Goal: Task Accomplishment & Management: Complete application form

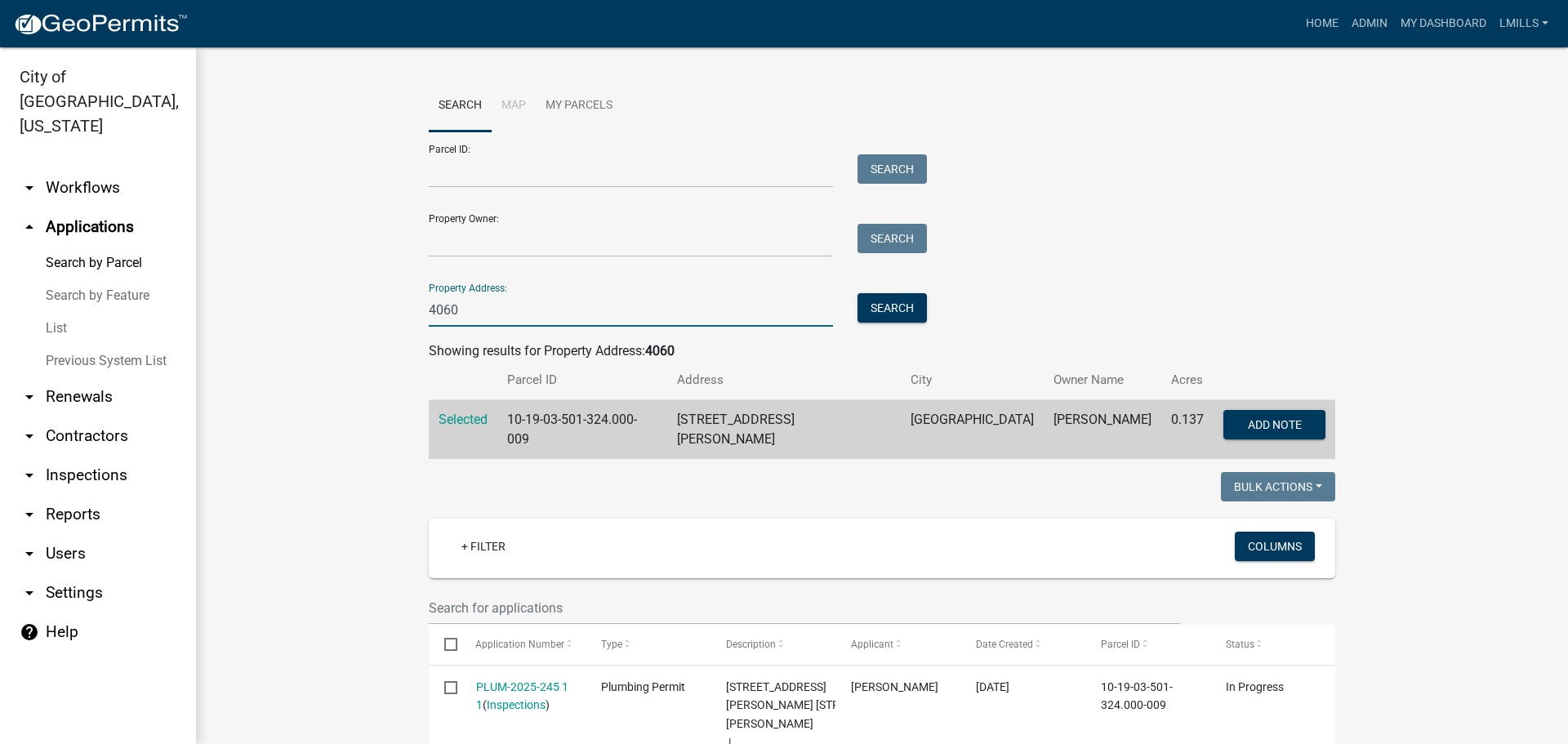
drag, startPoint x: 483, startPoint y: 304, endPoint x: 360, endPoint y: 305, distance: 123.0
click at [864, 311] on button "Search" at bounding box center [892, 308] width 70 height 30
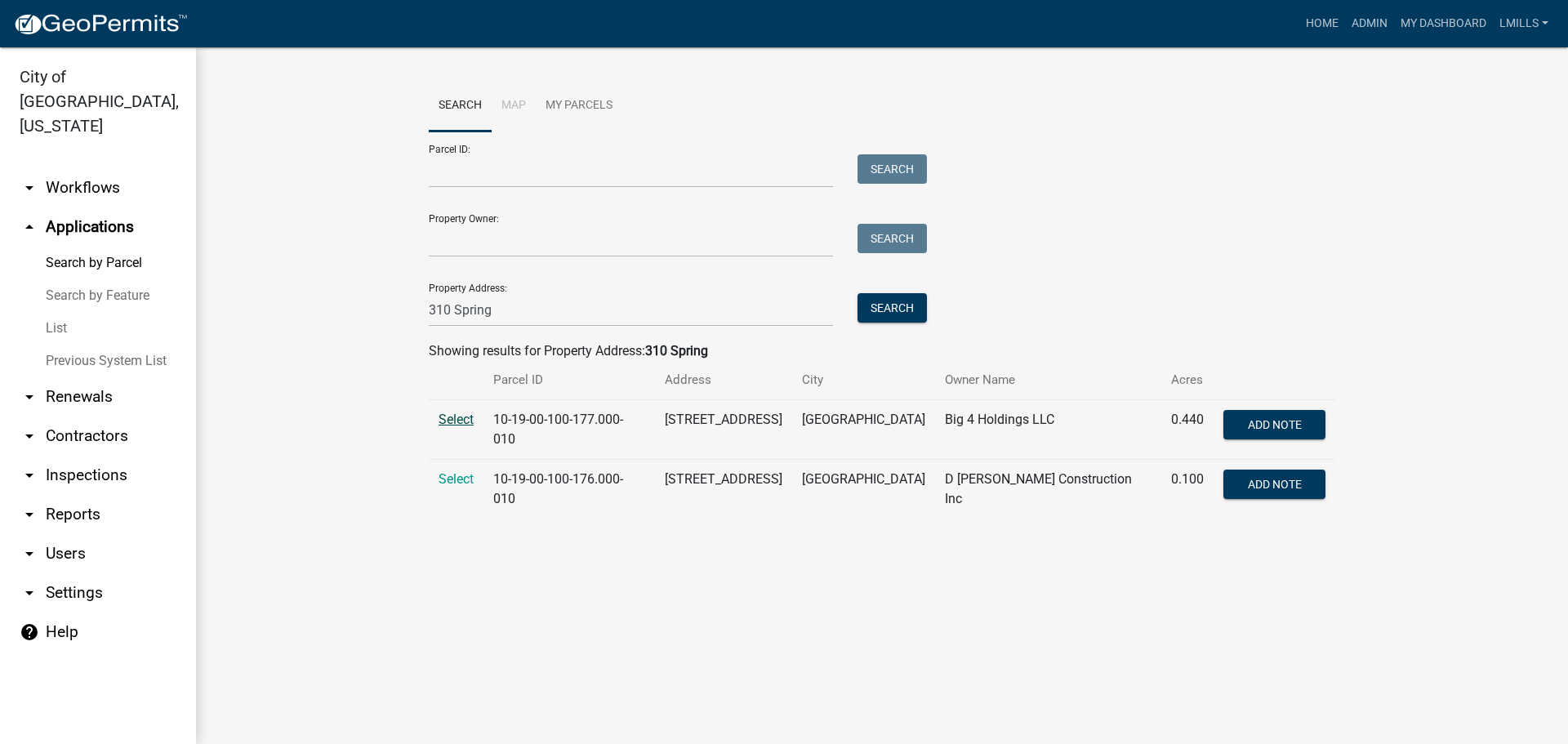
click at [456, 416] on span "Select" at bounding box center [456, 419] width 35 height 16
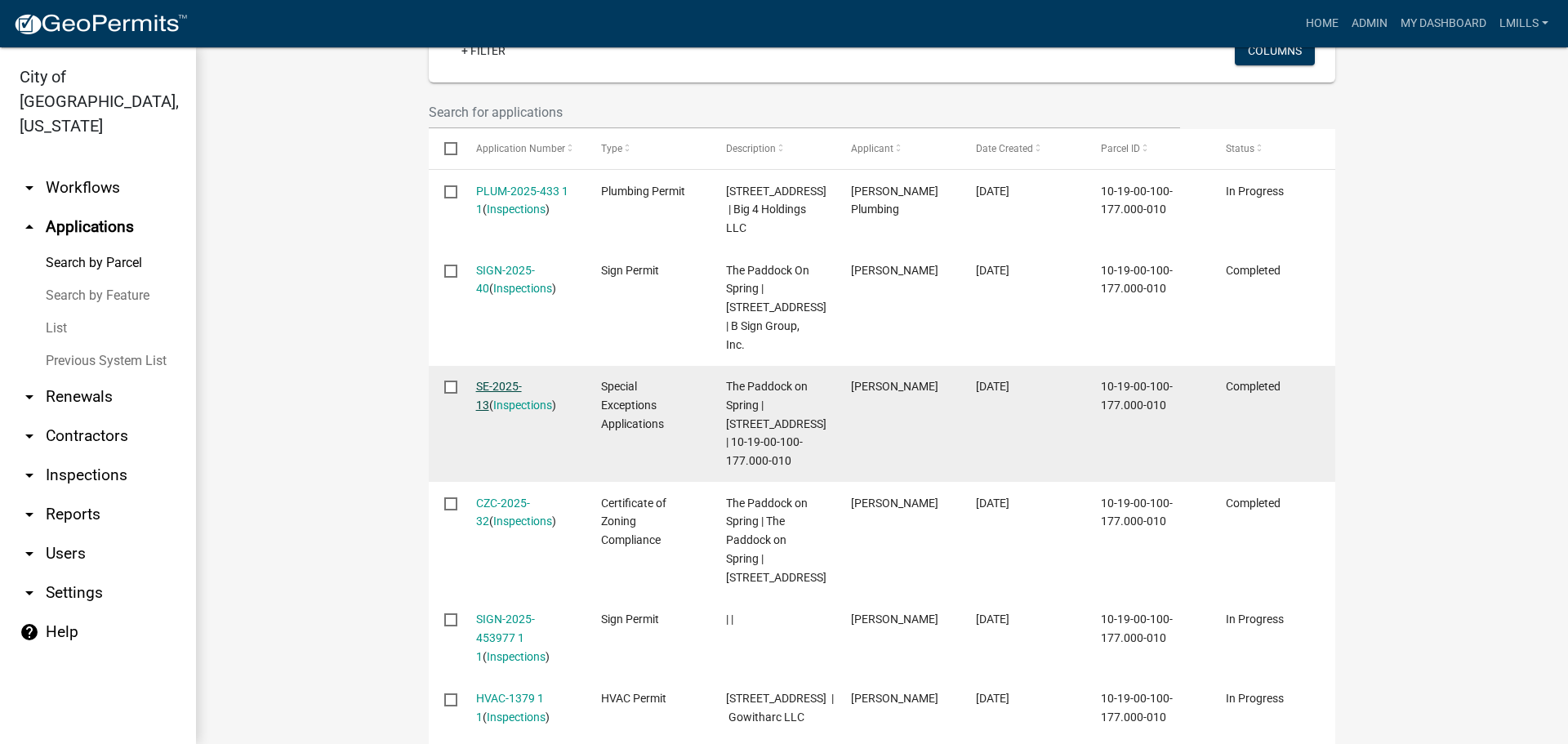
scroll to position [163, 0]
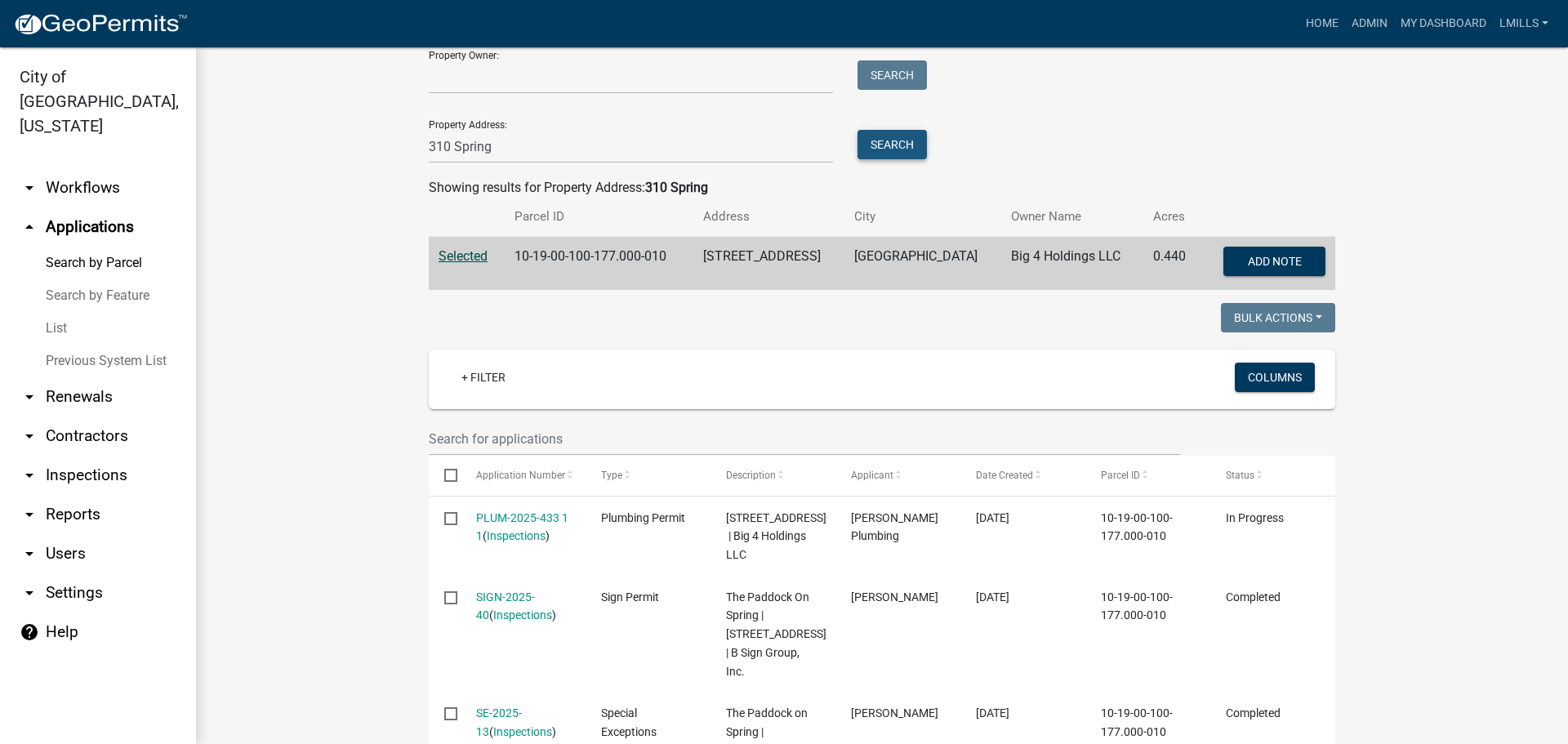
click at [890, 140] on button "Search" at bounding box center [892, 145] width 70 height 30
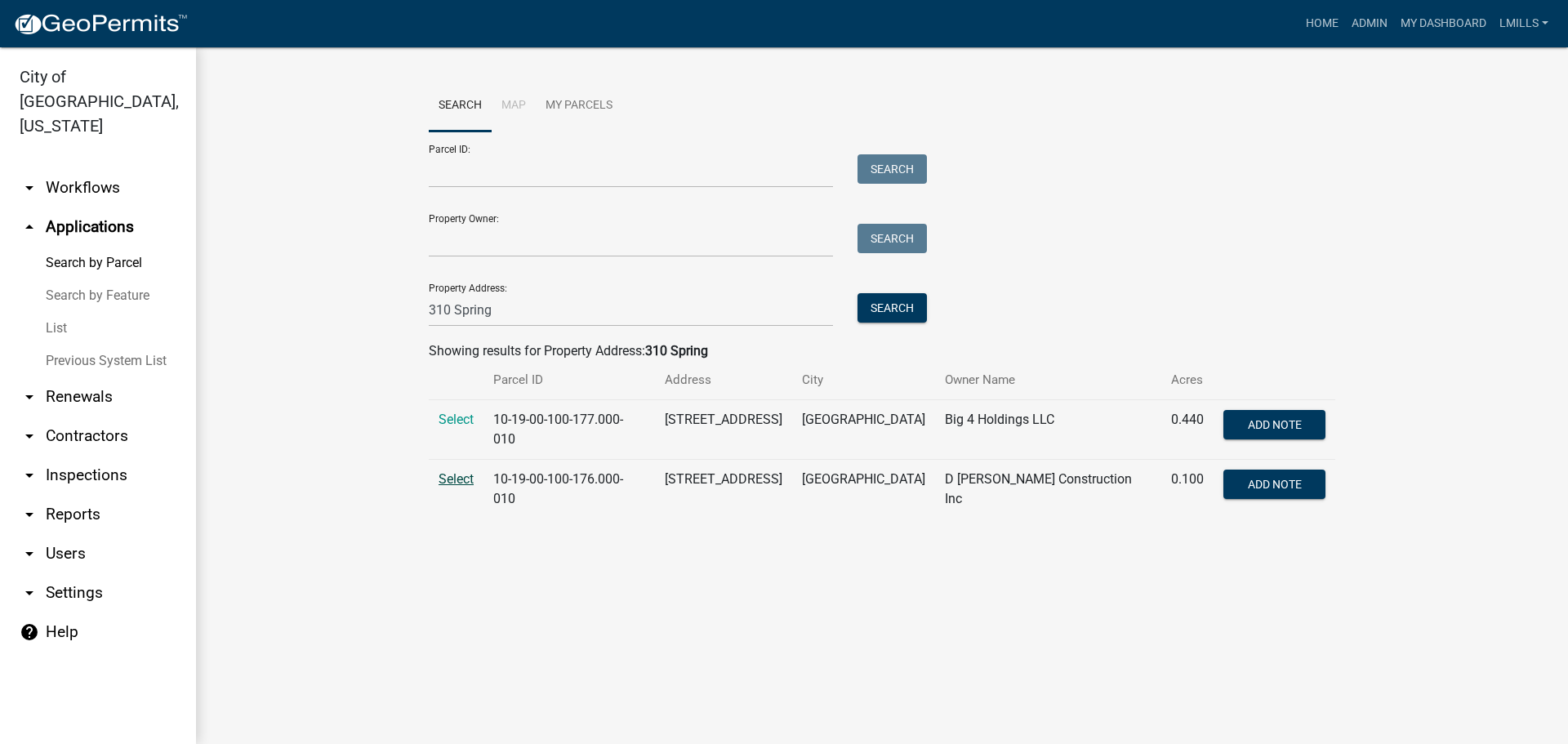
click at [459, 477] on span "Select" at bounding box center [456, 479] width 35 height 16
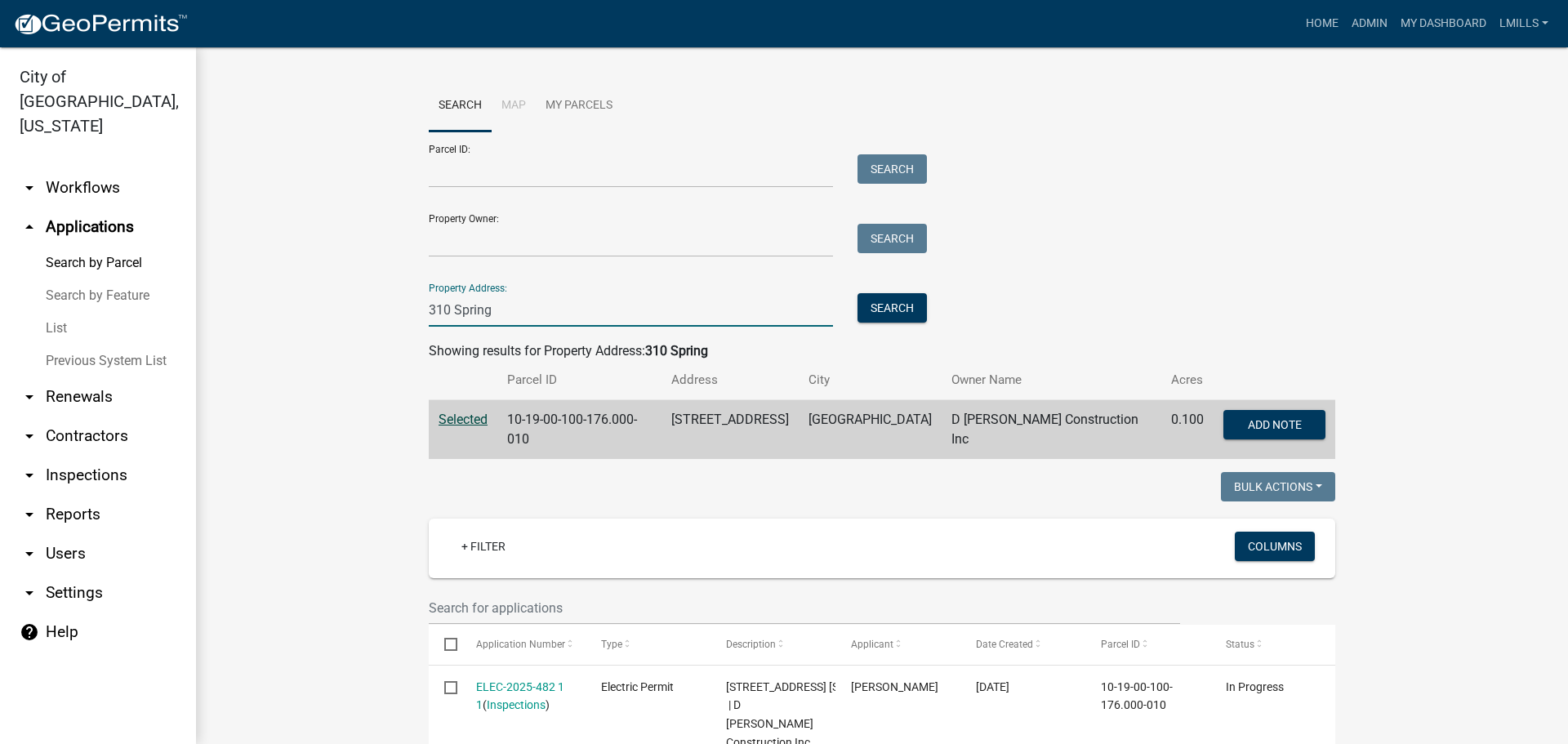
drag, startPoint x: 491, startPoint y: 309, endPoint x: 351, endPoint y: 295, distance: 140.7
click at [351, 295] on wm-workflow-application-search-view "Search Map My Parcels Parcel ID: Search Property Owner: Search Property Address…" at bounding box center [882, 595] width 1307 height 1031
click at [907, 312] on button "Search" at bounding box center [892, 308] width 70 height 30
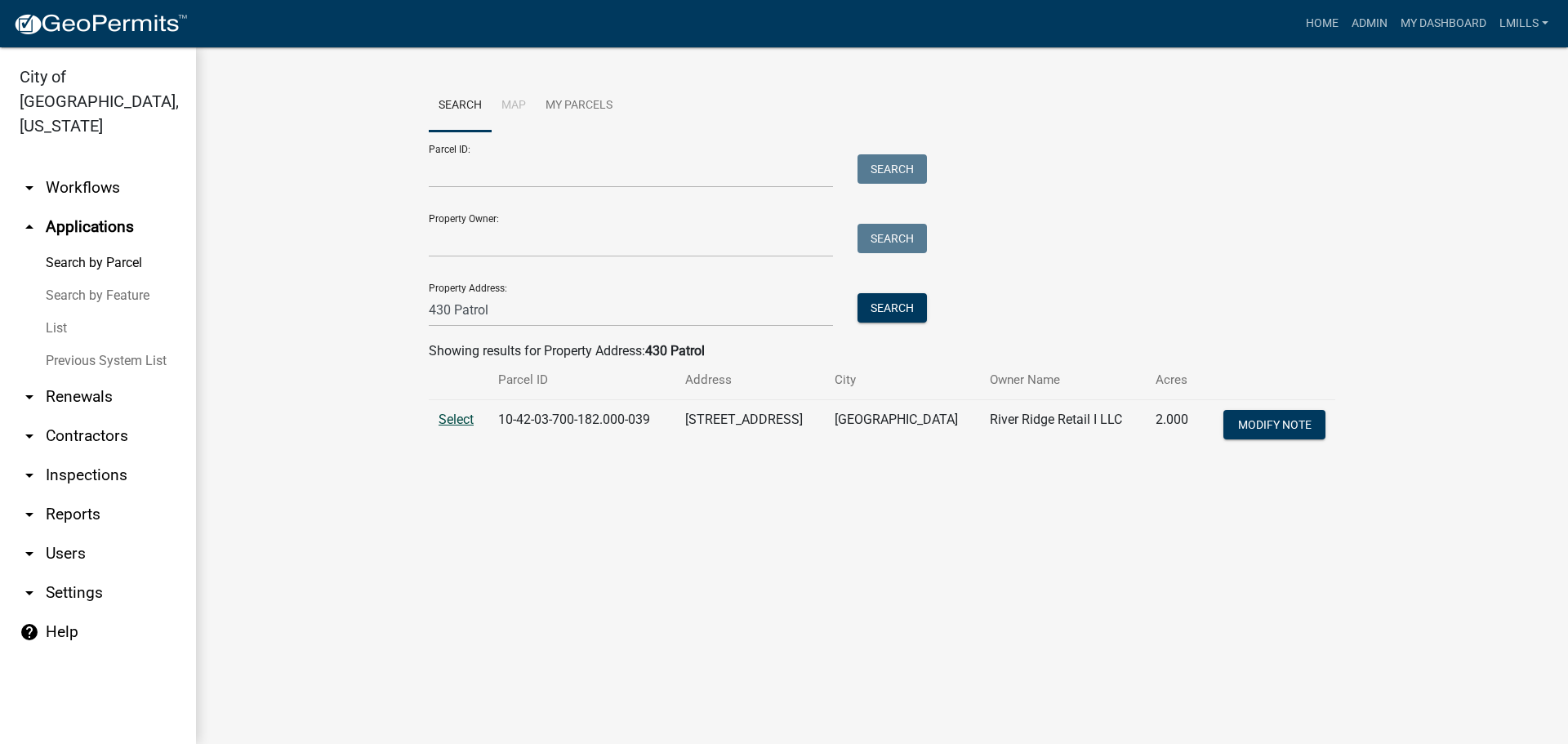
click at [463, 425] on span "Select" at bounding box center [456, 419] width 35 height 16
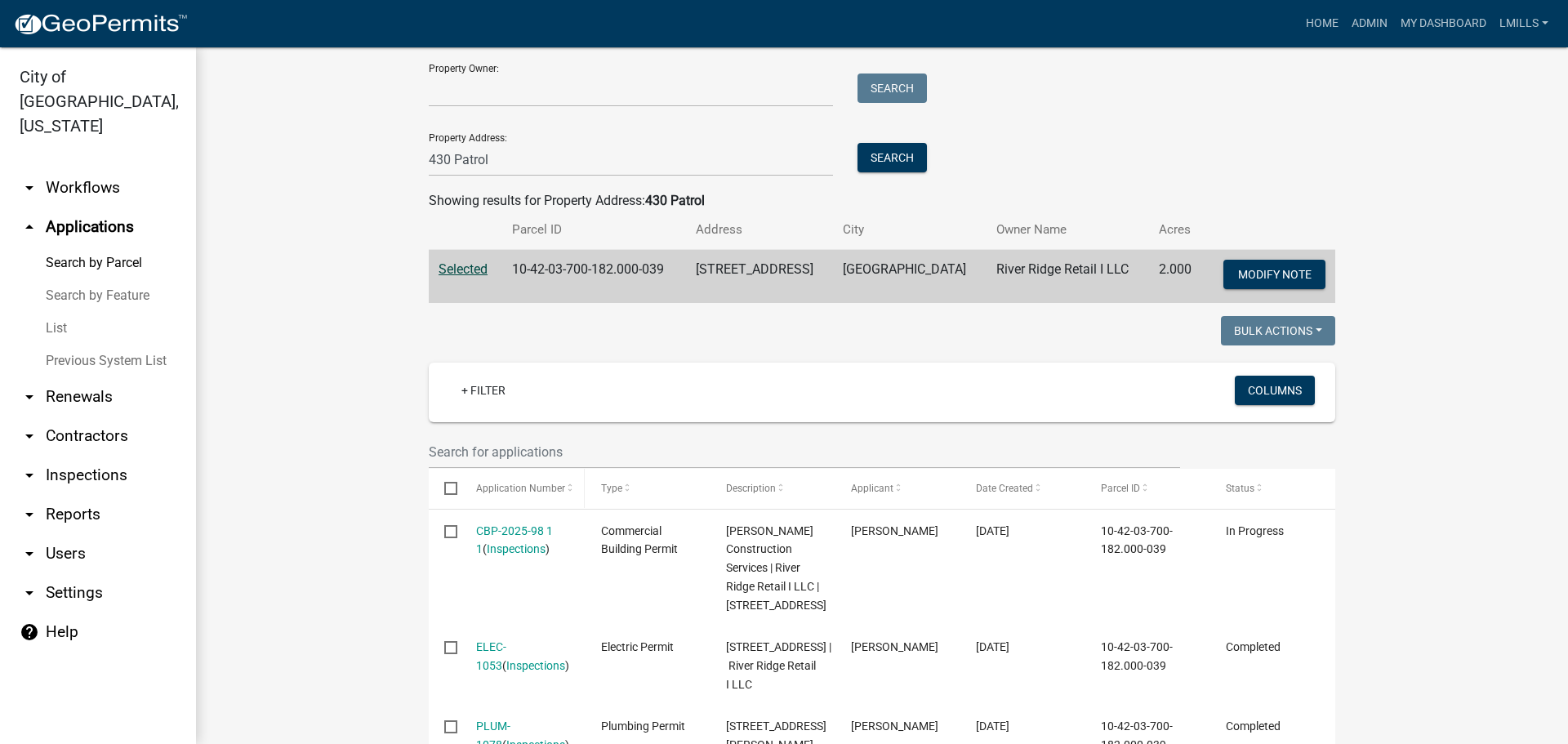
scroll to position [163, 0]
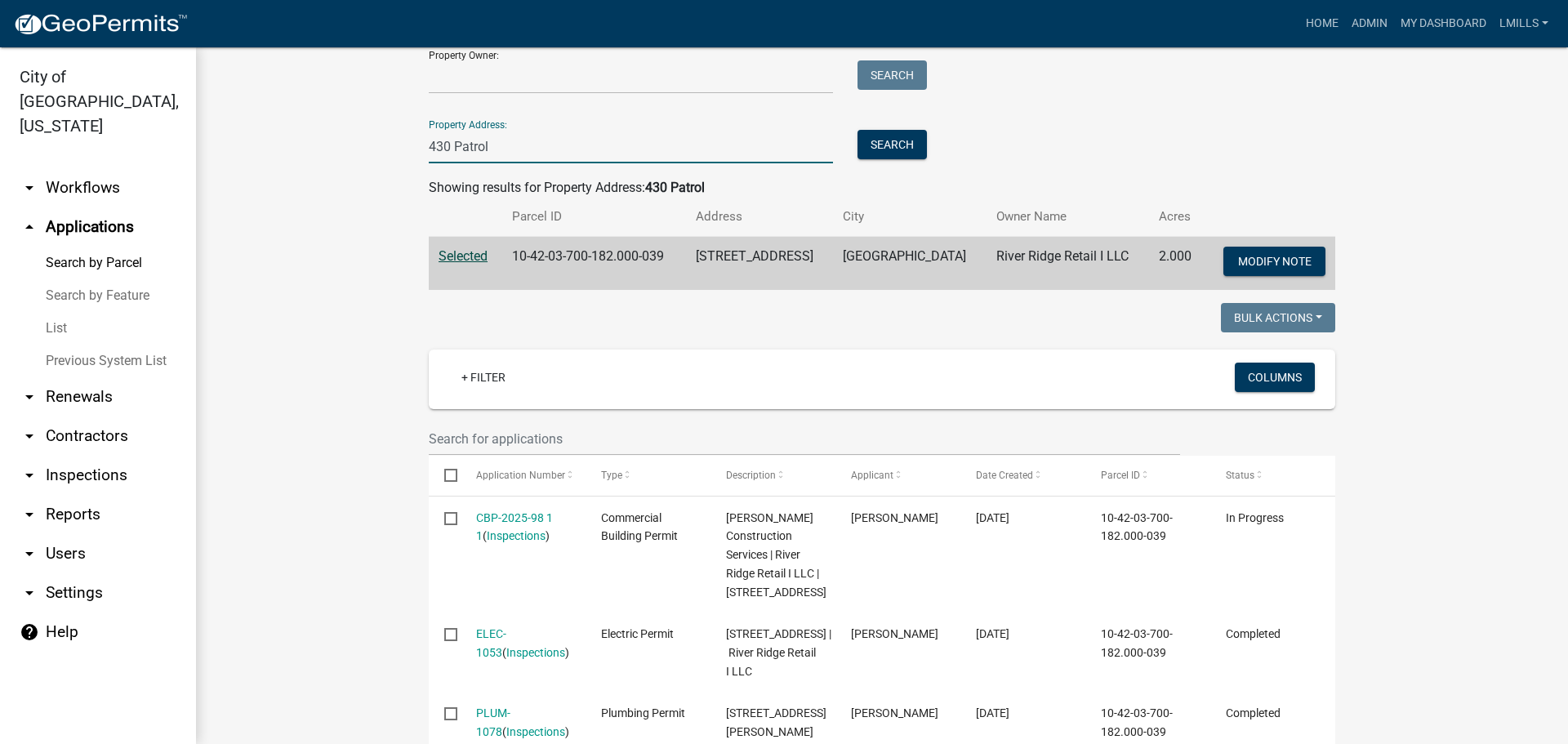
drag, startPoint x: 459, startPoint y: 156, endPoint x: 348, endPoint y: 160, distance: 111.1
click at [348, 160] on wm-workflow-application-search-view "Search Map My Parcels Parcel ID: Search Property Owner: Search Property Address…" at bounding box center [882, 683] width 1307 height 1533
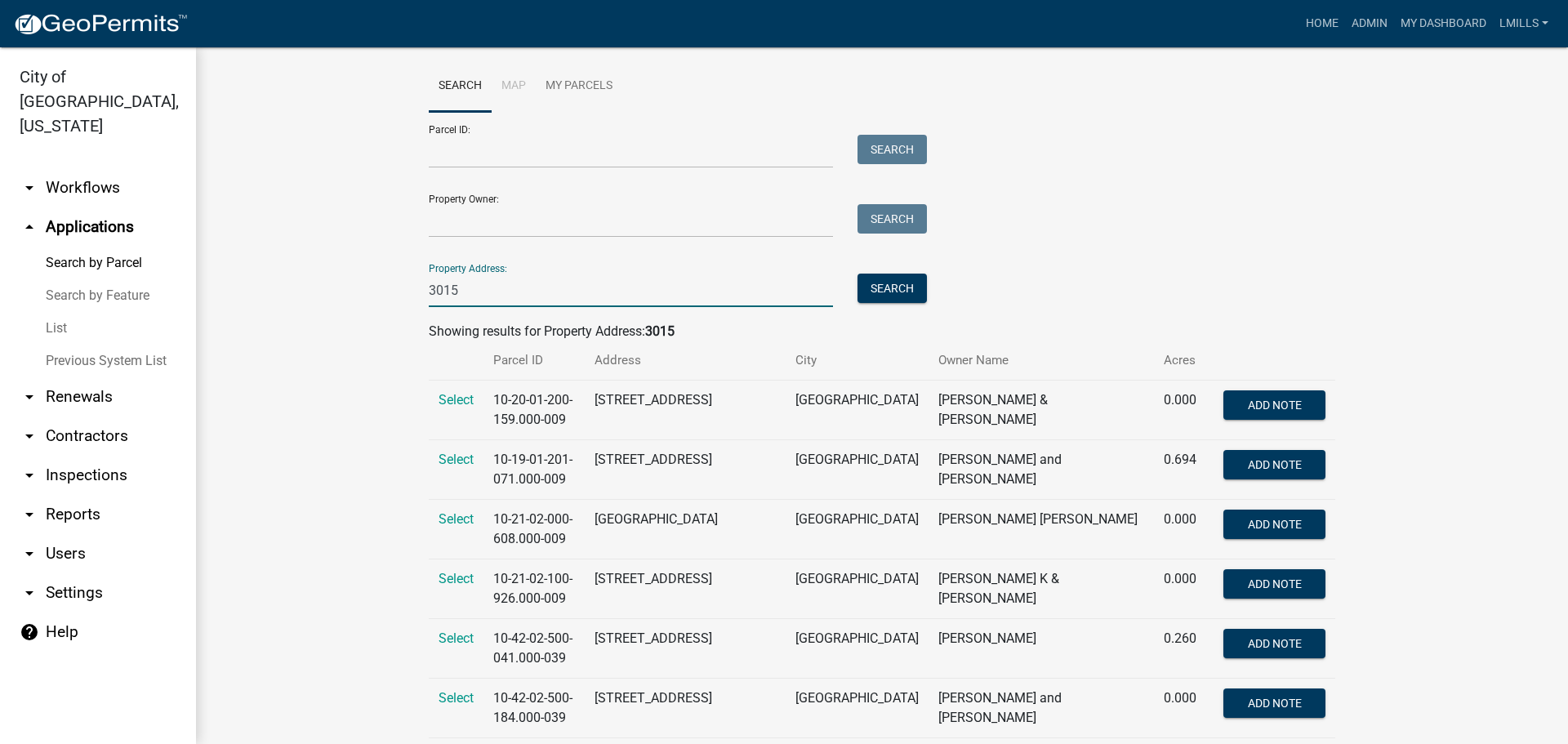
scroll to position [0, 0]
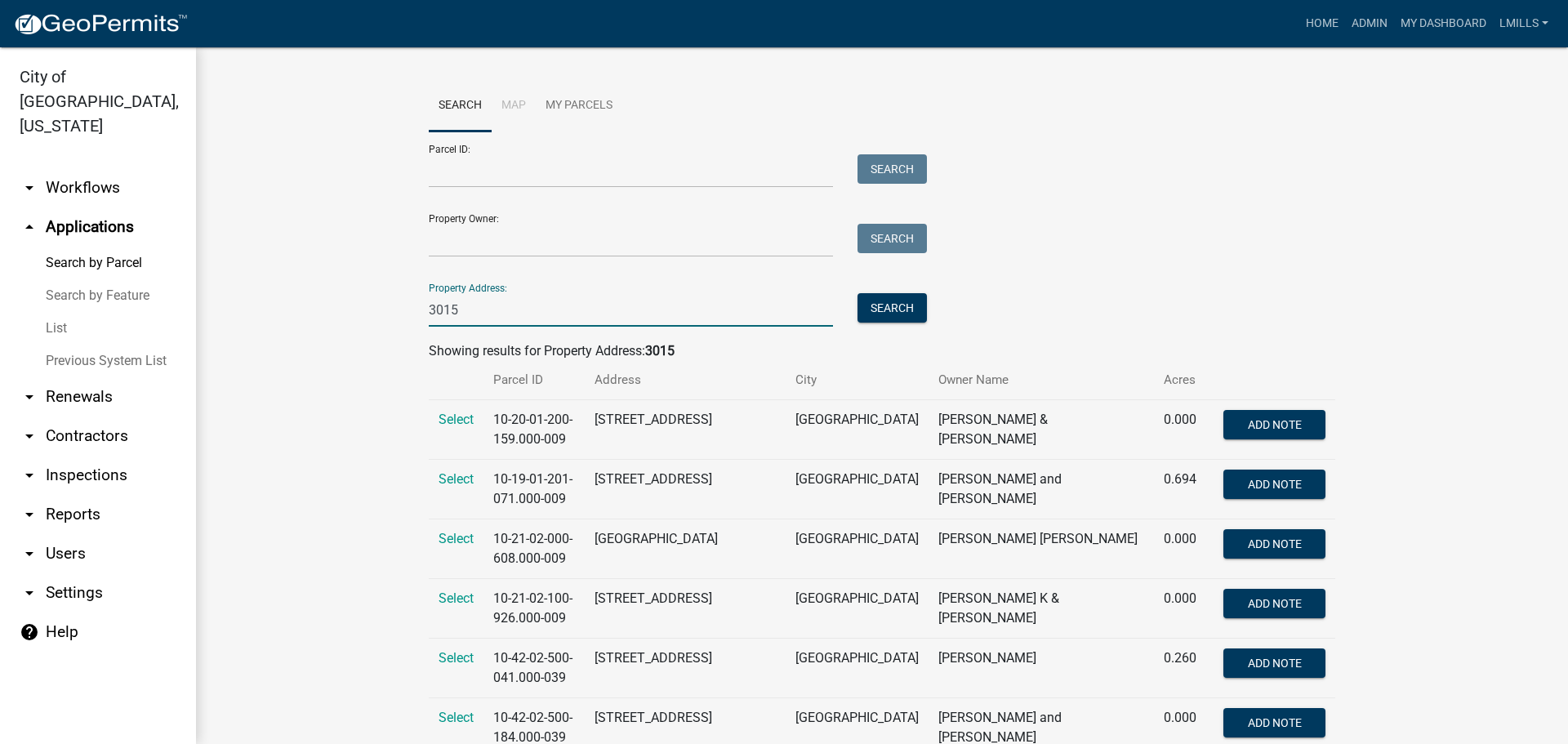
click at [486, 309] on input "3015" at bounding box center [631, 310] width 404 height 33
type input "3015 Utica"
click at [880, 304] on button "Search" at bounding box center [892, 308] width 70 height 30
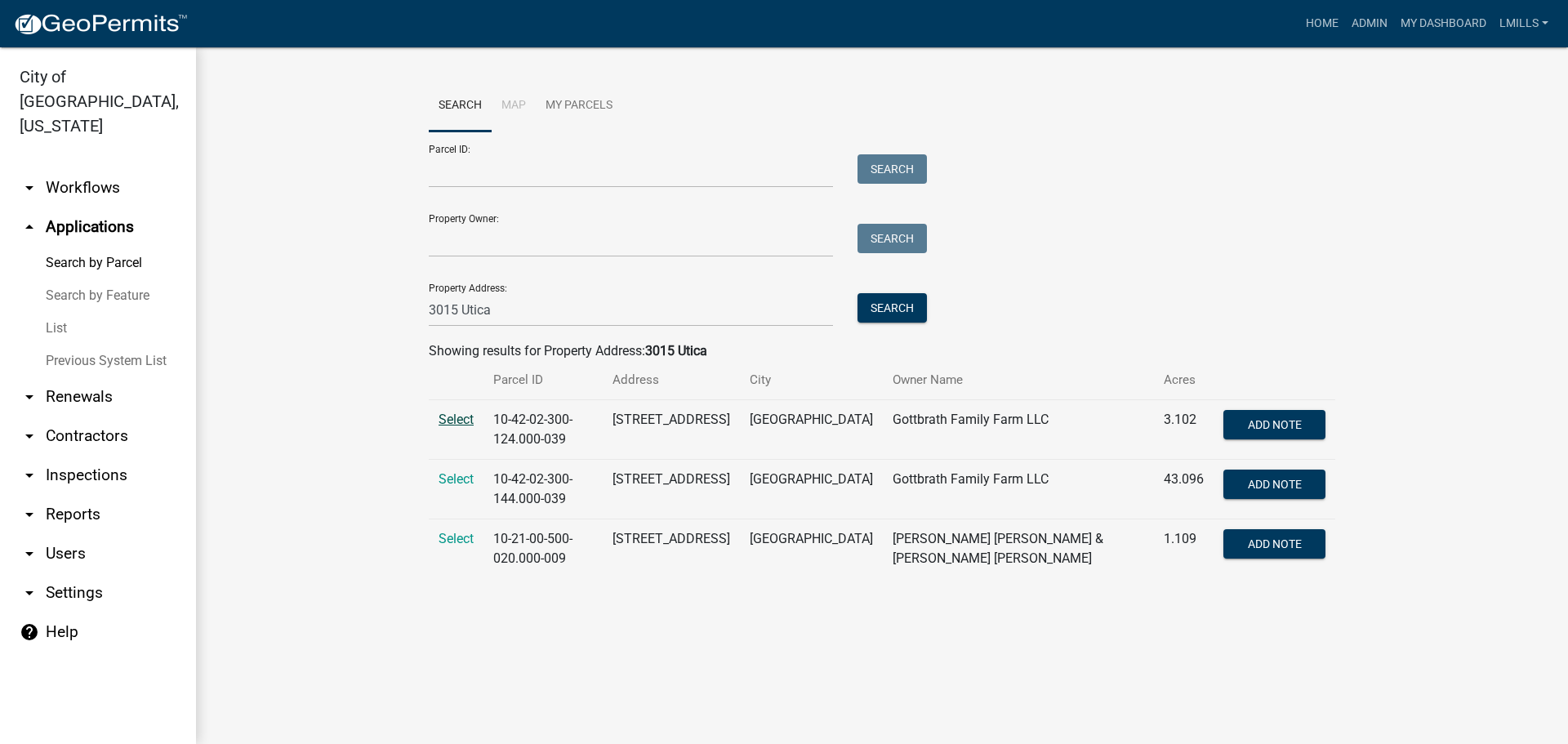
click at [461, 420] on span "Select" at bounding box center [456, 419] width 35 height 16
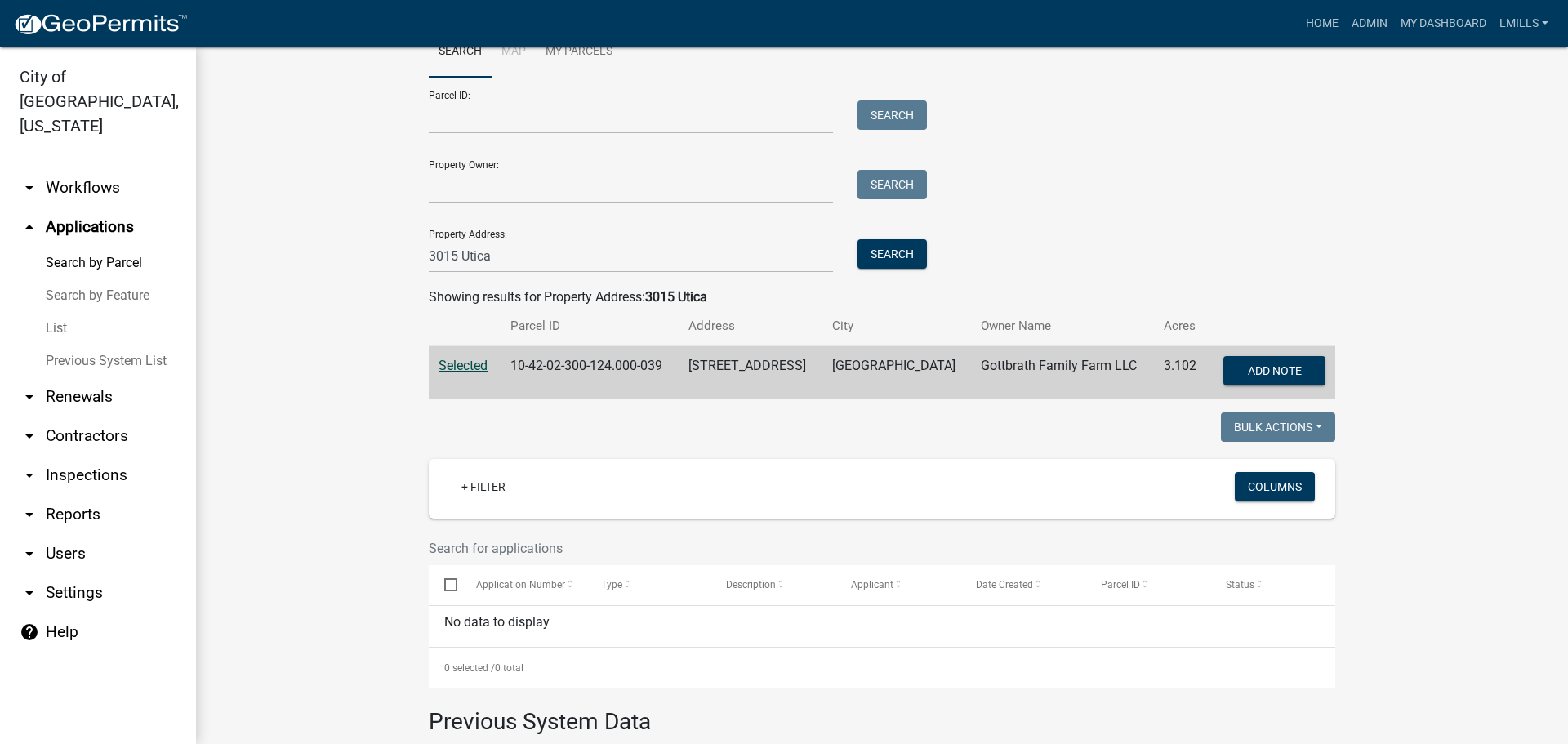
scroll to position [82, 0]
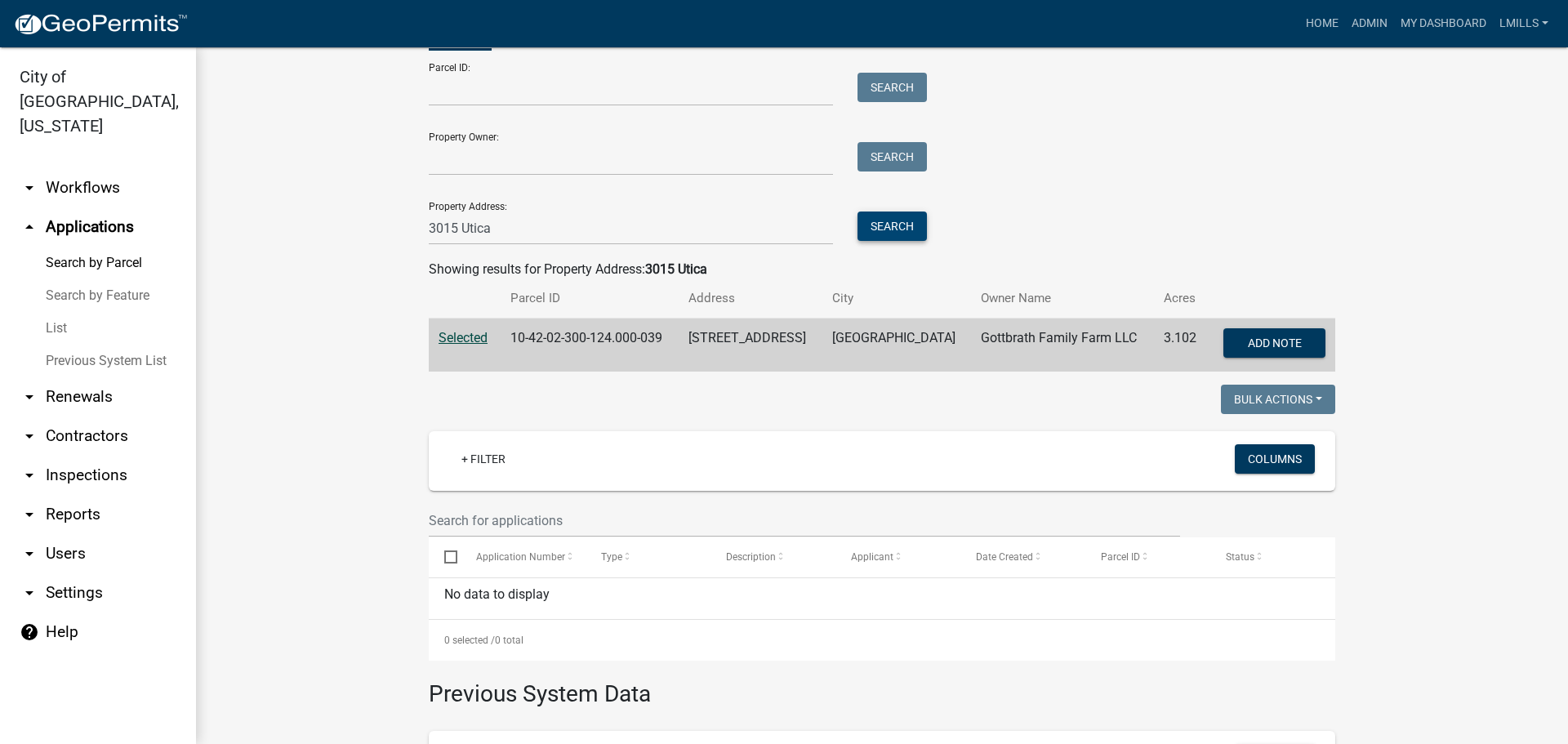
click at [877, 230] on button "Search" at bounding box center [892, 226] width 70 height 30
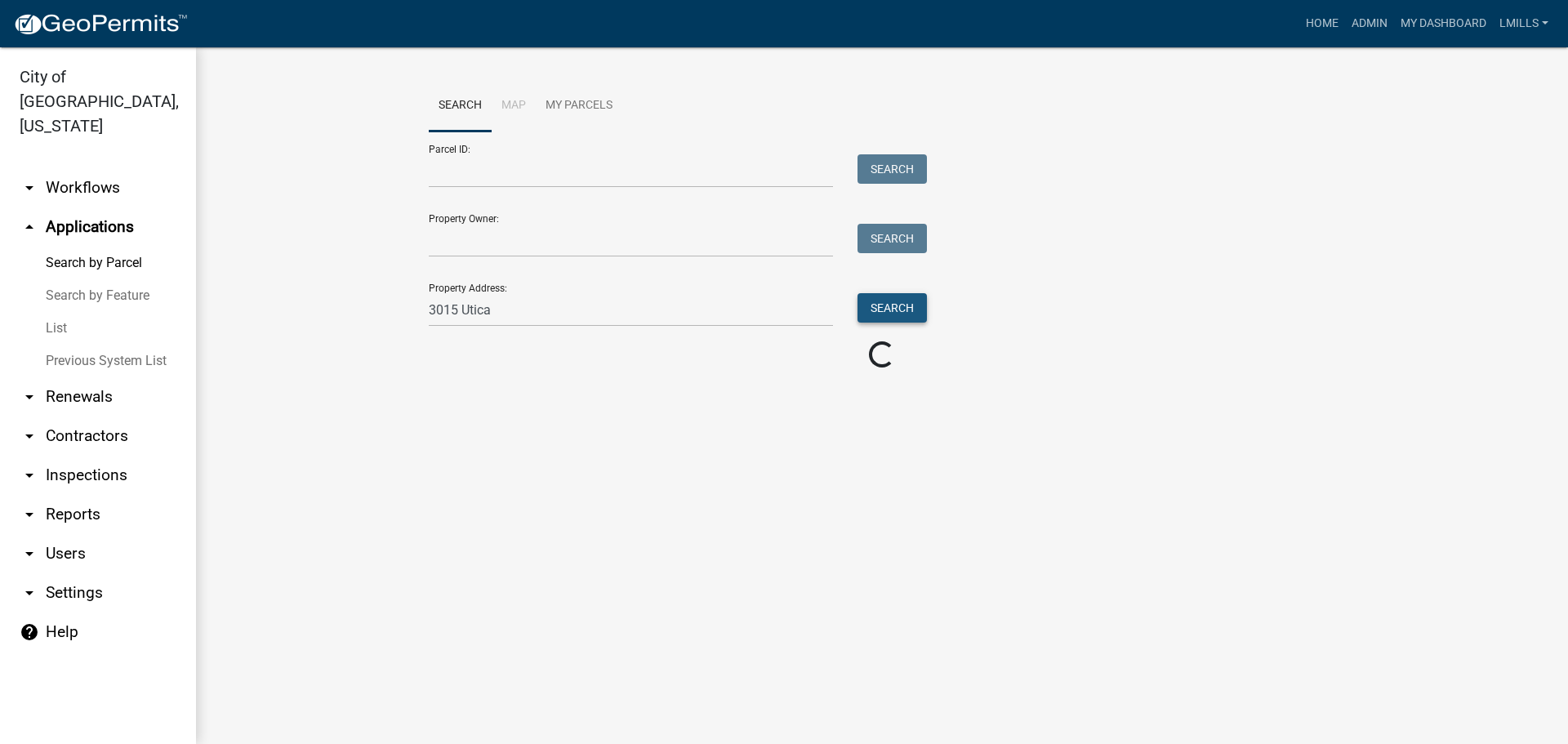
scroll to position [0, 0]
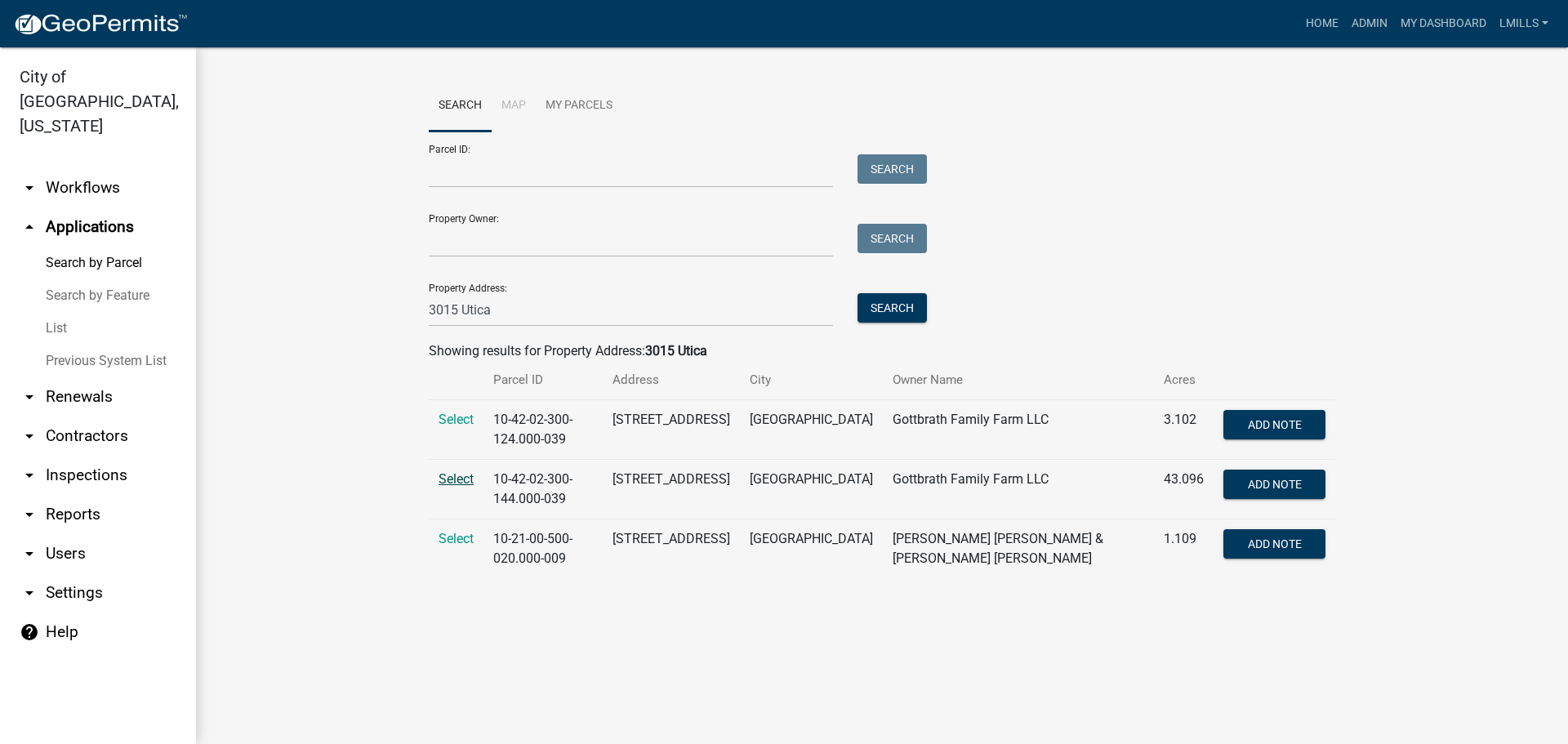
click at [457, 479] on span "Select" at bounding box center [456, 479] width 35 height 16
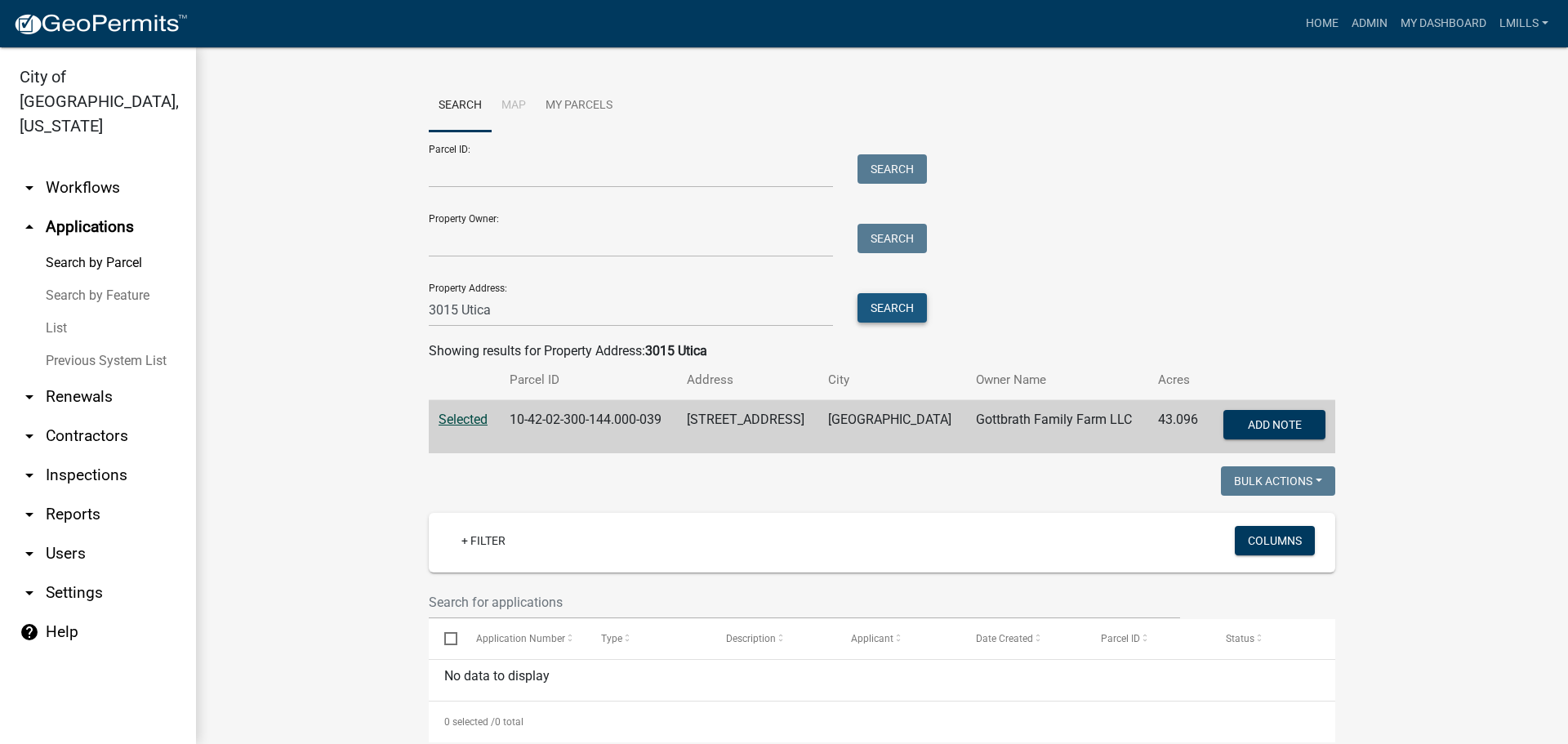
click at [878, 313] on button "Search" at bounding box center [892, 308] width 70 height 30
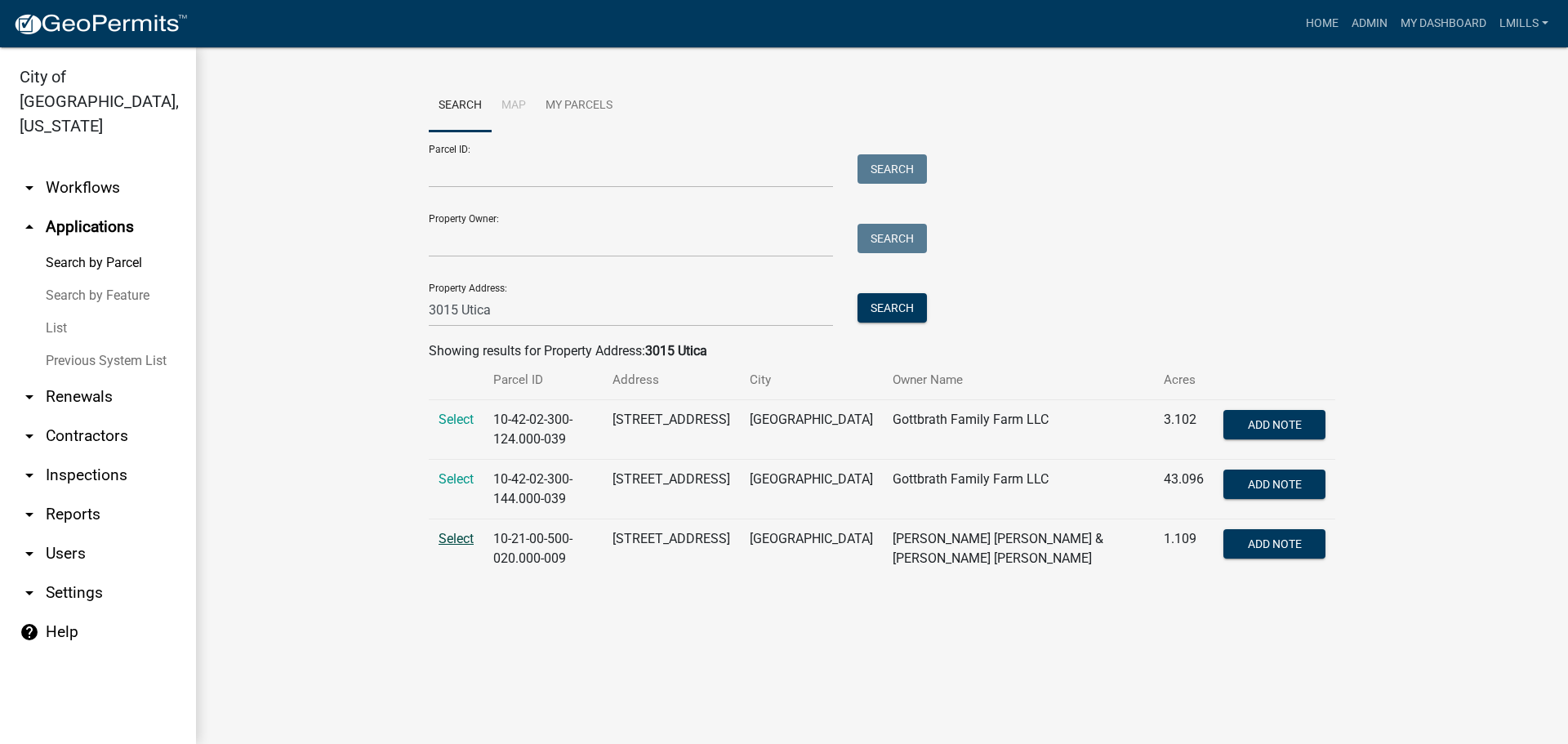
click at [463, 540] on span "Select" at bounding box center [456, 538] width 35 height 16
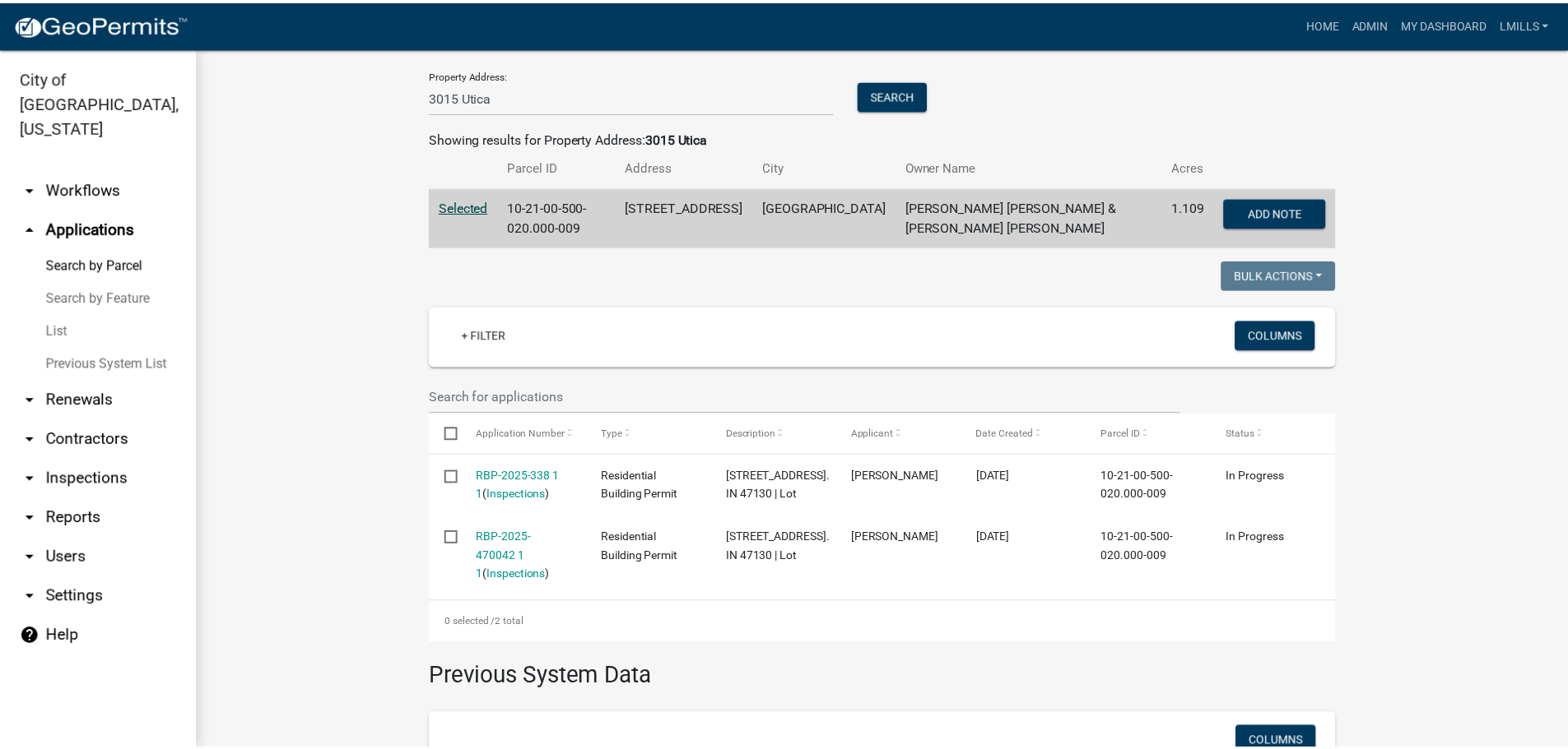
scroll to position [329, 0]
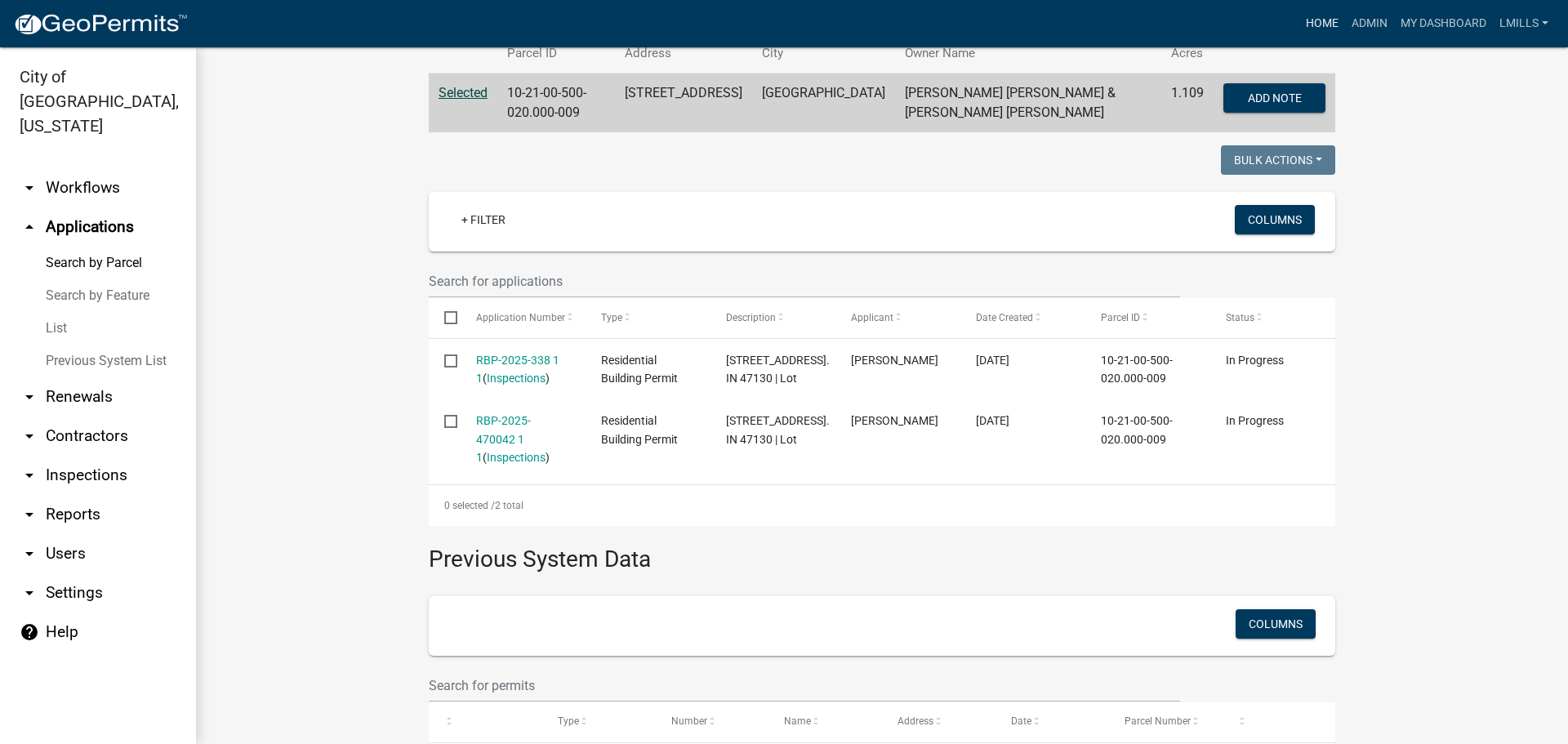
click at [1323, 29] on link "Home" at bounding box center [1321, 23] width 45 height 31
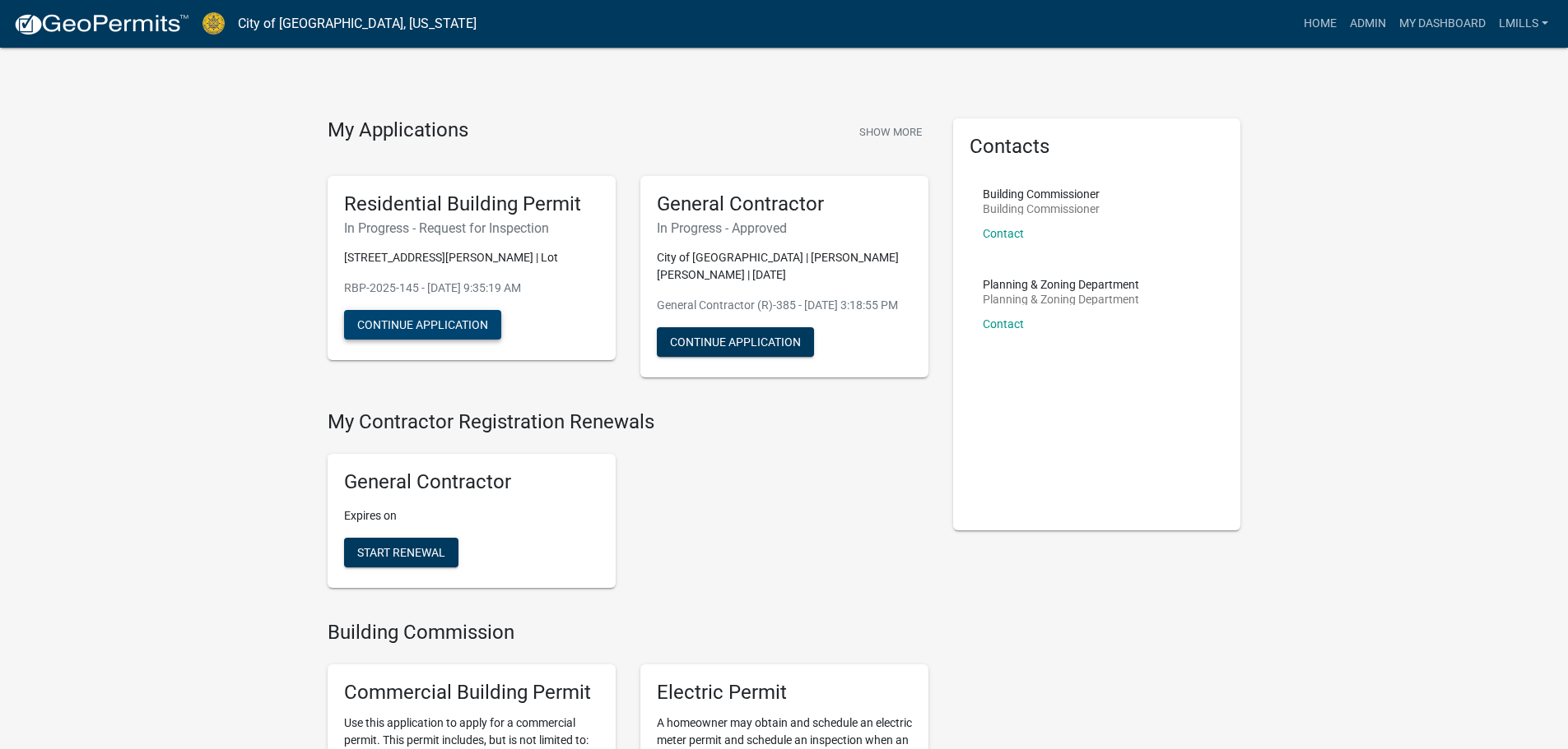
click at [438, 327] on button "Continue Application" at bounding box center [422, 325] width 157 height 30
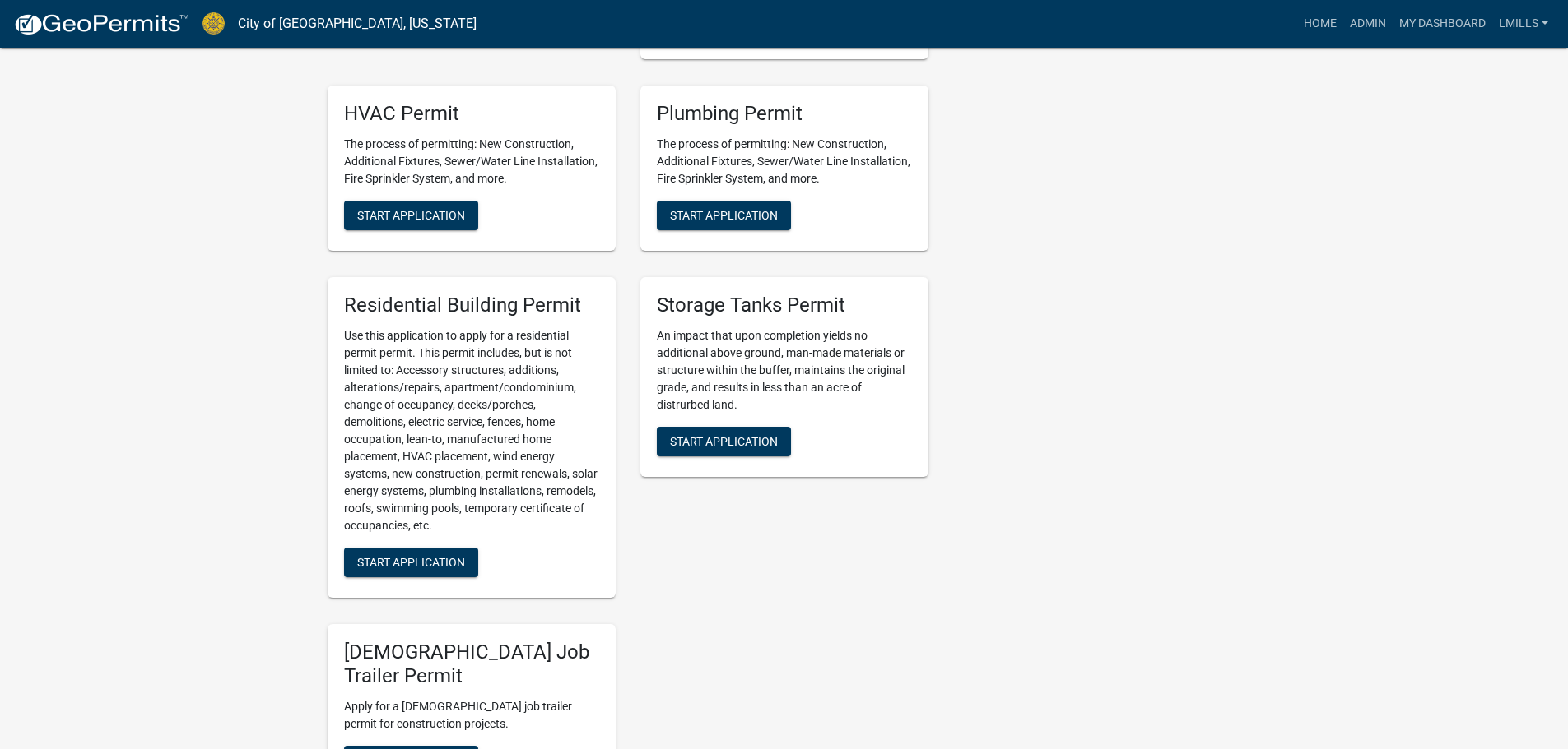
scroll to position [1316, 0]
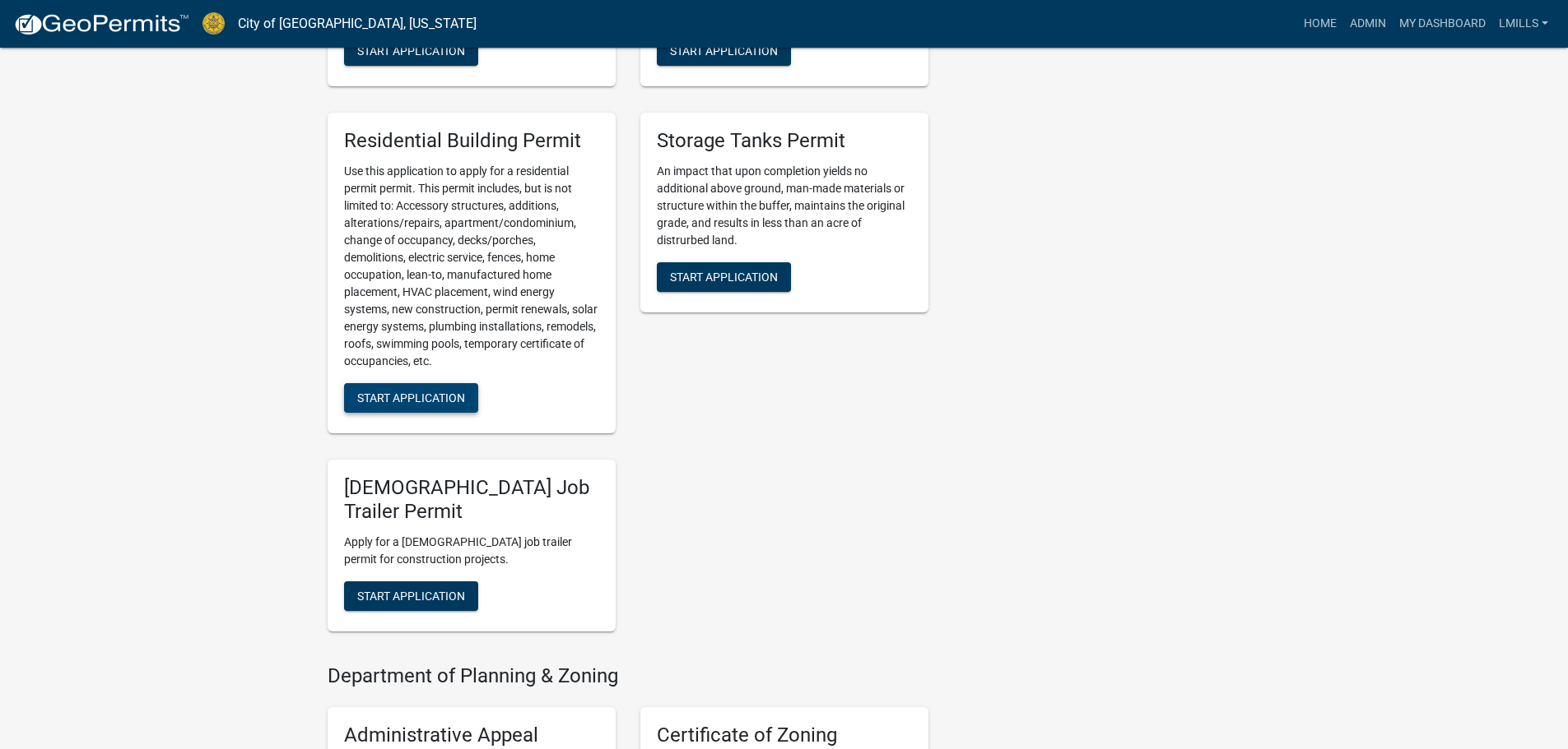
click at [422, 404] on span "Start Application" at bounding box center [410, 398] width 107 height 13
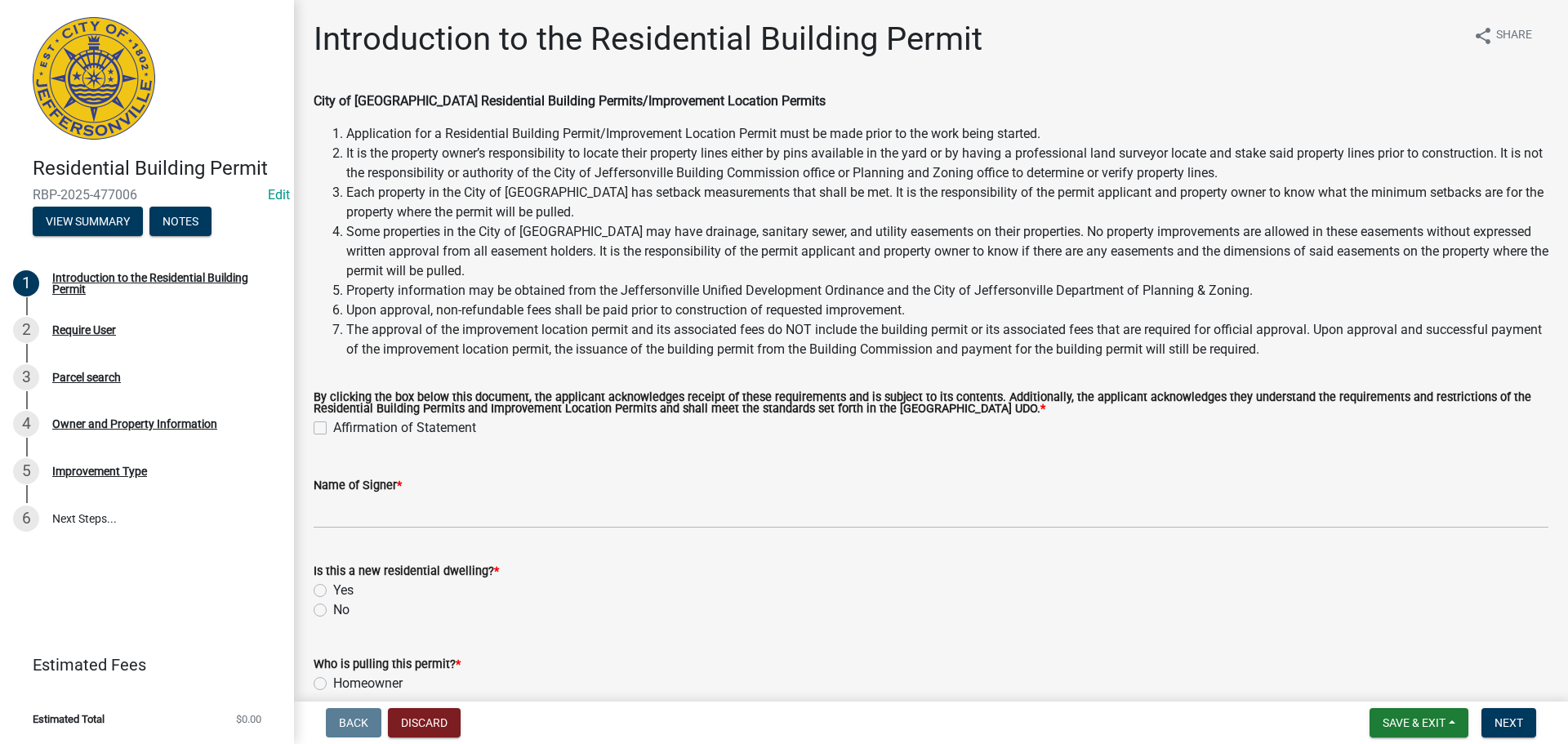
click at [333, 425] on label "Affirmation of Statement" at bounding box center [404, 428] width 143 height 19
click at [333, 425] on input "Affirmation of Statement" at bounding box center [338, 423] width 10 height 10
checkbox input "true"
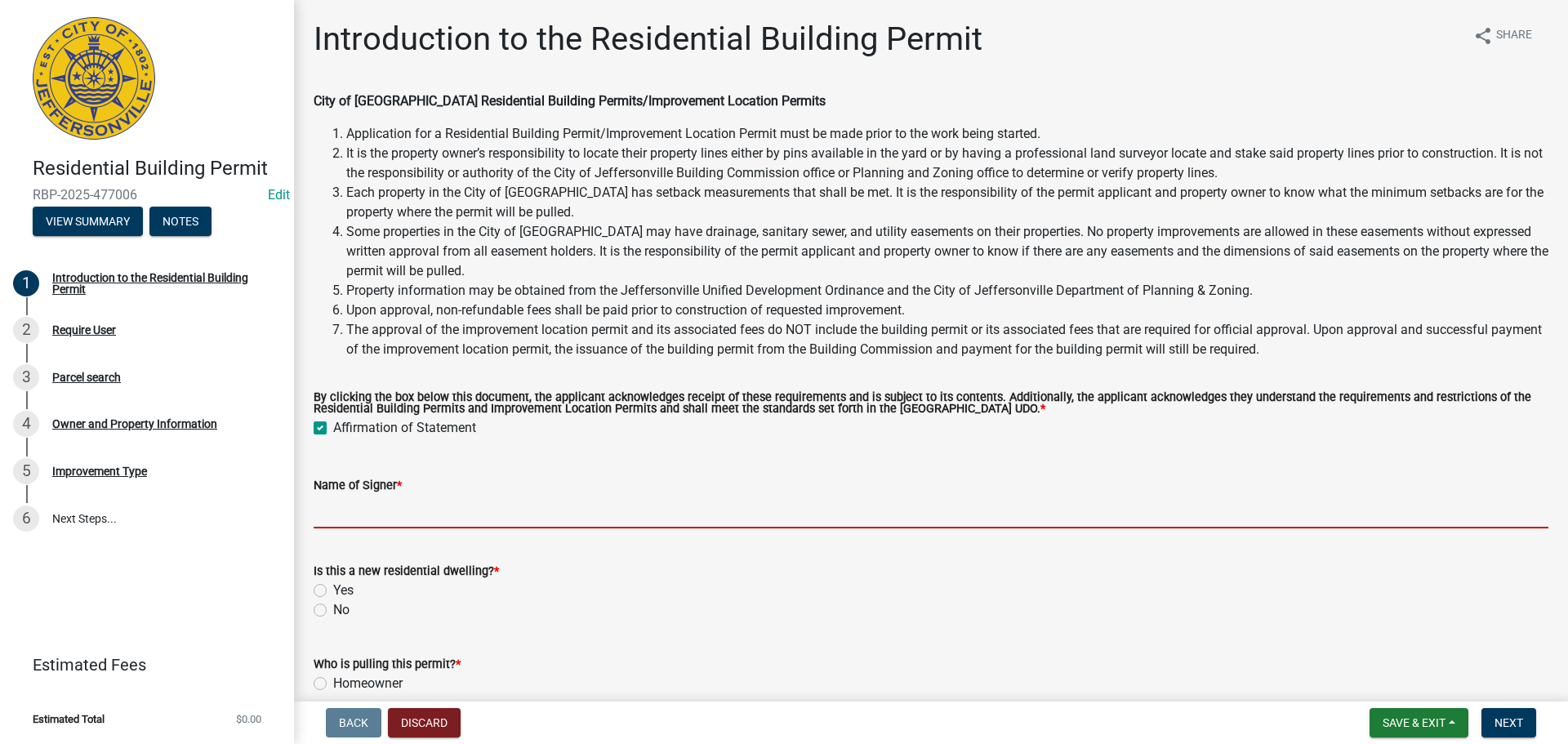
click at [343, 514] on input "Name of Signer *" at bounding box center [931, 512] width 1235 height 33
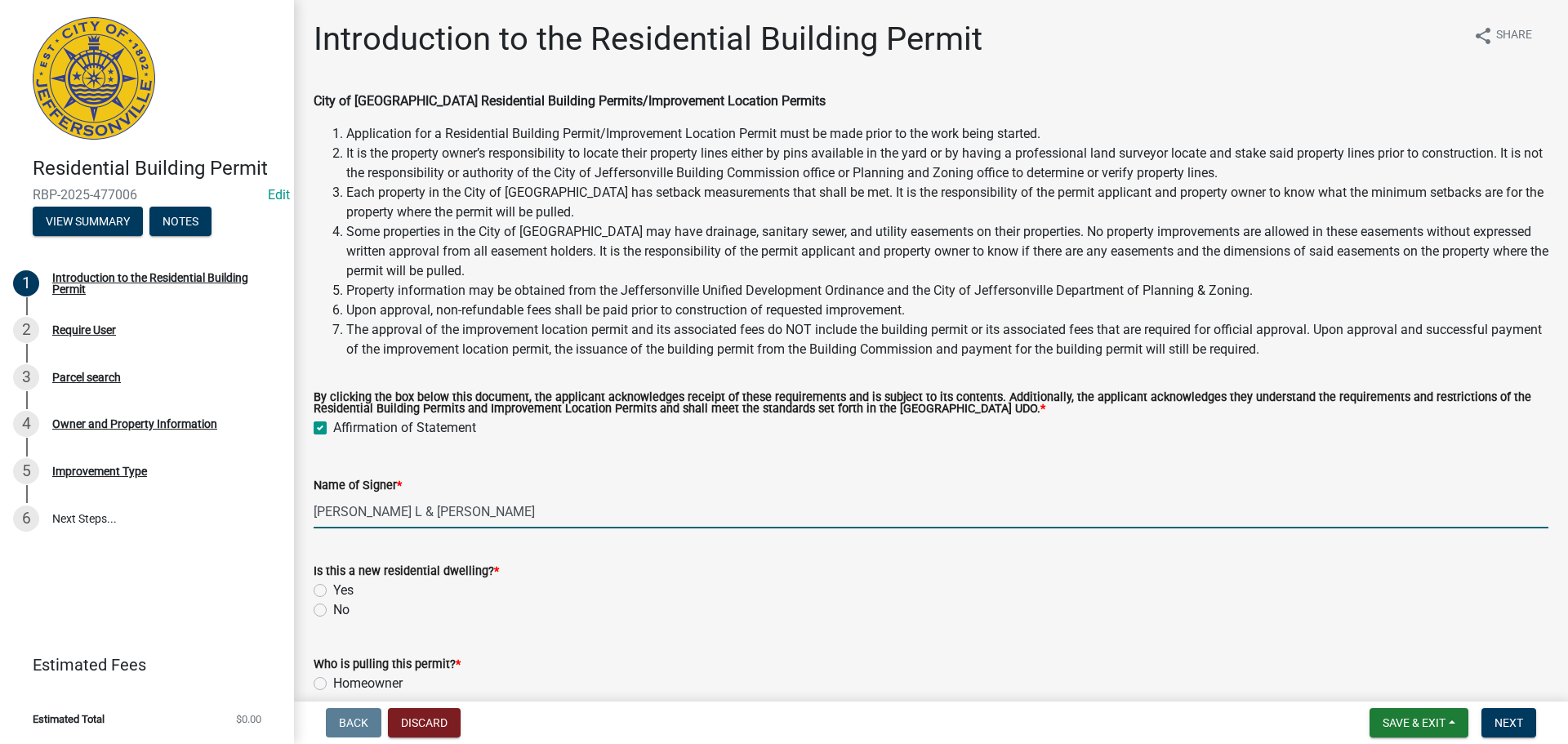
click at [423, 508] on input "Garcia Jorge L & Indante Yanelis Batista" at bounding box center [931, 512] width 1235 height 33
type input "Garcia Jorge L & Infante Yanelis Batista"
click at [546, 601] on div "No" at bounding box center [931, 609] width 1235 height 19
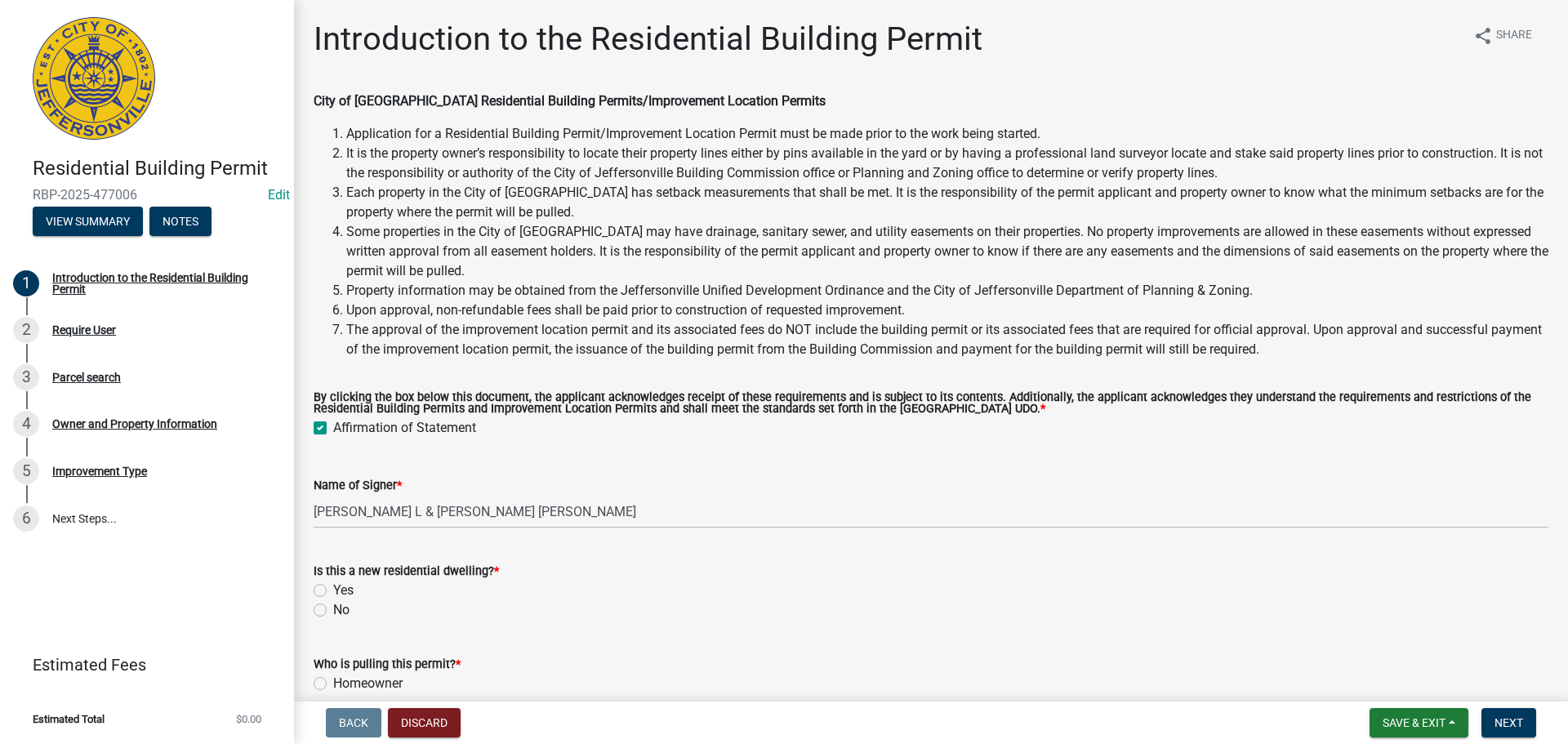
click at [338, 611] on label "No" at bounding box center [341, 609] width 17 height 19
click at [338, 611] on input "No" at bounding box center [338, 605] width 10 height 10
radio input "true"
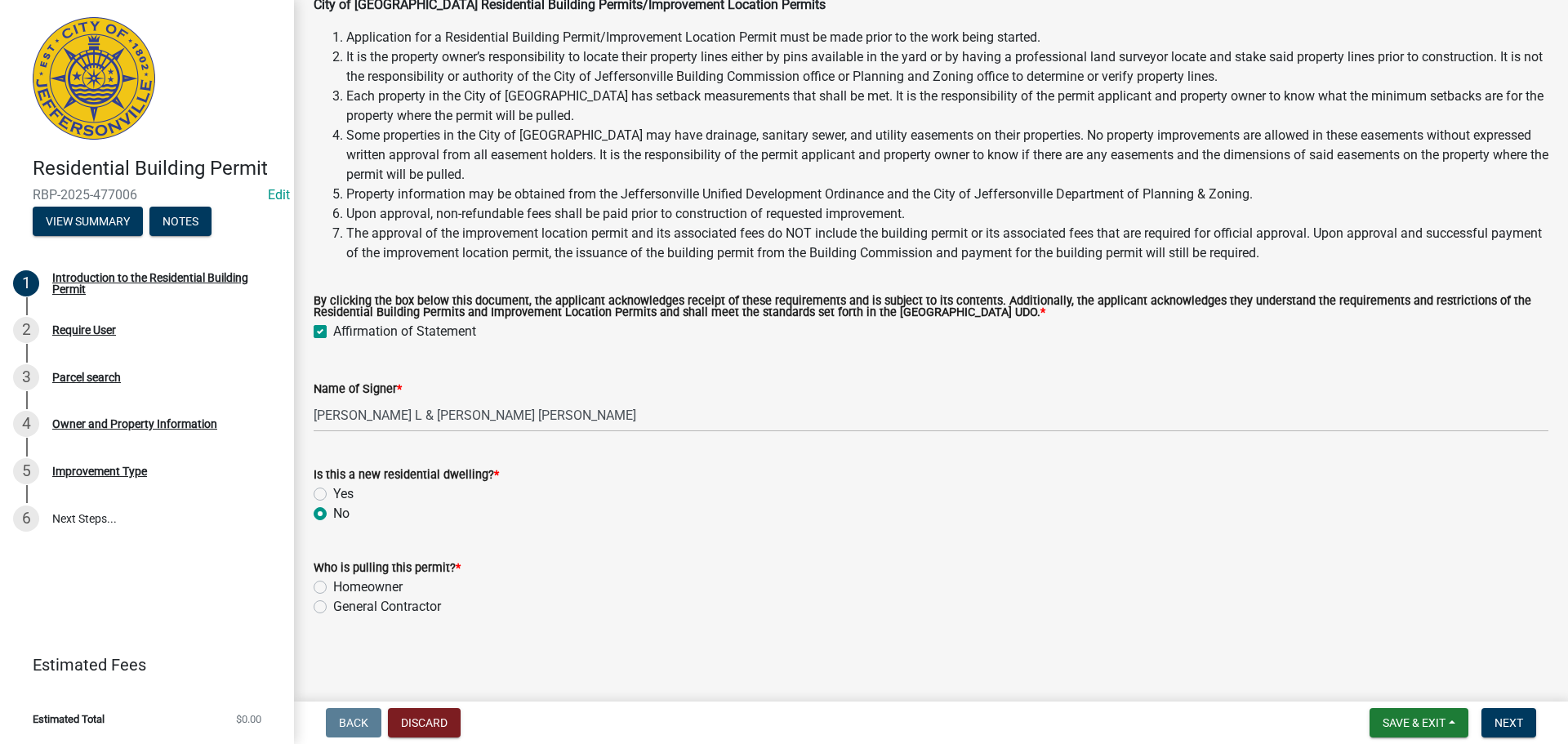
scroll to position [97, 0]
click at [374, 591] on label "Homeowner" at bounding box center [367, 587] width 70 height 19
click at [344, 588] on input "Homeowner" at bounding box center [338, 583] width 10 height 10
radio input "true"
click at [1510, 728] on span "Next" at bounding box center [1509, 723] width 29 height 13
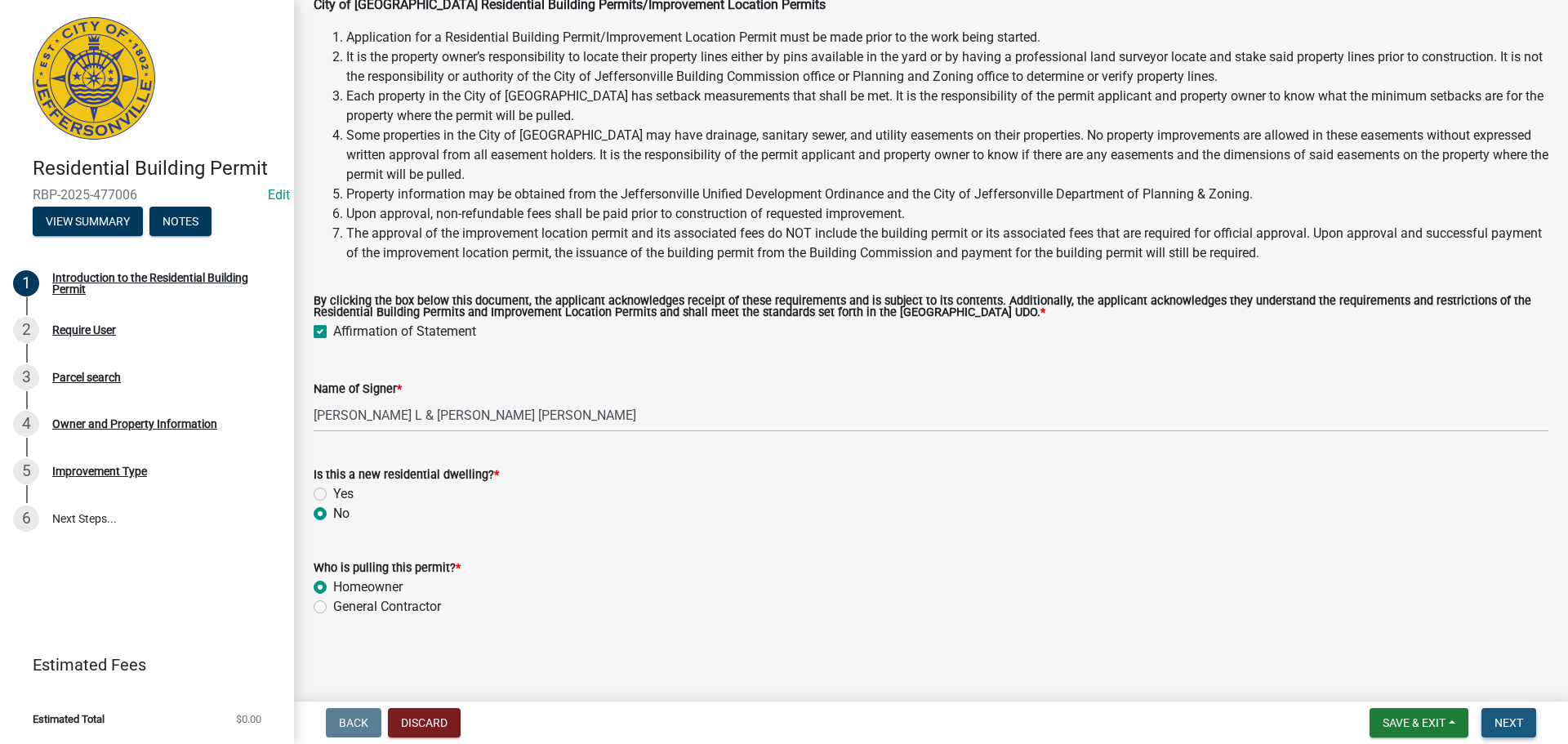
scroll to position [0, 0]
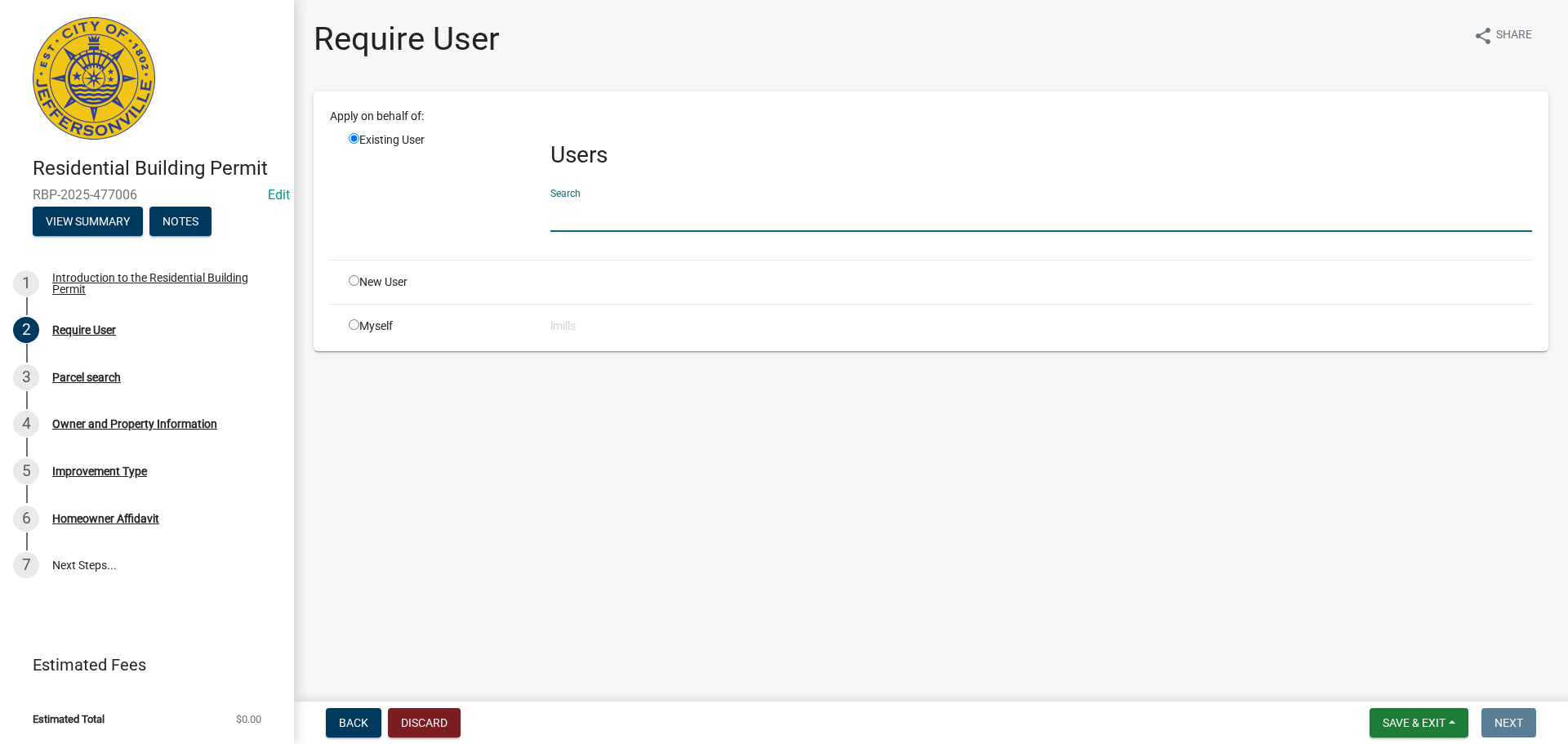
click at [647, 222] on input "text" at bounding box center [1041, 215] width 982 height 33
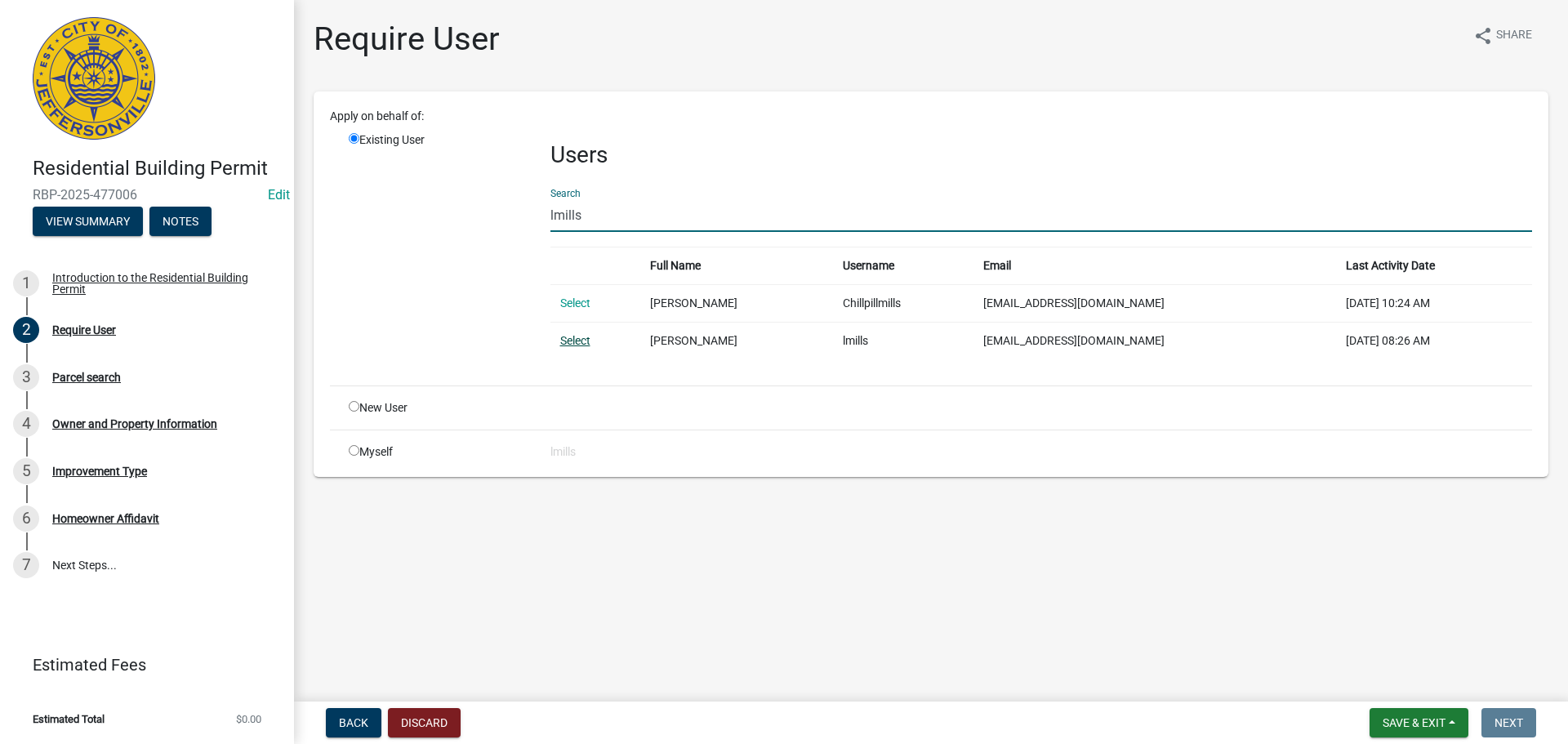
type input "lmills"
click at [584, 345] on link "Select" at bounding box center [575, 340] width 31 height 13
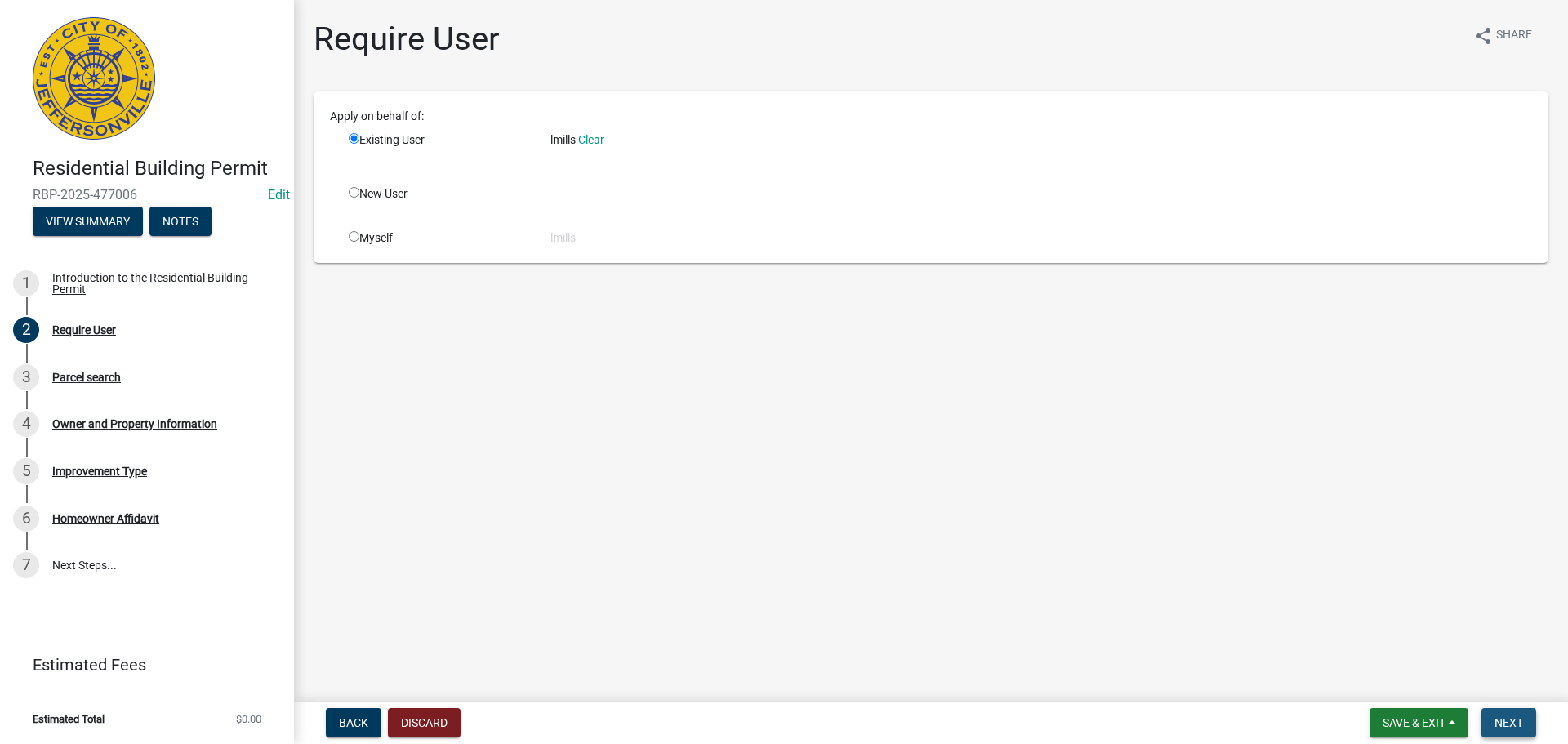
click at [1506, 723] on span "Next" at bounding box center [1509, 723] width 29 height 13
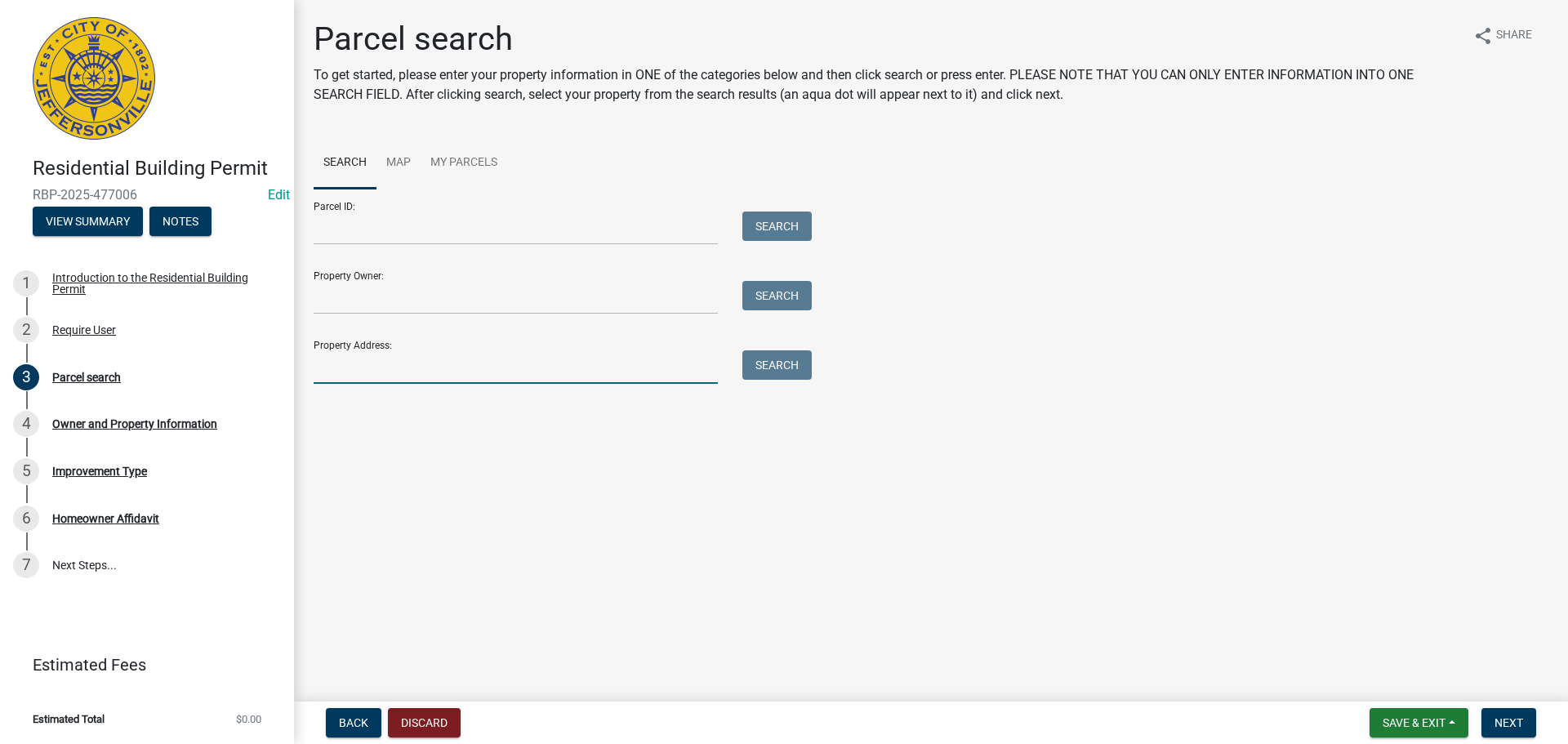
click at [368, 374] on input "Property Address:" at bounding box center [516, 367] width 404 height 33
type input "1001 Jonquil"
click at [809, 369] on button "Search" at bounding box center [777, 366] width 70 height 30
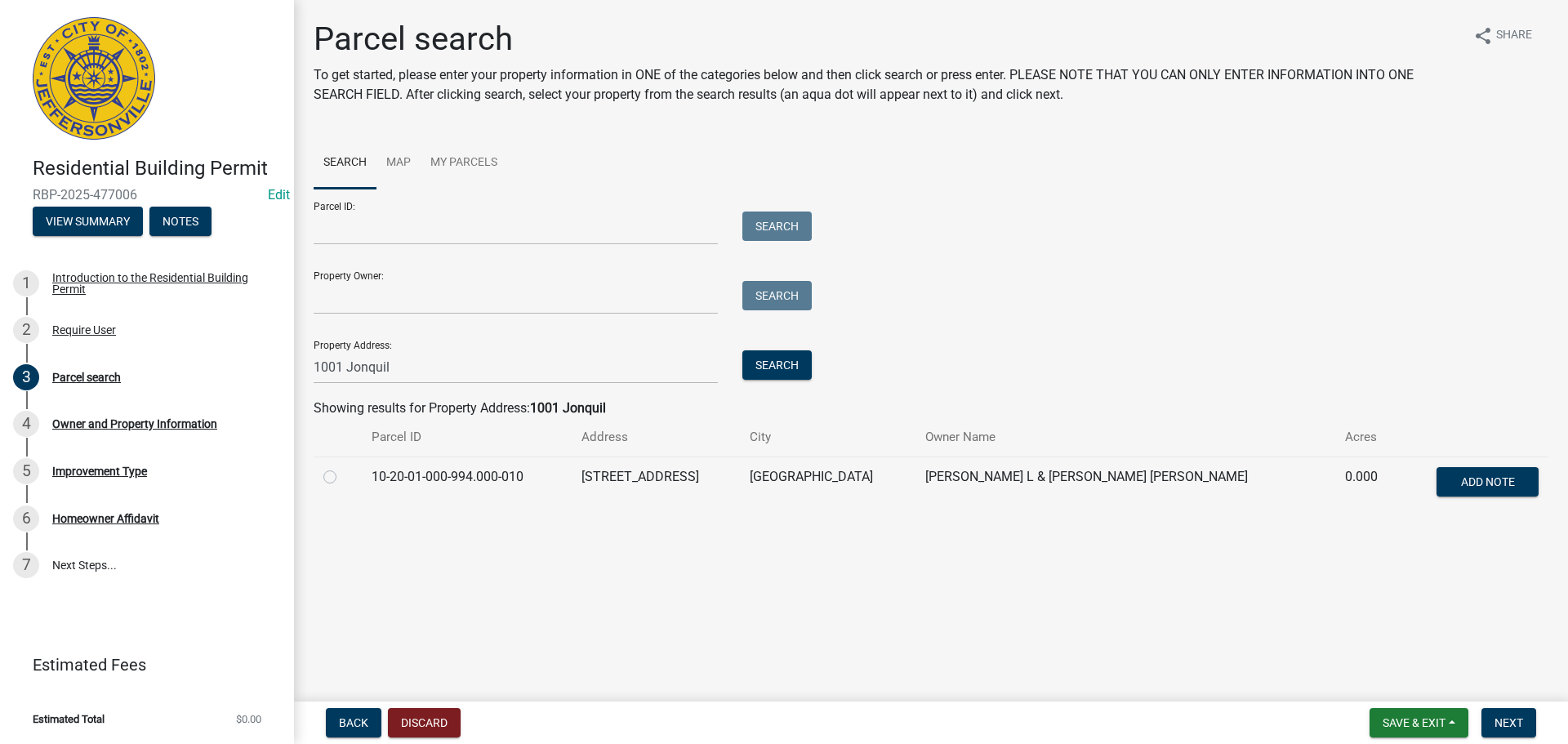
click at [343, 468] on label at bounding box center [343, 468] width 0 height 0
click at [343, 478] on input "radio" at bounding box center [348, 472] width 10 height 10
radio input "true"
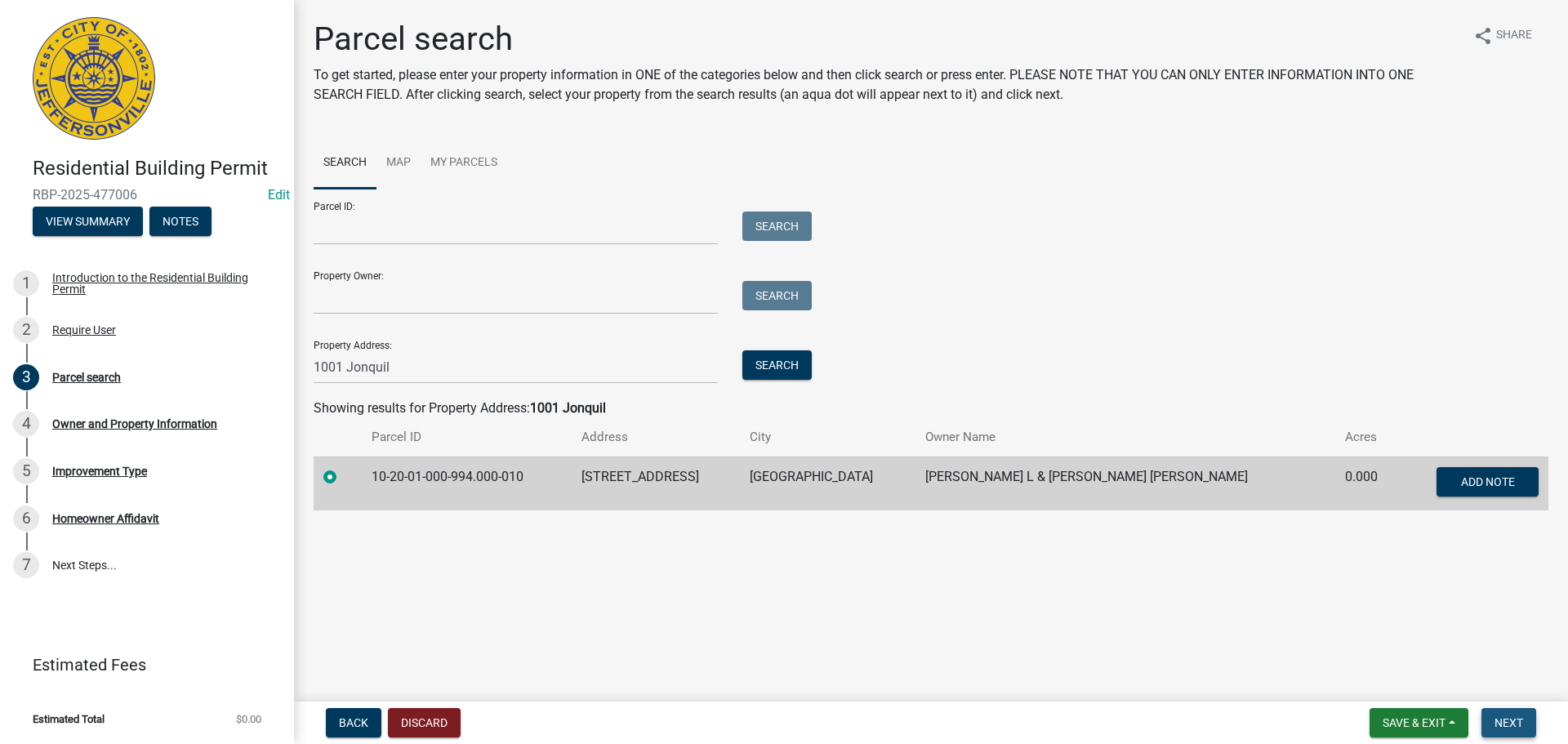
click at [1510, 725] on span "Next" at bounding box center [1509, 723] width 29 height 13
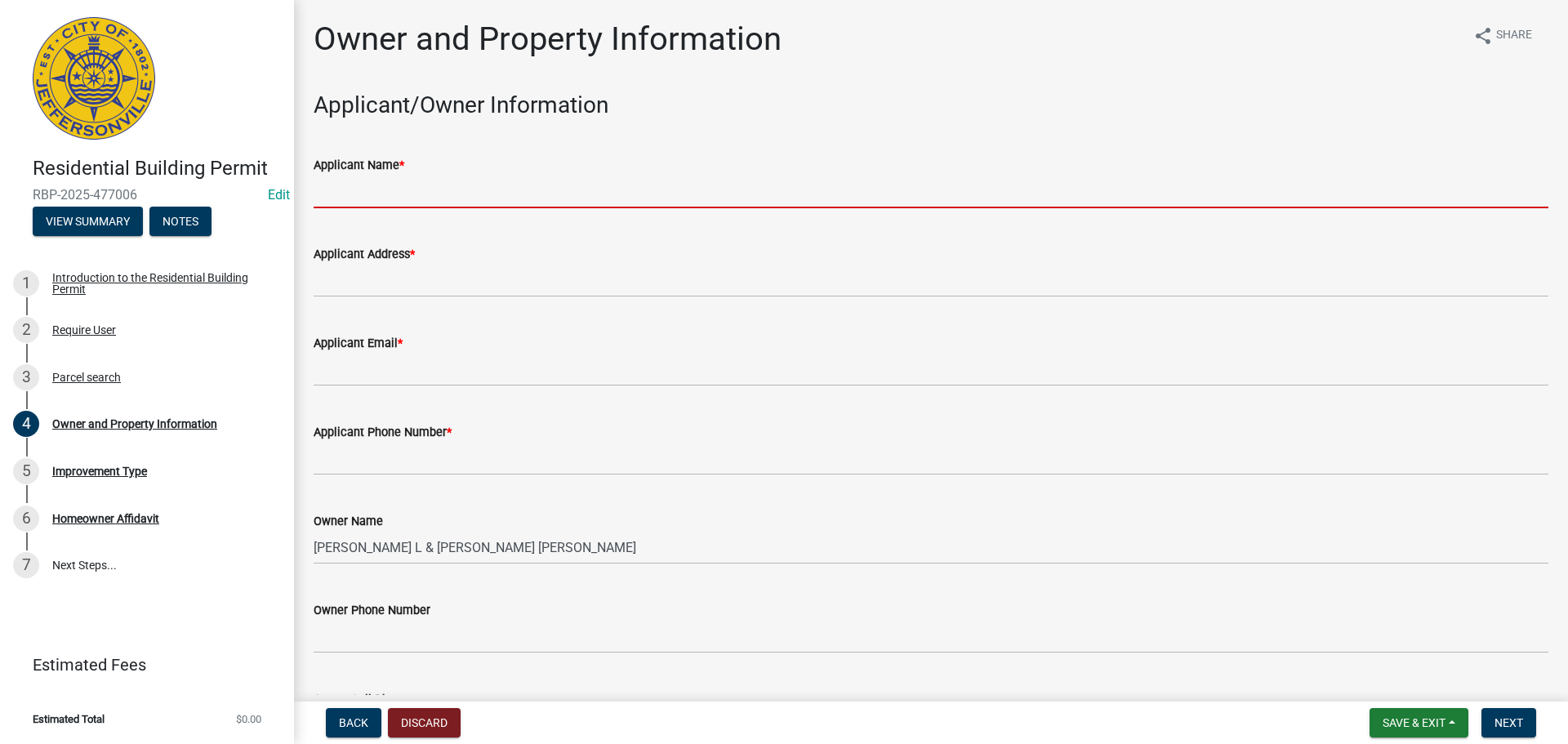
click at [501, 199] on input "Applicant Name *" at bounding box center [931, 191] width 1235 height 33
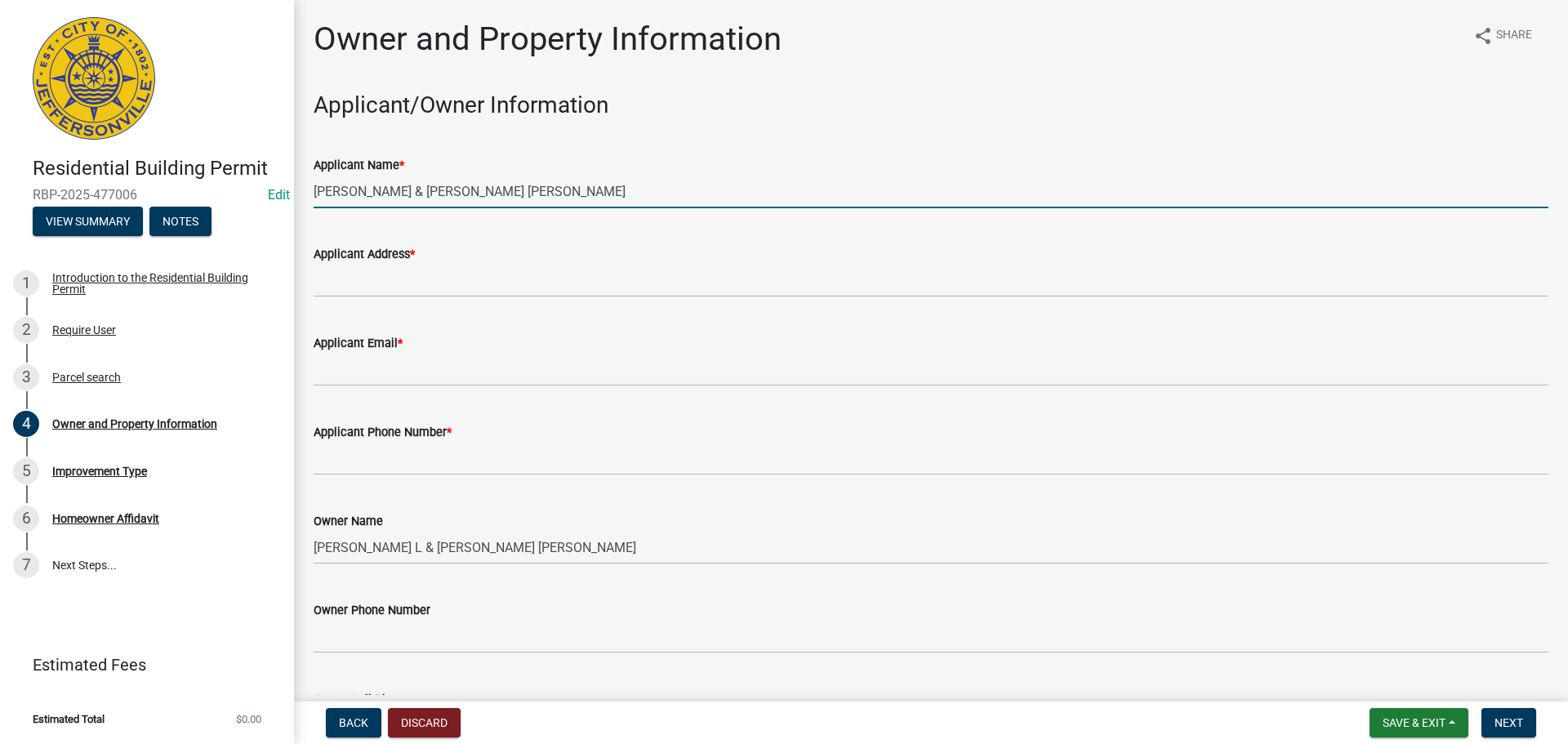
type input "Garcia Jorge & Infante Yanelis Batista"
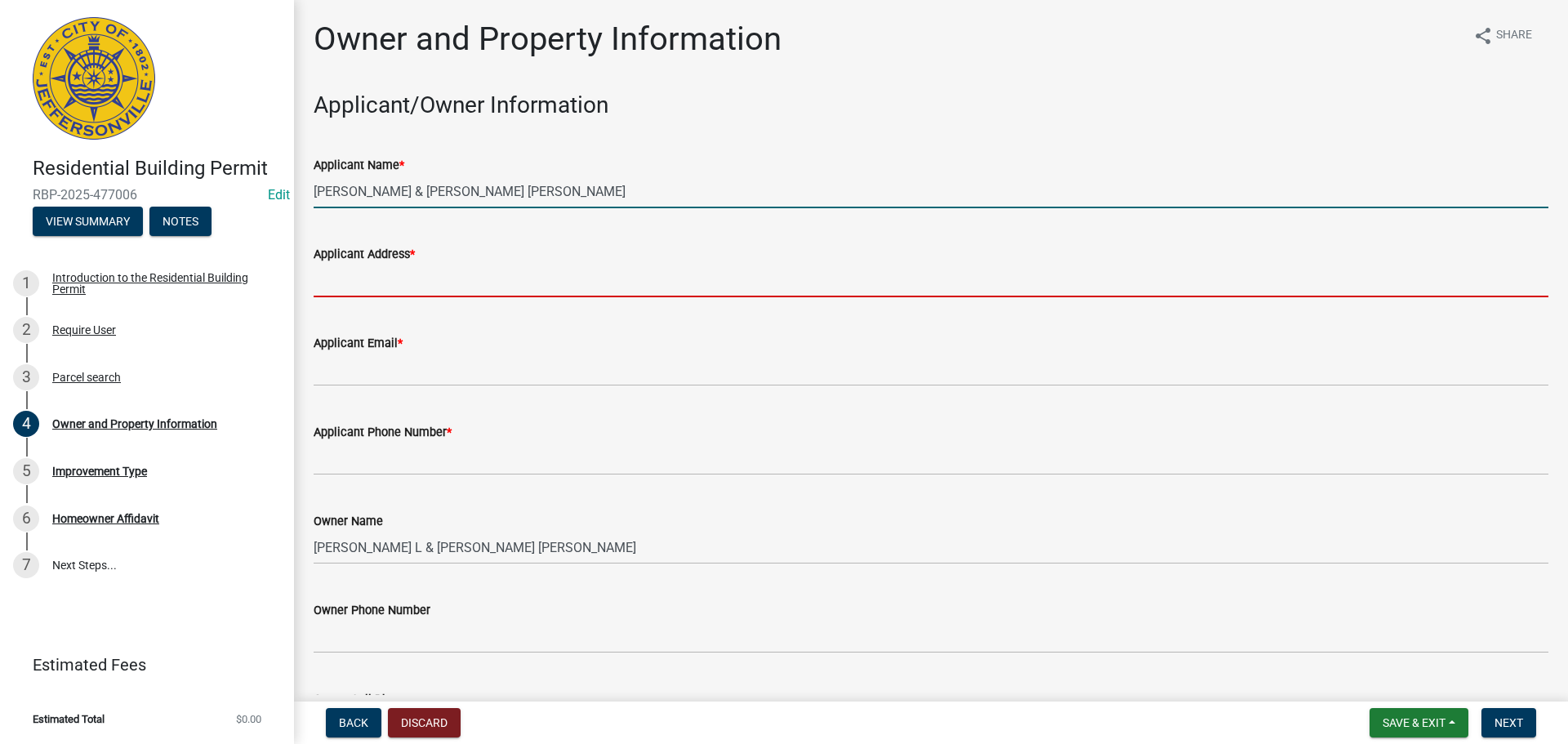
click at [435, 282] on input "Applicant Address *" at bounding box center [931, 280] width 1235 height 33
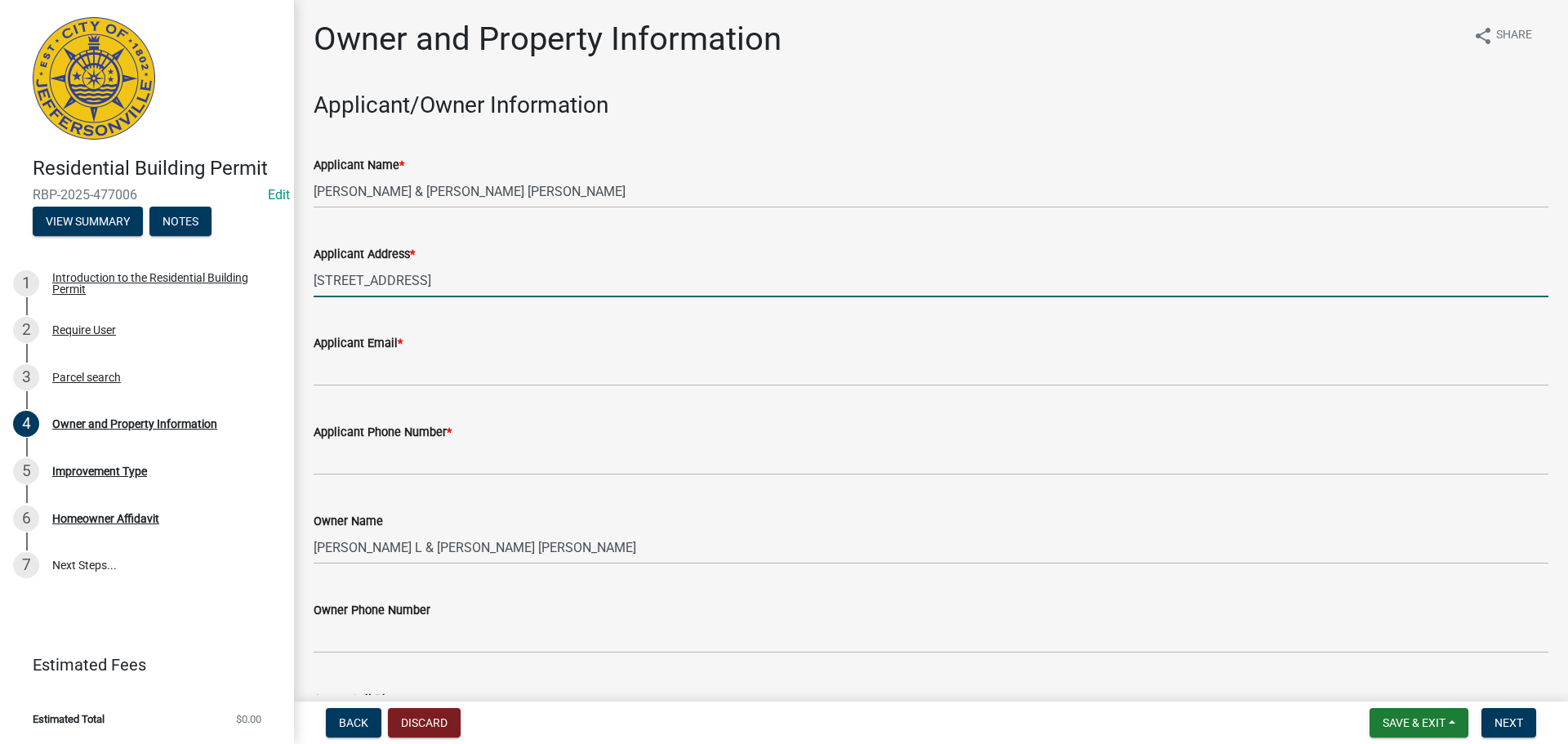
type input "10021 Jonquil Drive"
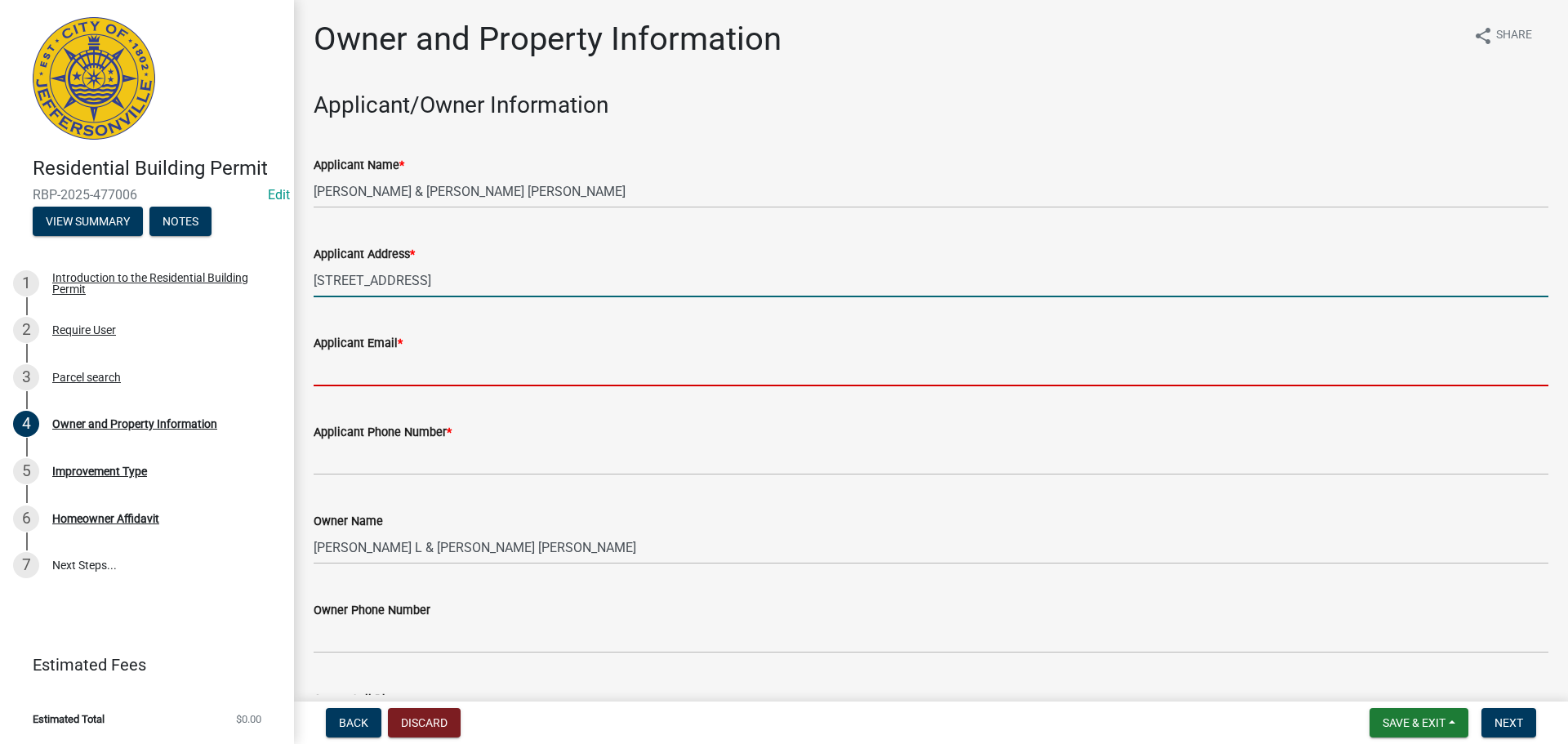
click at [424, 360] on input "Applicant Email *" at bounding box center [931, 369] width 1235 height 33
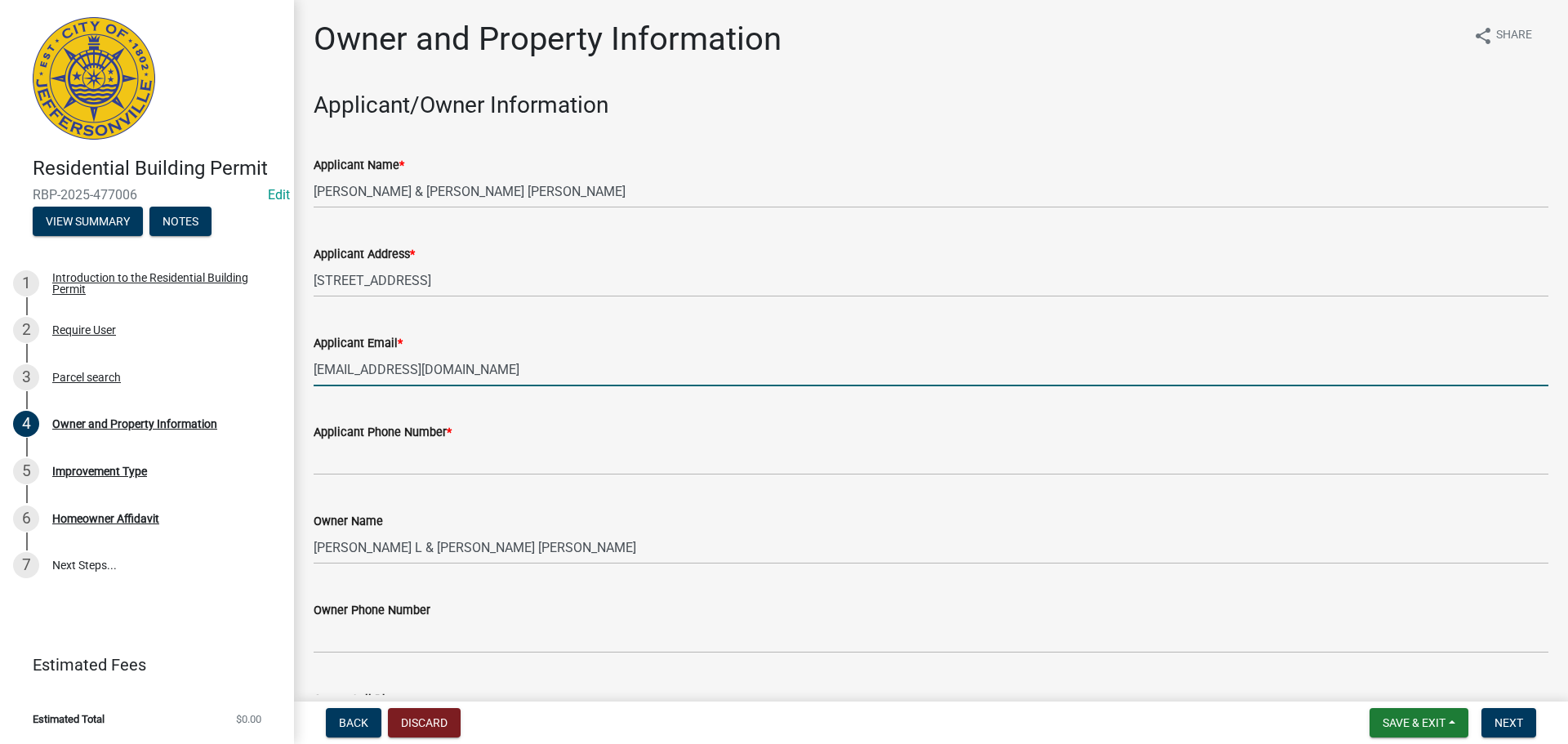
click at [352, 365] on input "yanelisbatista34@gmail.com" at bounding box center [931, 369] width 1235 height 33
type input "yanelis75batista@gmail.com"
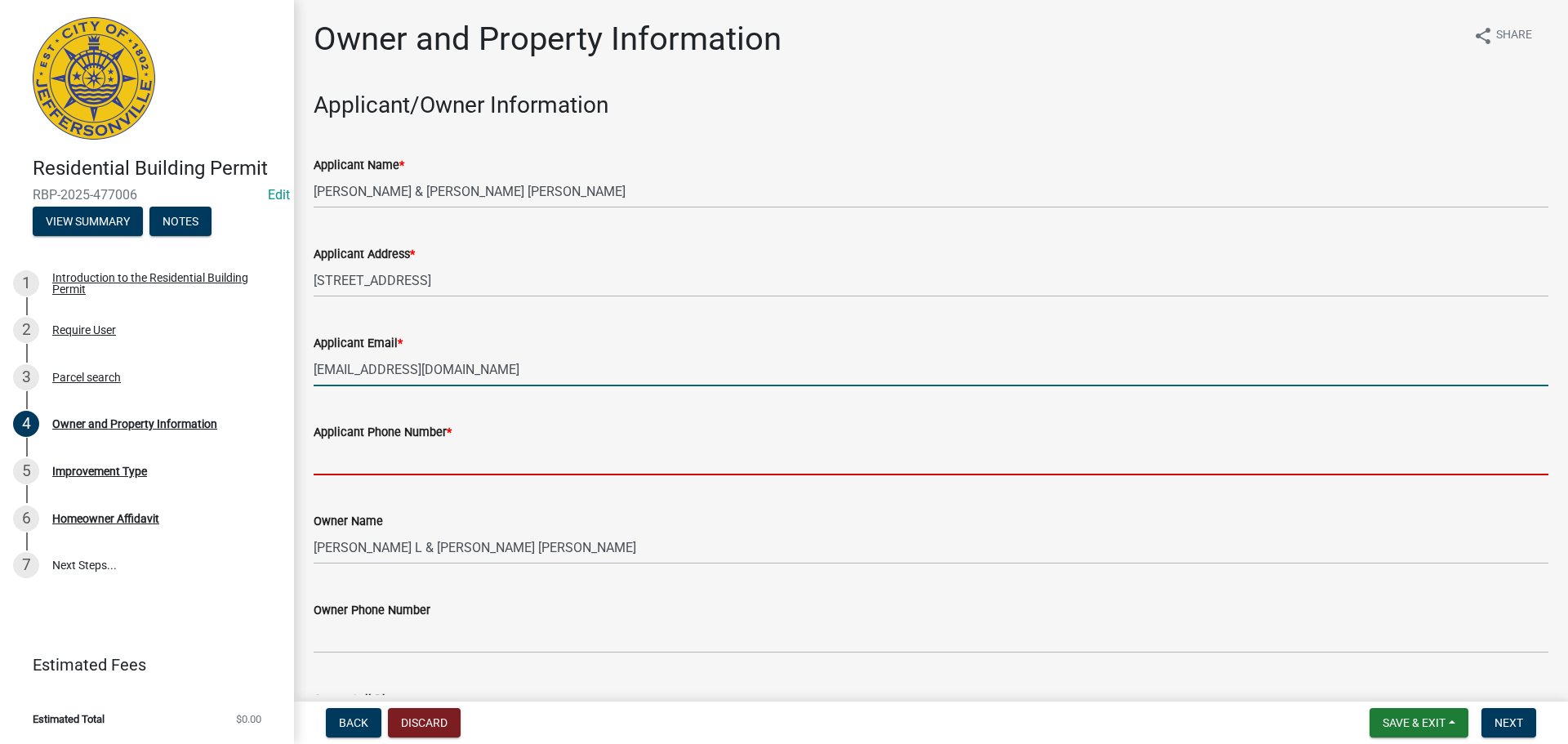
click at [381, 462] on input "Applicant Phone Number *" at bounding box center [931, 458] width 1235 height 33
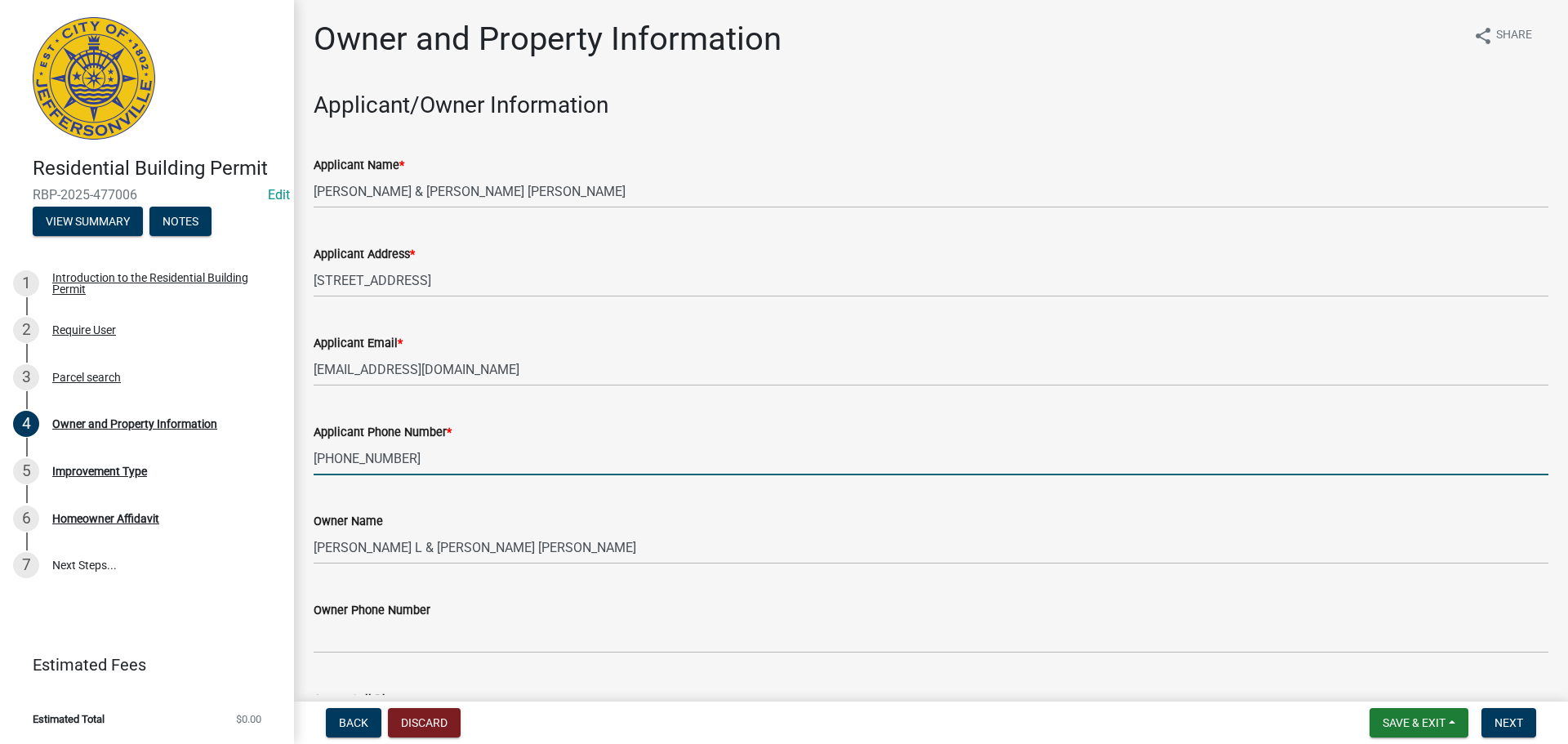
type input "502-974-7078"
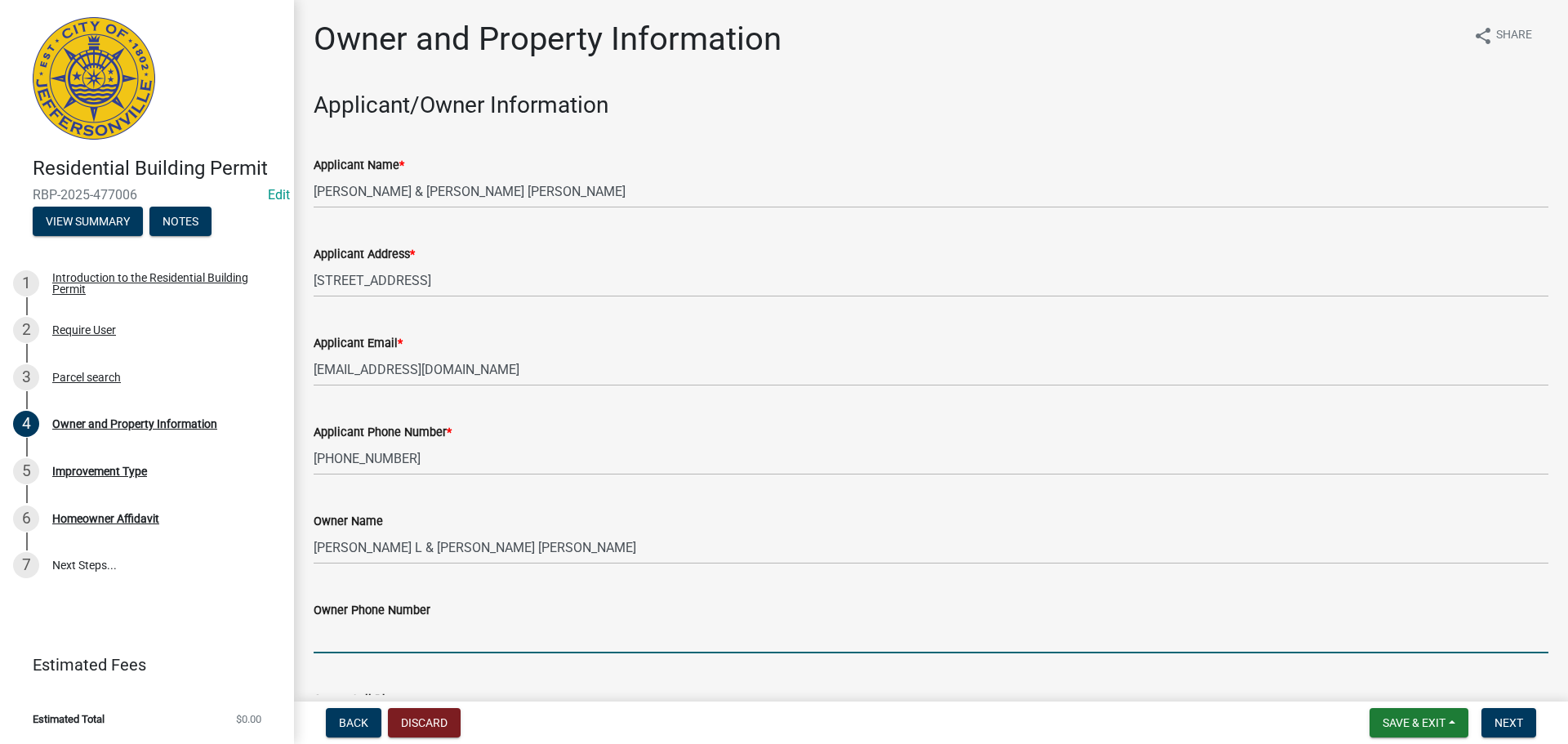
click at [393, 639] on input "Owner Phone Number" at bounding box center [931, 636] width 1235 height 33
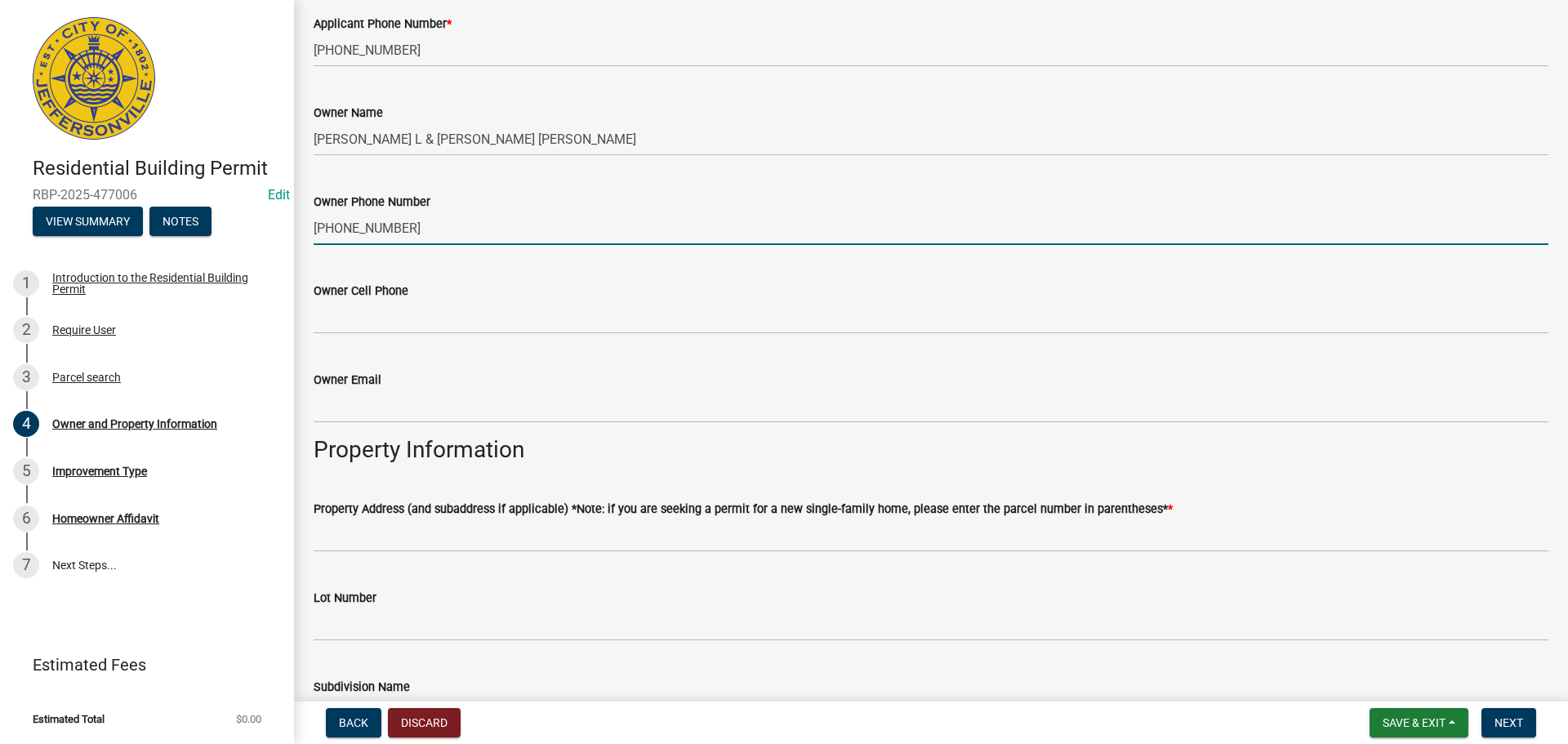
scroll to position [490, 0]
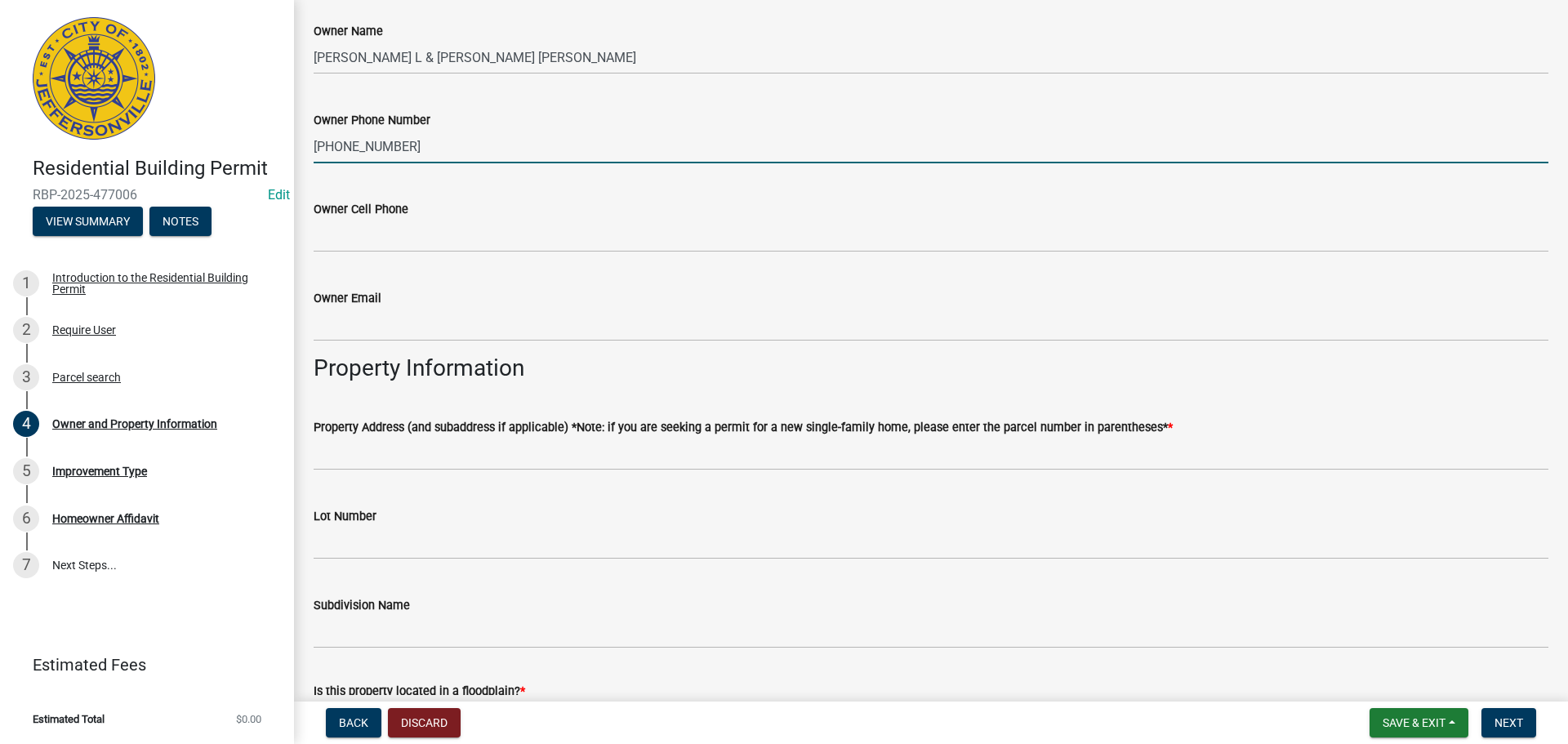
type input "502-974-7078"
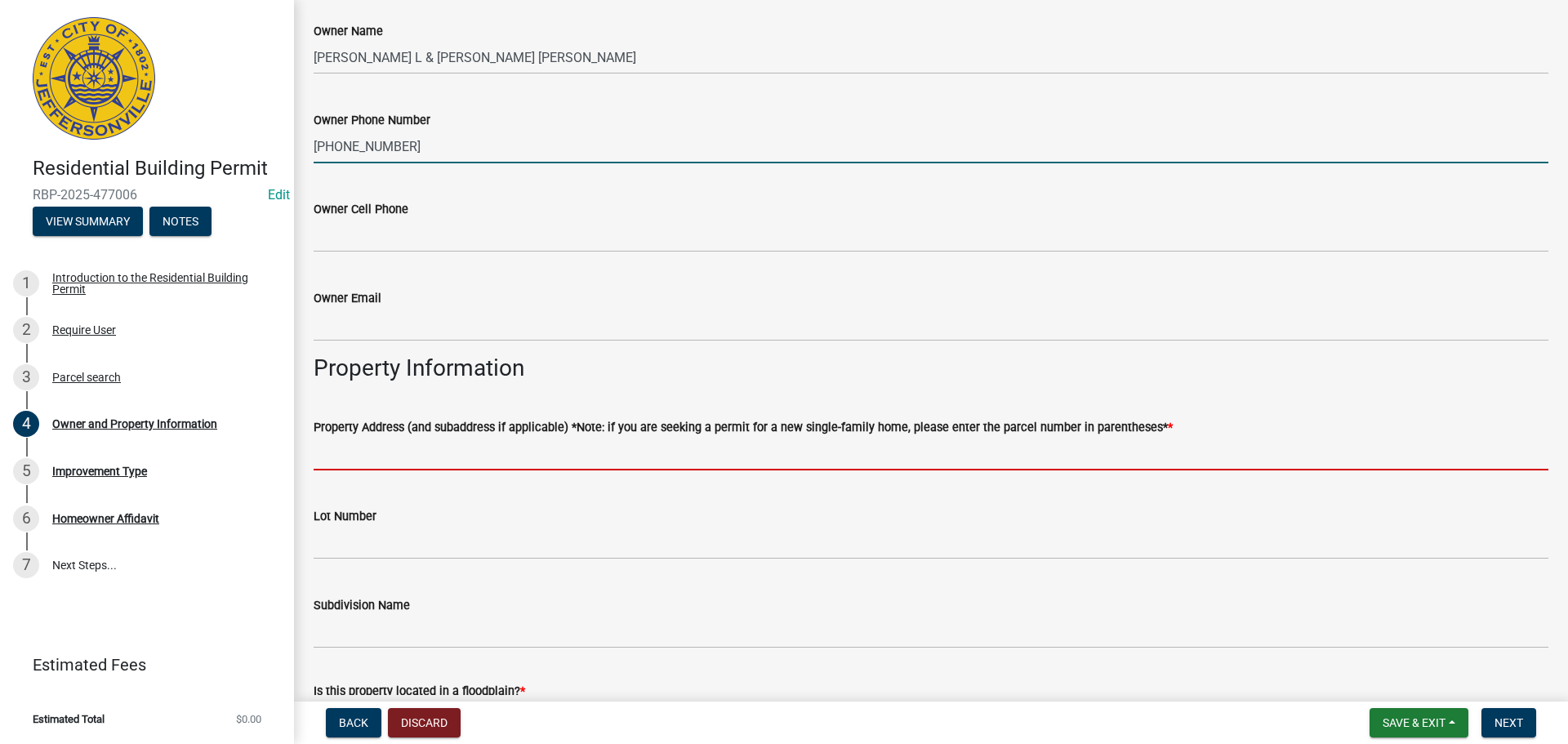
click at [467, 455] on input "Property Address (and subaddress if applicable) *Note: if you are seeking a per…" at bounding box center [931, 454] width 1235 height 33
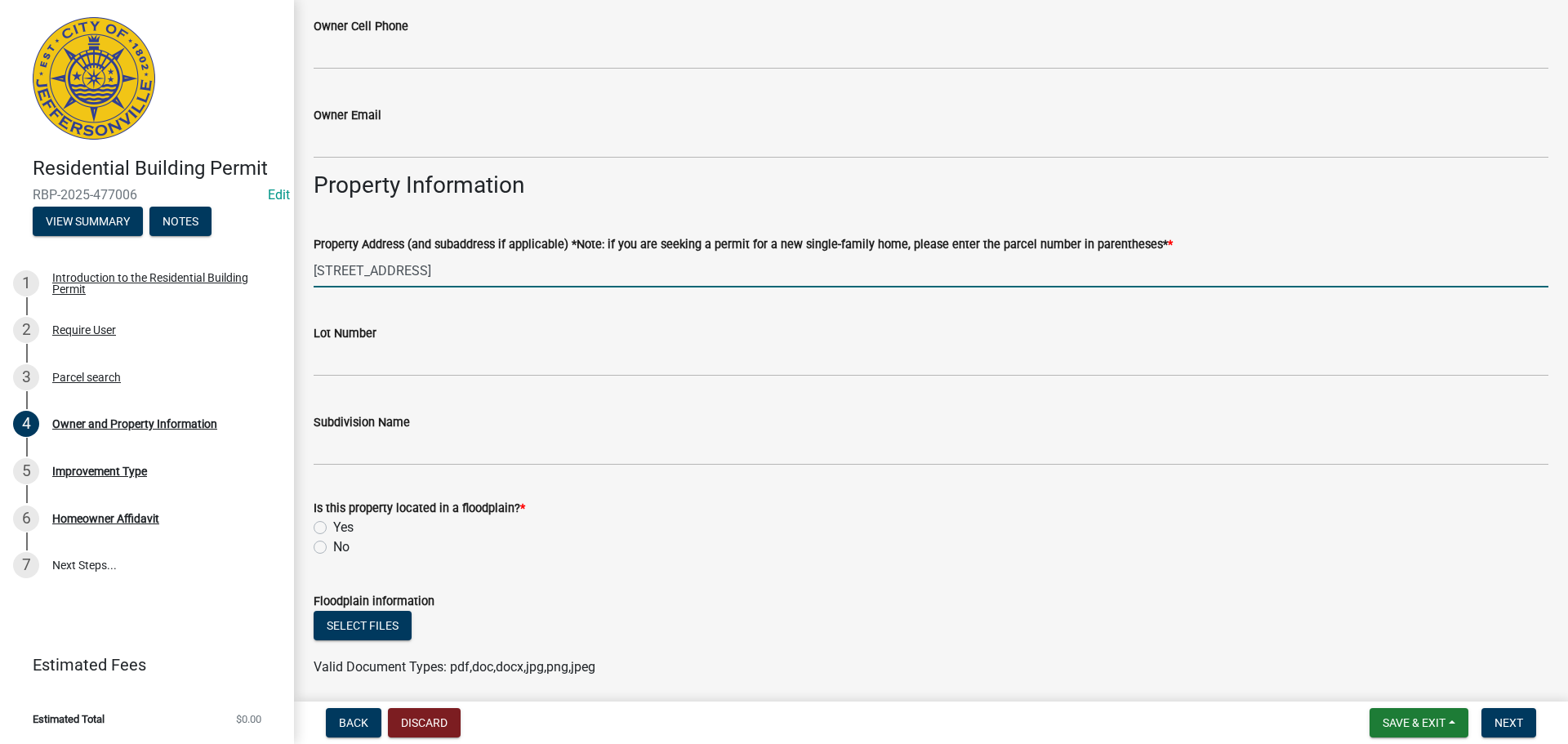
scroll to position [736, 0]
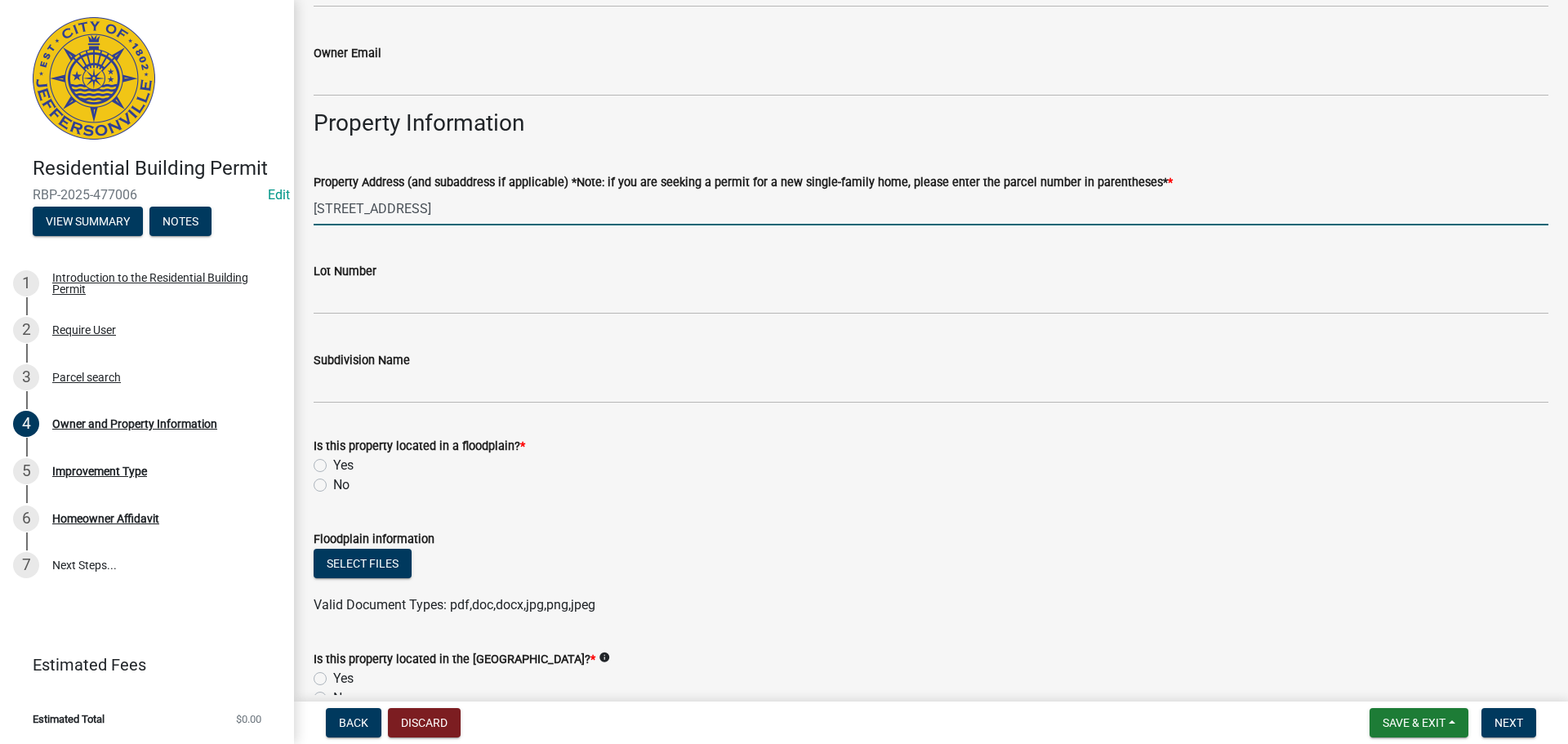
type input "1001 Jonquil Drive"
click at [333, 491] on label "No" at bounding box center [341, 485] width 17 height 19
click at [333, 486] on input "No" at bounding box center [338, 481] width 10 height 10
radio input "true"
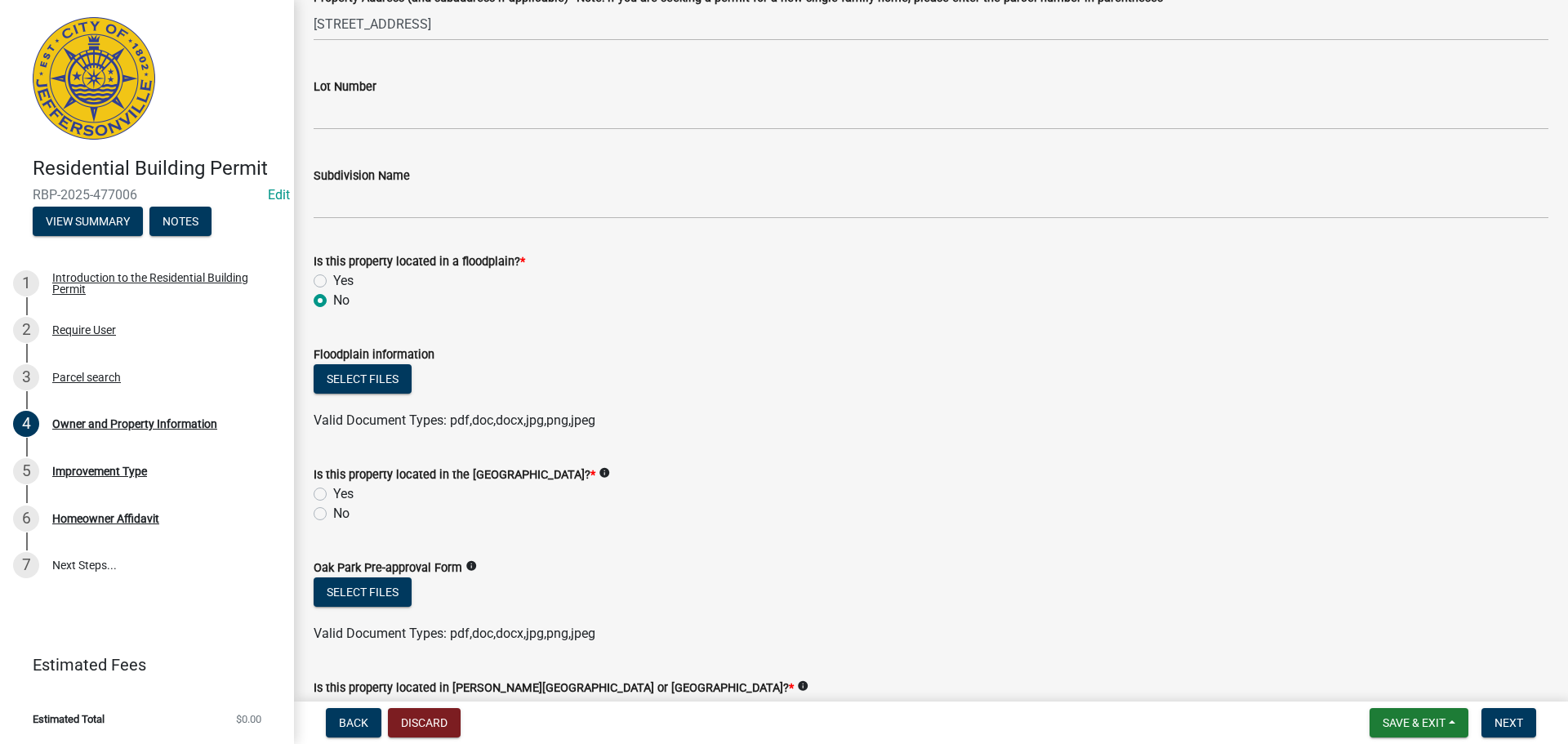
scroll to position [981, 0]
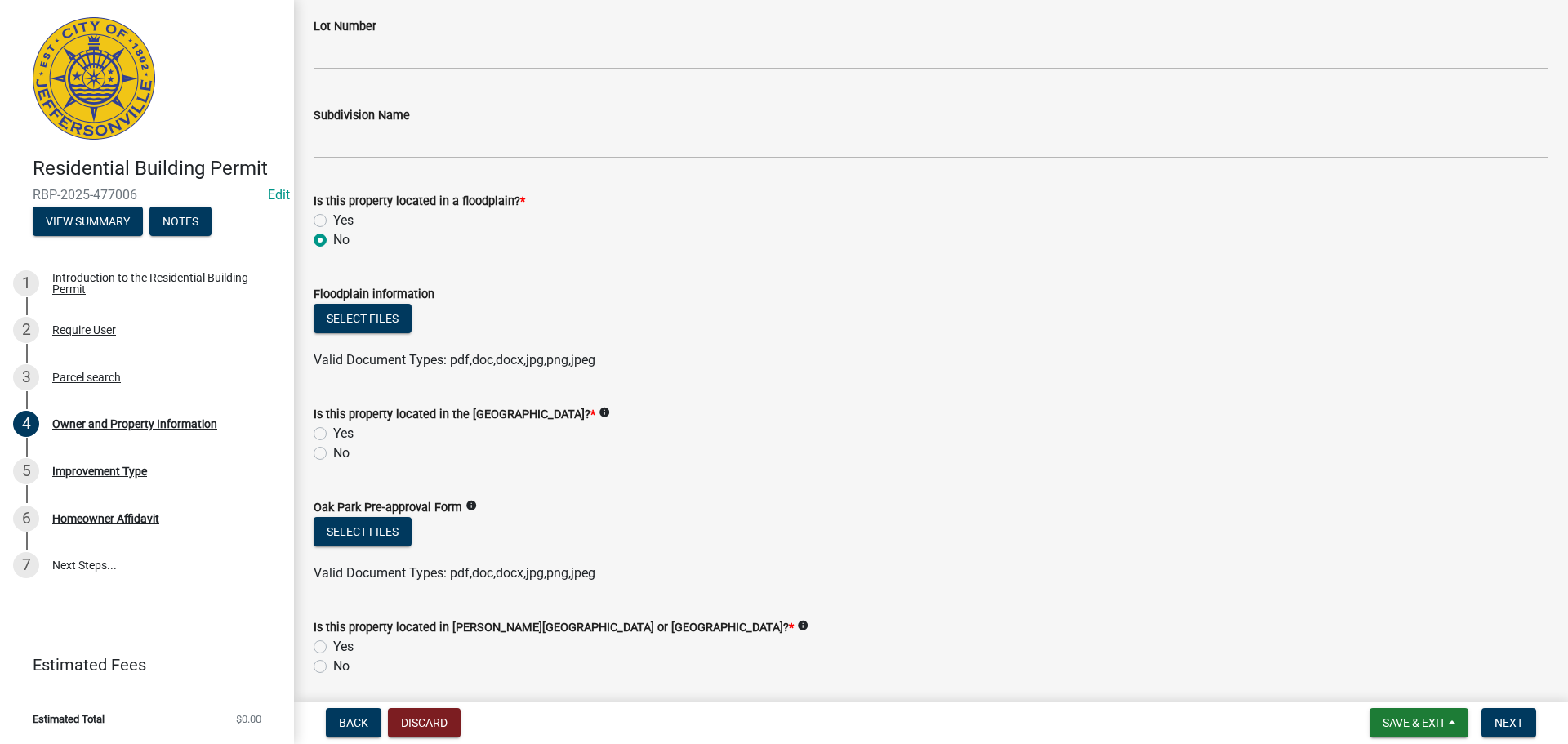
click at [333, 454] on label "No" at bounding box center [341, 453] width 17 height 19
click at [333, 454] on input "No" at bounding box center [338, 448] width 10 height 10
radio input "true"
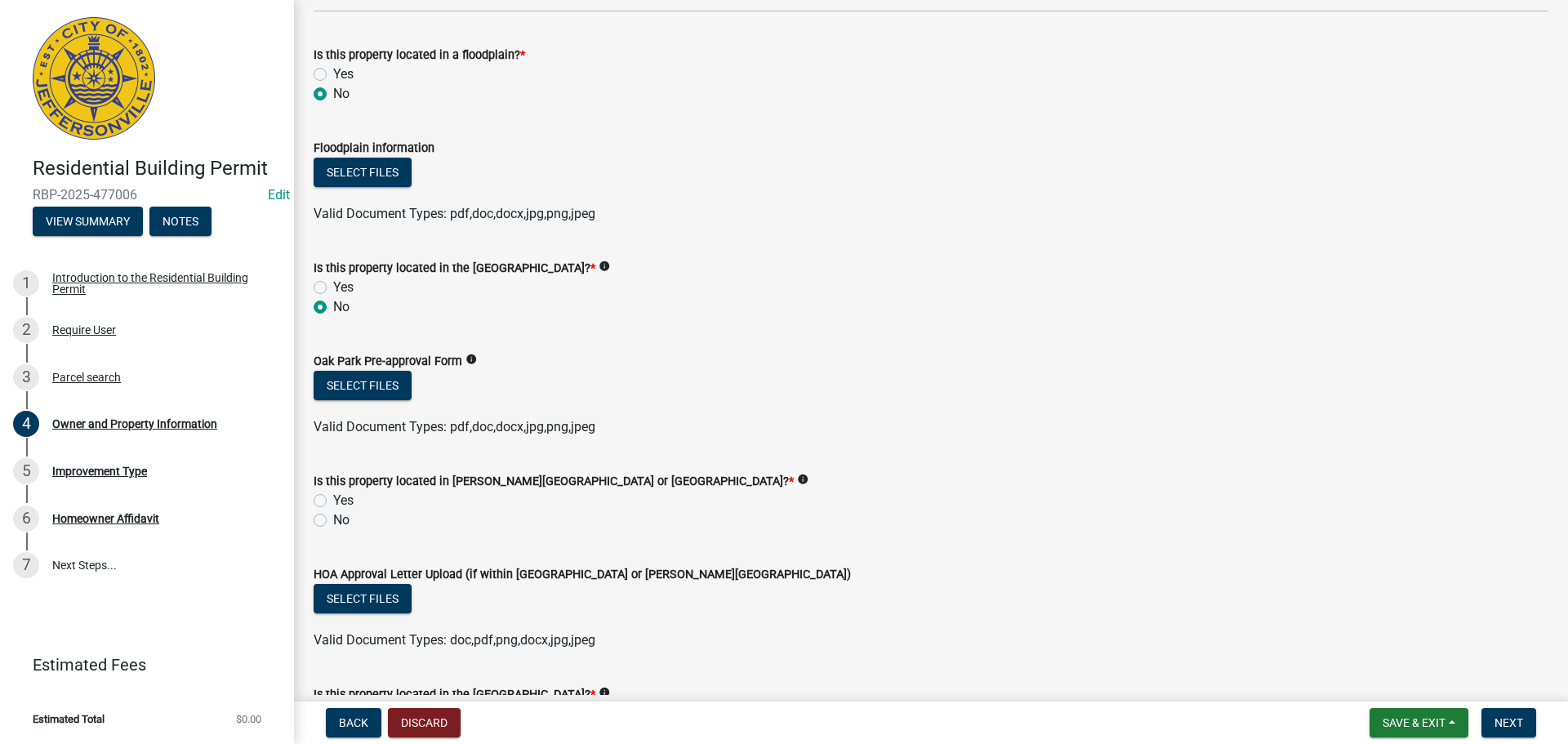
scroll to position [1225, 0]
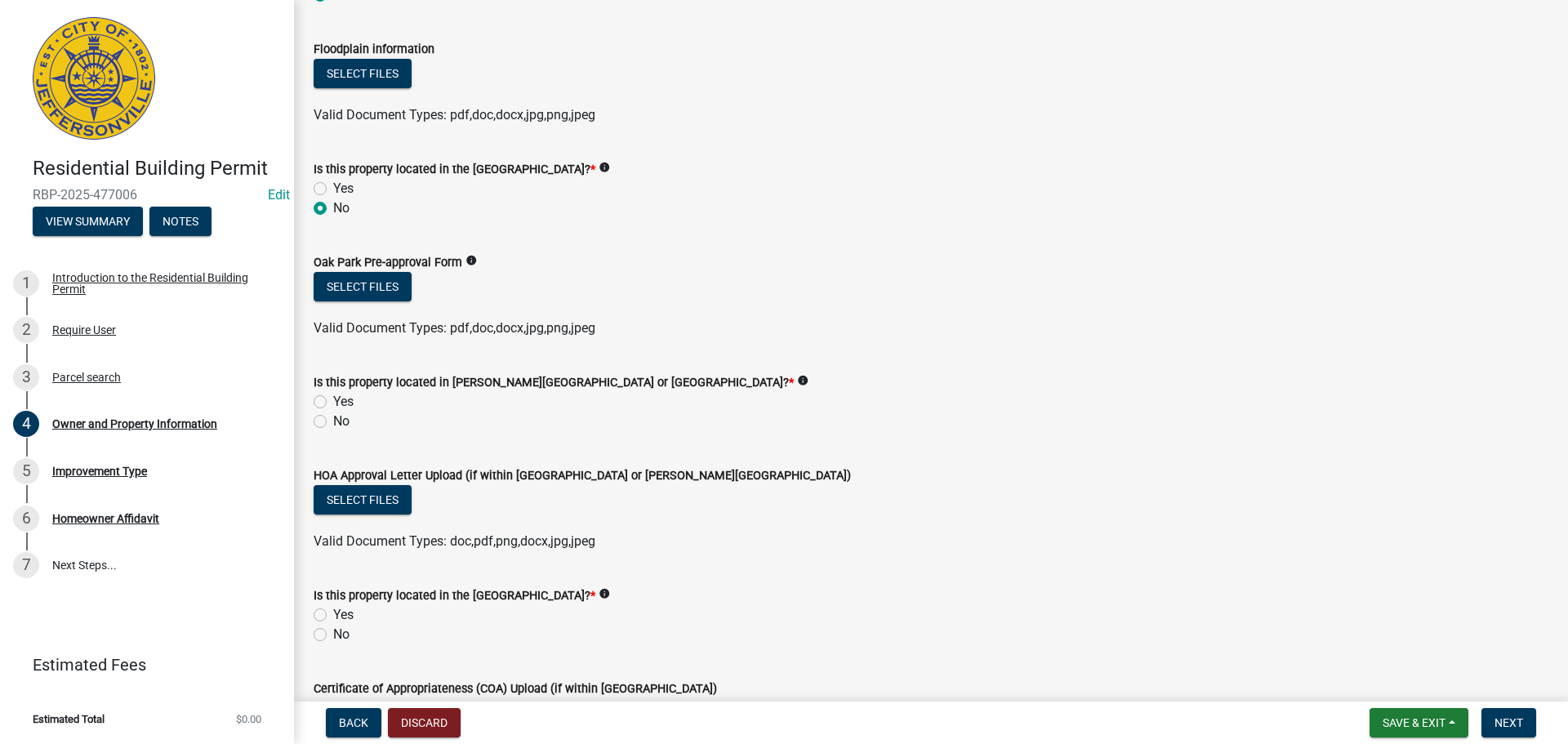
click at [333, 421] on label "No" at bounding box center [341, 421] width 17 height 19
click at [333, 421] on input "No" at bounding box center [338, 417] width 10 height 10
radio input "true"
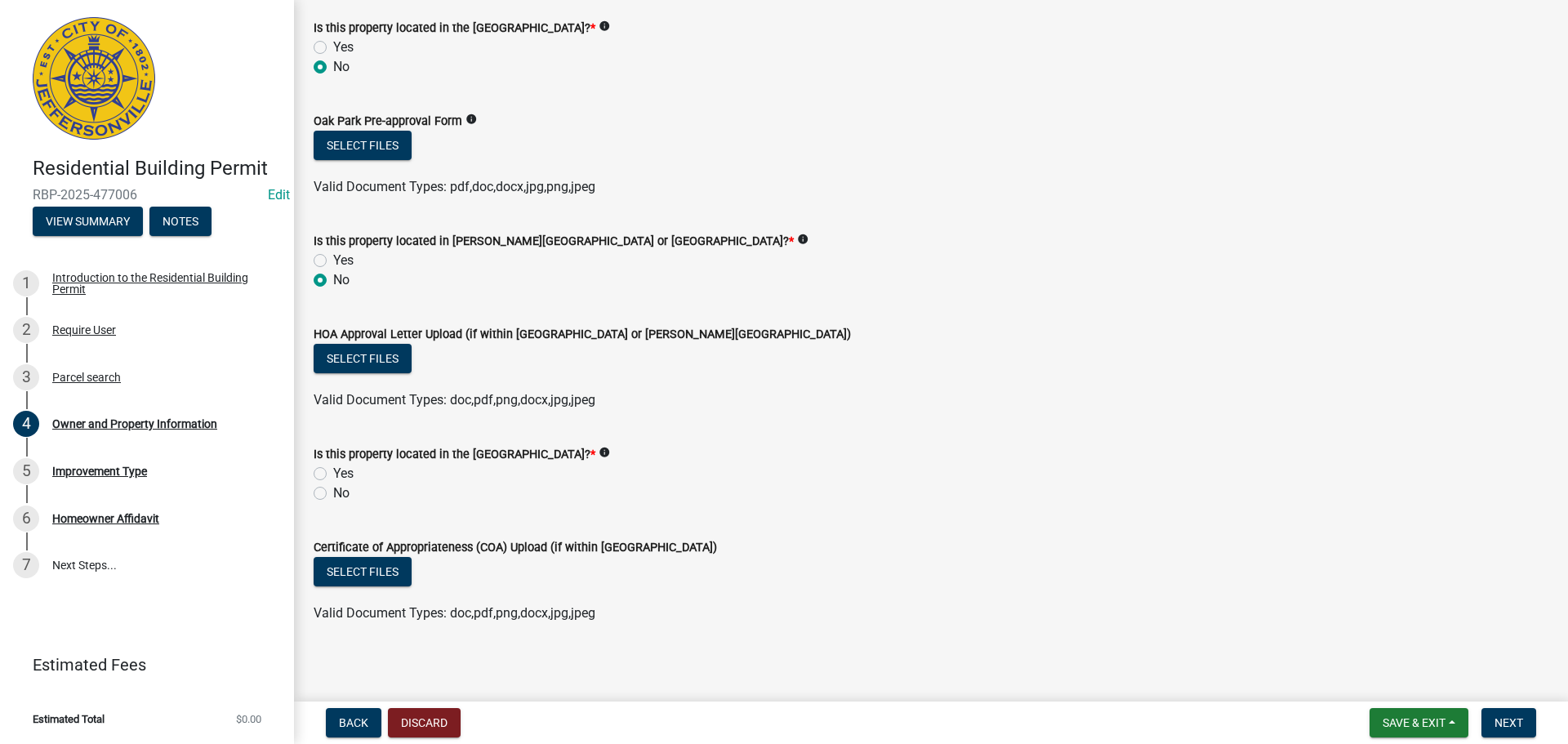
scroll to position [1373, 0]
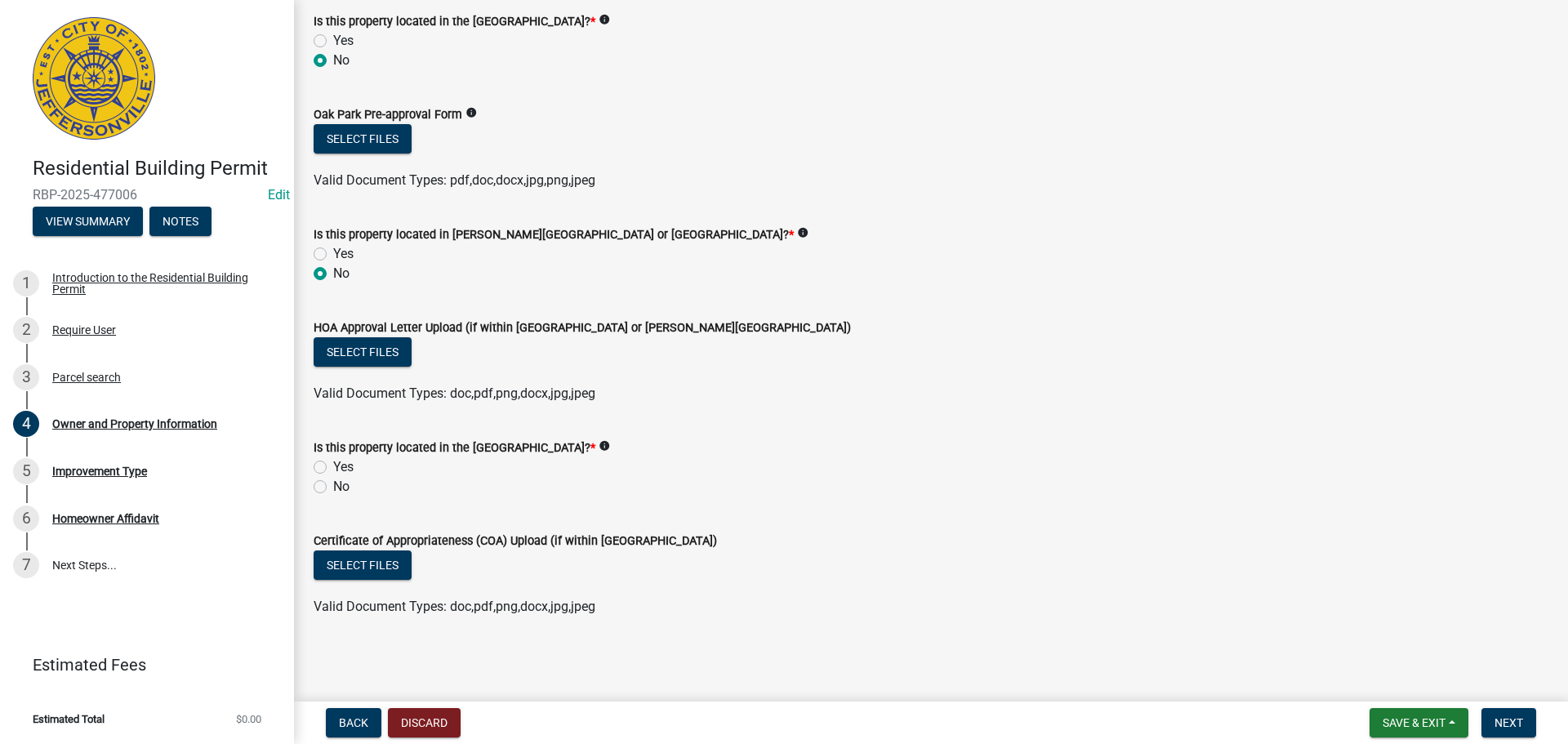
click at [333, 488] on label "No" at bounding box center [341, 486] width 17 height 19
click at [333, 488] on input "No" at bounding box center [338, 481] width 10 height 10
radio input "true"
click at [1510, 723] on span "Next" at bounding box center [1509, 723] width 29 height 13
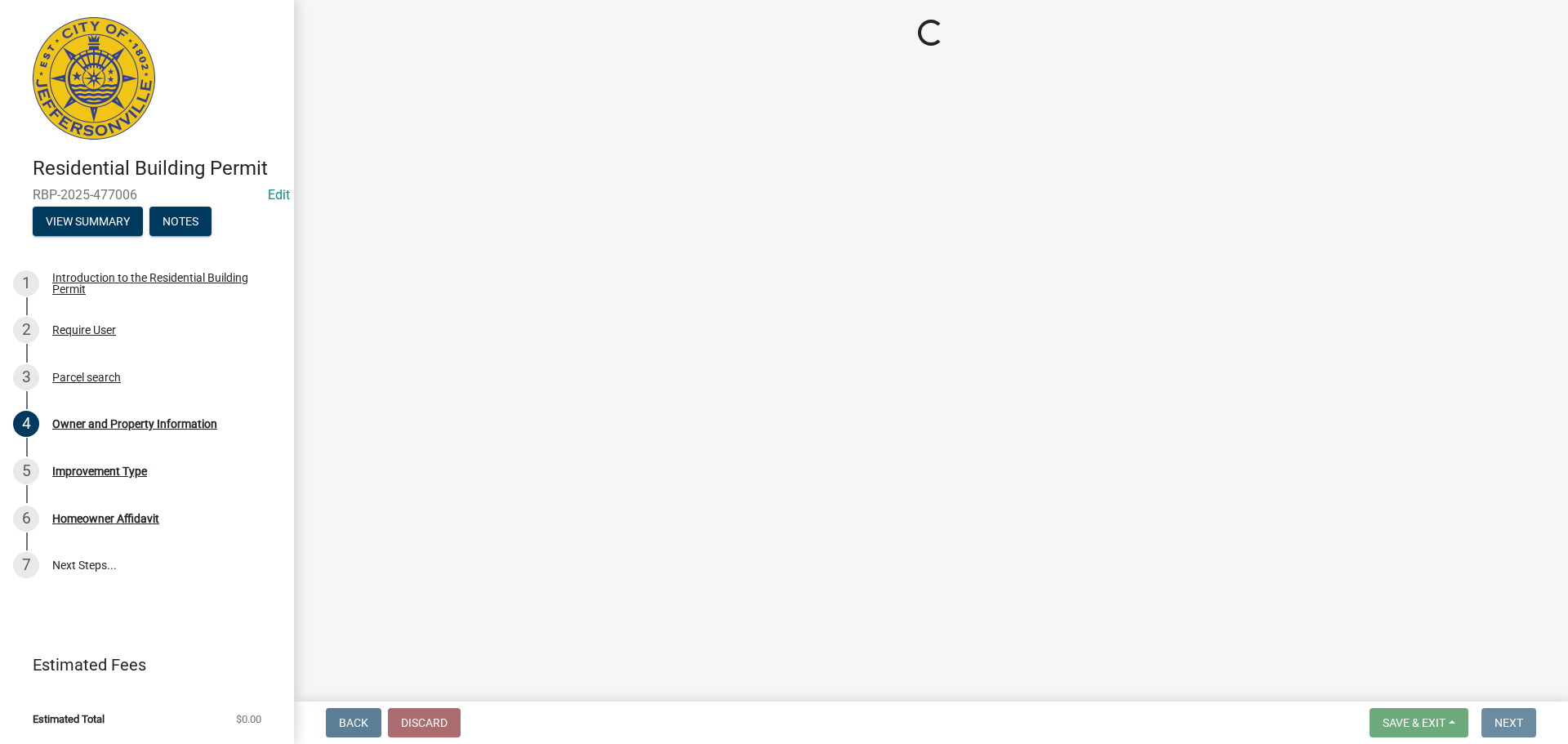
scroll to position [0, 0]
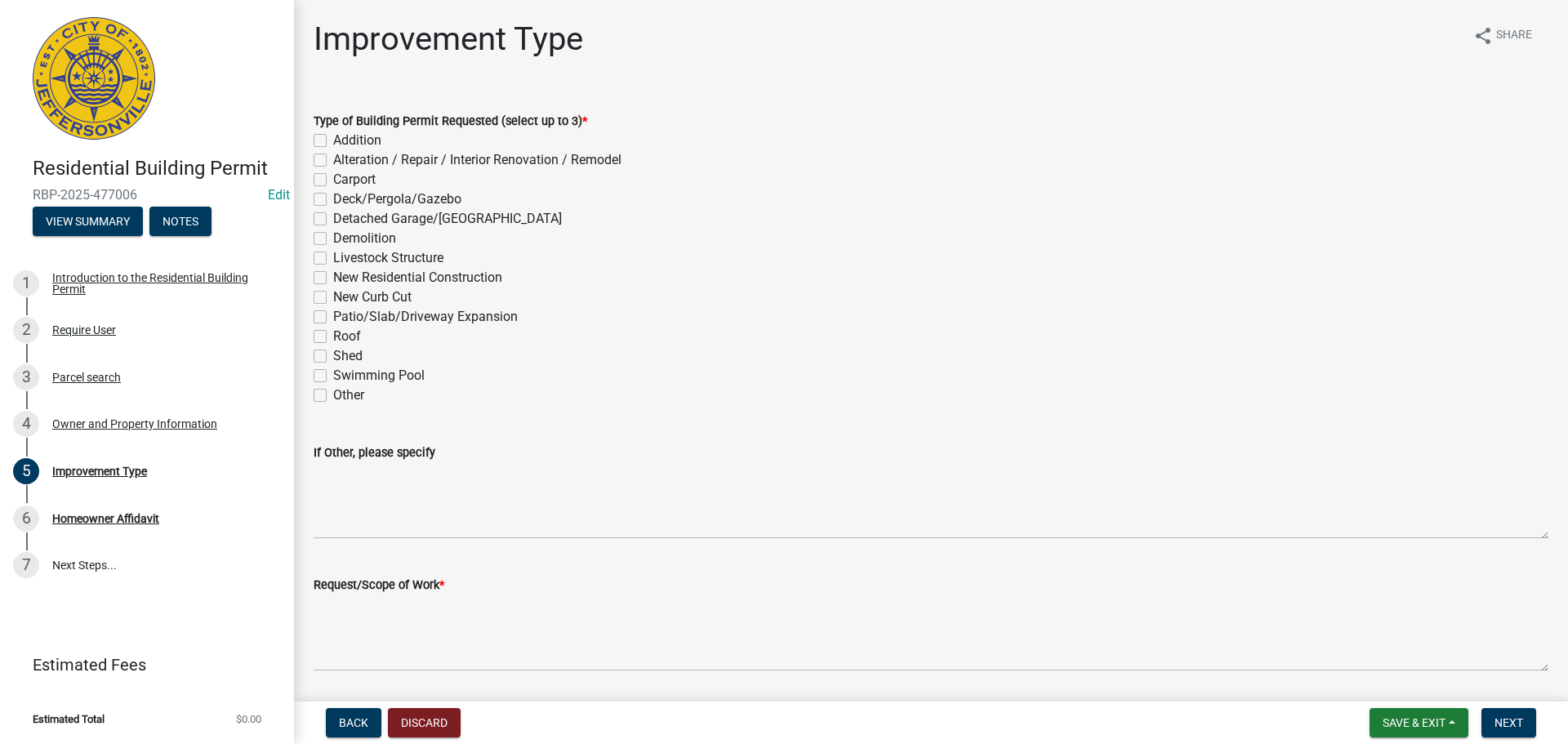
click at [333, 161] on label "Alteration / Repair / Interior Renovation / Remodel" at bounding box center [477, 160] width 288 height 19
click at [333, 161] on input "Alteration / Repair / Interior Renovation / Remodel" at bounding box center [338, 155] width 10 height 10
checkbox input "true"
checkbox input "false"
checkbox input "true"
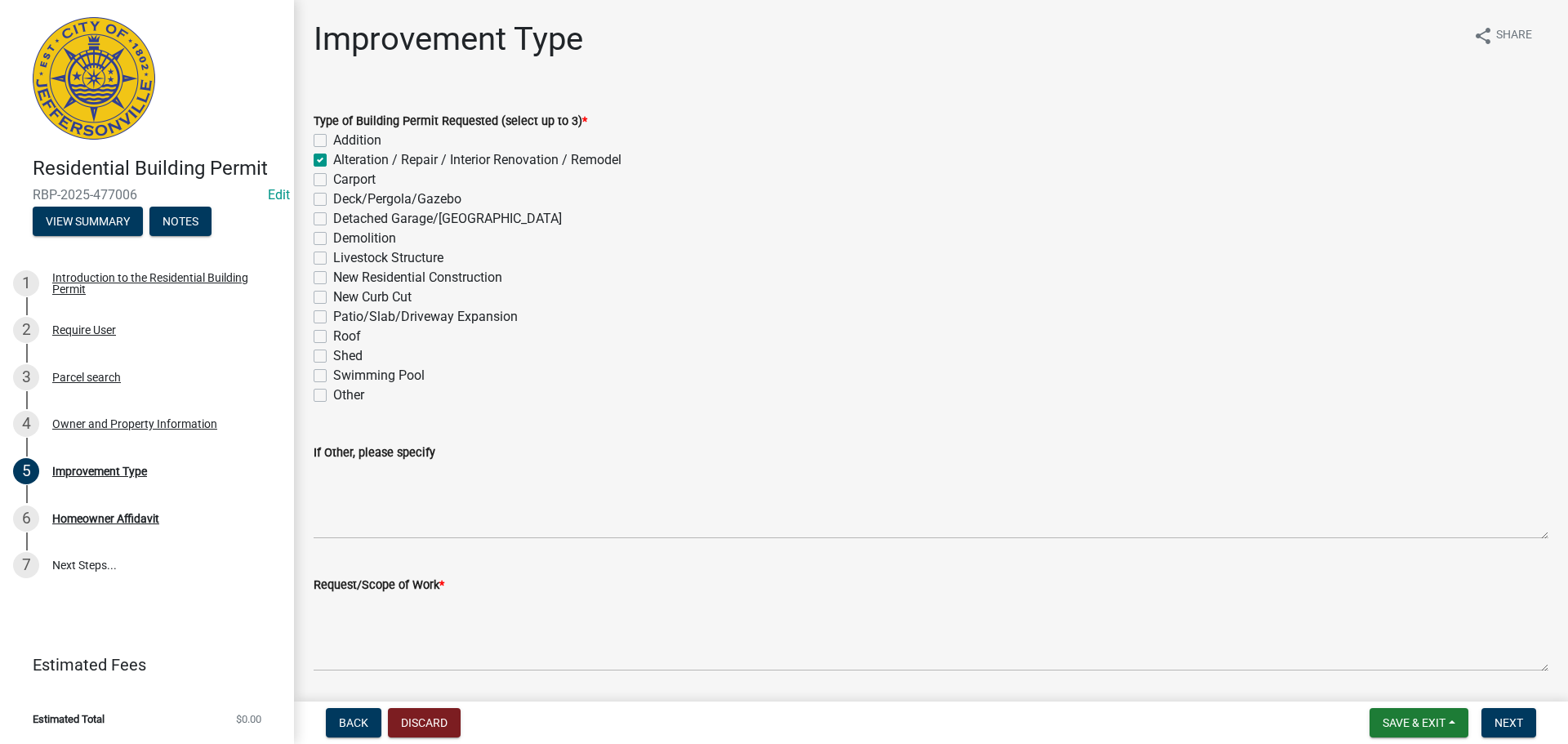
checkbox input "false"
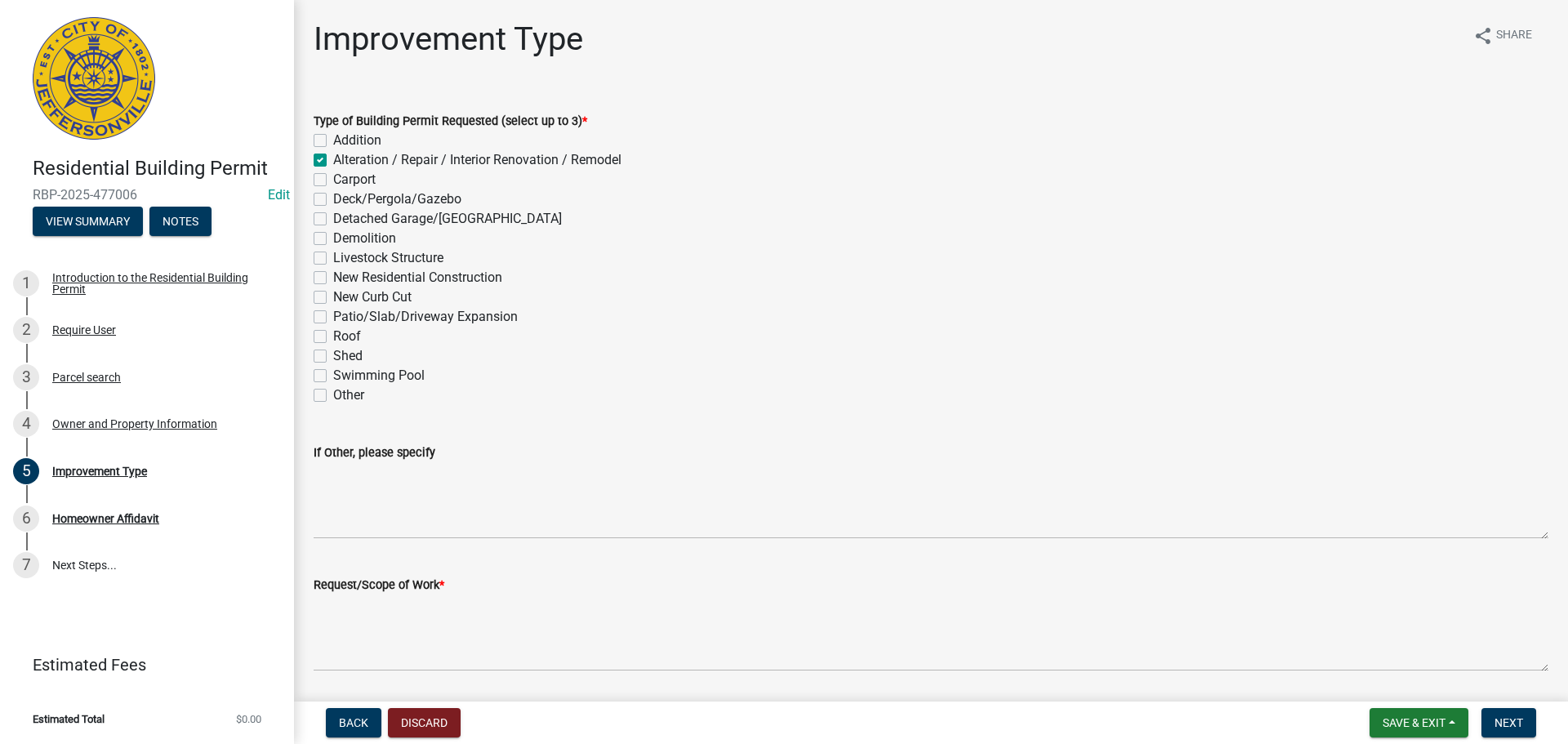
checkbox input "false"
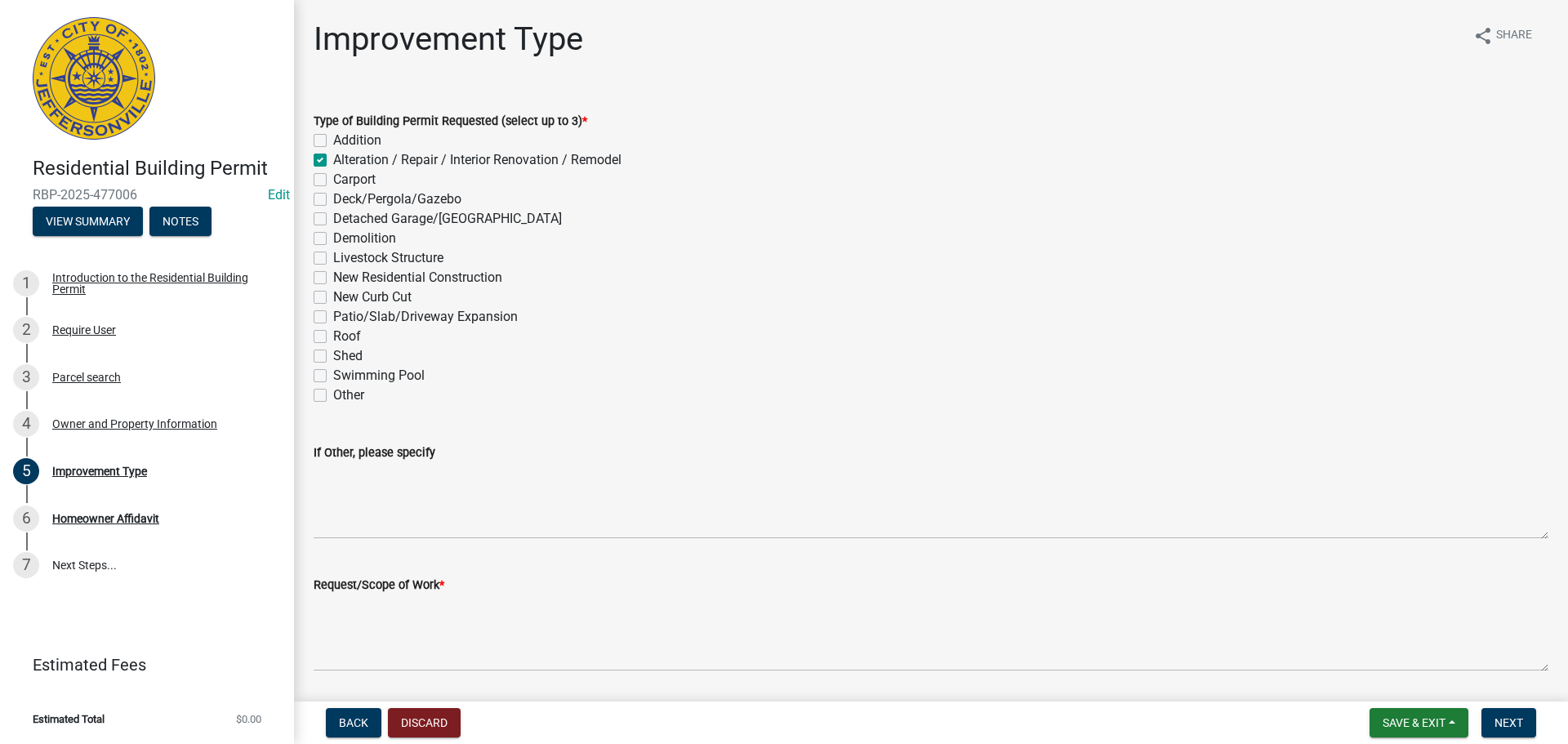
checkbox input "false"
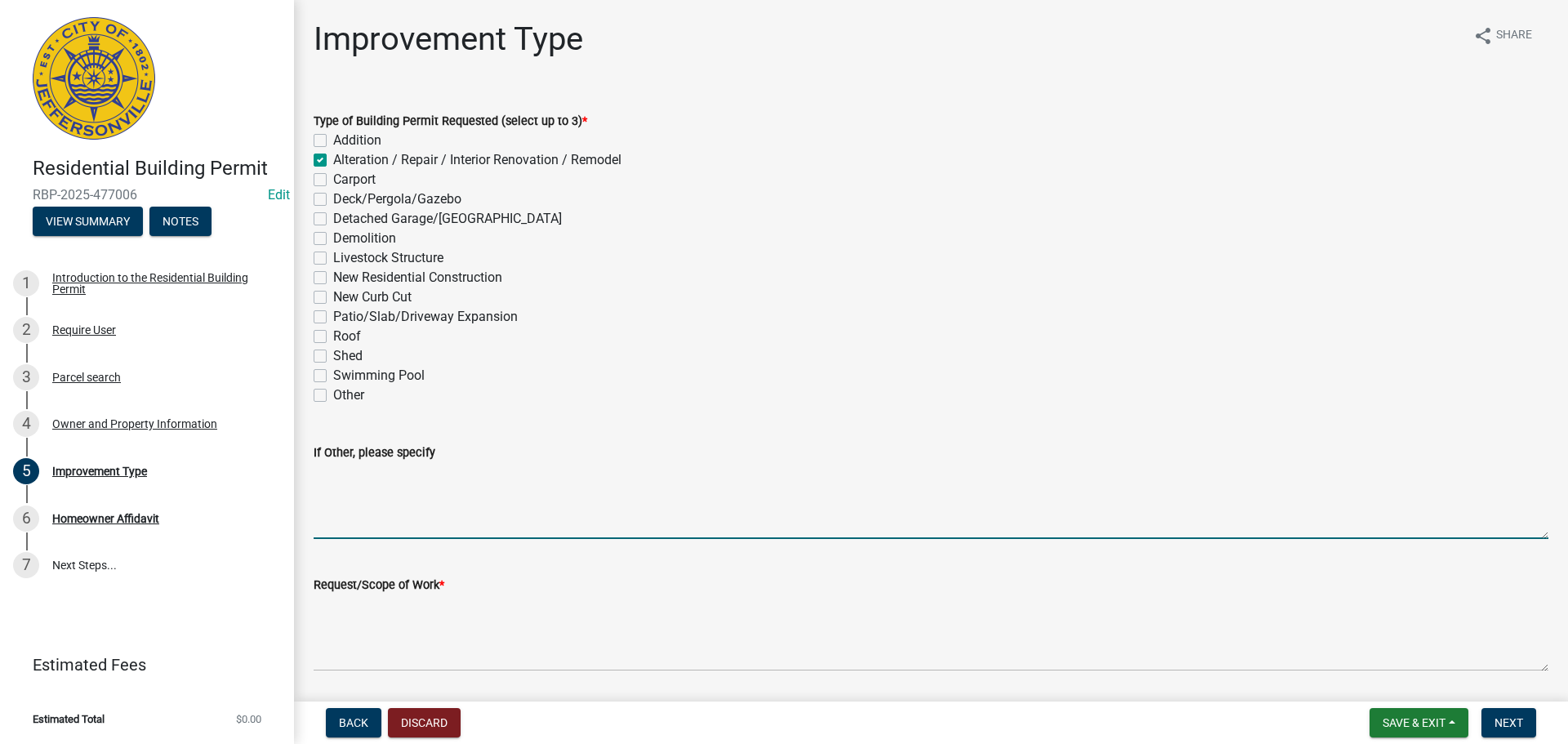
click at [393, 496] on textarea "If Other, please specify" at bounding box center [931, 500] width 1235 height 77
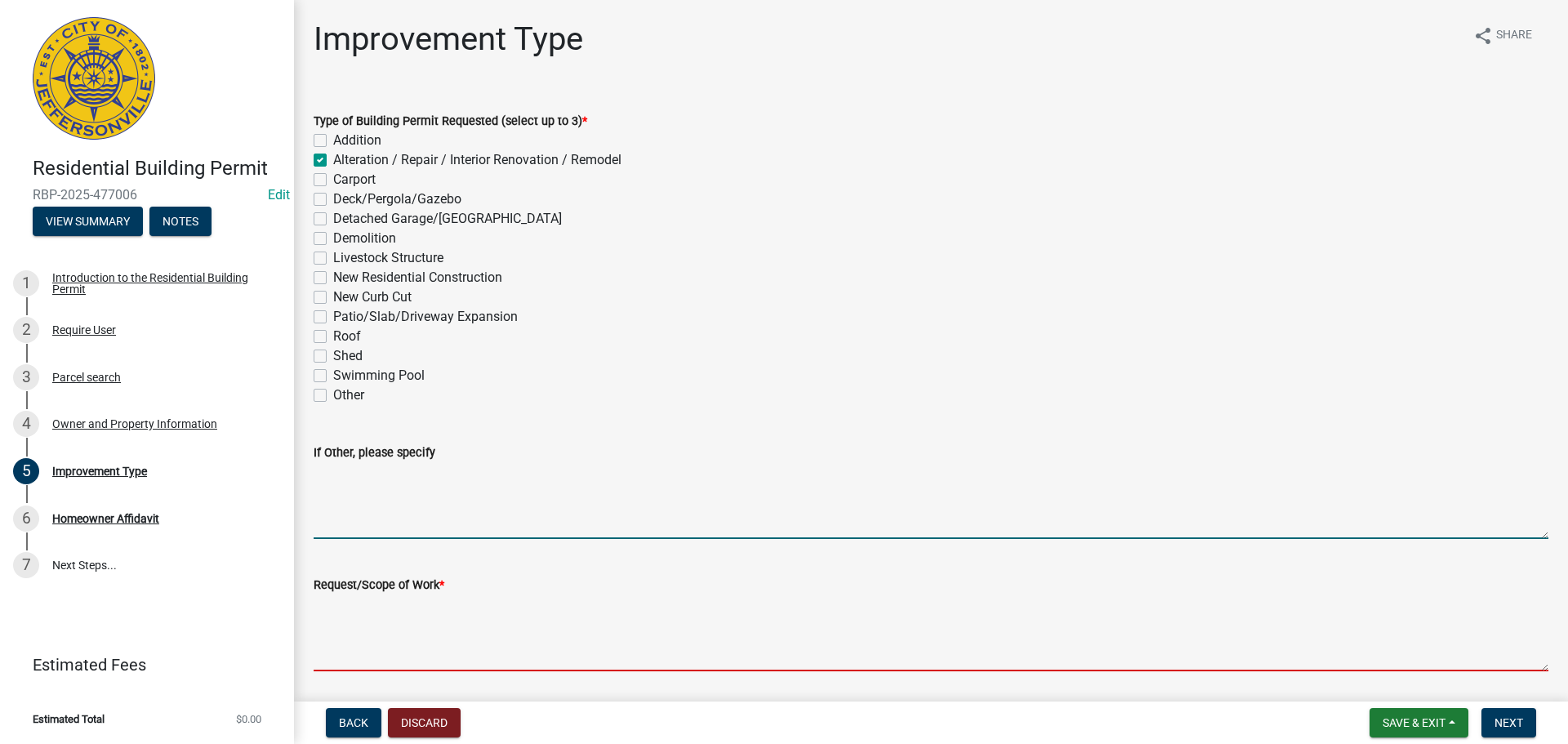
click at [380, 618] on textarea "Request/Scope of Work *" at bounding box center [931, 633] width 1235 height 77
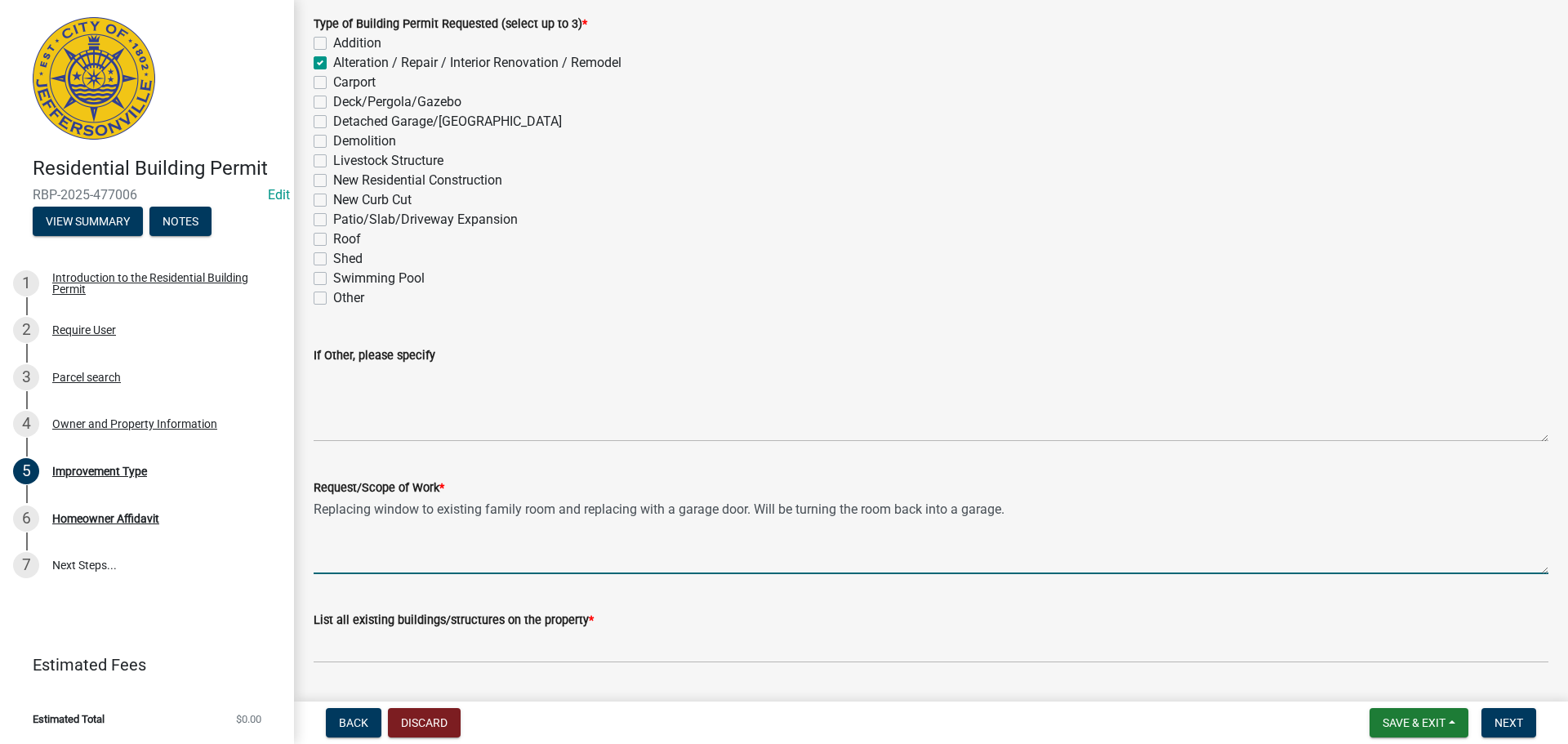
scroll to position [142, 0]
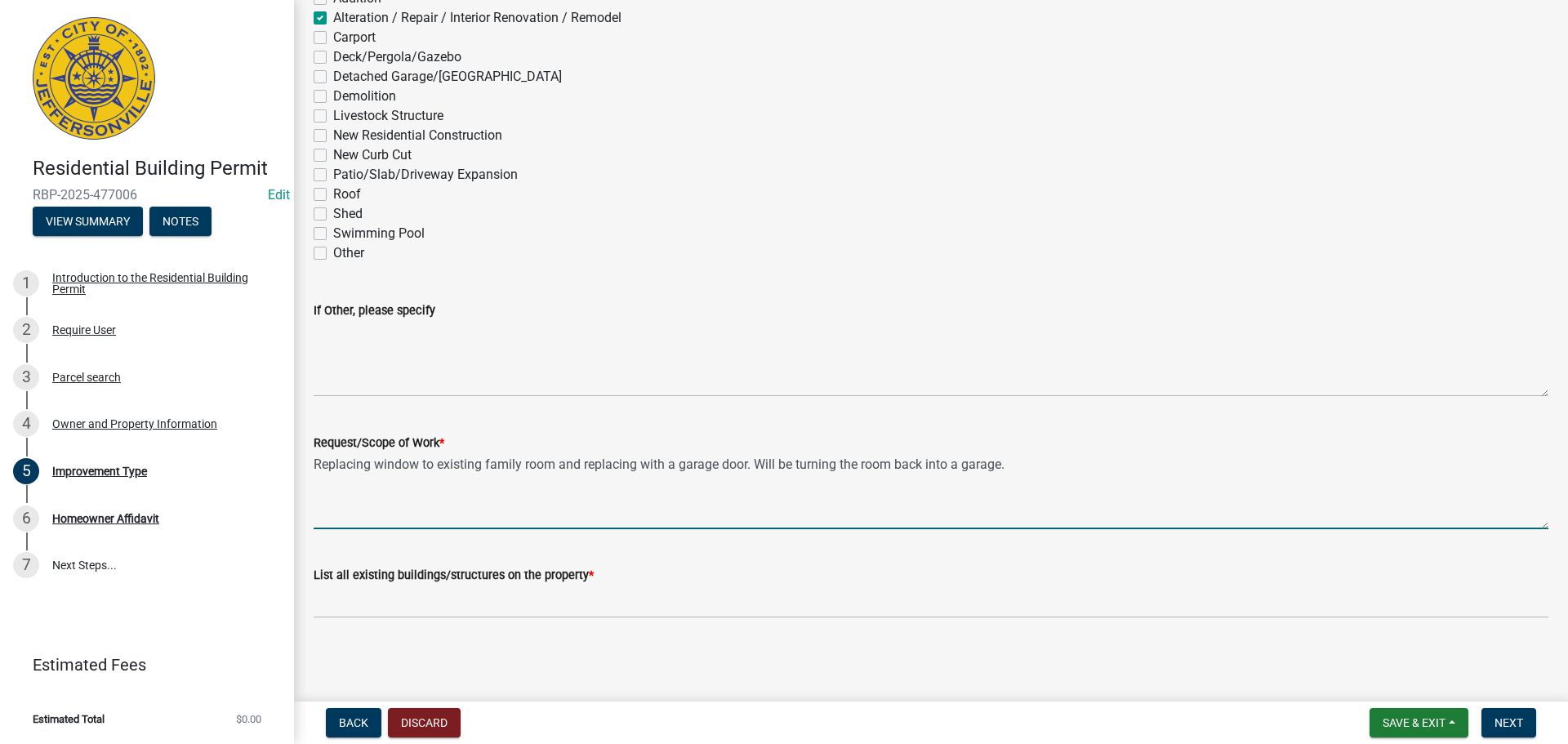
type textarea "Replacing window to existing family room and replacing with a garage door. Will…"
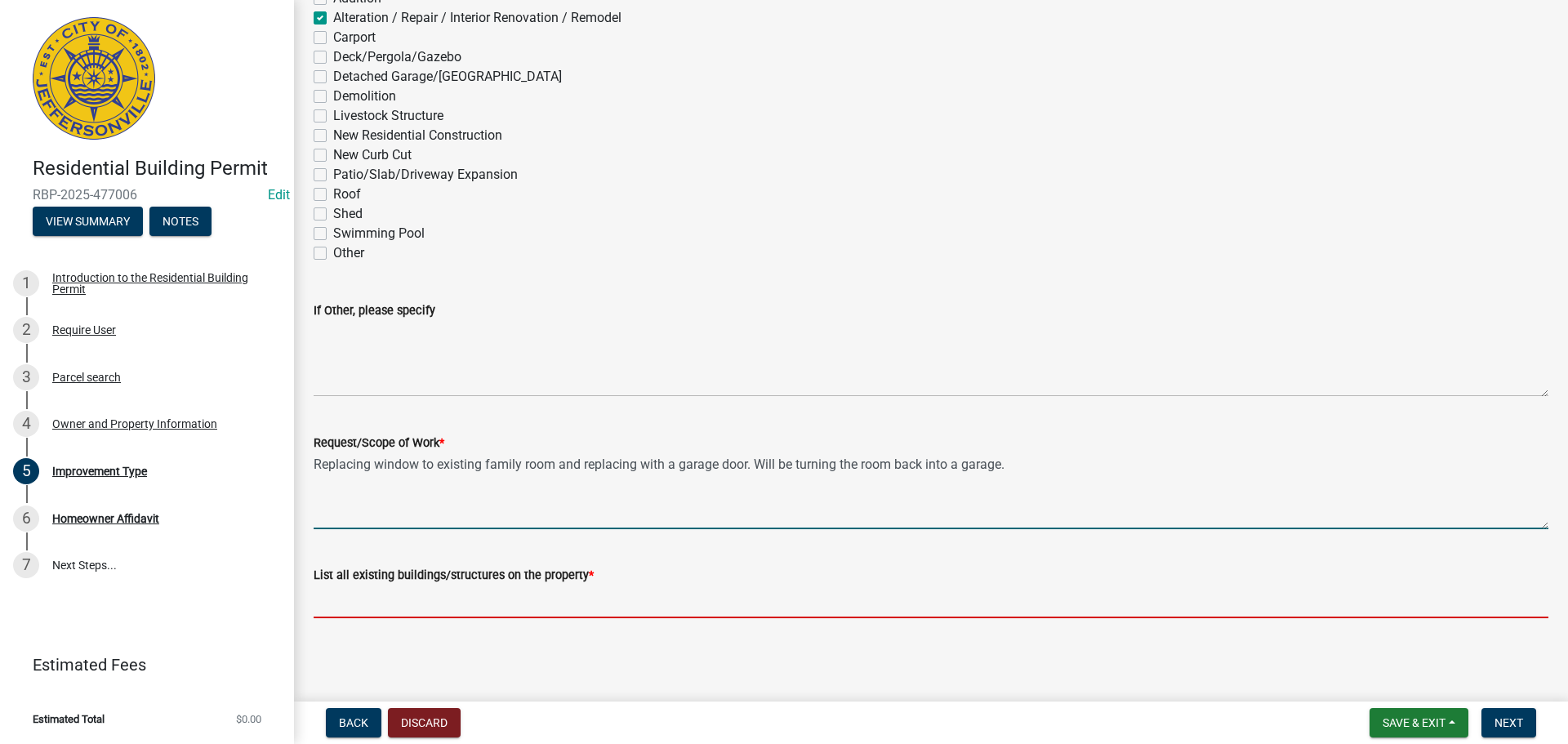
click at [452, 606] on input "List all existing buildings/structures on the property *" at bounding box center [931, 602] width 1235 height 33
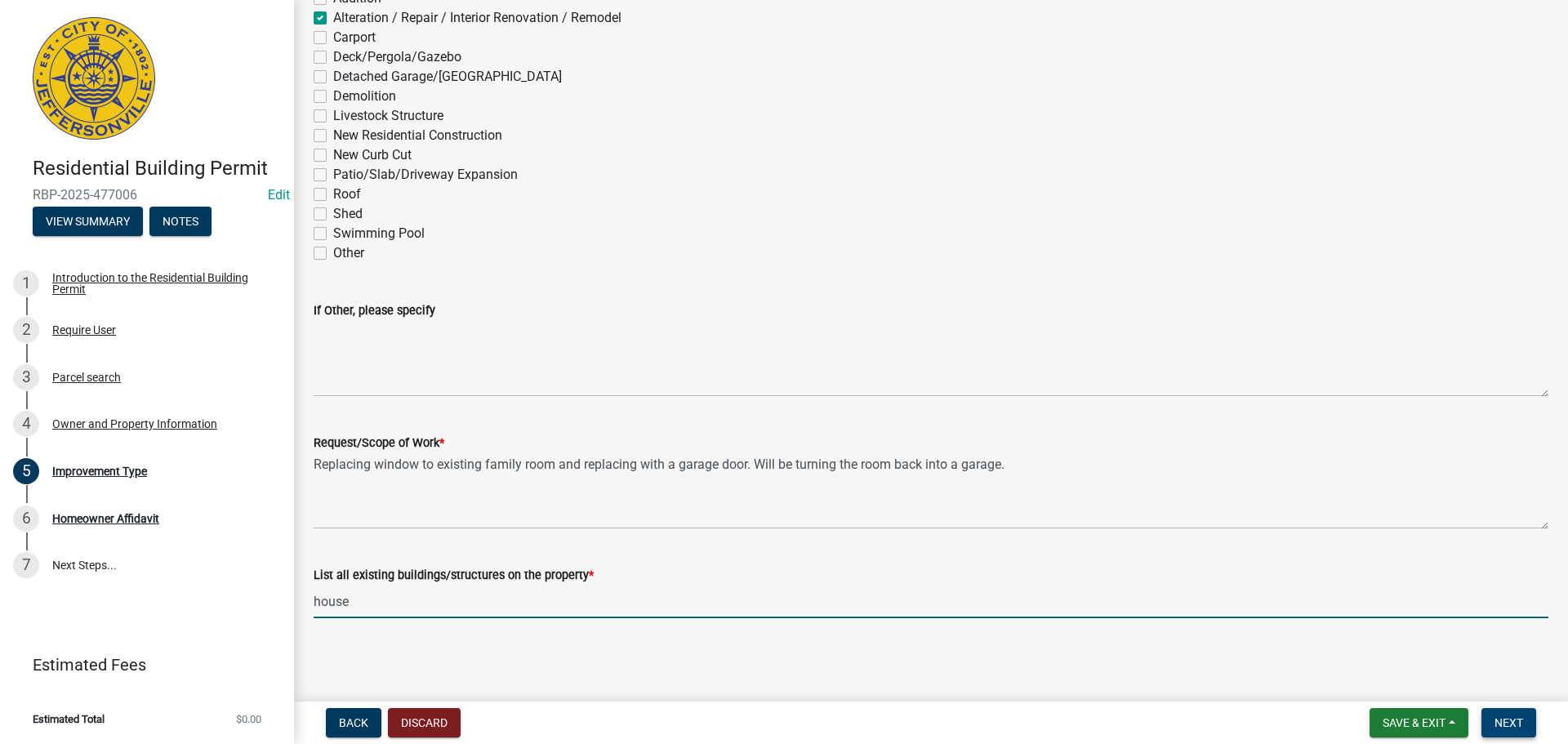
type input "house"
click at [1502, 725] on span "Next" at bounding box center [1509, 723] width 29 height 13
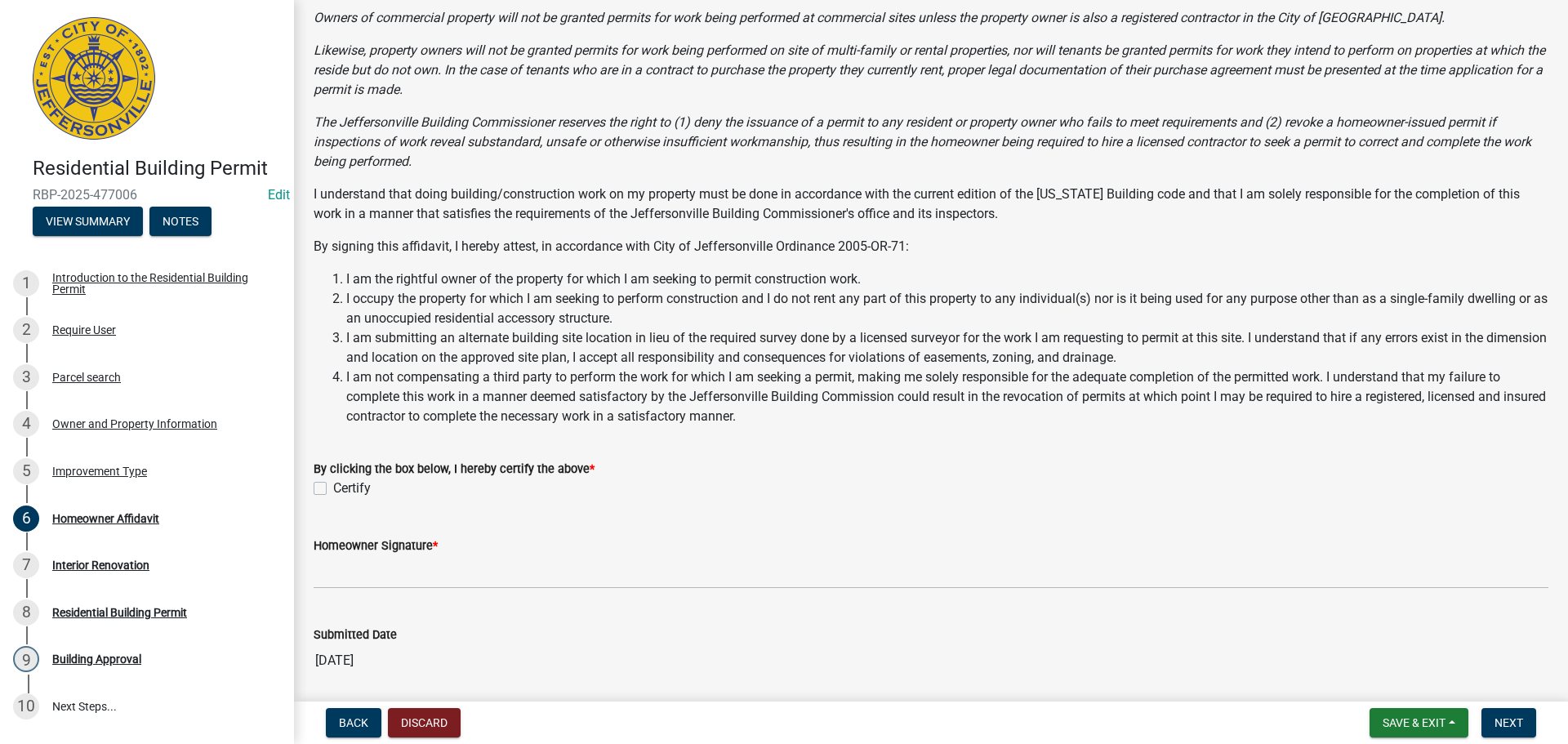
scroll to position [227, 0]
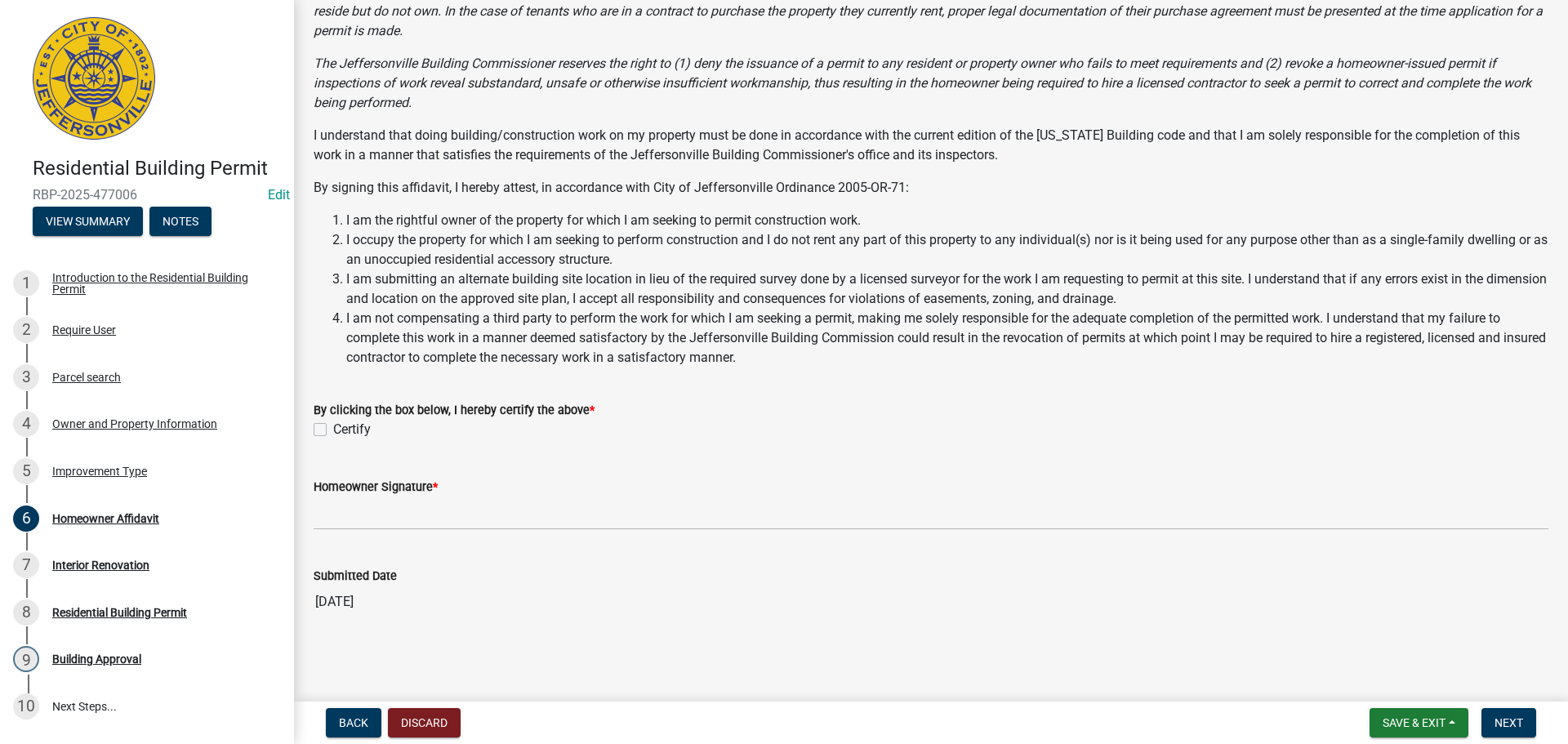
drag, startPoint x: 315, startPoint y: 427, endPoint x: 316, endPoint y: 435, distance: 8.1
click at [333, 427] on label "Certify" at bounding box center [351, 430] width 38 height 19
click at [333, 427] on input "Certify" at bounding box center [338, 425] width 10 height 10
checkbox input "true"
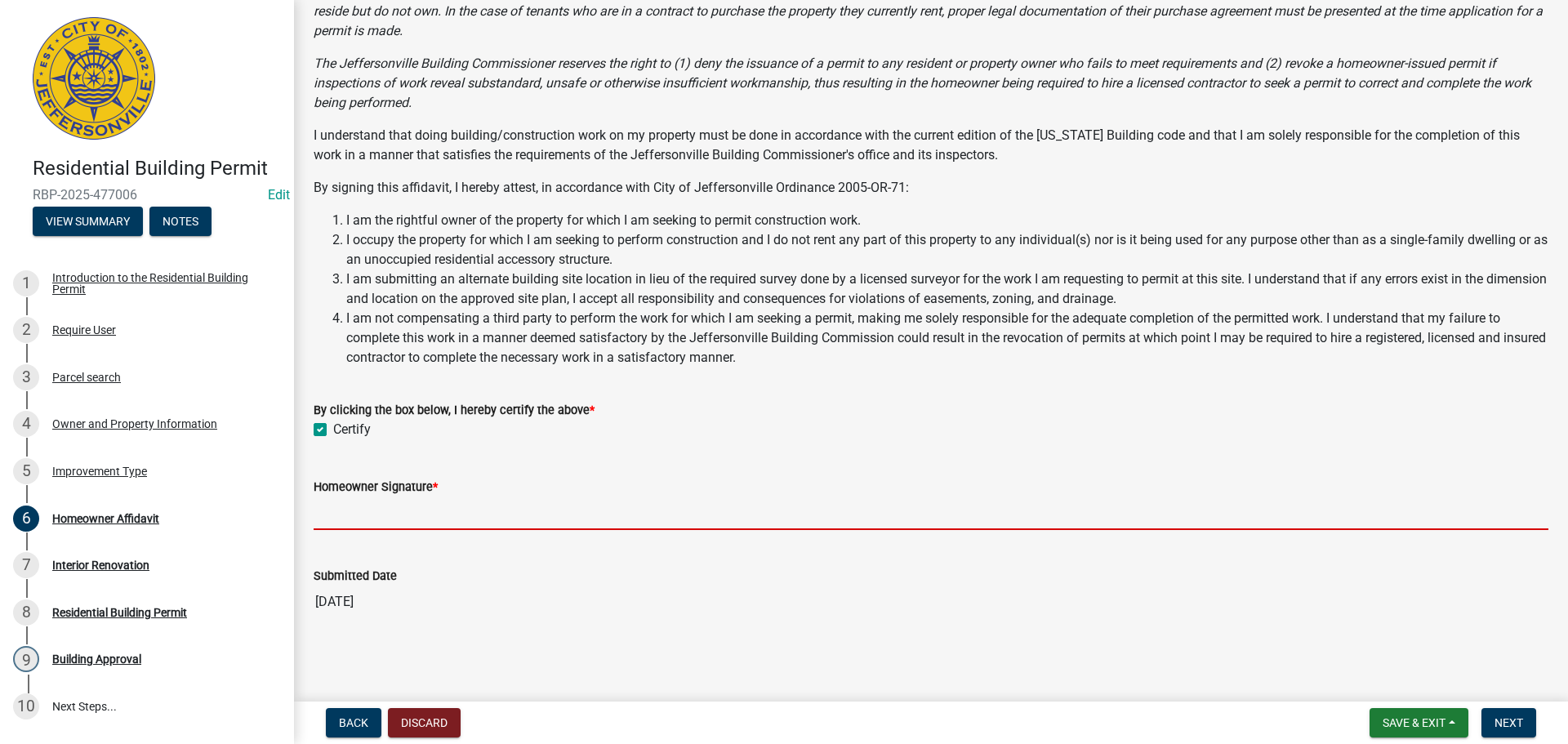
click at [367, 523] on input "Homeowner Signature *" at bounding box center [931, 513] width 1235 height 33
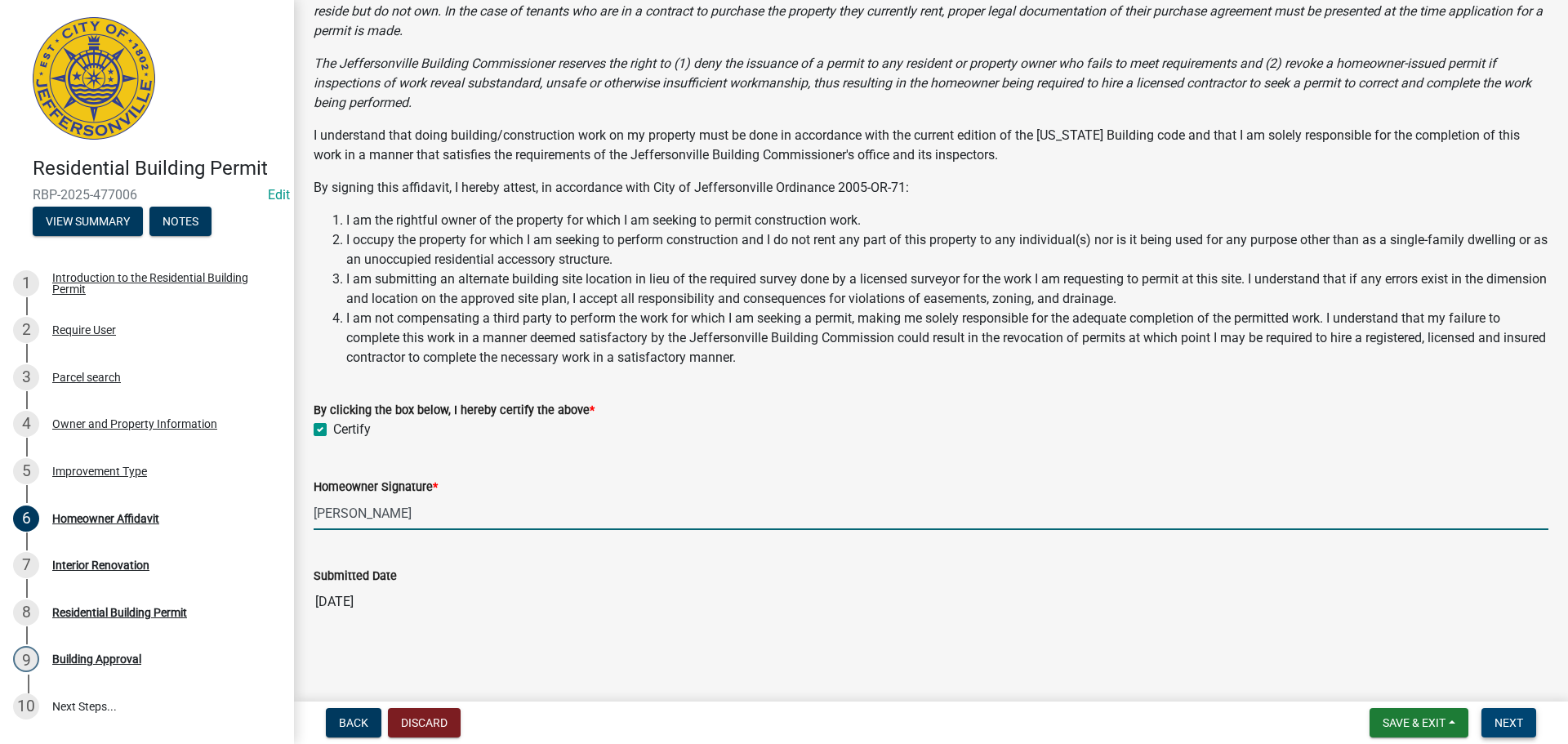
type input "Yanelis Batista"
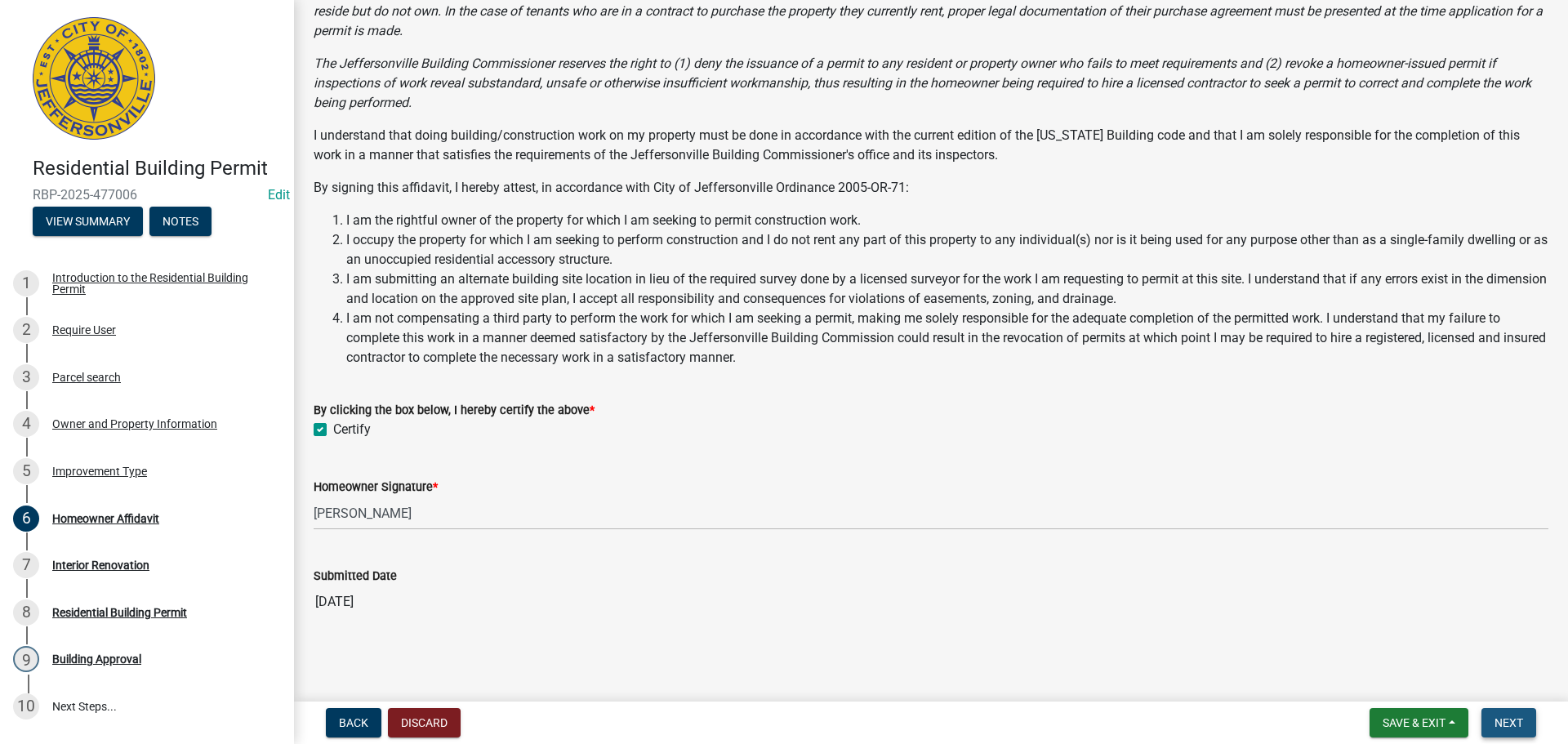
click at [1498, 718] on span "Next" at bounding box center [1509, 723] width 29 height 13
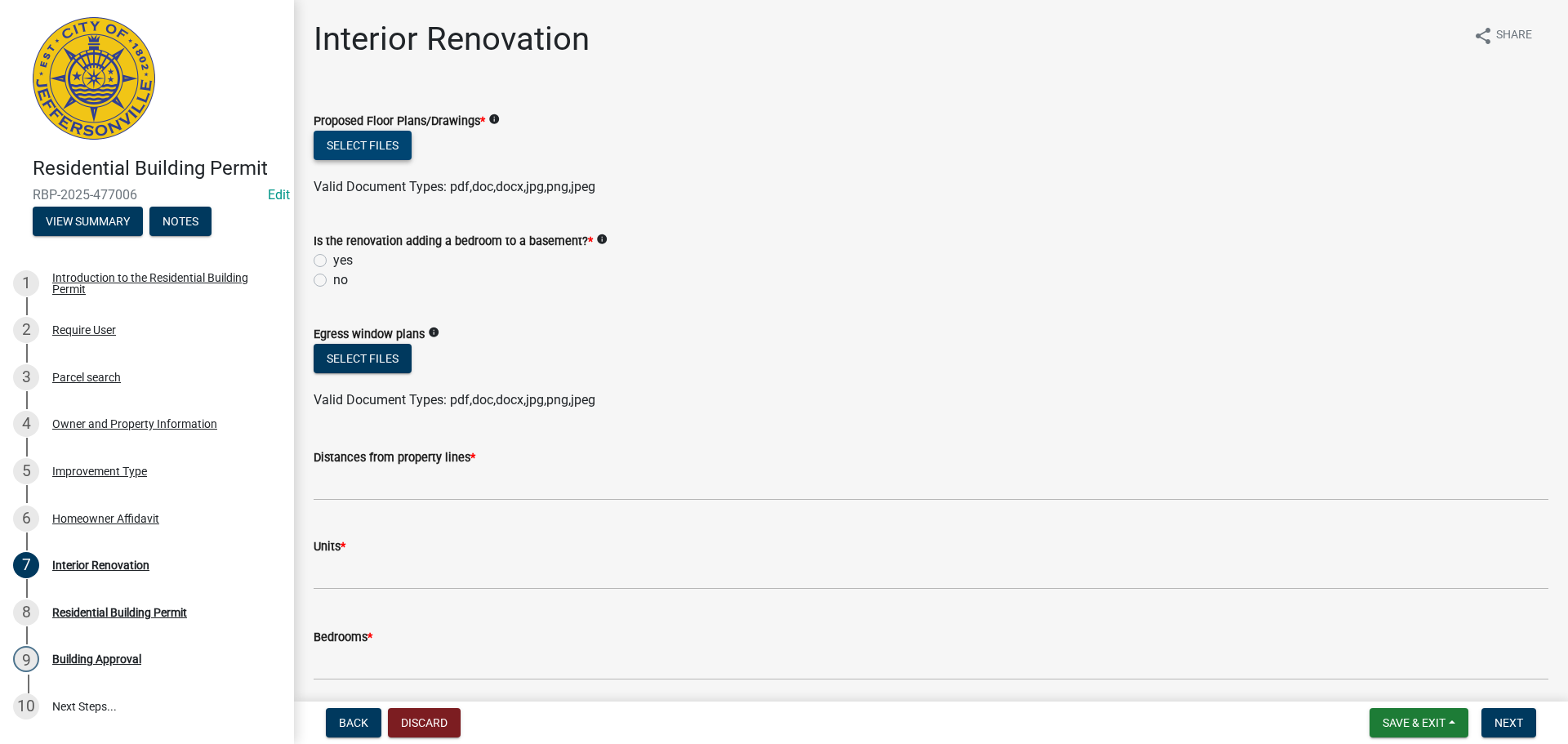
click at [352, 147] on button "Select files" at bounding box center [363, 146] width 98 height 30
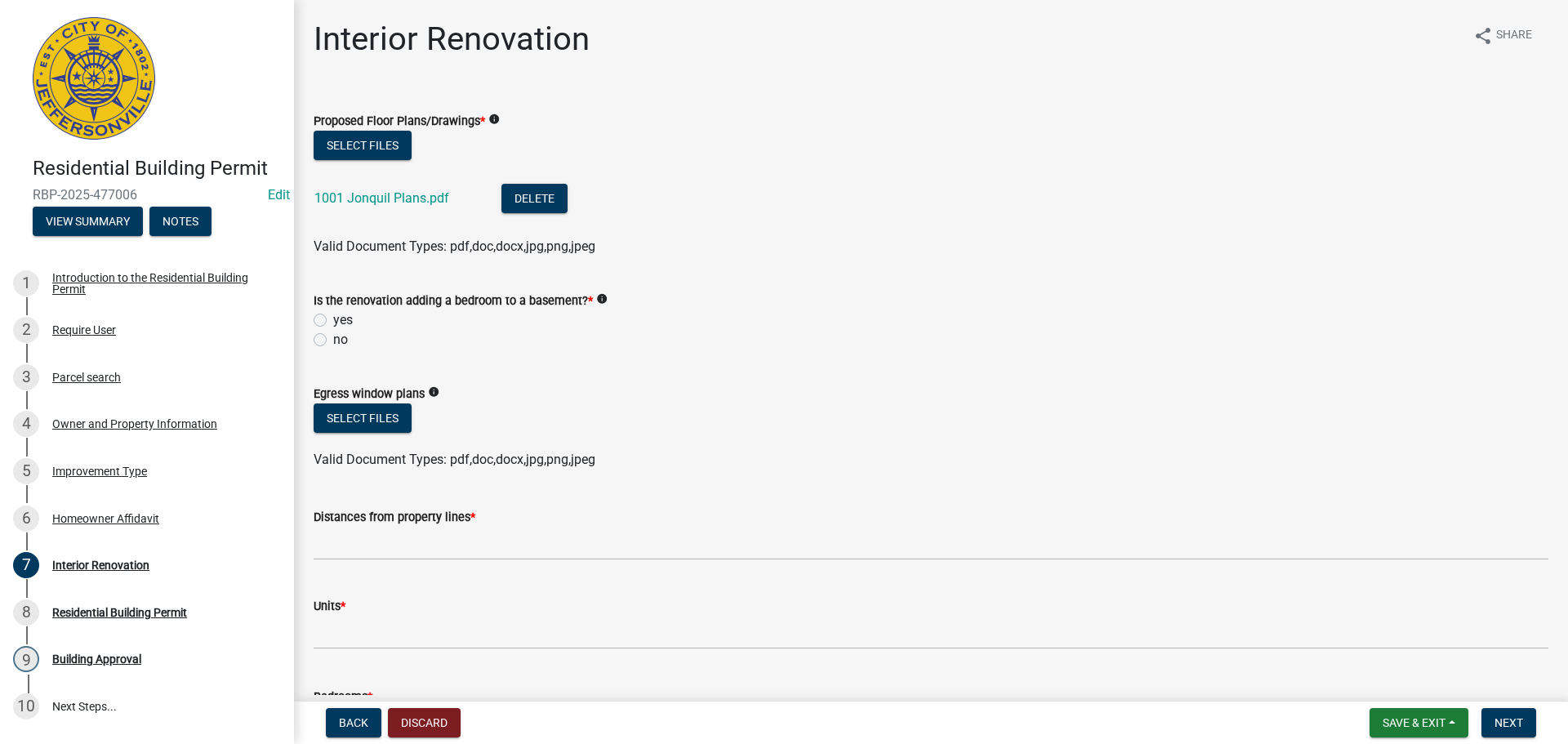
click at [333, 346] on label "no" at bounding box center [340, 340] width 15 height 19
click at [333, 340] on input "no" at bounding box center [338, 335] width 10 height 10
radio input "true"
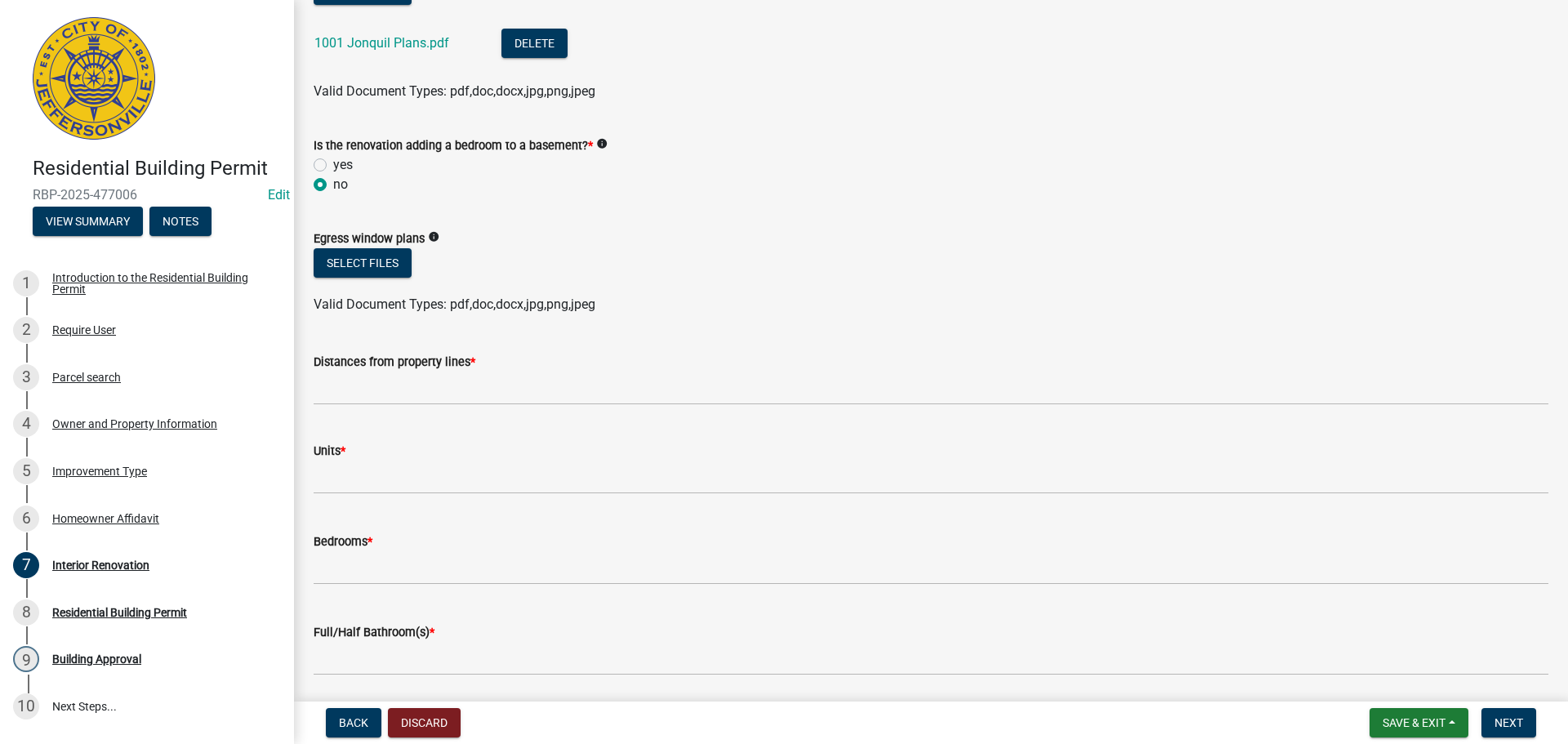
scroll to position [245, 0]
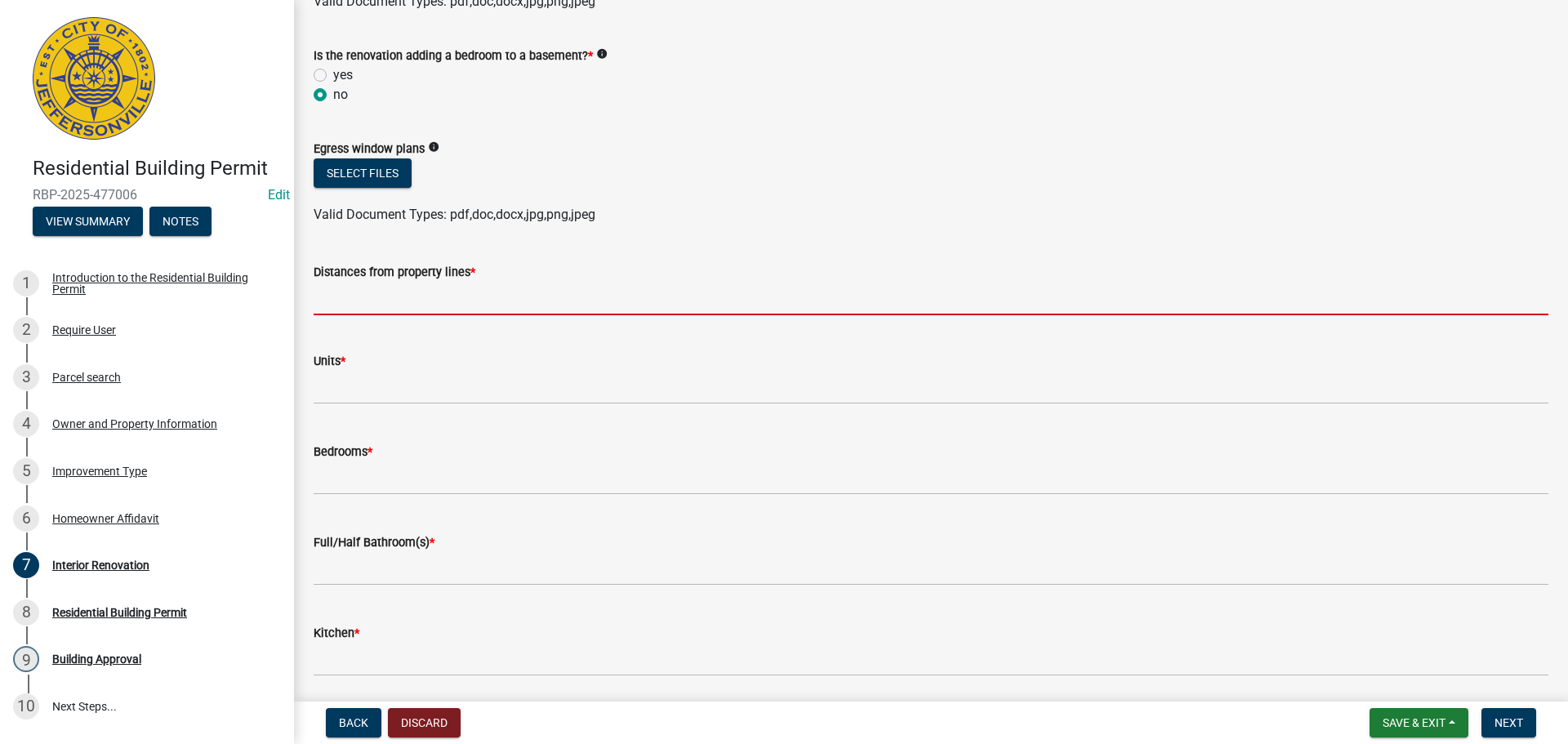
click at [479, 303] on input "Distances from property lines *" at bounding box center [931, 299] width 1235 height 33
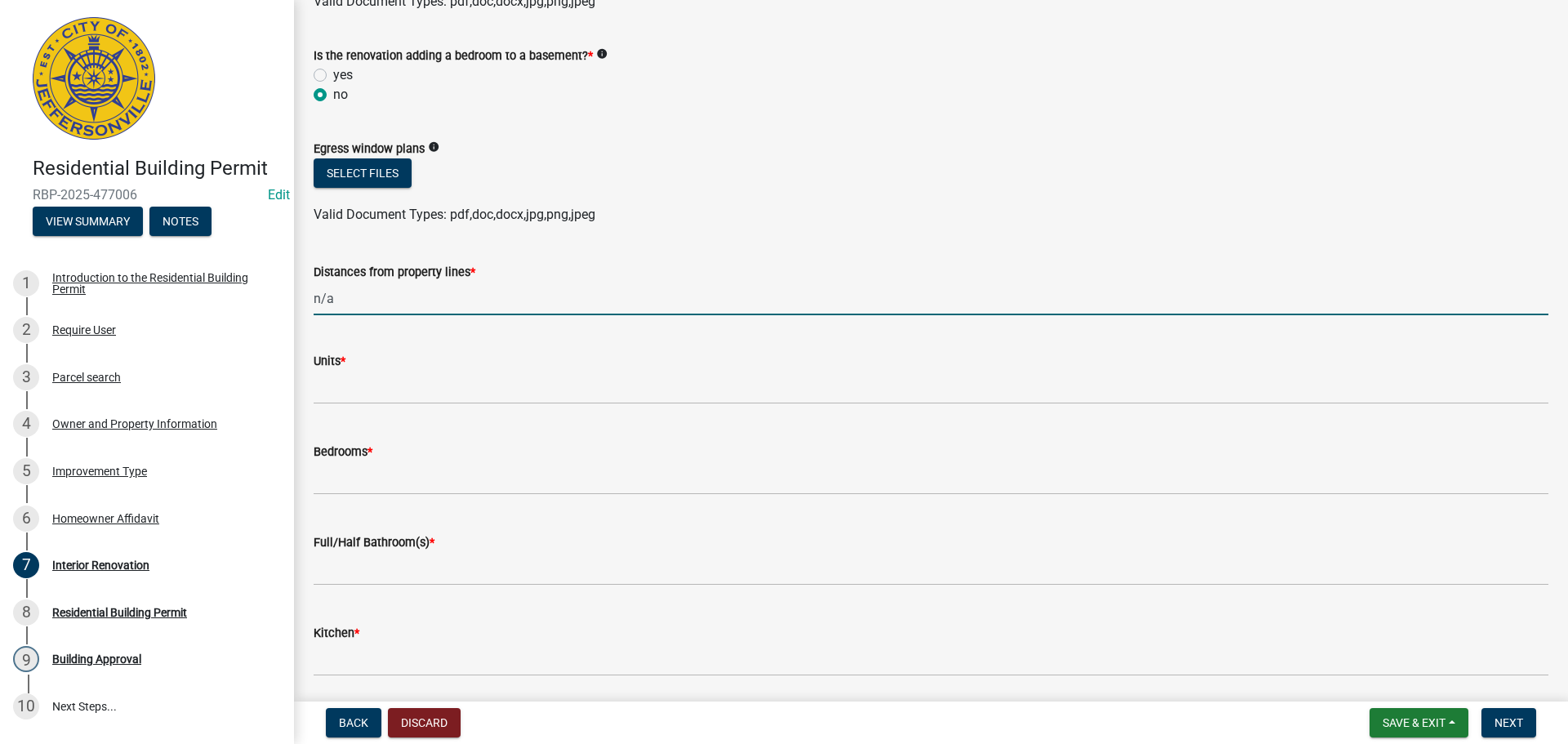
type input "n/a"
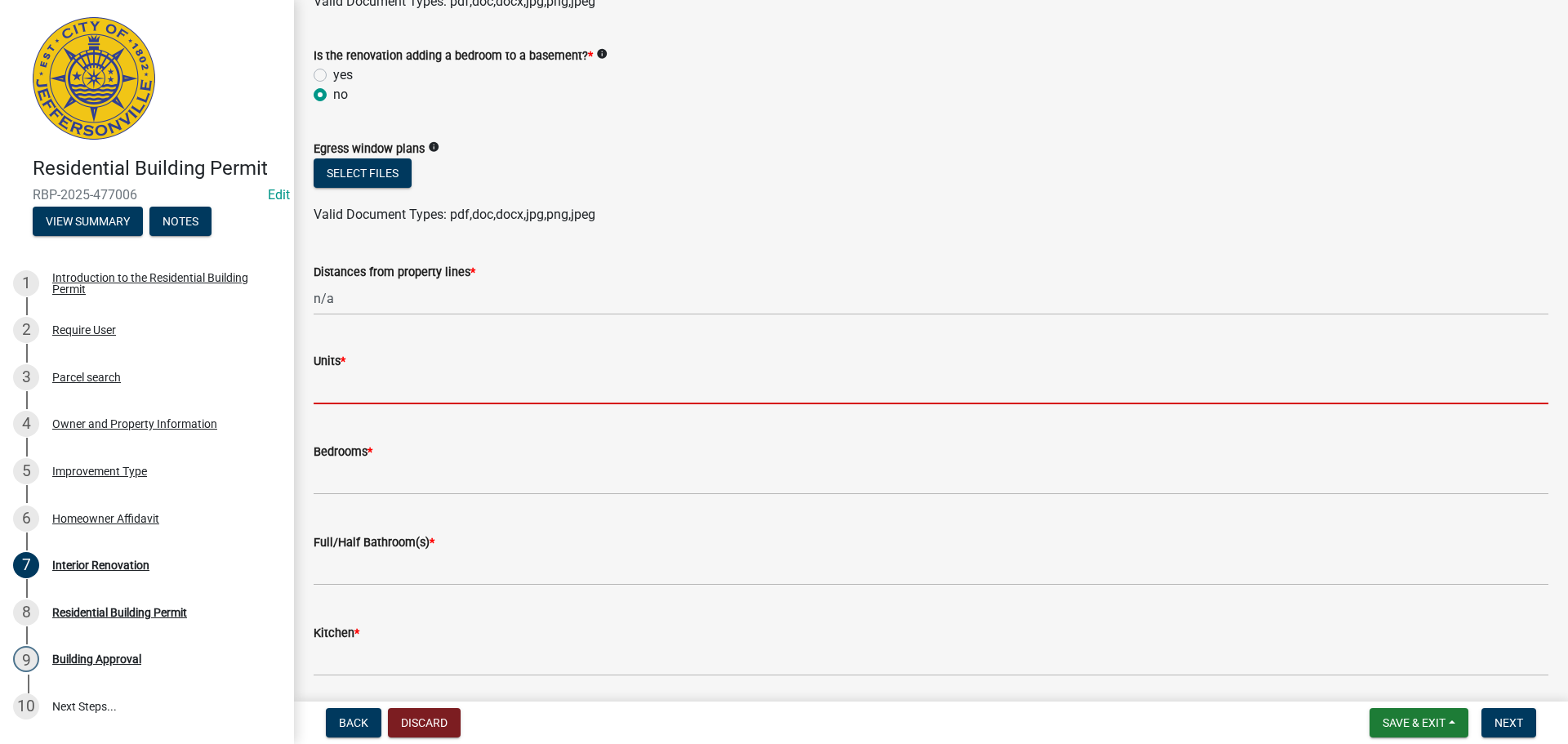
click at [393, 390] on input "text" at bounding box center [931, 388] width 1235 height 33
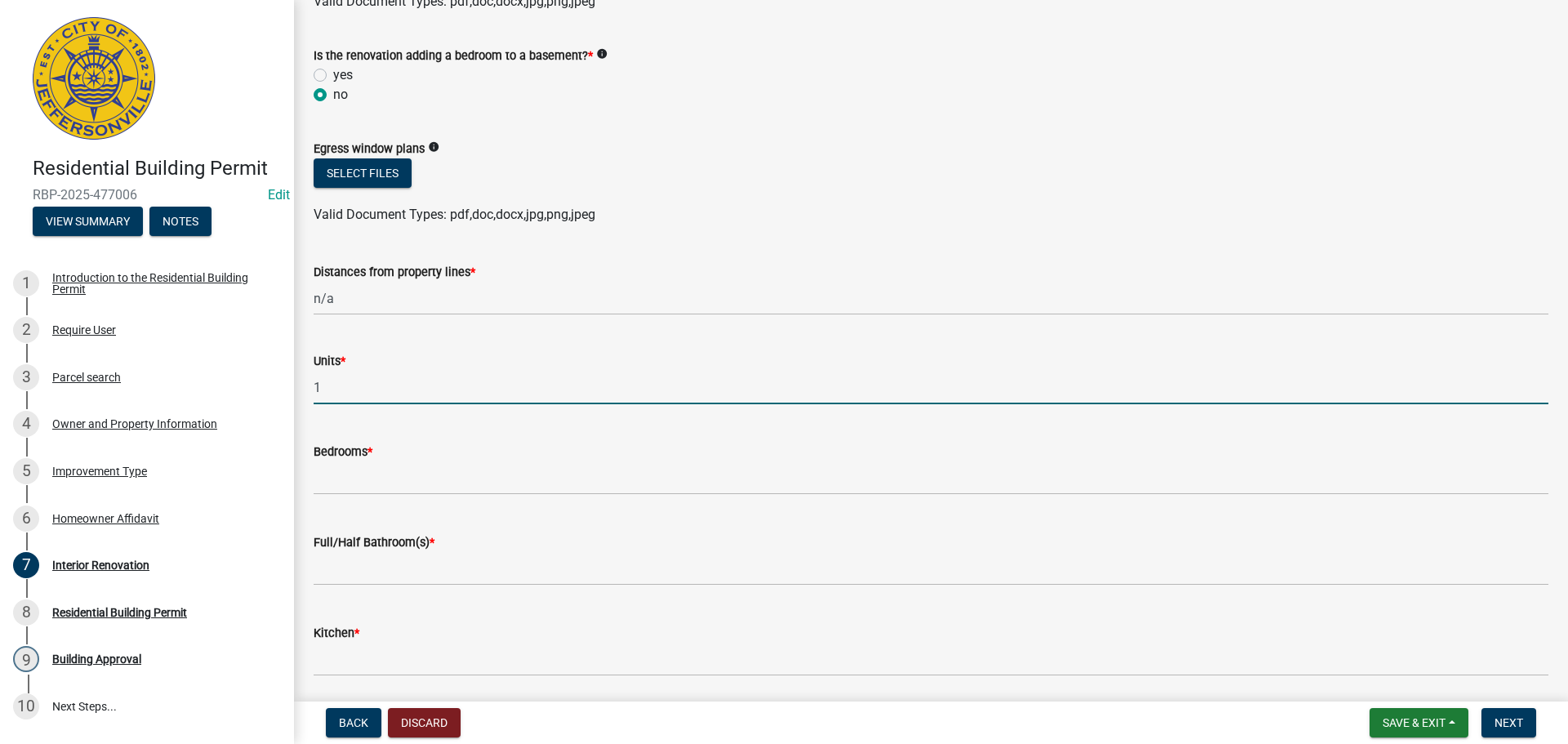
type input "1"
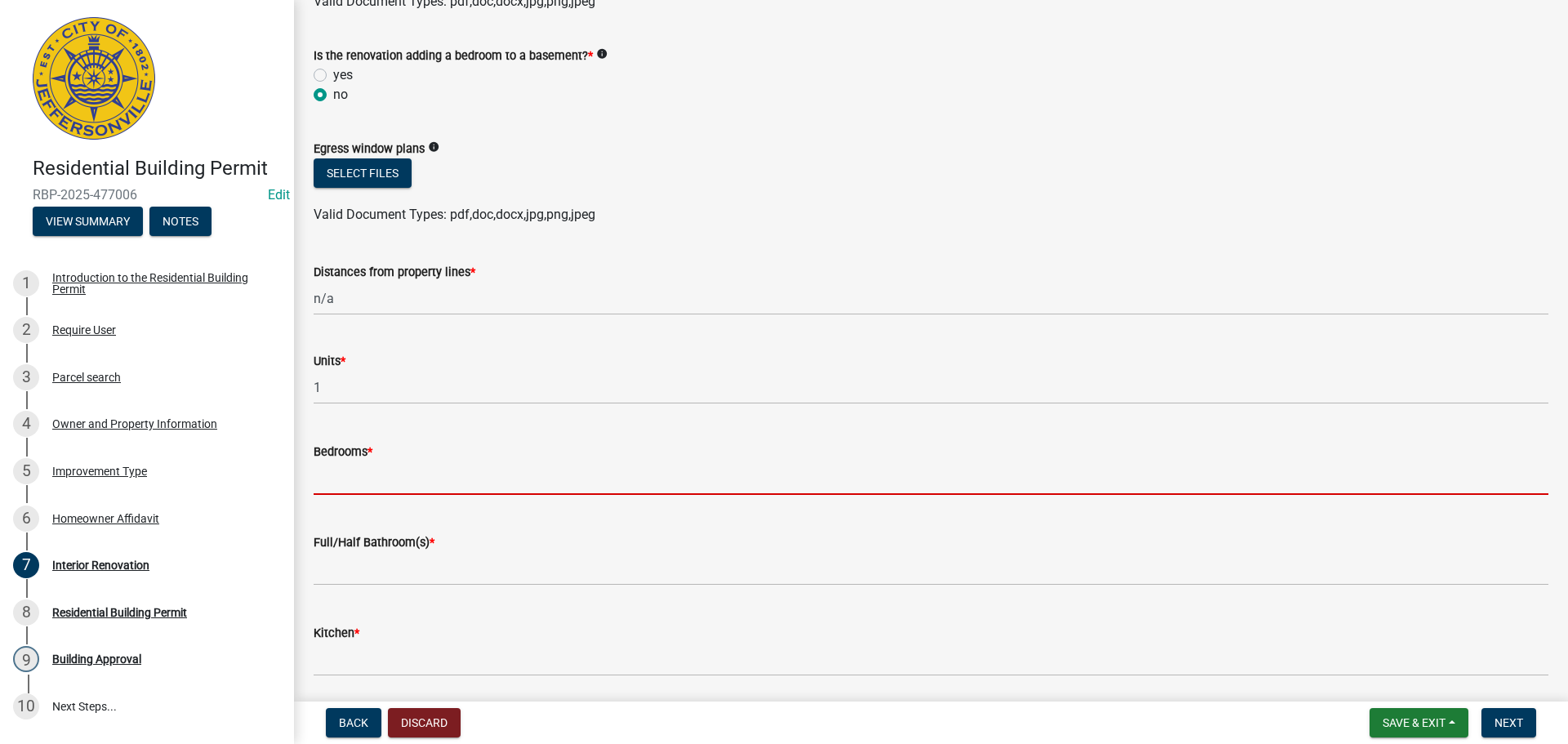
click at [379, 487] on input "text" at bounding box center [931, 479] width 1235 height 33
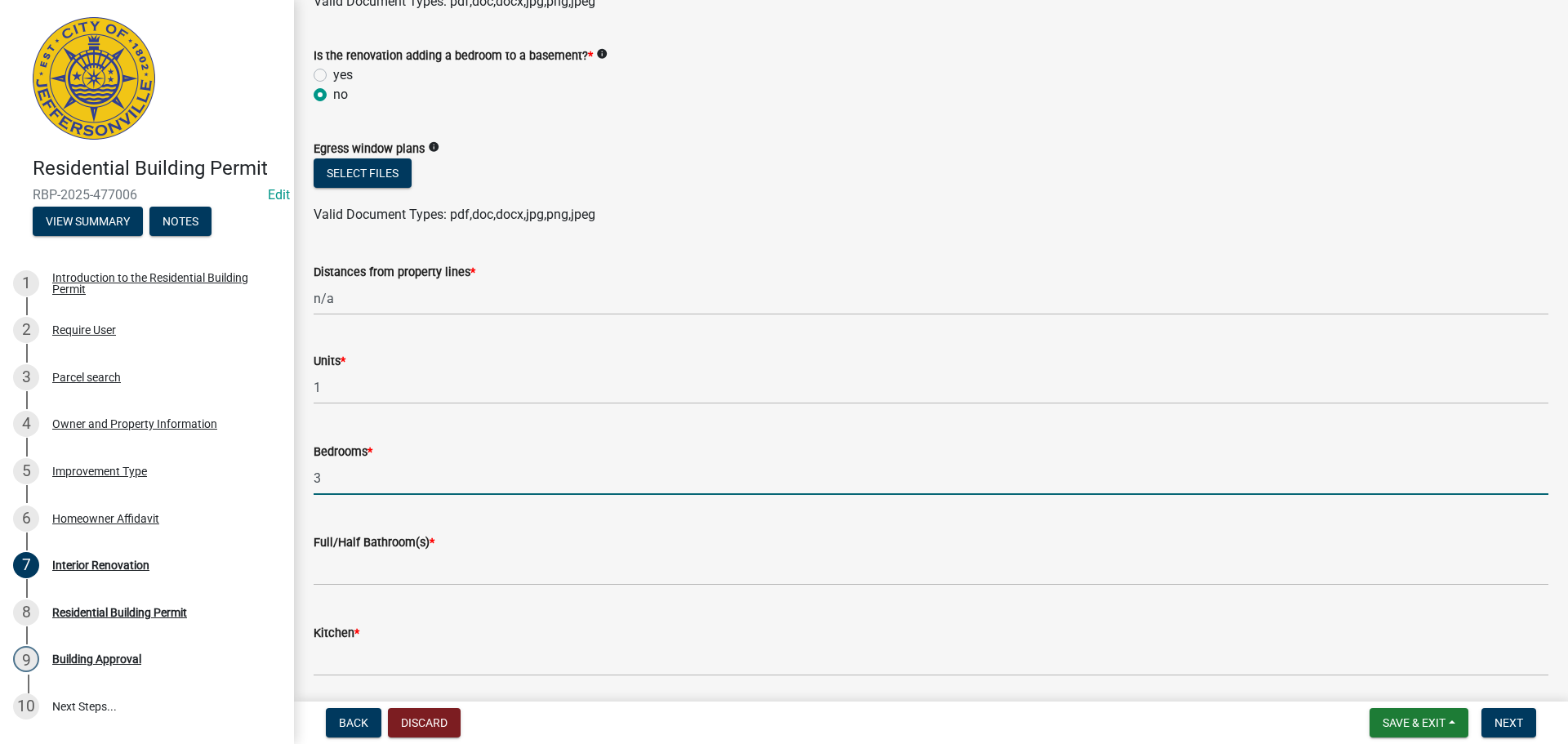
type input "3"
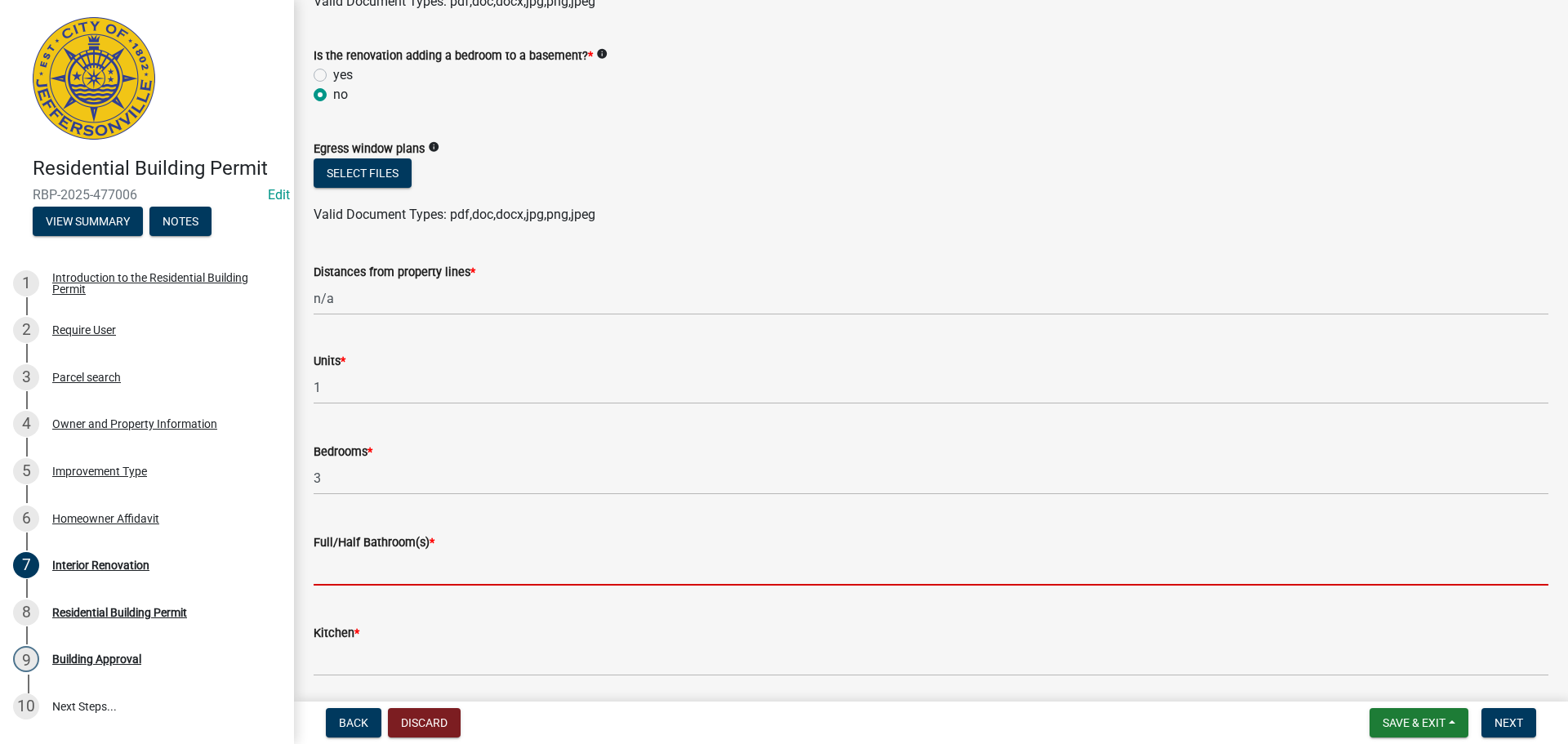
click at [374, 571] on input "text" at bounding box center [931, 569] width 1235 height 33
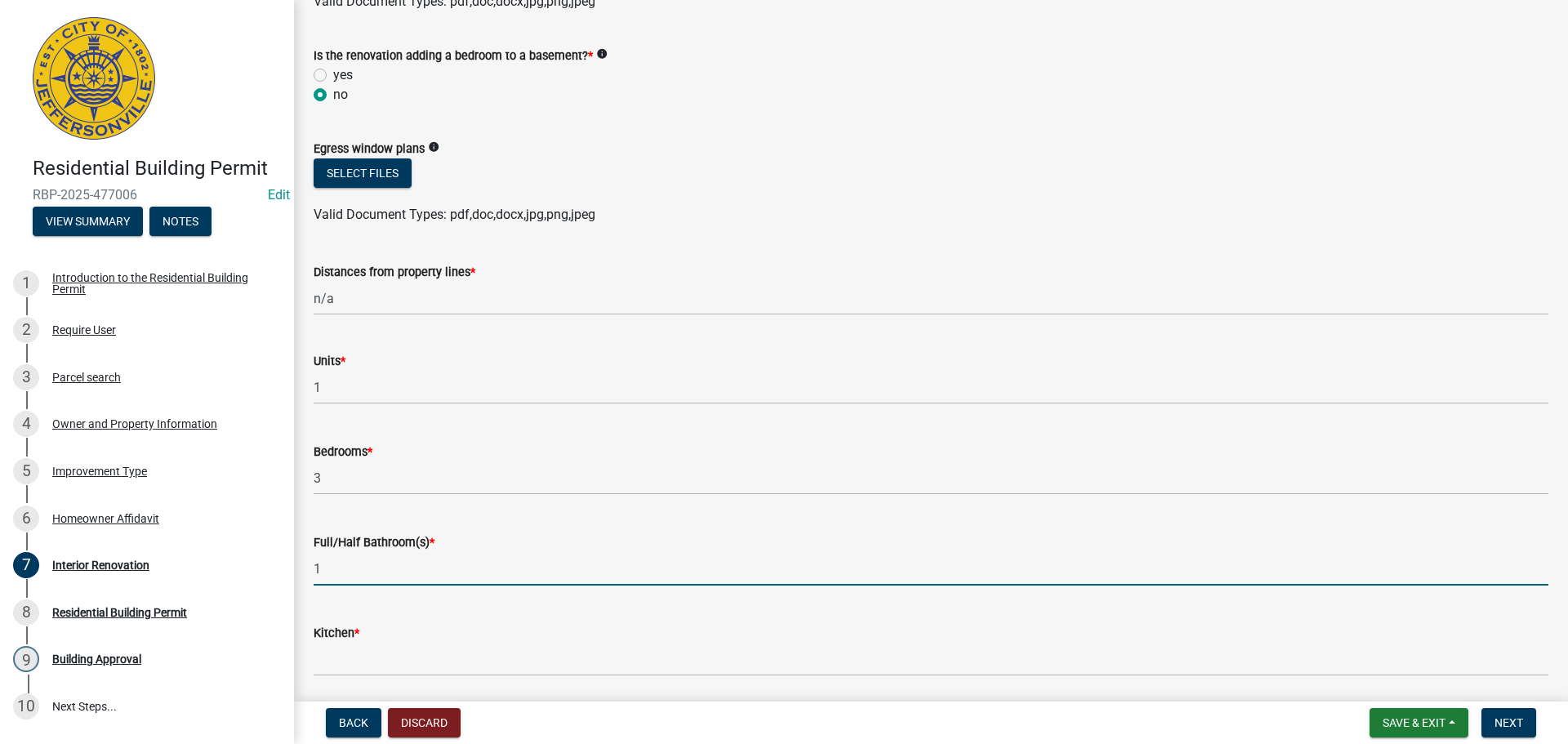
type input "1"
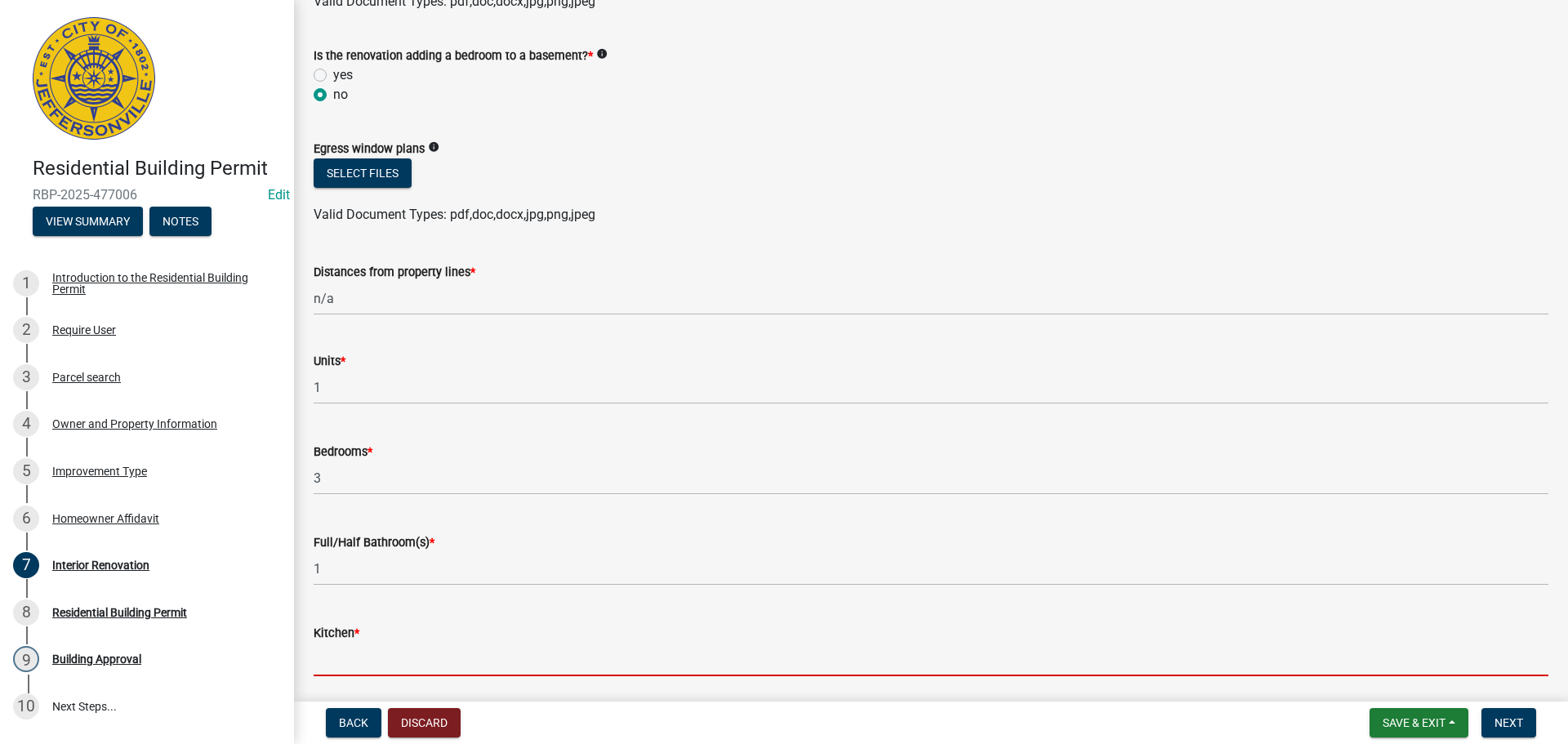
click at [394, 665] on input "text" at bounding box center [931, 660] width 1235 height 33
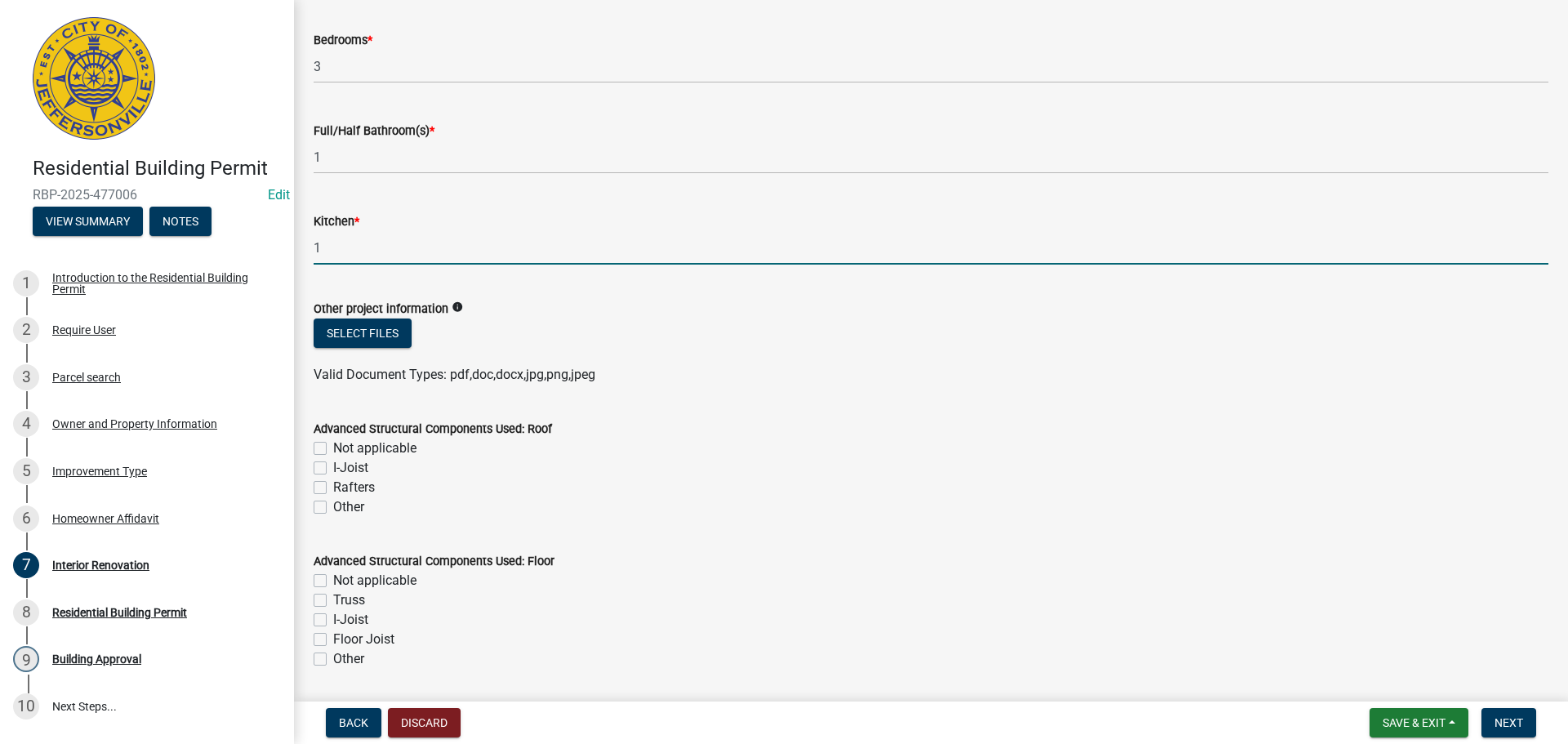
scroll to position [736, 0]
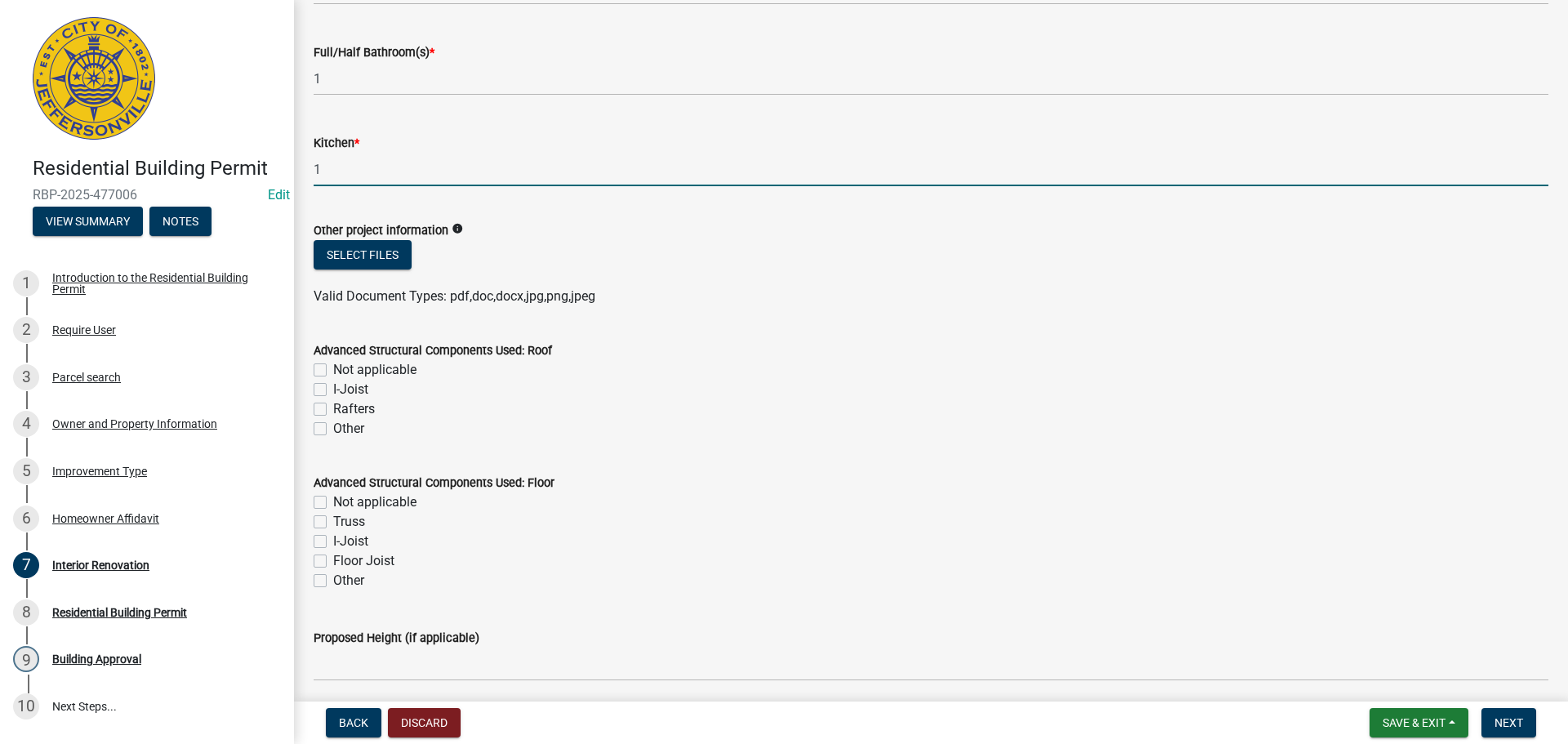
type input "1"
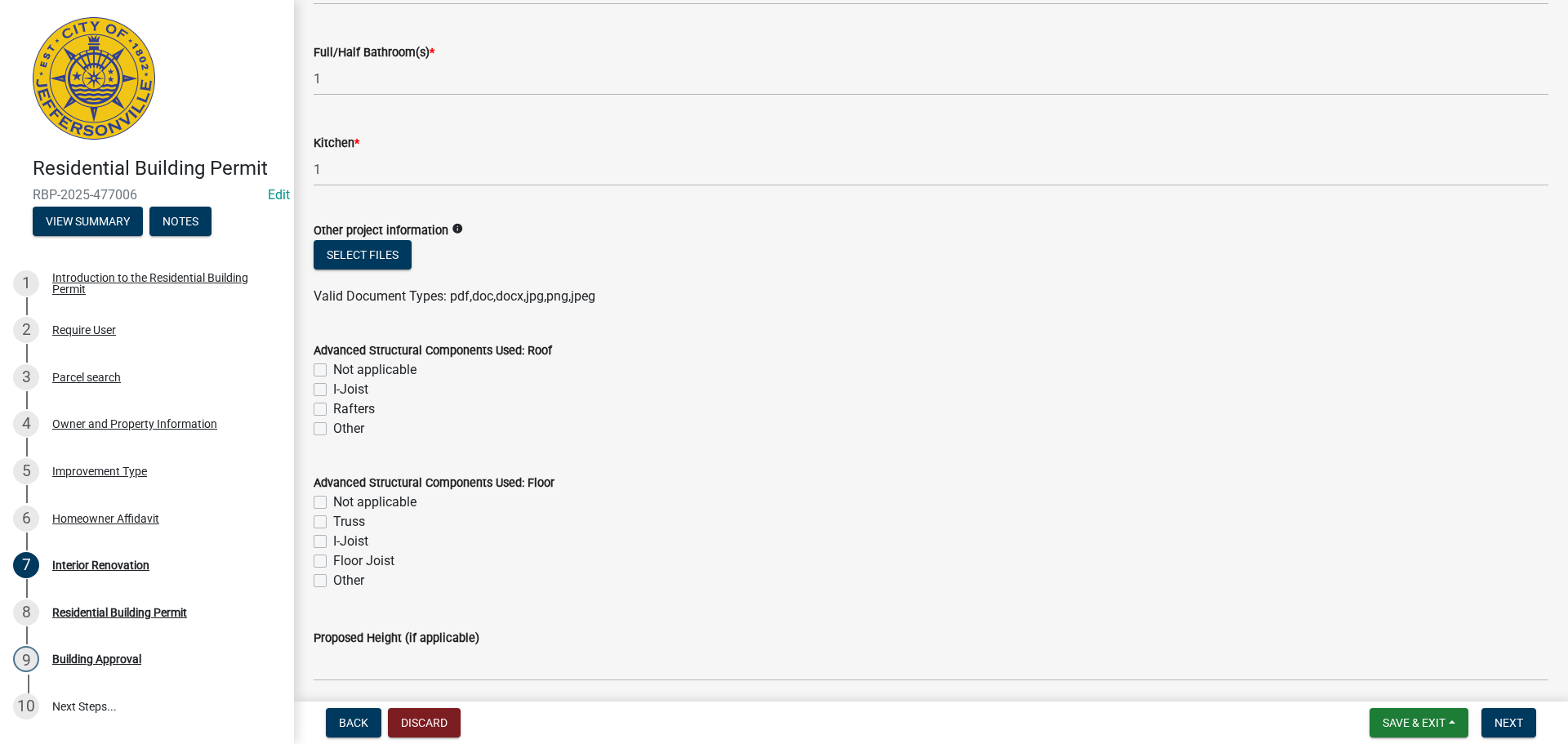
click at [333, 369] on label "Not applicable" at bounding box center [375, 369] width 83 height 19
click at [333, 369] on input "Not applicable" at bounding box center [338, 365] width 10 height 10
checkbox input "true"
checkbox input "false"
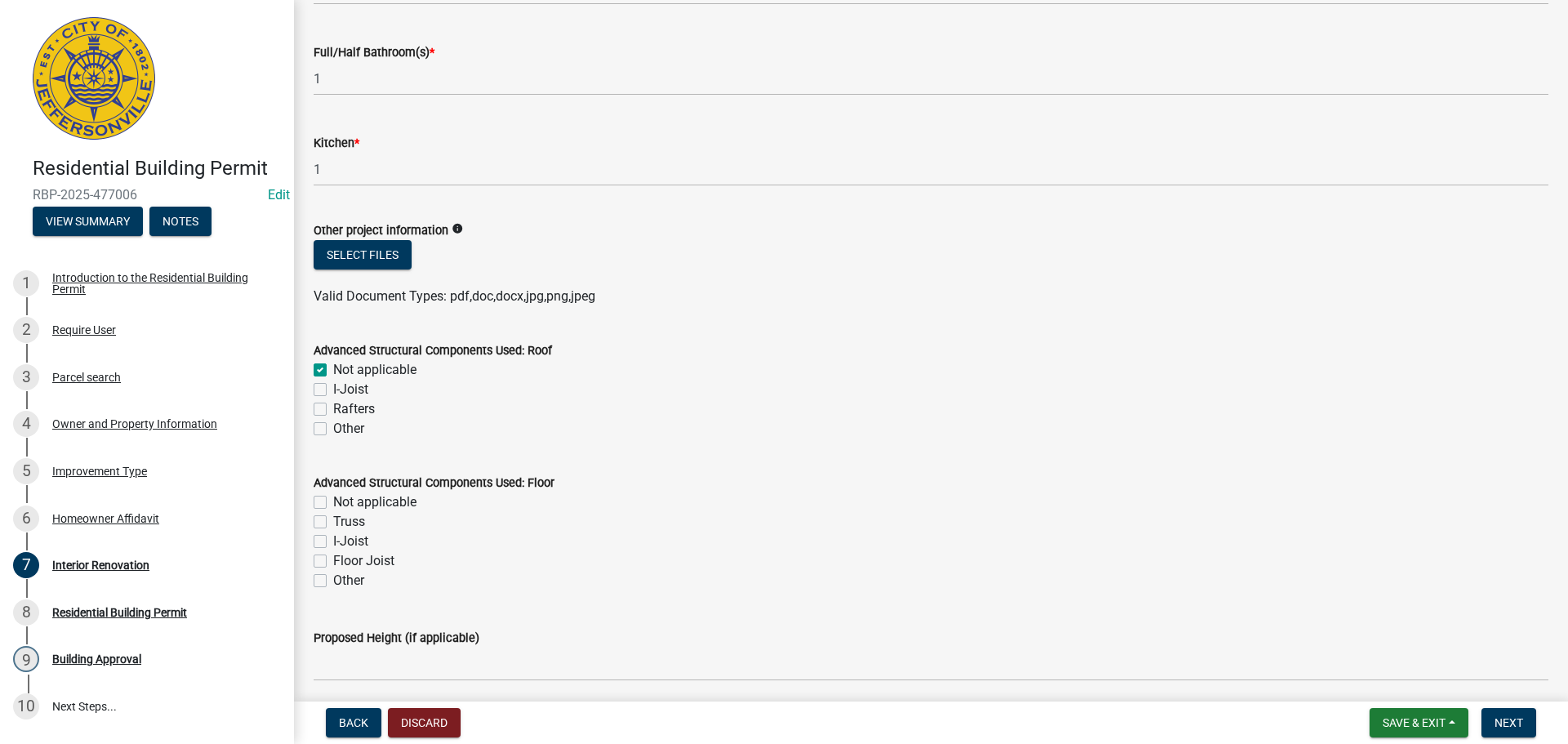
checkbox input "false"
drag, startPoint x: 324, startPoint y: 508, endPoint x: 332, endPoint y: 514, distance: 10.0
click at [333, 508] on label "Not applicable" at bounding box center [375, 502] width 83 height 19
click at [333, 504] on input "Not applicable" at bounding box center [338, 497] width 10 height 10
checkbox input "true"
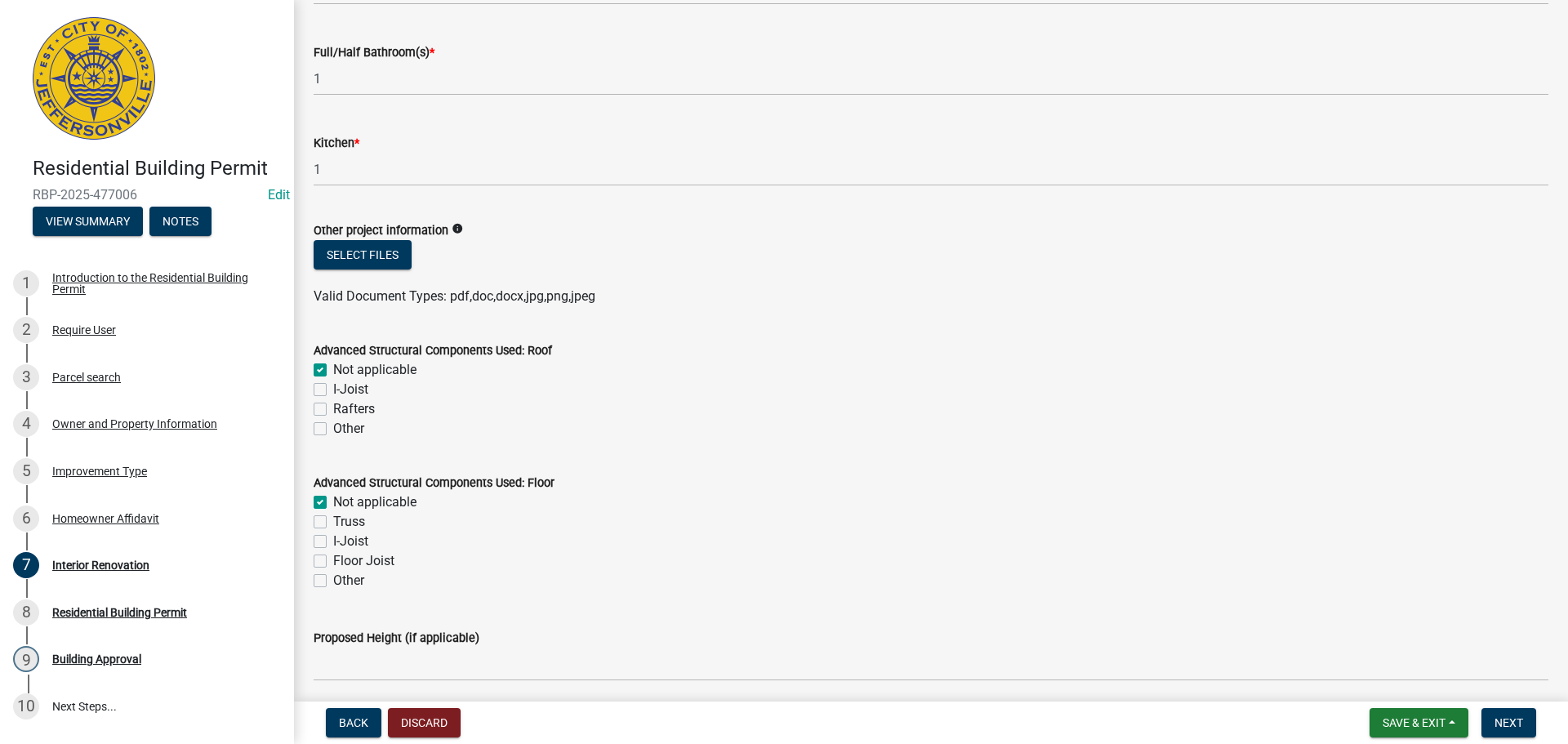
checkbox input "false"
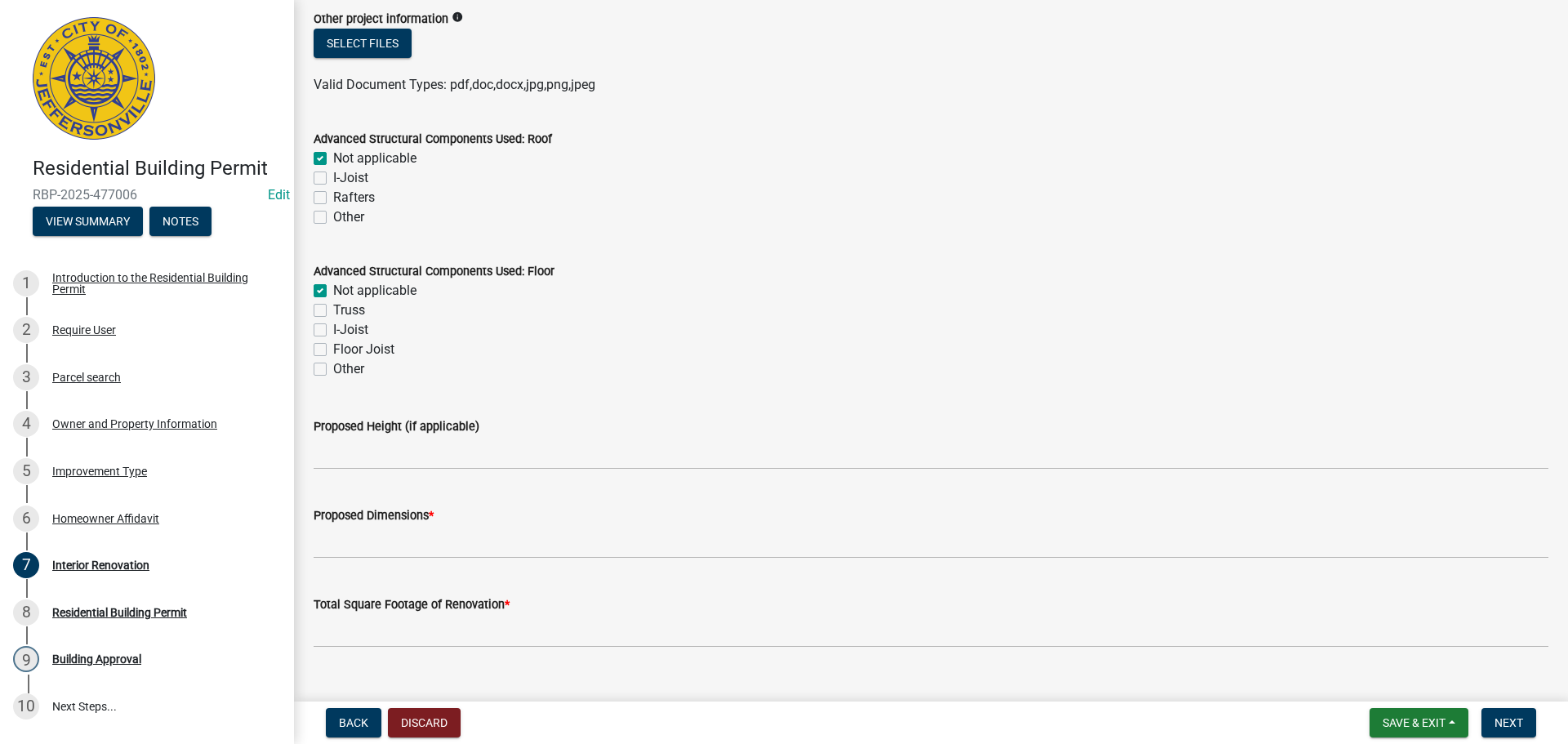
scroll to position [976, 0]
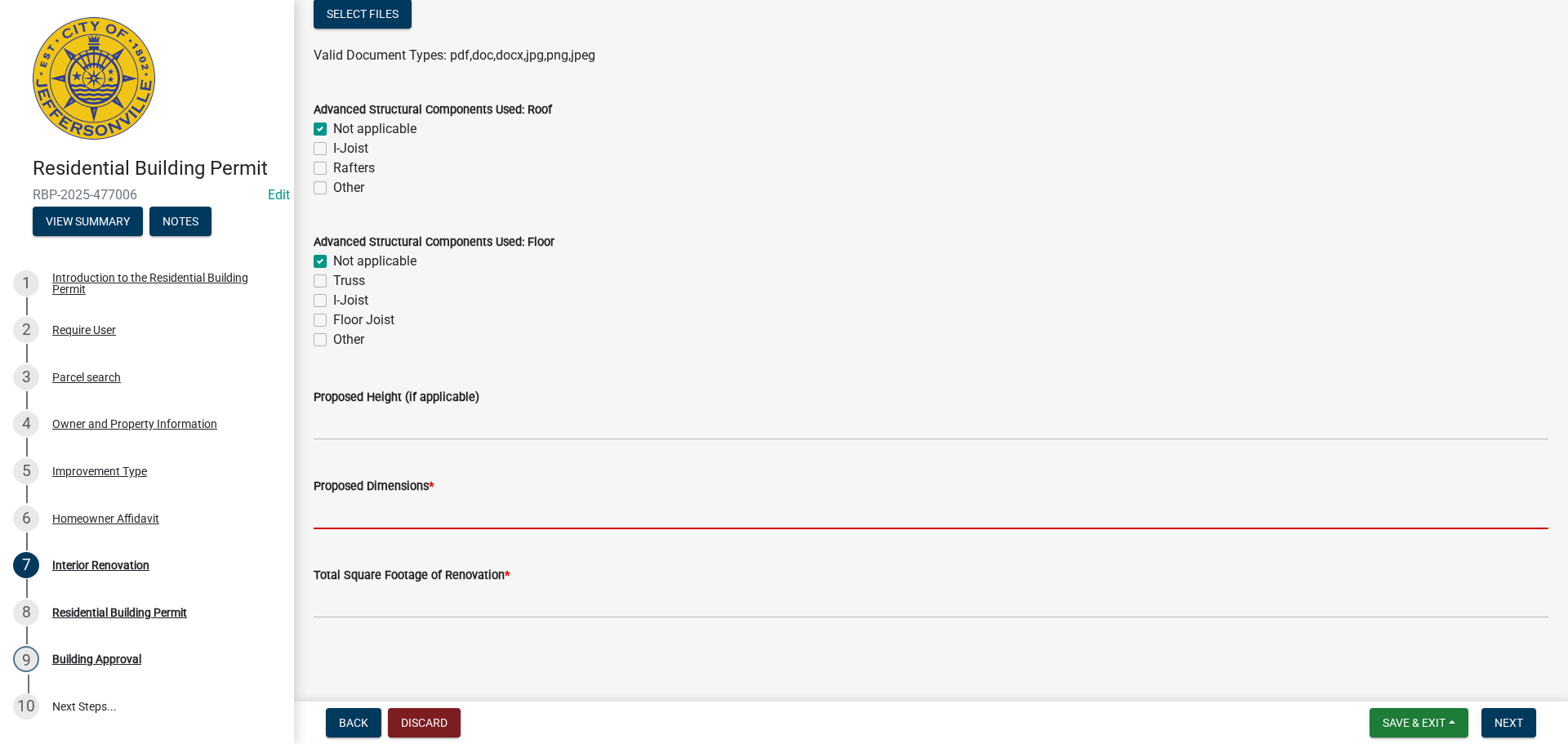
click at [441, 523] on input "Proposed Dimensions *" at bounding box center [931, 513] width 1235 height 33
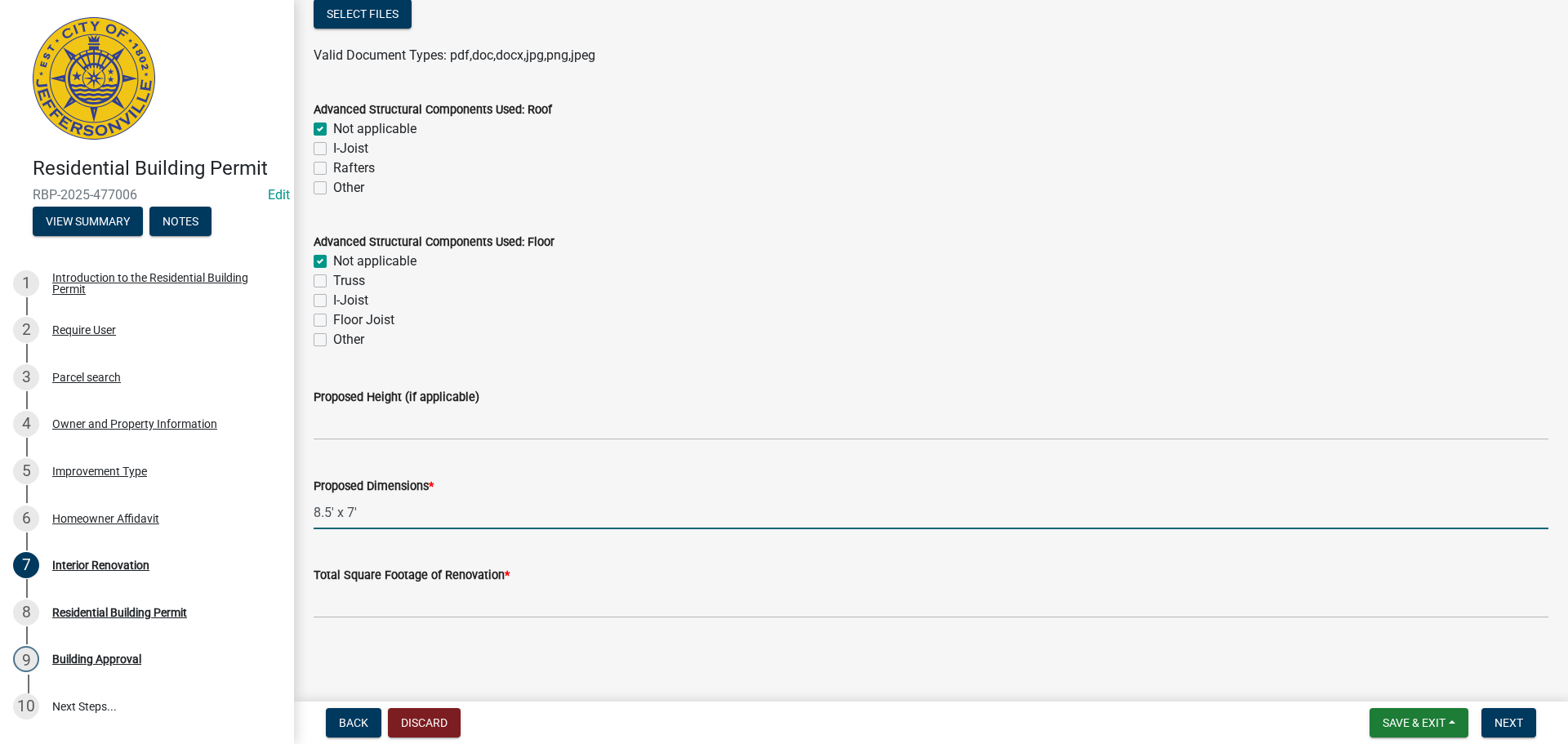
type input "8.5' x 7'"
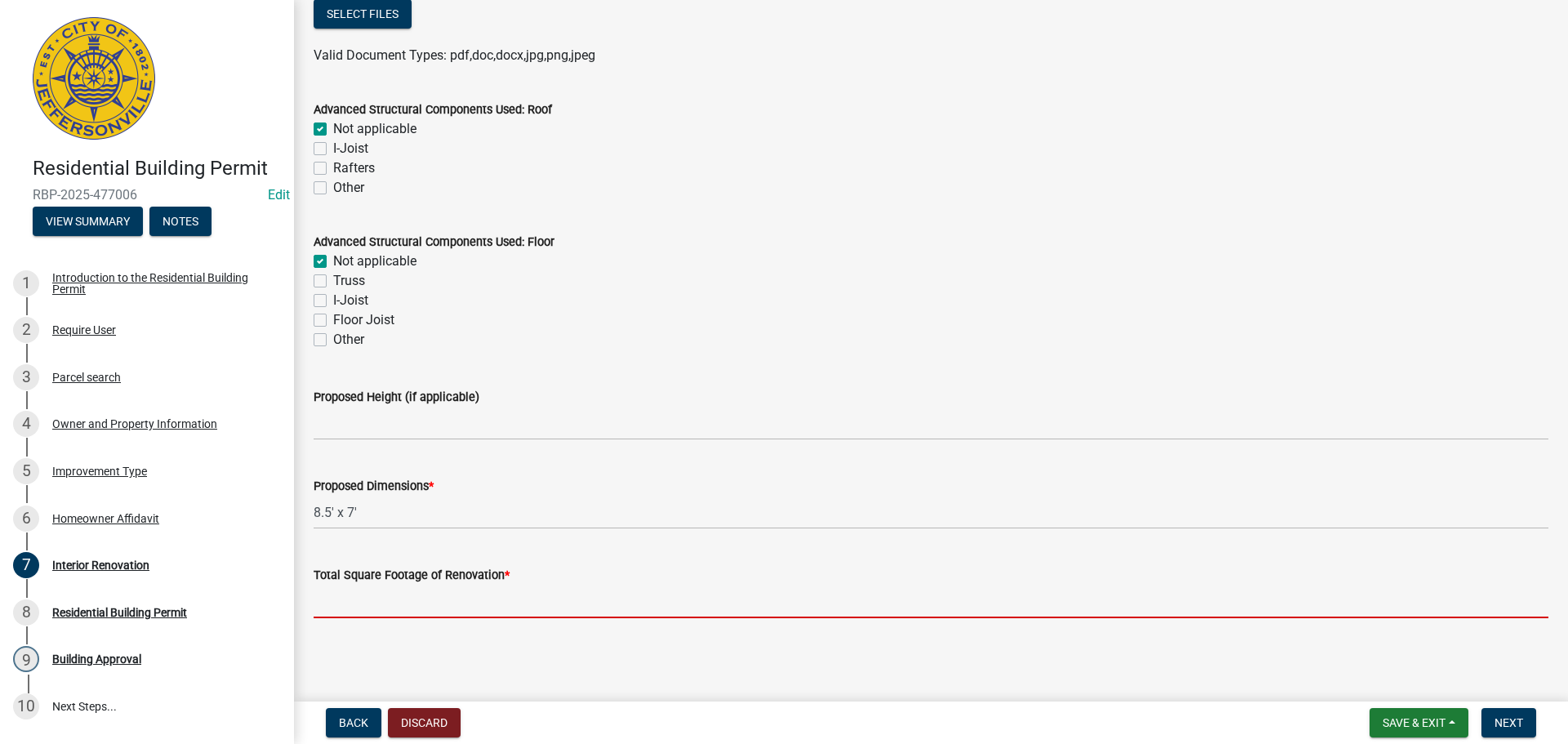
click at [450, 605] on input "Total Square Footage of Renovation *" at bounding box center [931, 602] width 1235 height 33
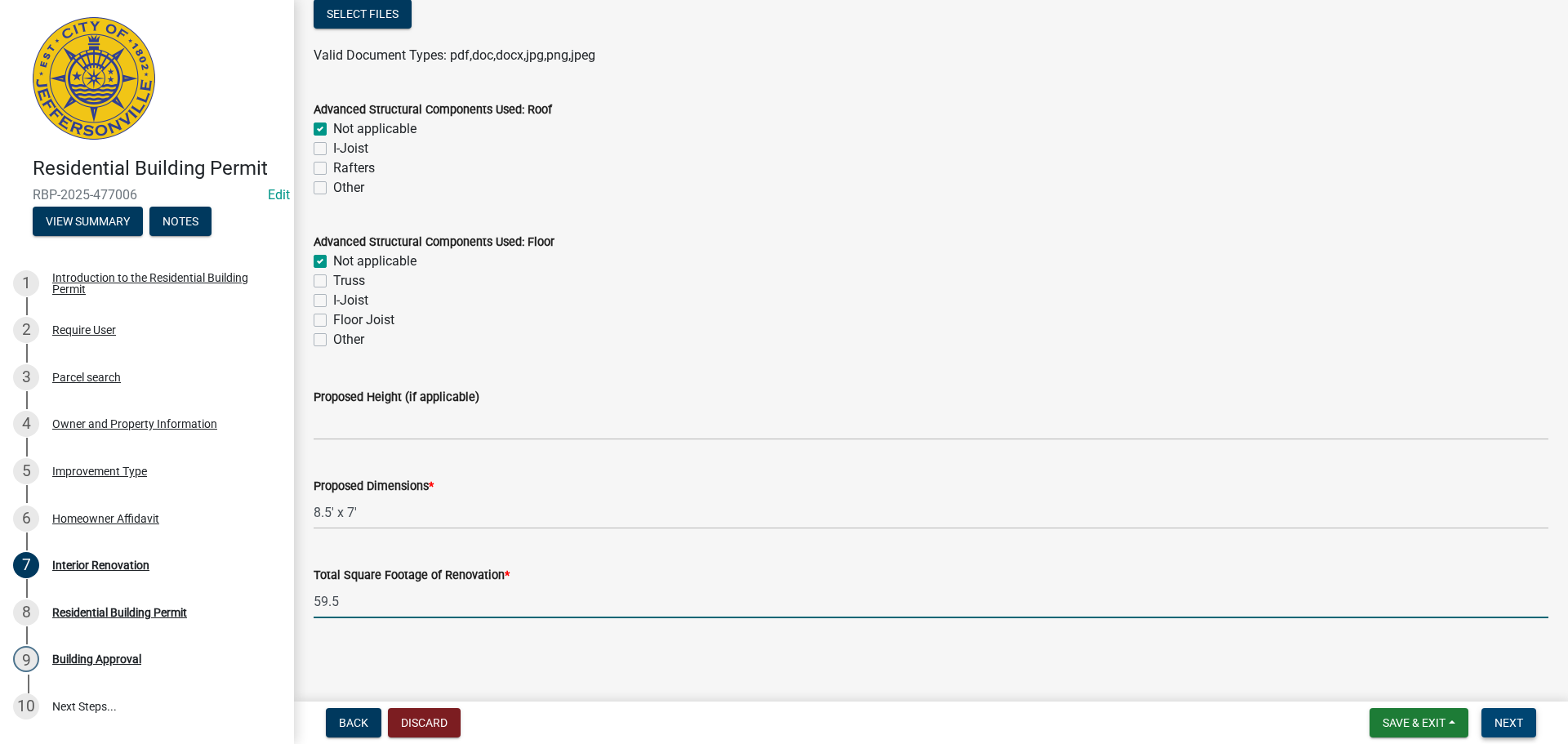
type input "59.5"
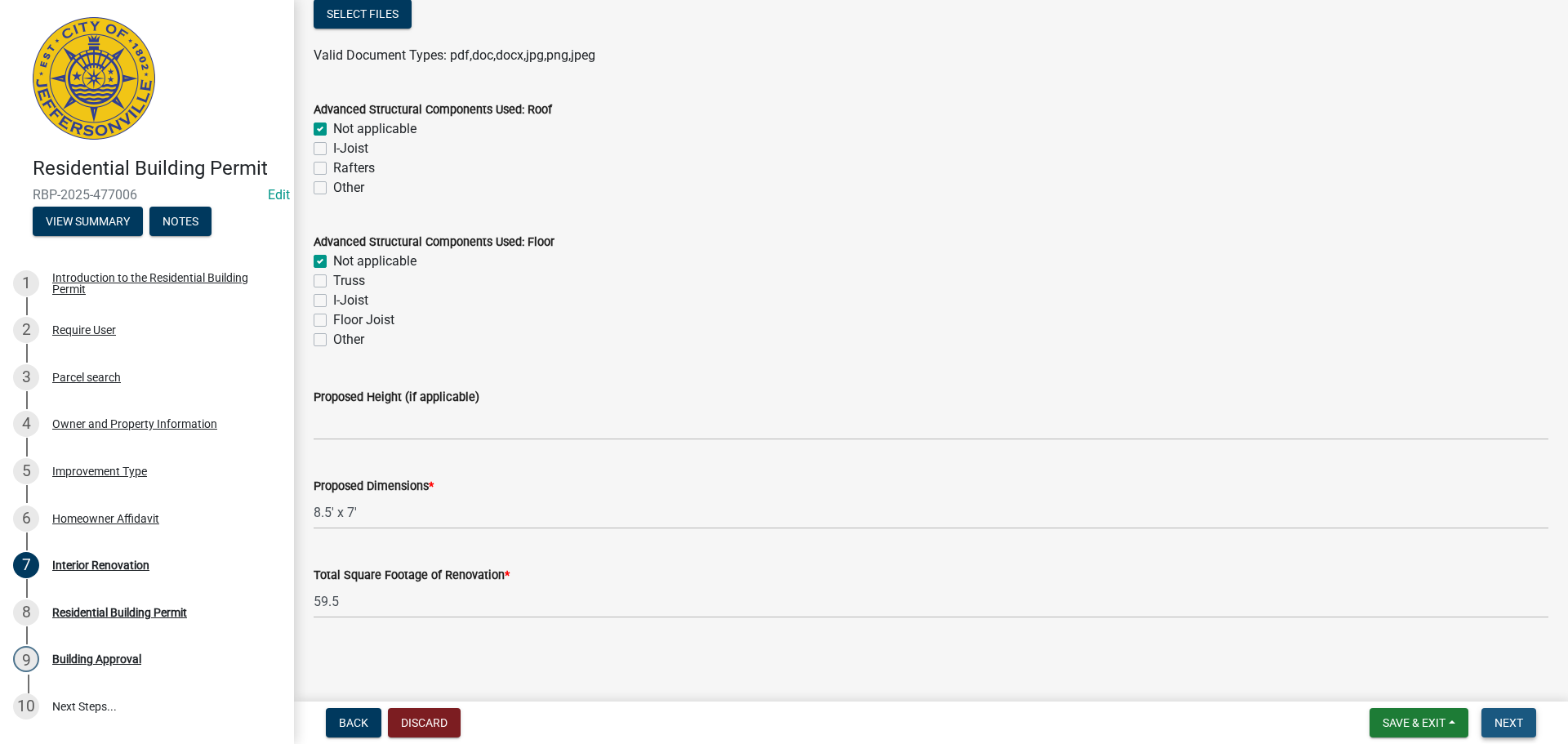
click at [1516, 720] on span "Next" at bounding box center [1509, 723] width 29 height 13
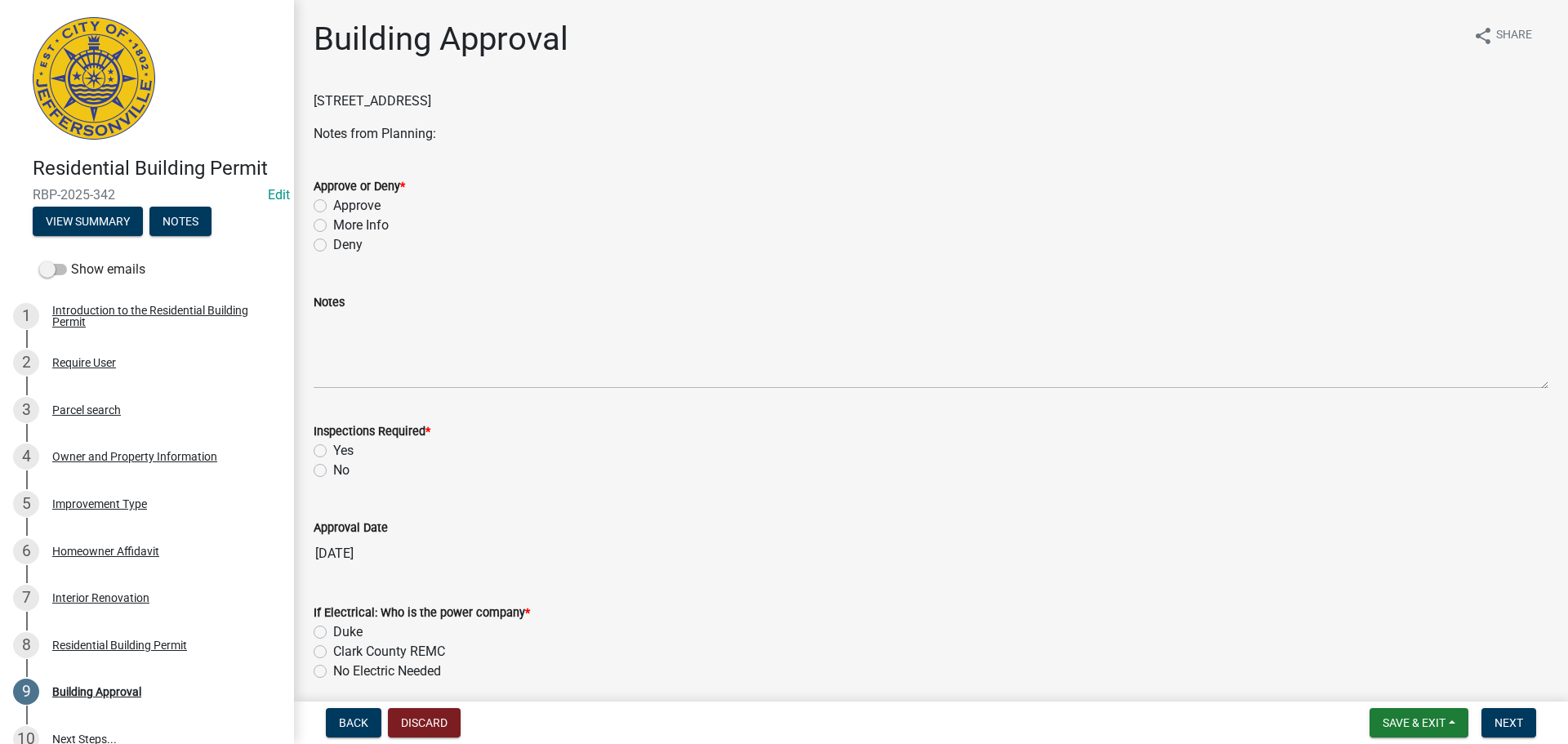
click at [318, 212] on div "Approve" at bounding box center [931, 205] width 1235 height 19
click at [333, 209] on label "Approve" at bounding box center [356, 205] width 47 height 19
click at [333, 207] on input "Approve" at bounding box center [338, 200] width 10 height 10
radio input "true"
click at [333, 454] on label "Yes" at bounding box center [343, 451] width 20 height 19
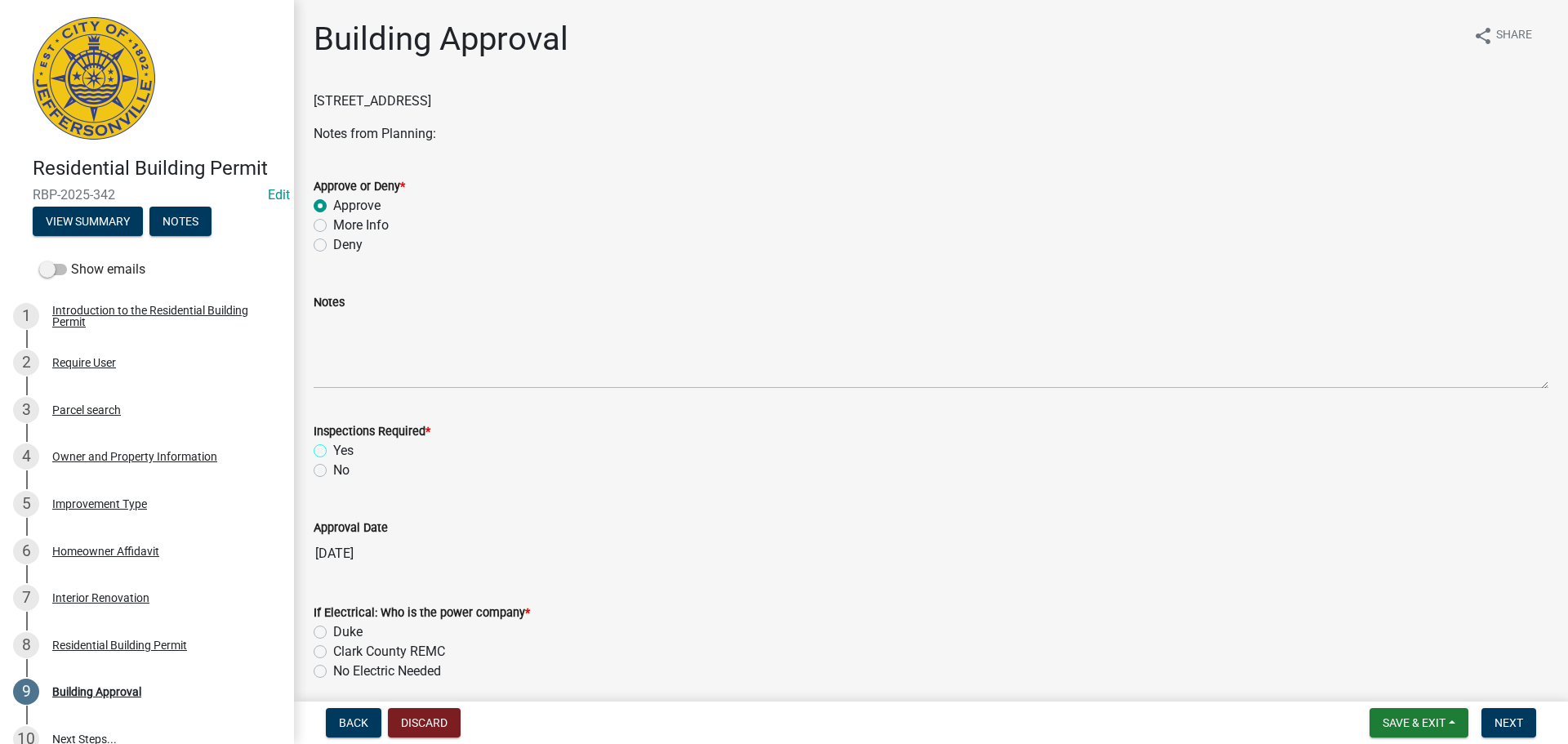
click at [333, 452] on input "Yes" at bounding box center [338, 446] width 10 height 10
radio input "true"
click at [407, 672] on label "No Electric Needed" at bounding box center [387, 671] width 108 height 19
click at [344, 672] on input "No Electric Needed" at bounding box center [338, 666] width 10 height 10
radio input "true"
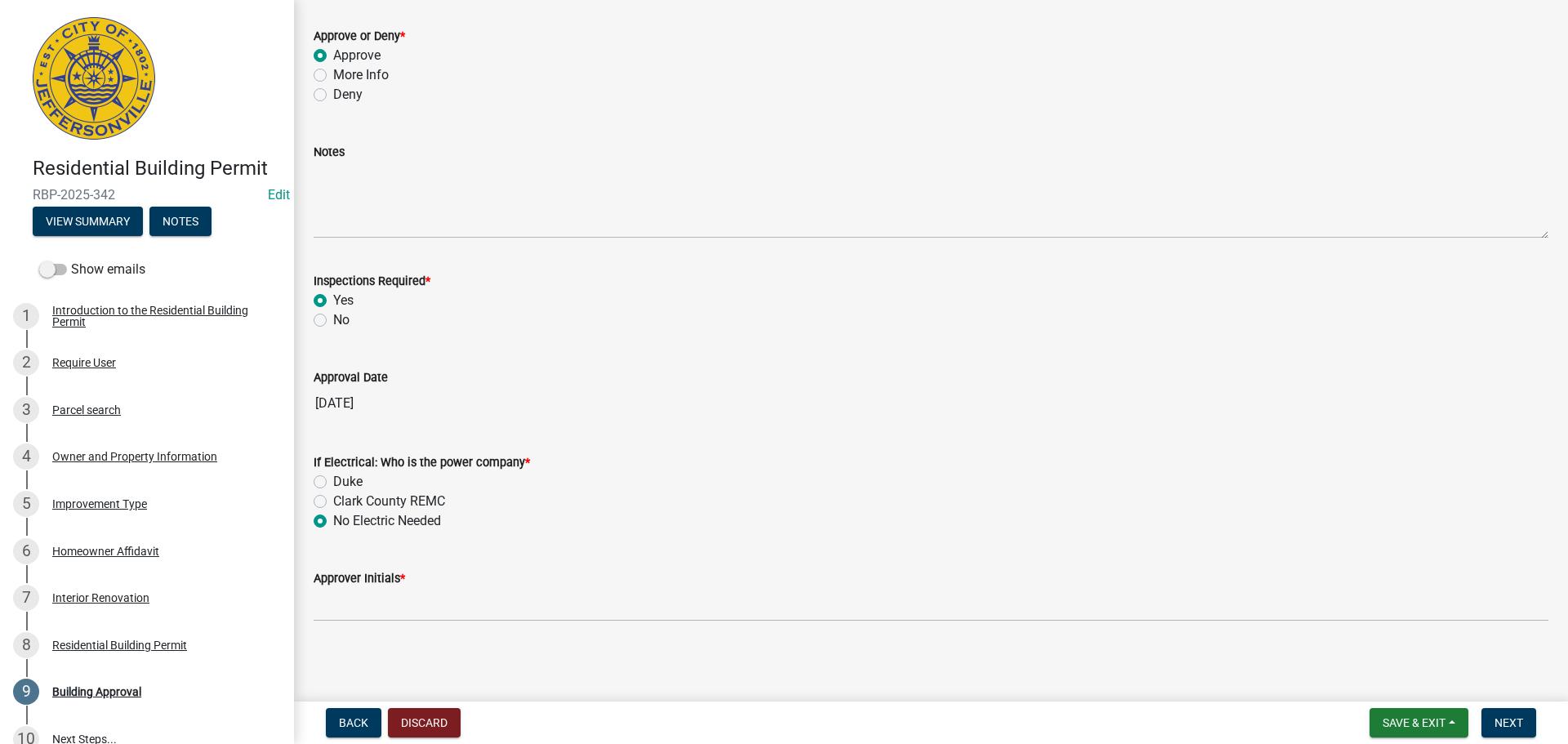
scroll to position [154, 0]
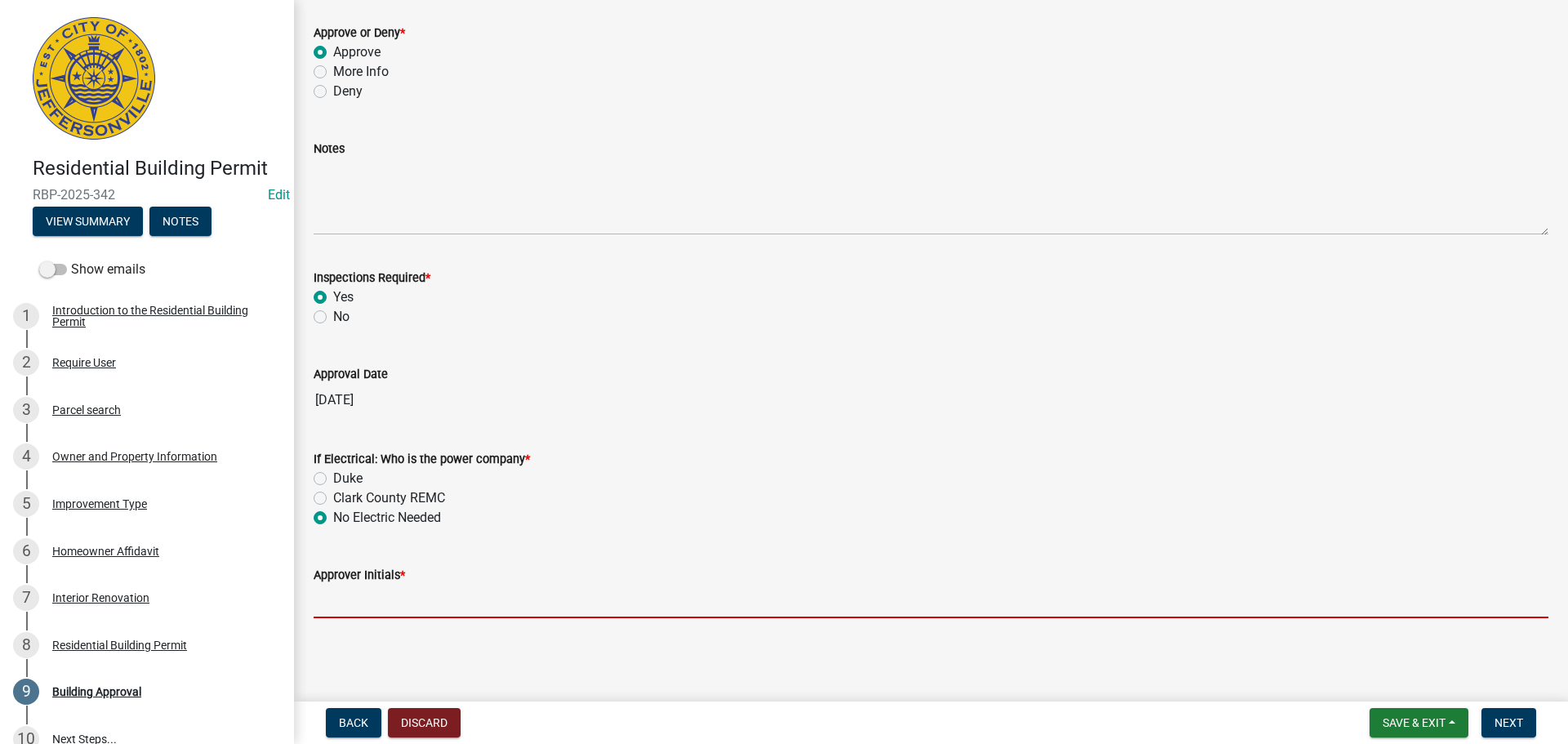
click at [417, 609] on input "Approver Initials *" at bounding box center [931, 602] width 1235 height 33
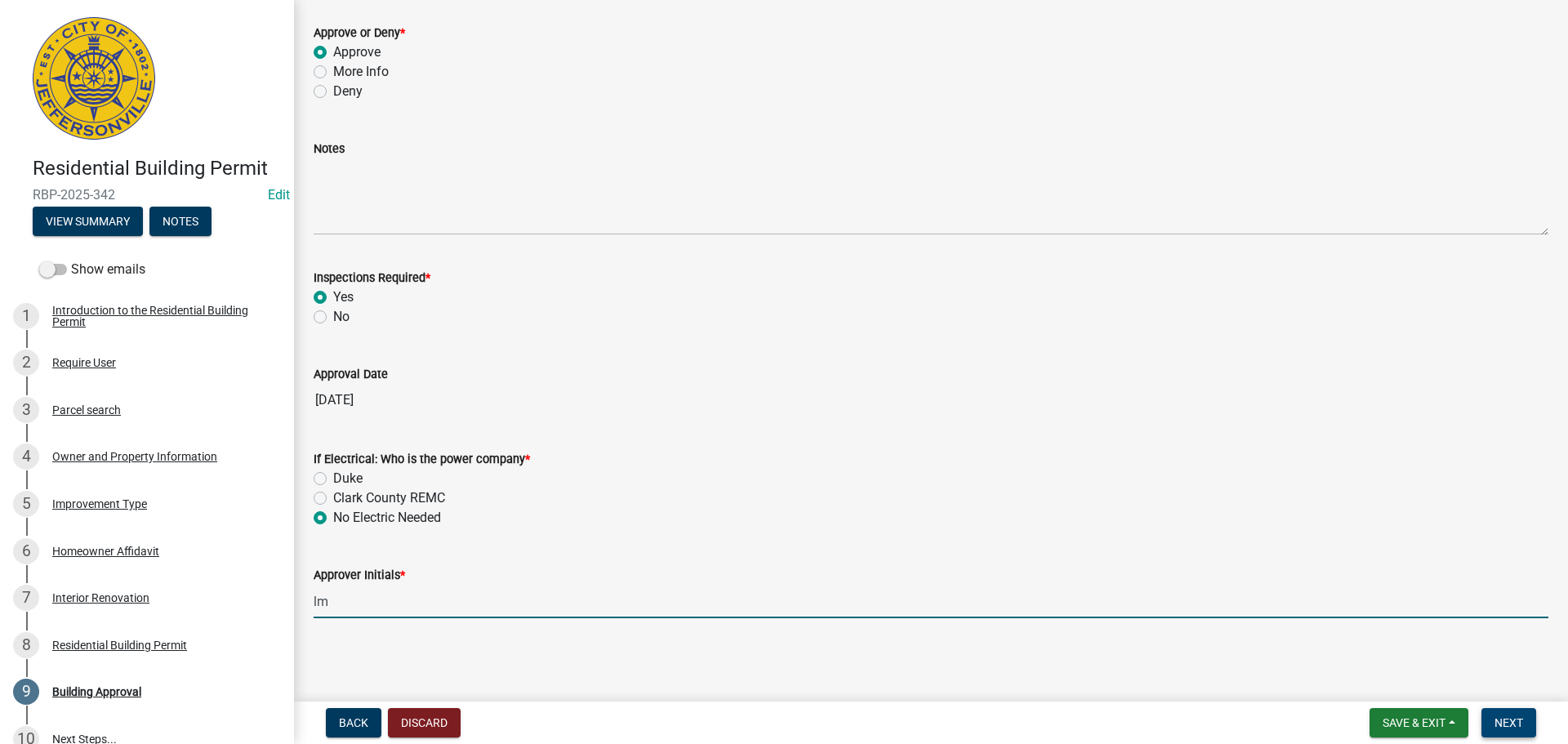
type input "lm"
click at [1504, 718] on span "Next" at bounding box center [1509, 723] width 29 height 13
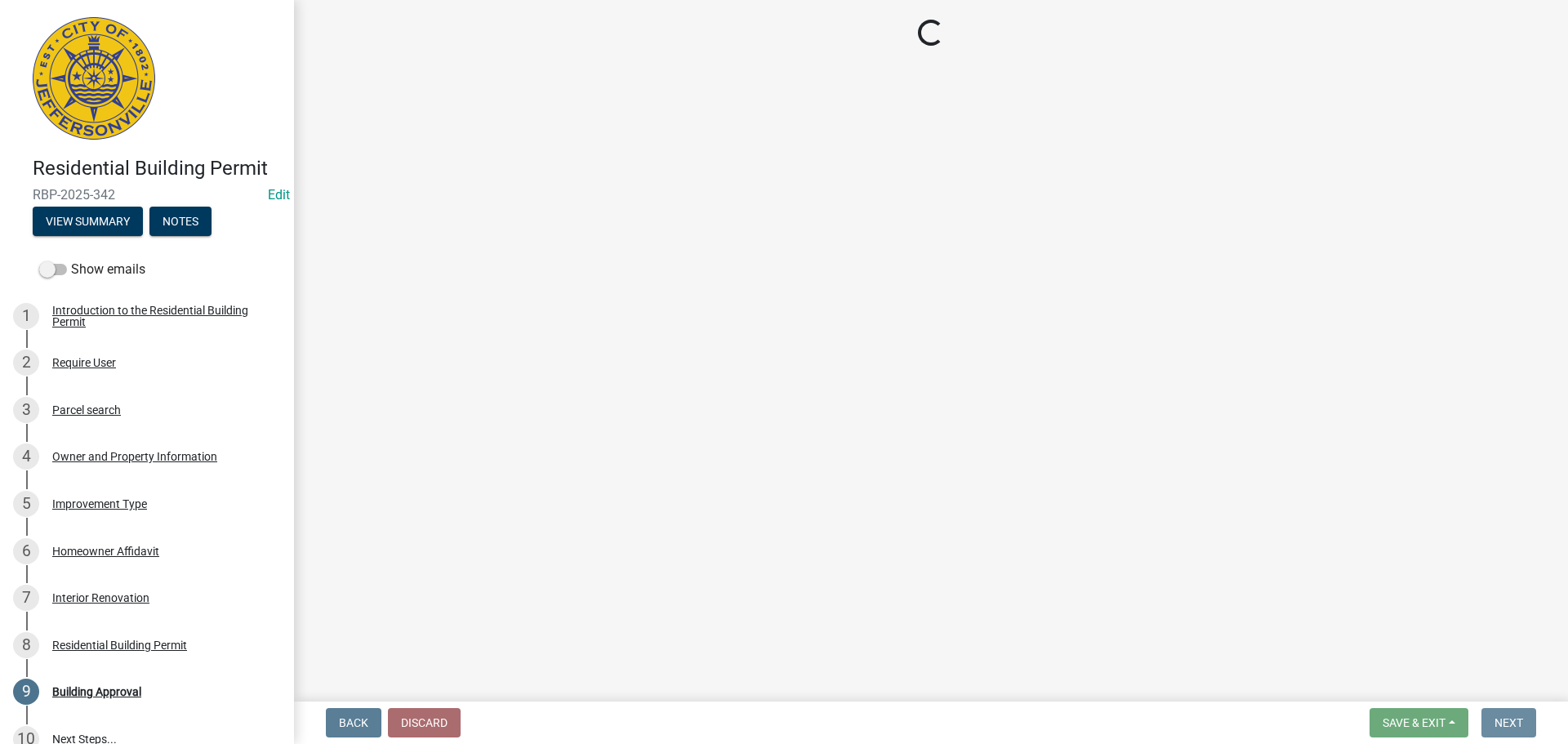
scroll to position [0, 0]
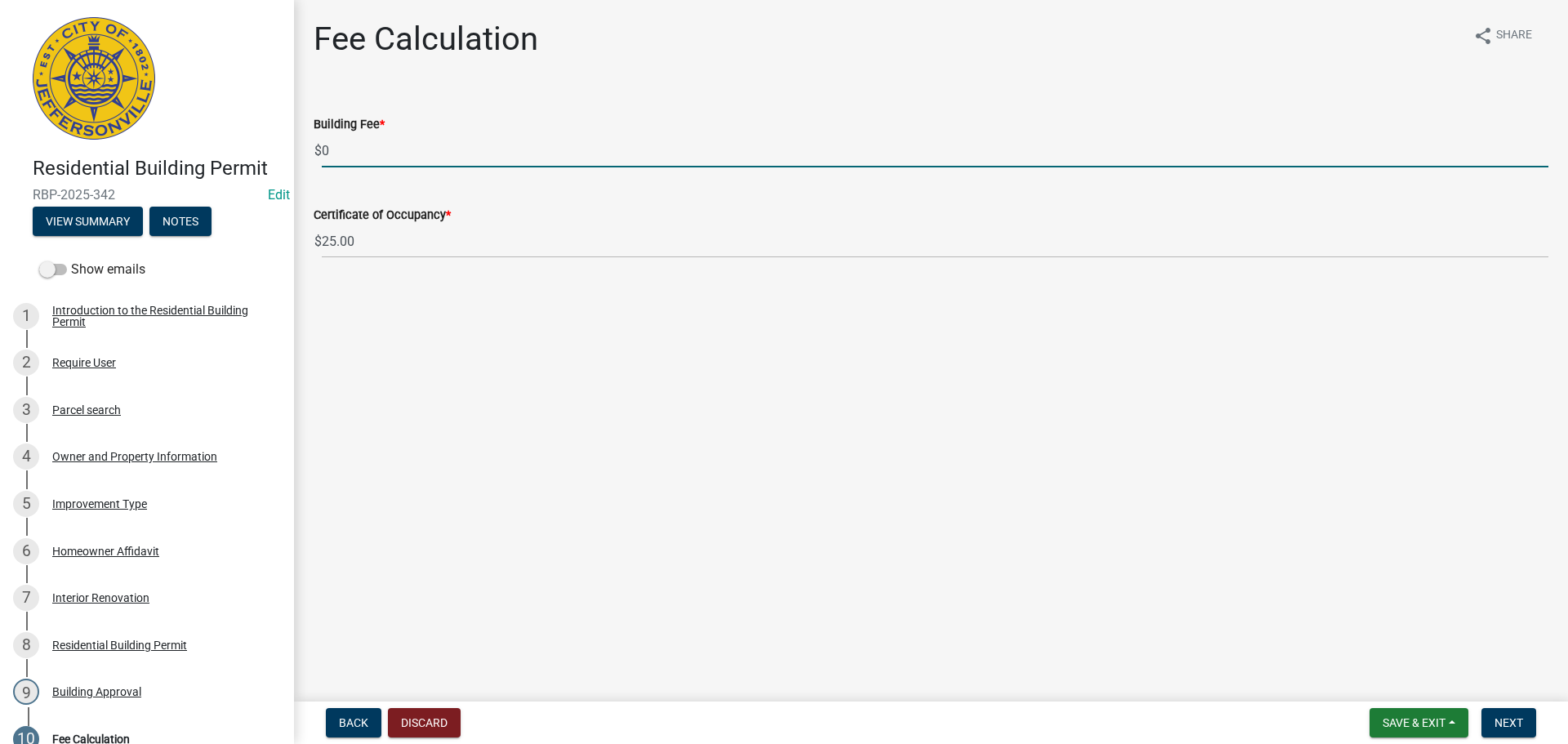
drag, startPoint x: 321, startPoint y: 151, endPoint x: 312, endPoint y: 151, distance: 9.0
click at [312, 151] on div "Building Fee * $ 0" at bounding box center [931, 130] width 1259 height 76
type input "35.00"
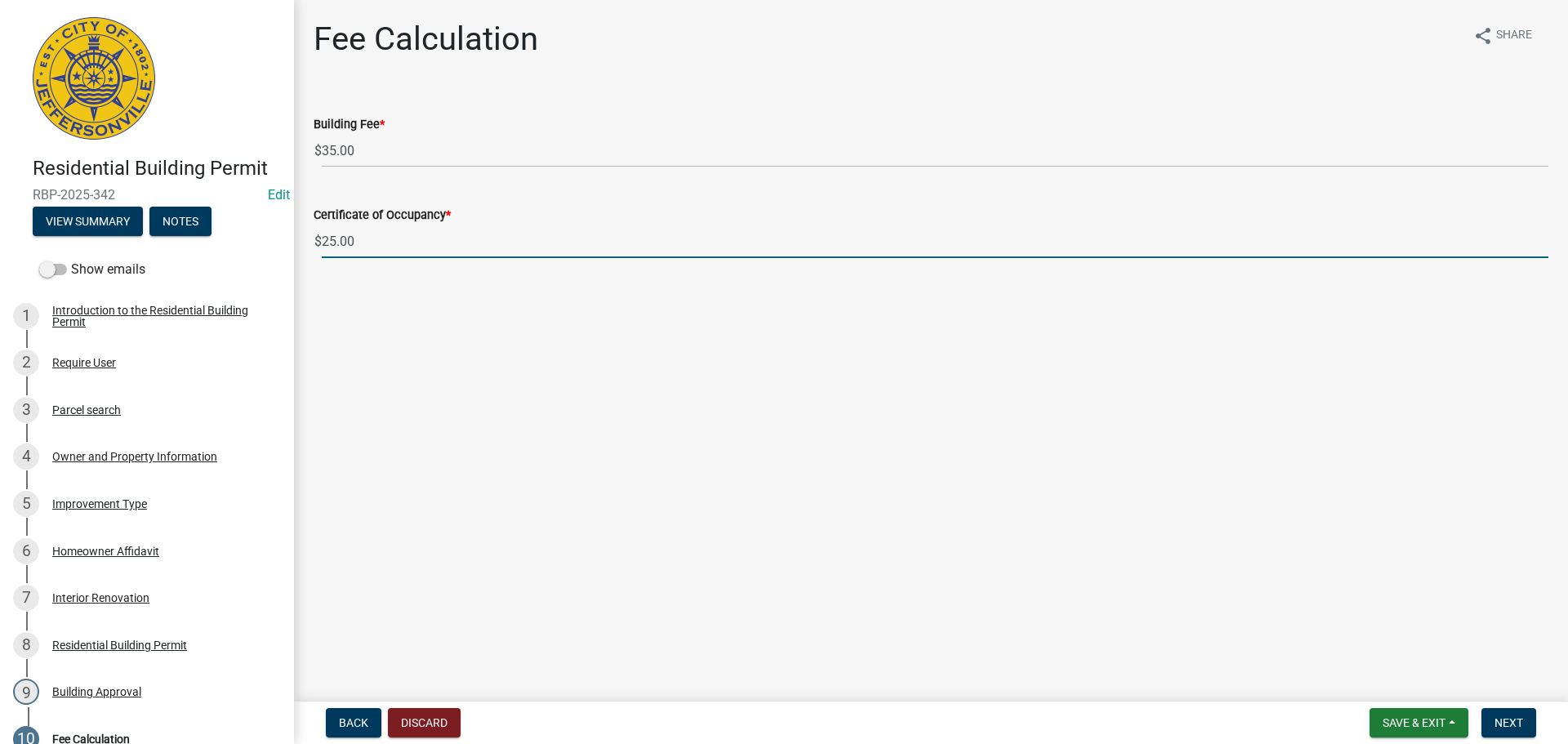
drag, startPoint x: 389, startPoint y: 248, endPoint x: 303, endPoint y: 250, distance: 86.0
click at [303, 250] on div "Certificate of Occupancy * $ 25.00" at bounding box center [931, 220] width 1259 height 76
type input "0.00"
click at [1524, 725] on button "Next" at bounding box center [1509, 724] width 55 height 30
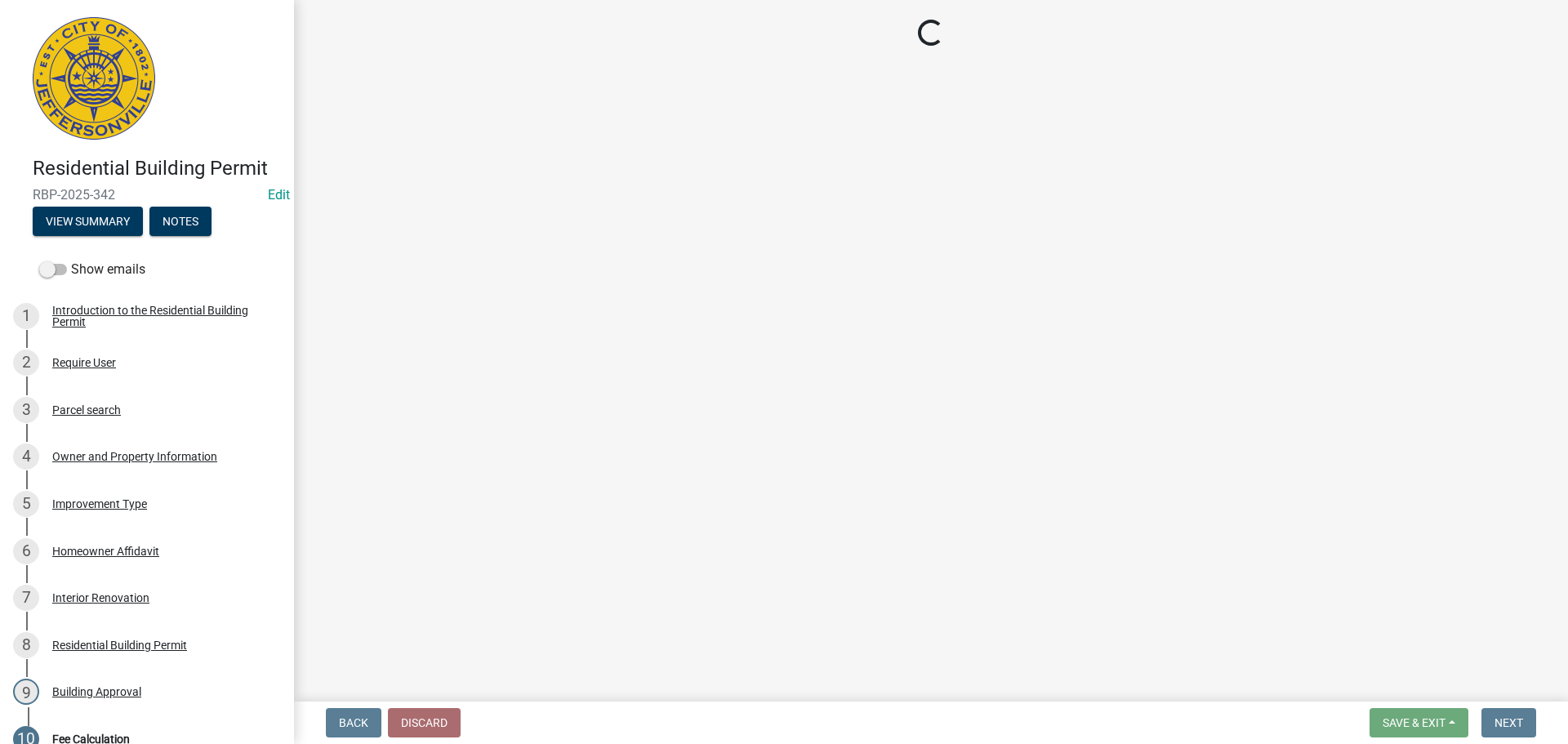
select select "3: 3"
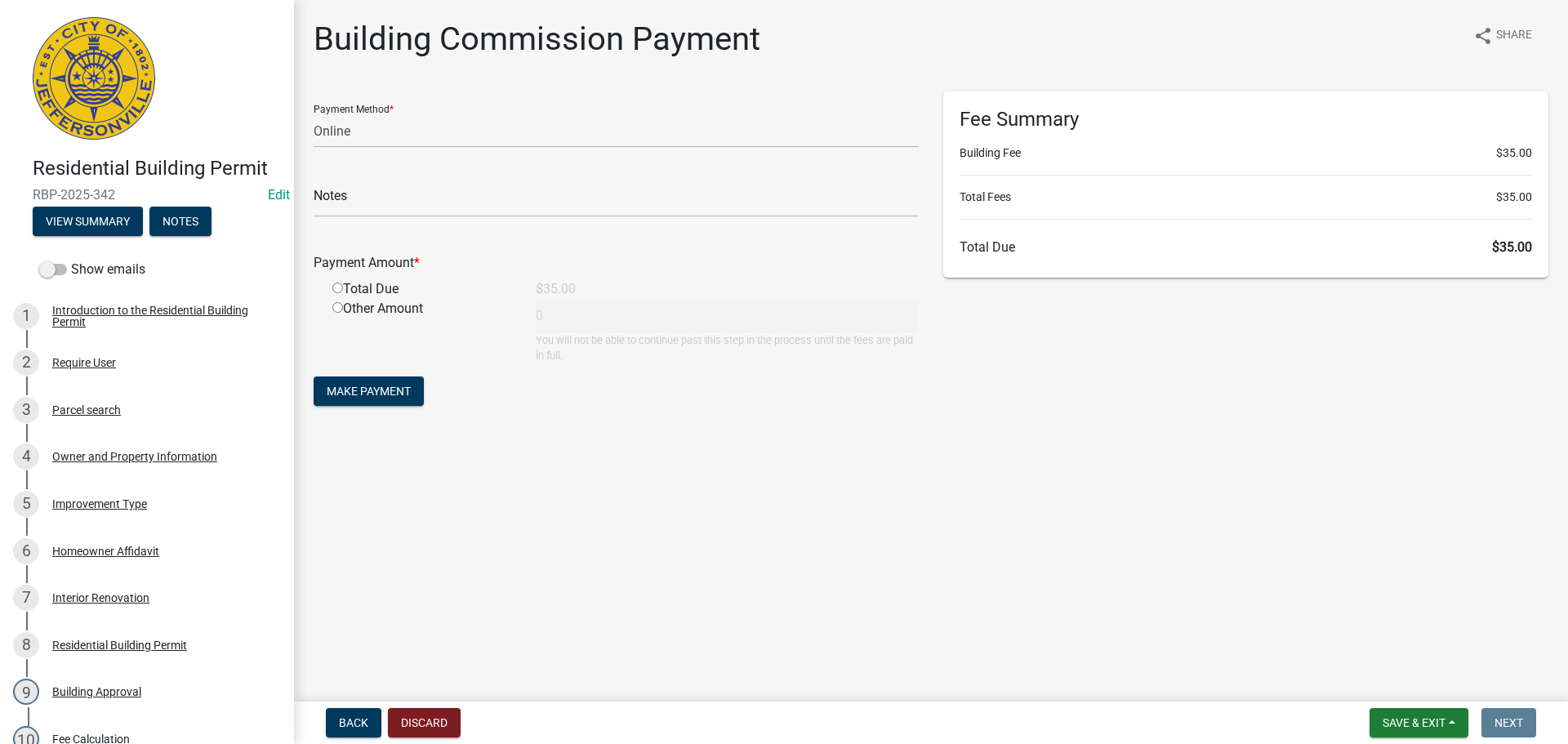
click at [338, 289] on input "radio" at bounding box center [337, 288] width 10 height 10
radio input "true"
type input "35"
click at [372, 391] on span "Make Payment" at bounding box center [368, 391] width 84 height 13
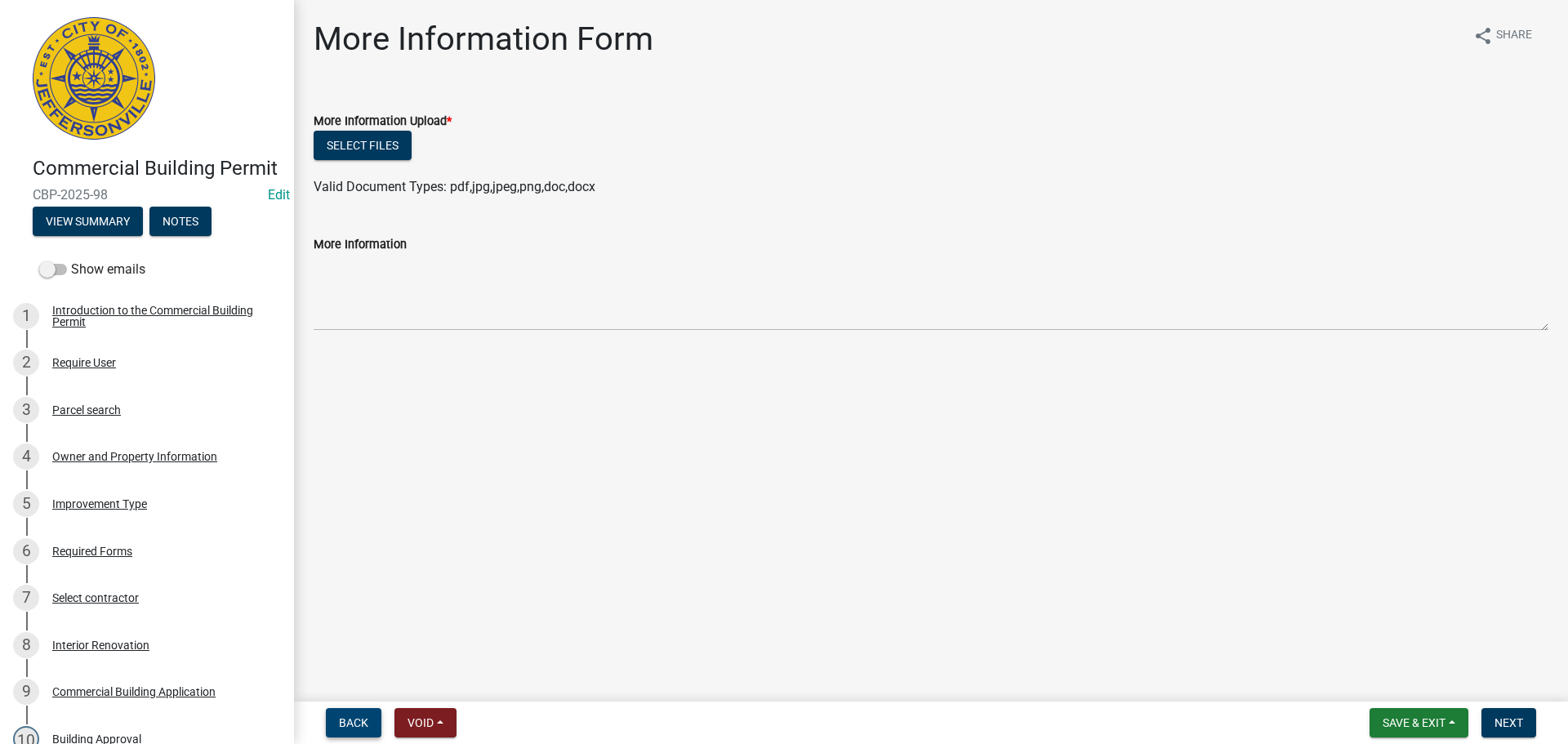
click at [346, 716] on span "Back" at bounding box center [353, 723] width 30 height 13
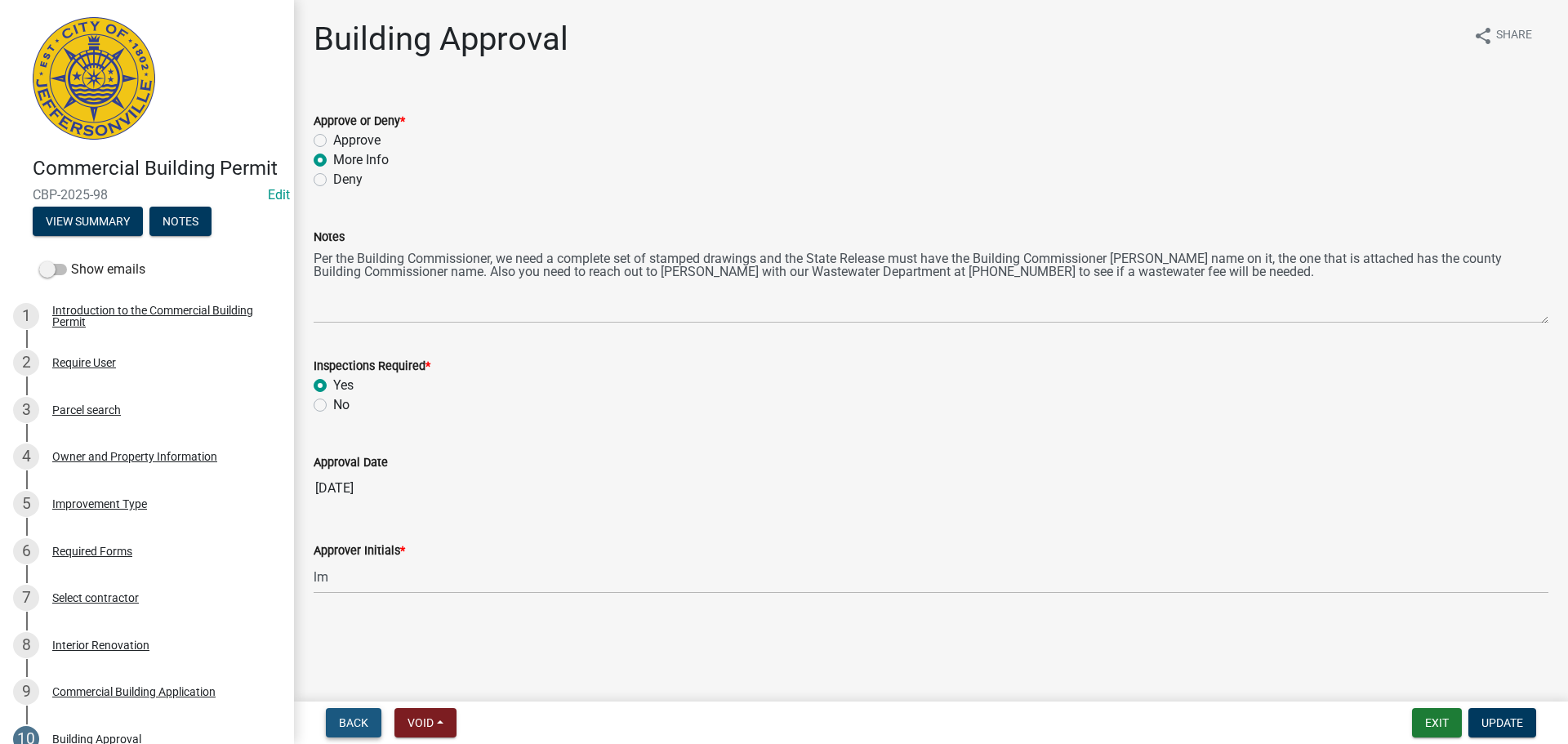
click at [346, 716] on span "Back" at bounding box center [353, 723] width 30 height 13
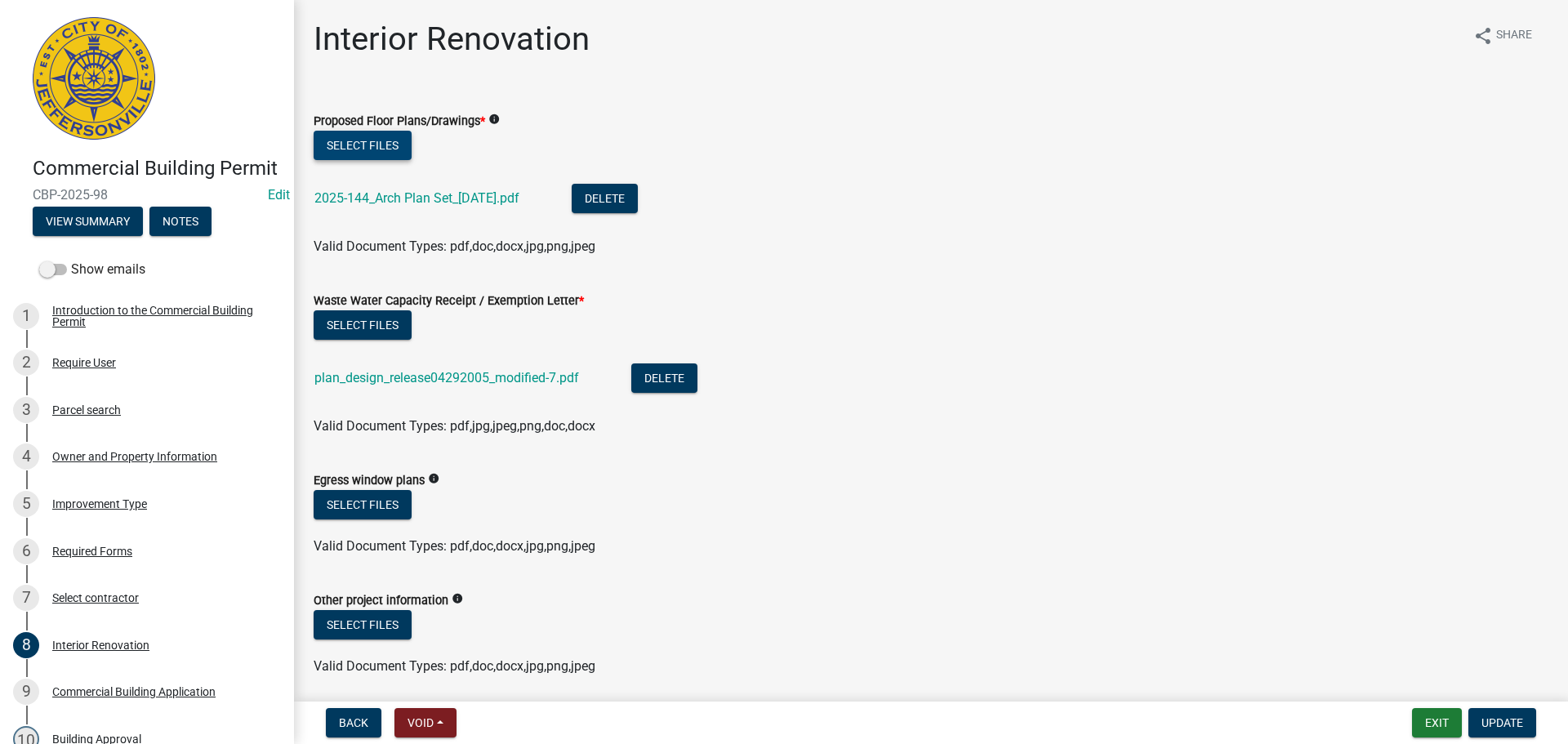
click at [389, 141] on button "Select files" at bounding box center [363, 146] width 98 height 30
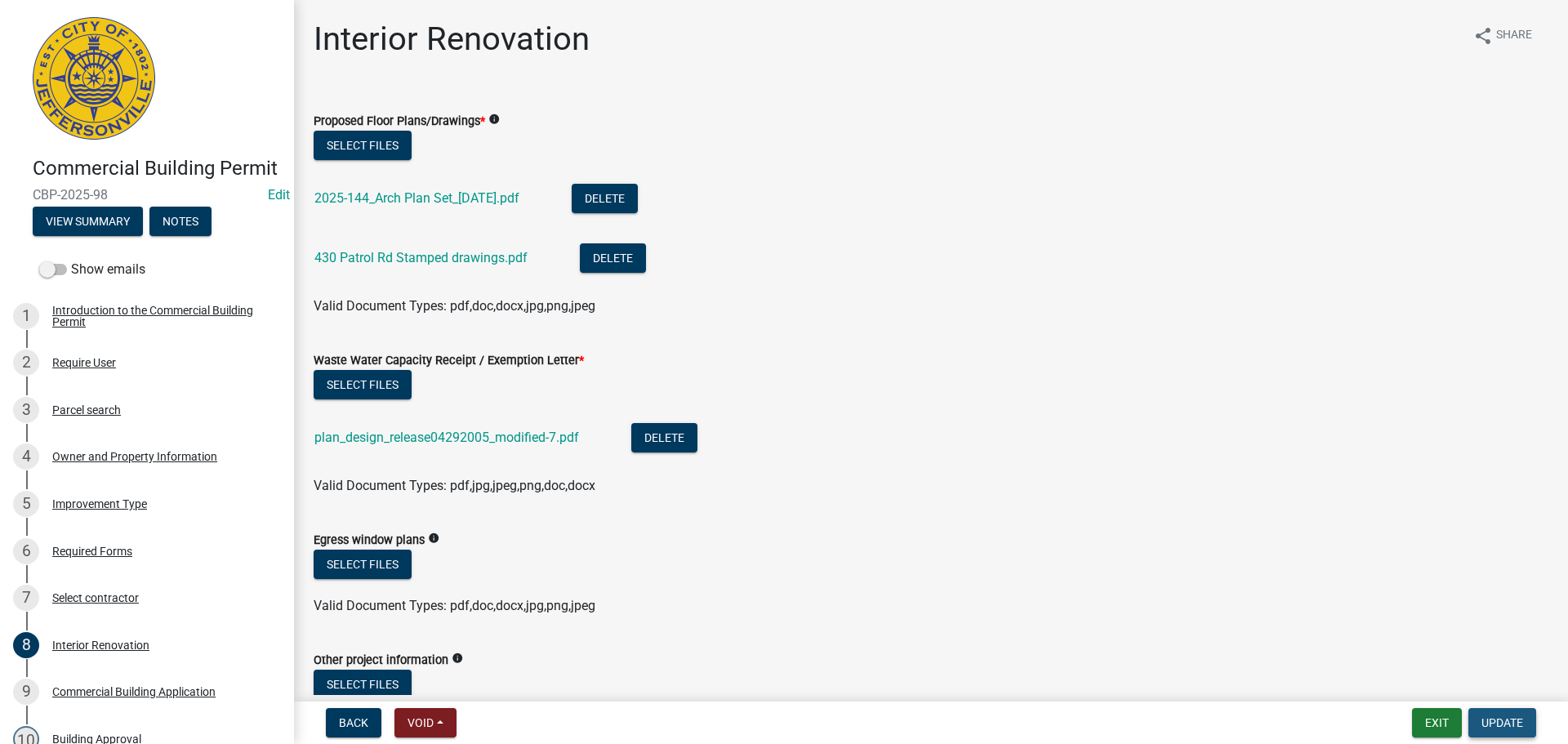
click at [1498, 713] on button "Update" at bounding box center [1502, 724] width 68 height 30
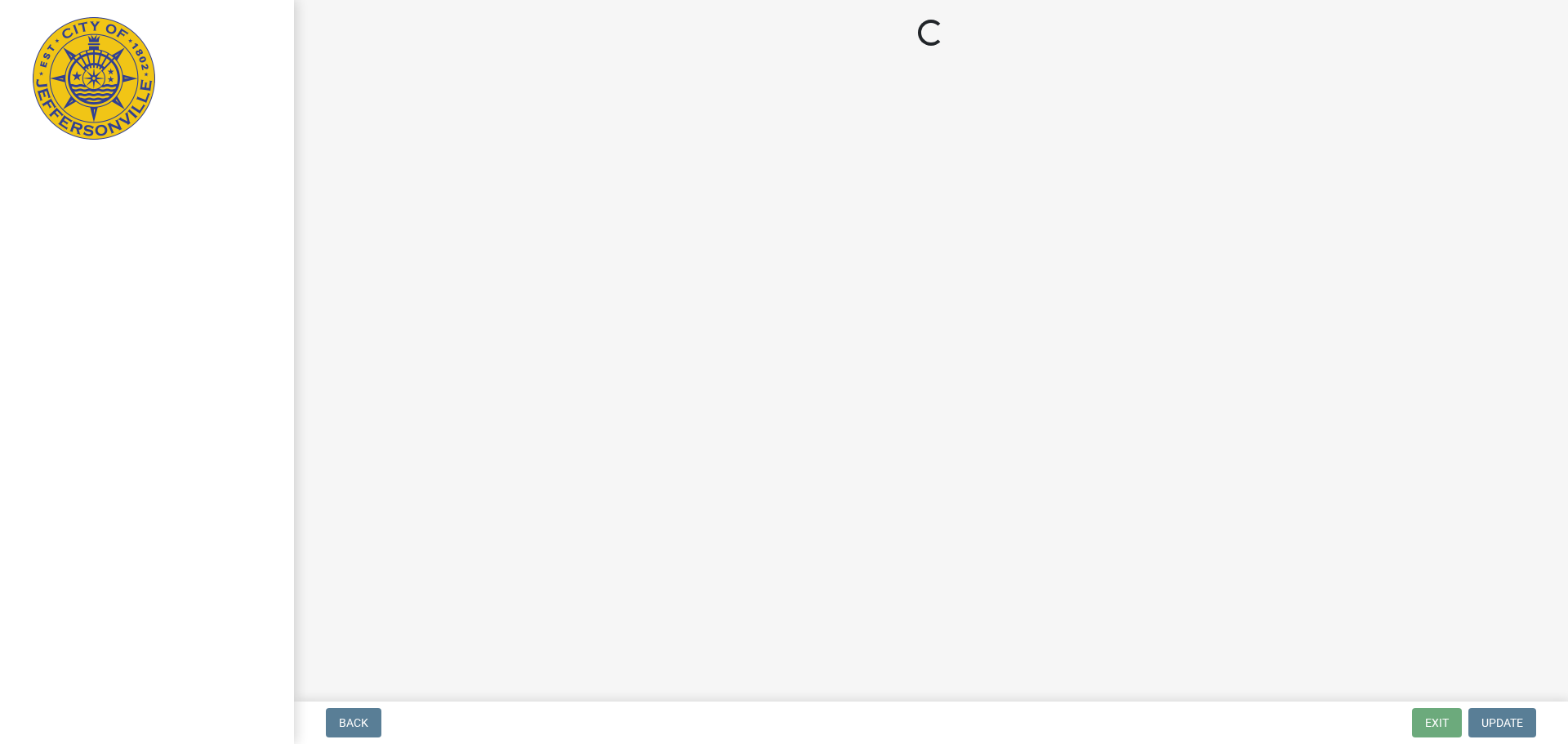
select select "3: 3"
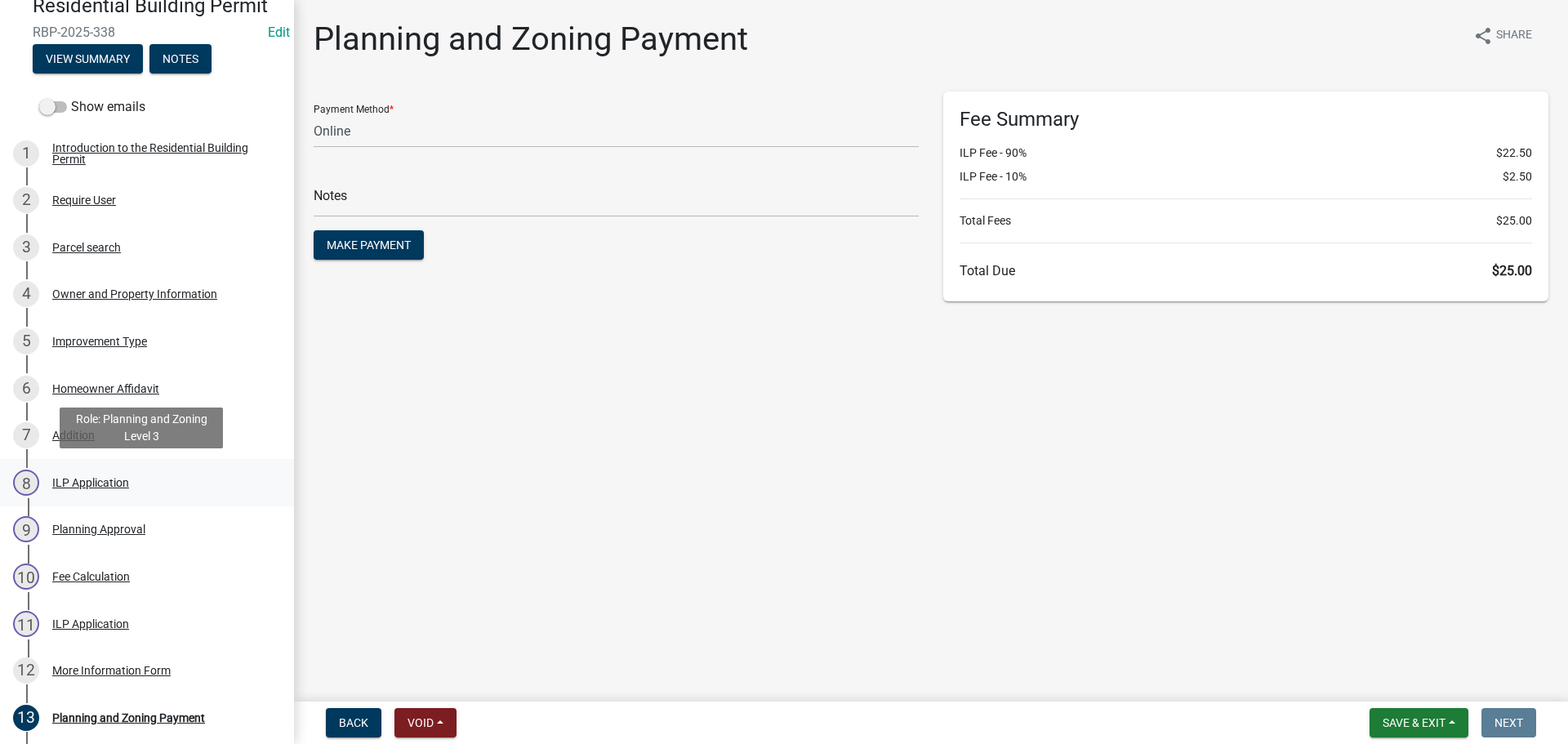
scroll to position [163, 0]
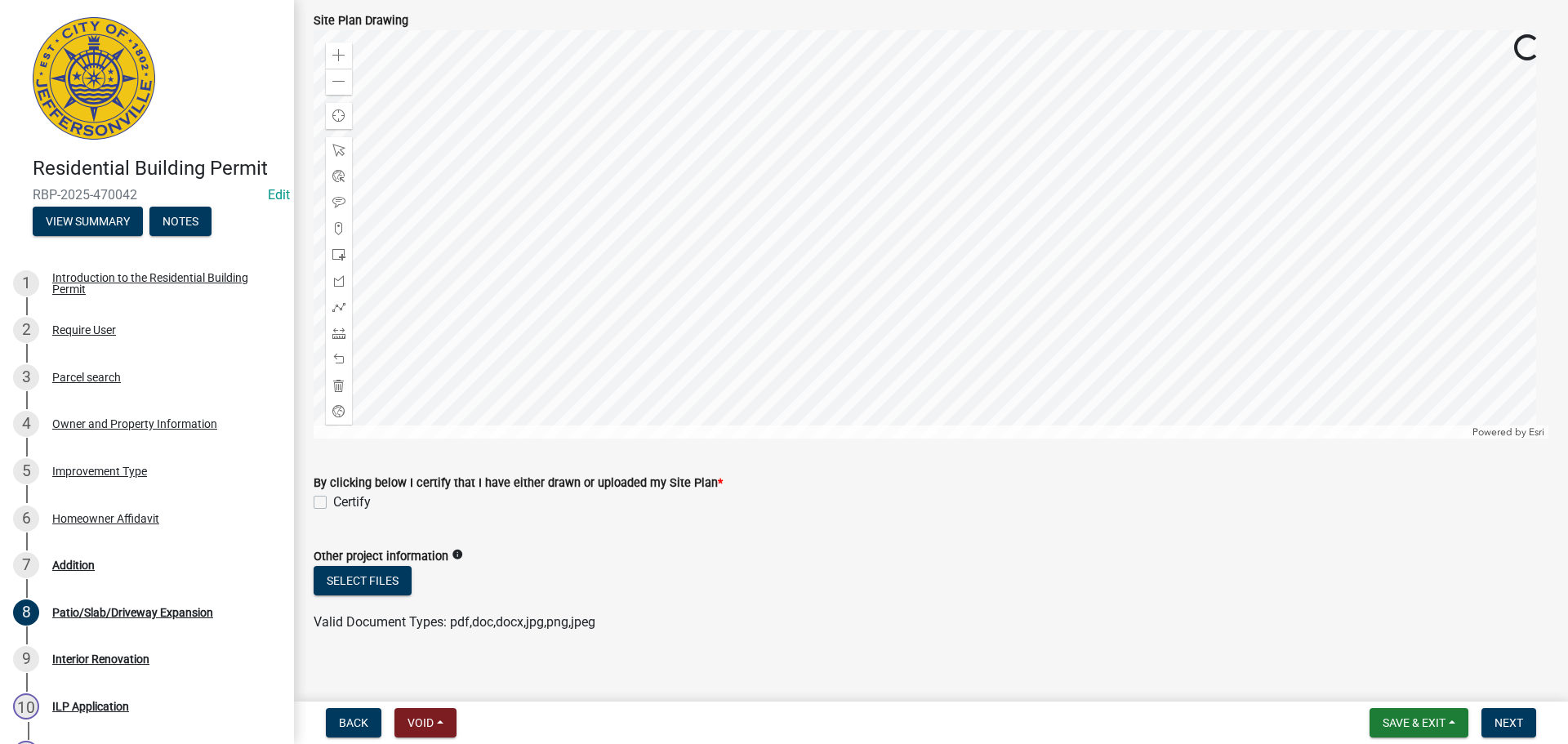
scroll to position [1317, 0]
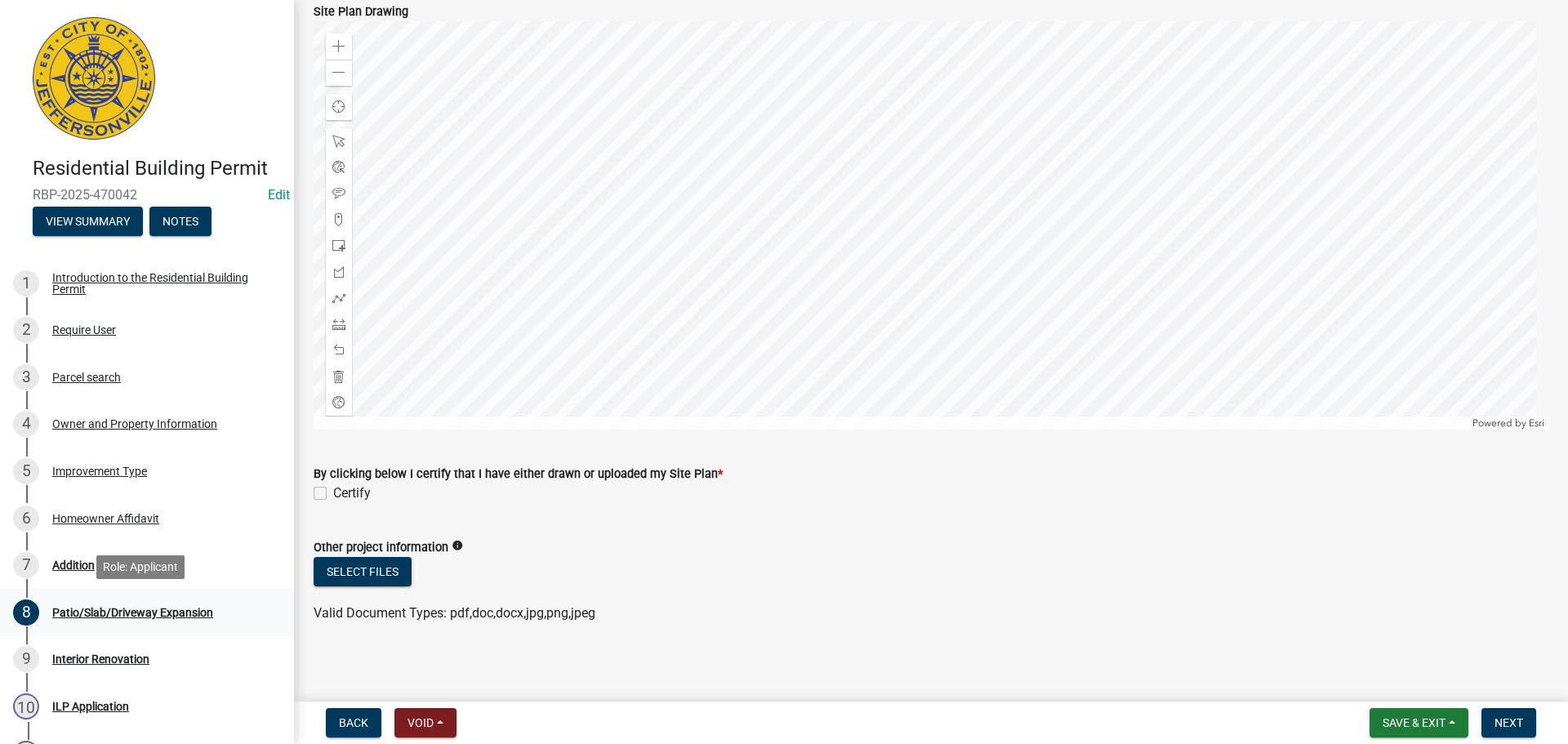
click at [77, 613] on div "Patio/Slab/Driveway Expansion" at bounding box center [133, 612] width 161 height 11
click at [75, 659] on div "Interior Renovation" at bounding box center [100, 660] width 97 height 11
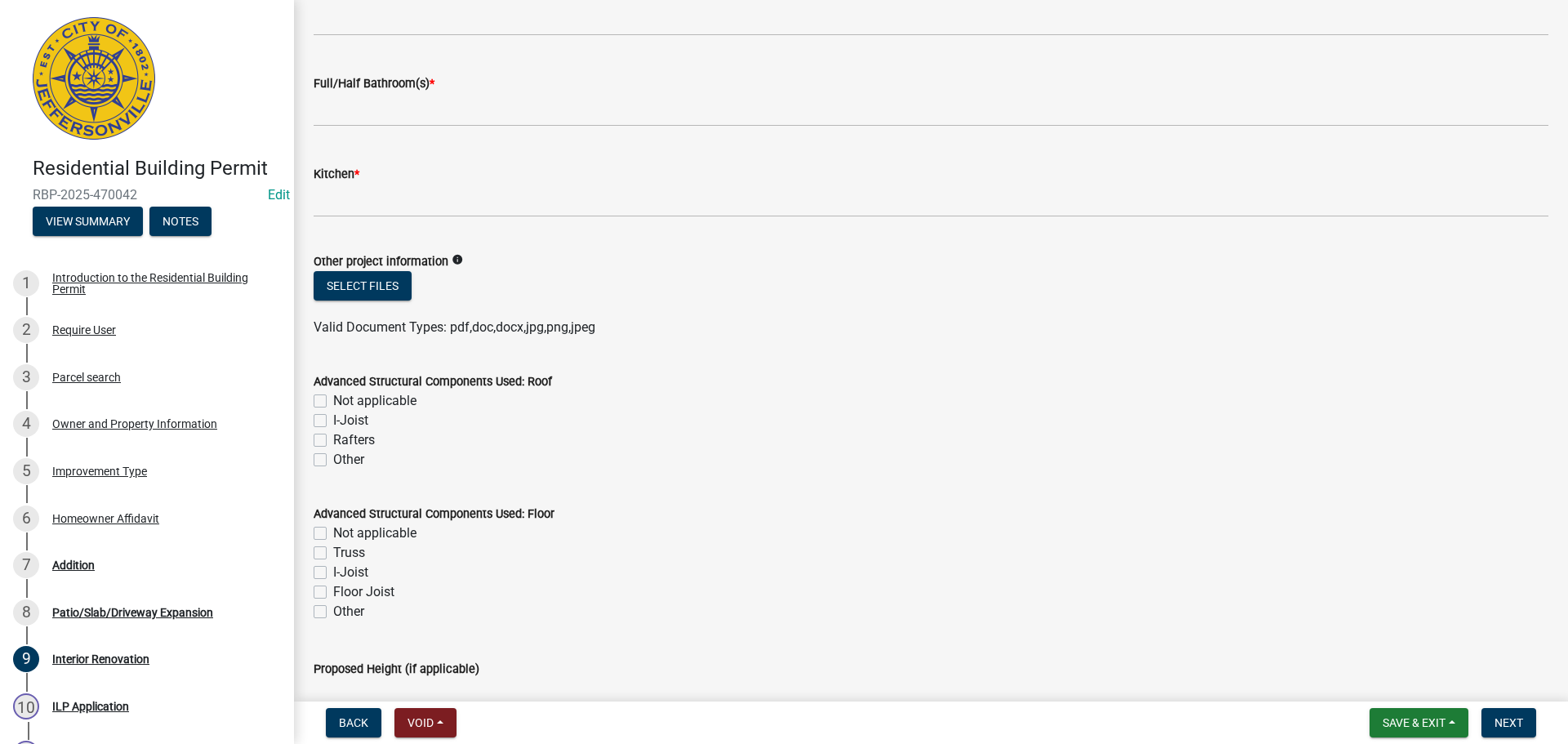
scroll to position [590, 0]
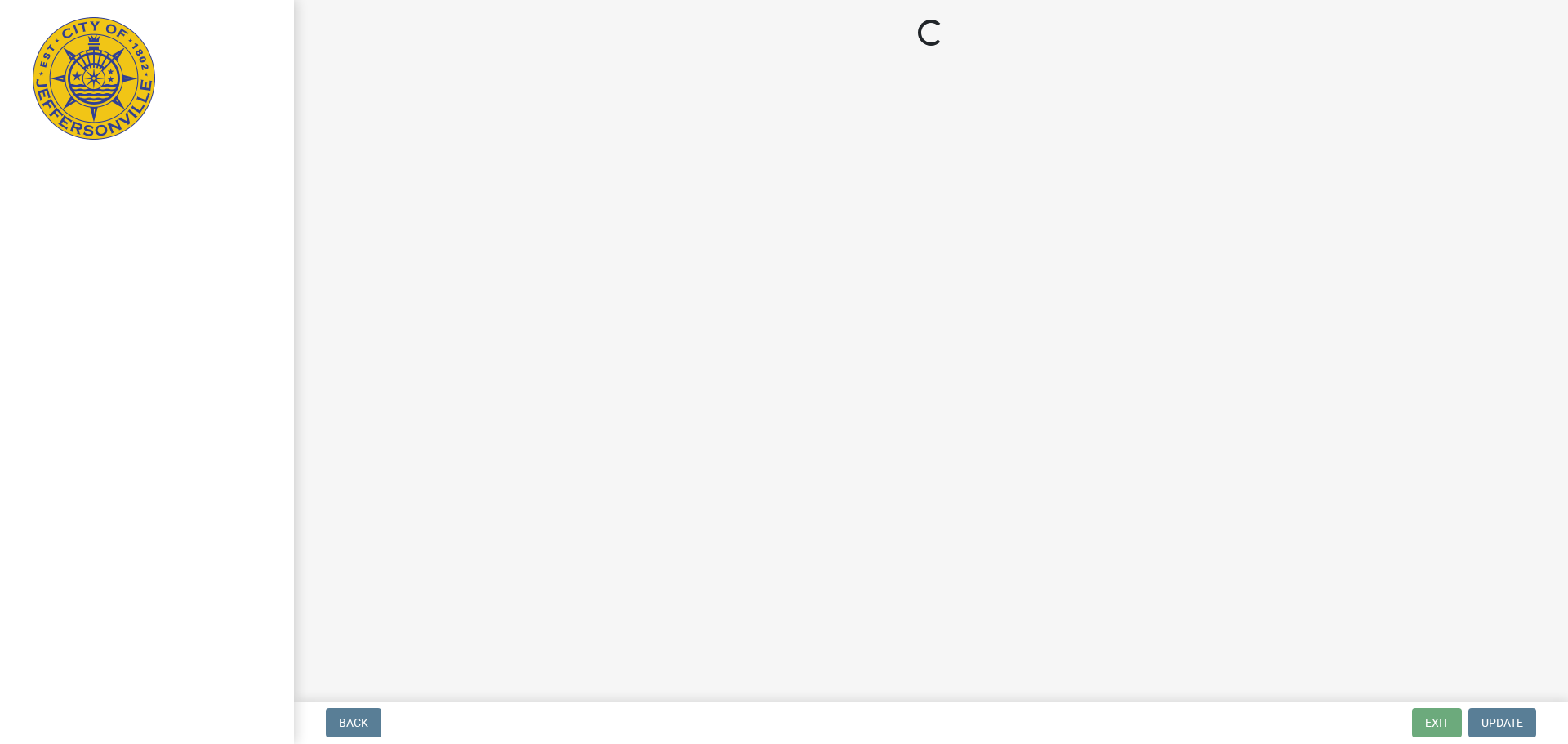
select select "3: 3"
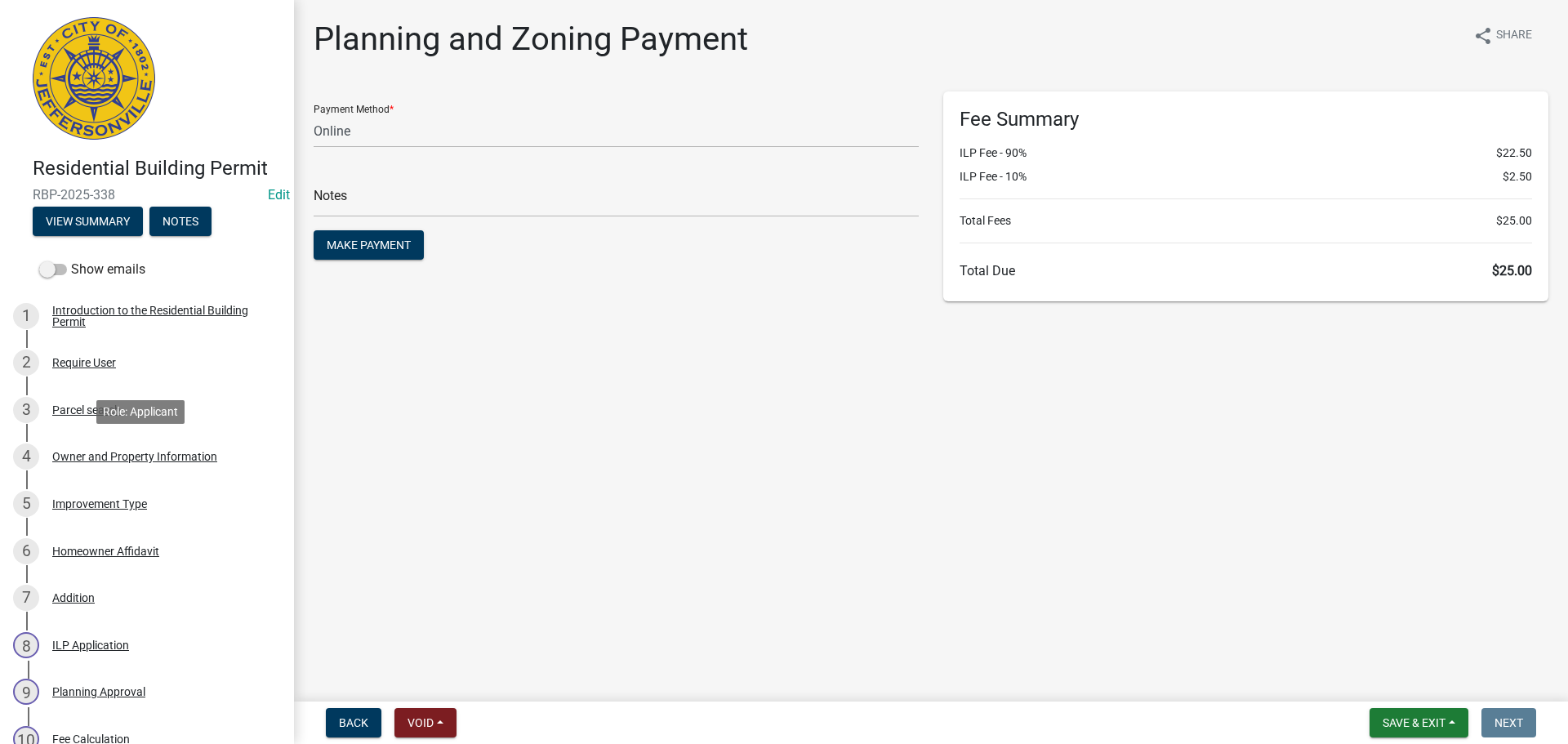
click at [106, 462] on div "Owner and Property Information" at bounding box center [134, 456] width 165 height 11
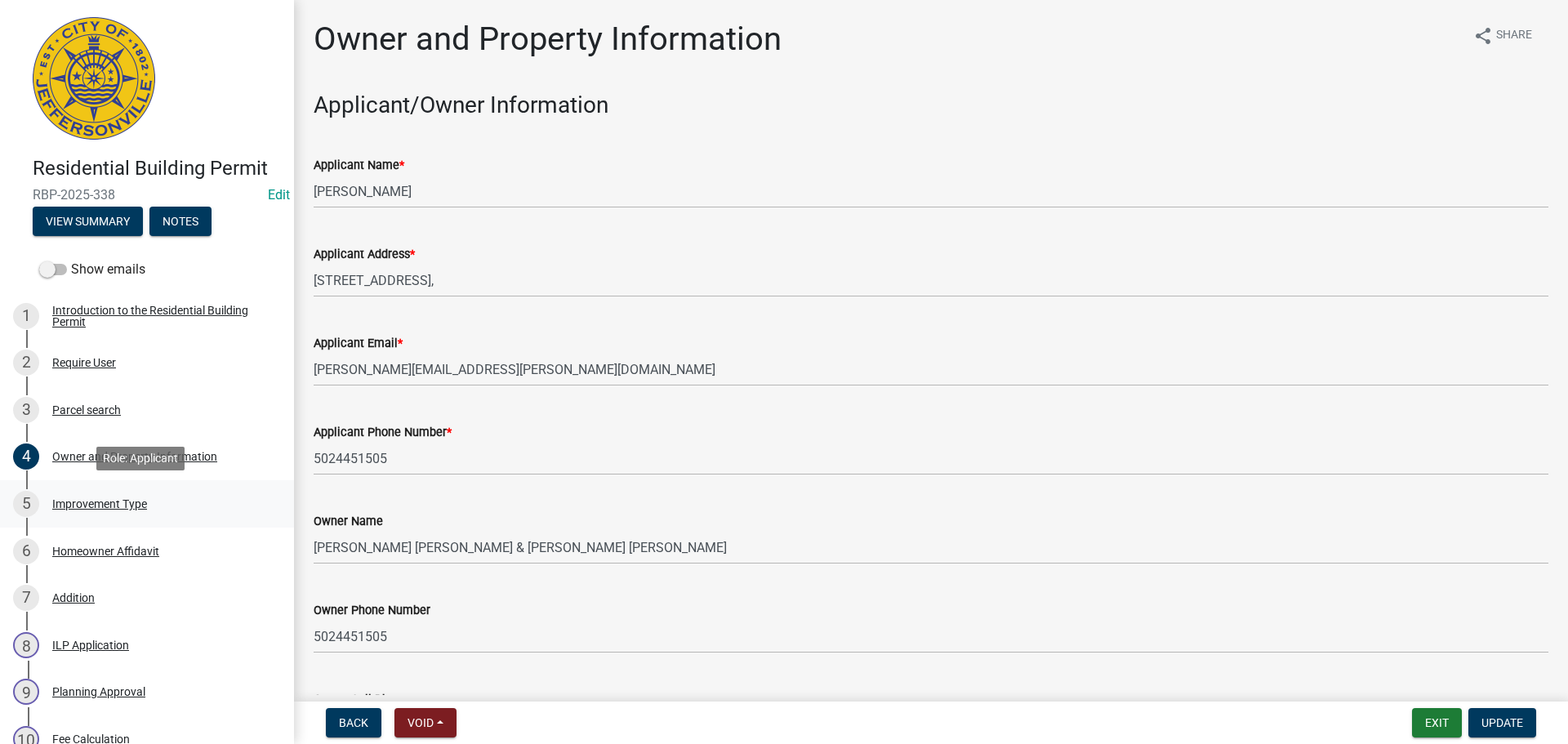
click at [99, 507] on div "Improvement Type" at bounding box center [99, 504] width 95 height 11
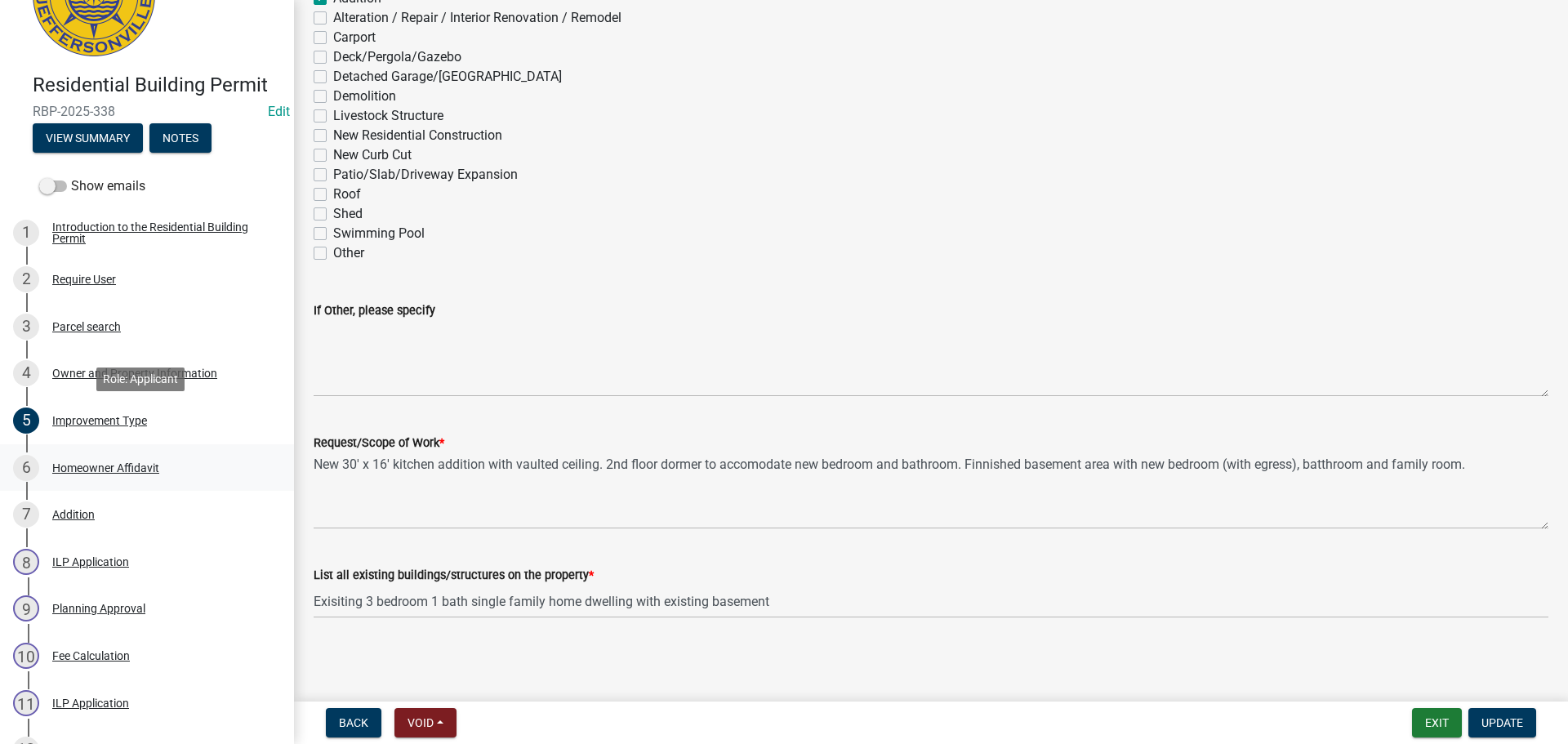
scroll to position [163, 0]
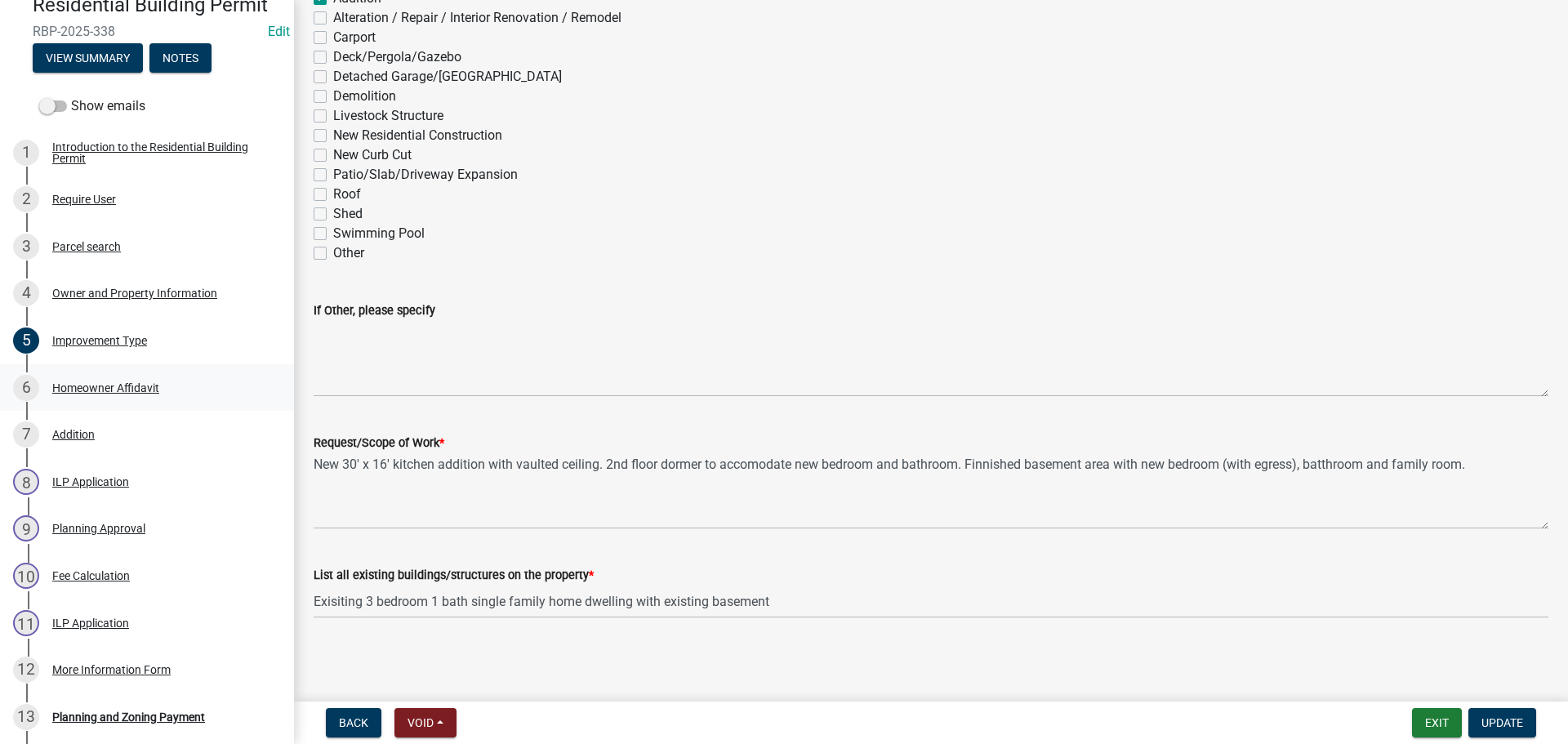
click at [85, 386] on div "Homeowner Affidavit" at bounding box center [105, 388] width 107 height 11
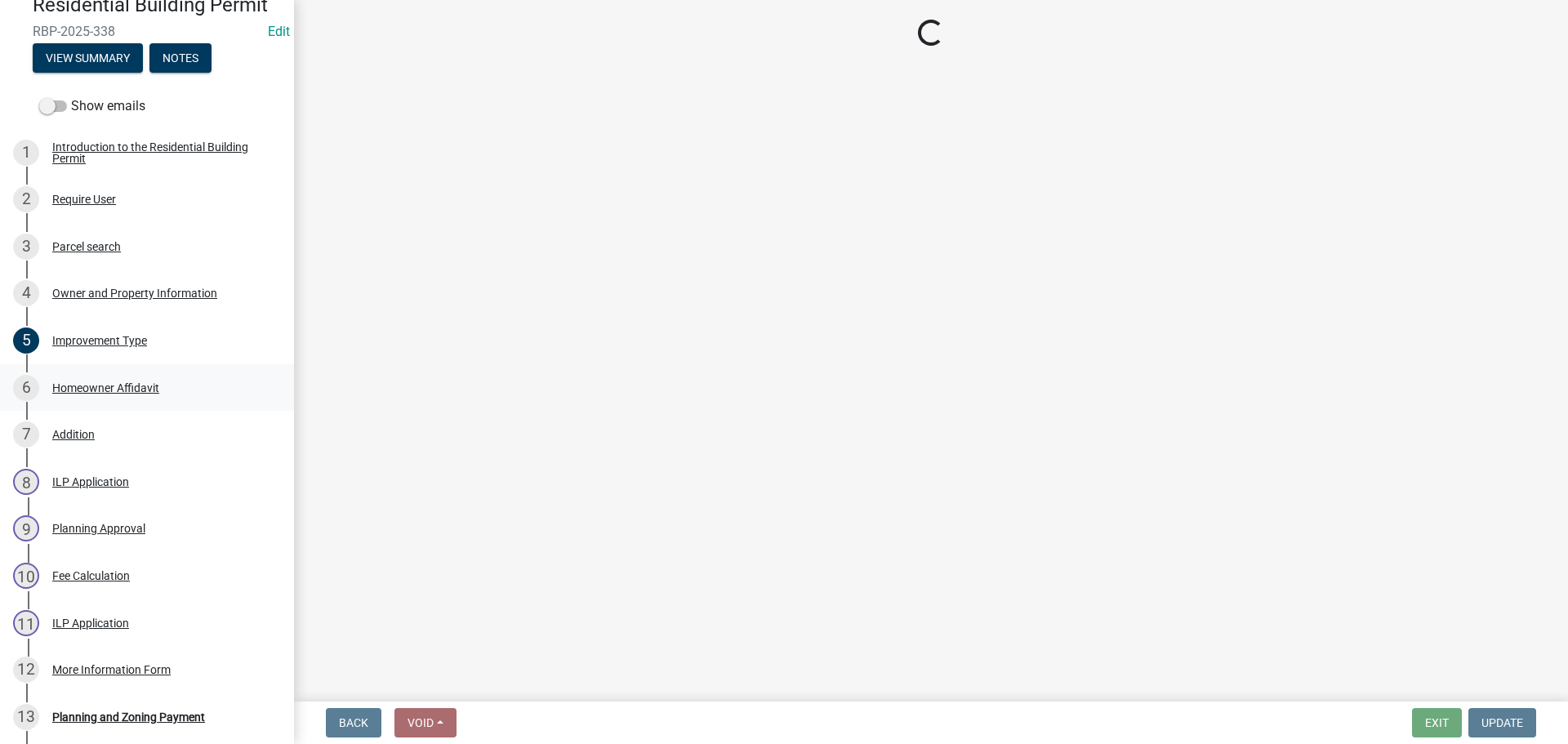
scroll to position [0, 0]
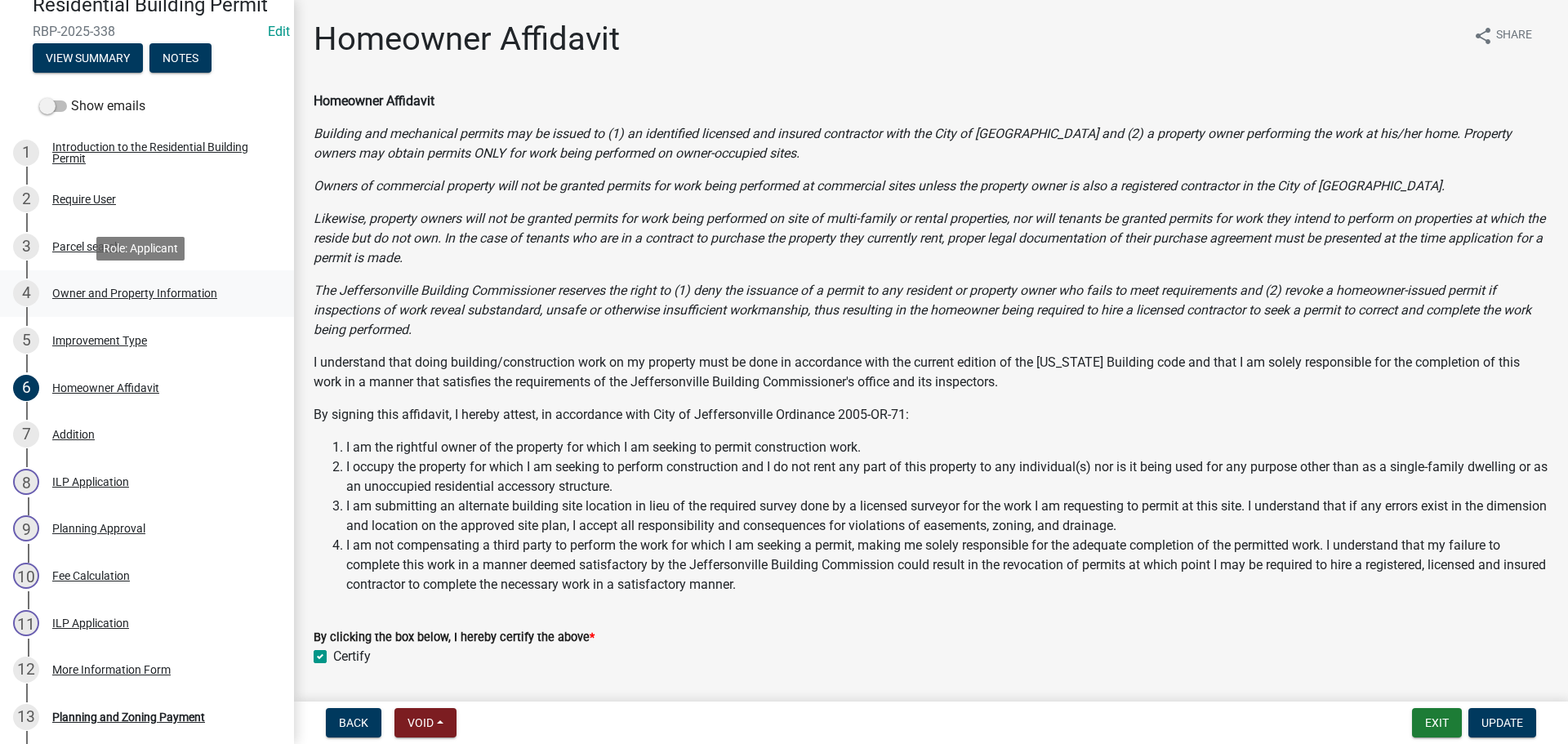
click at [85, 291] on div "Owner and Property Information" at bounding box center [134, 293] width 165 height 11
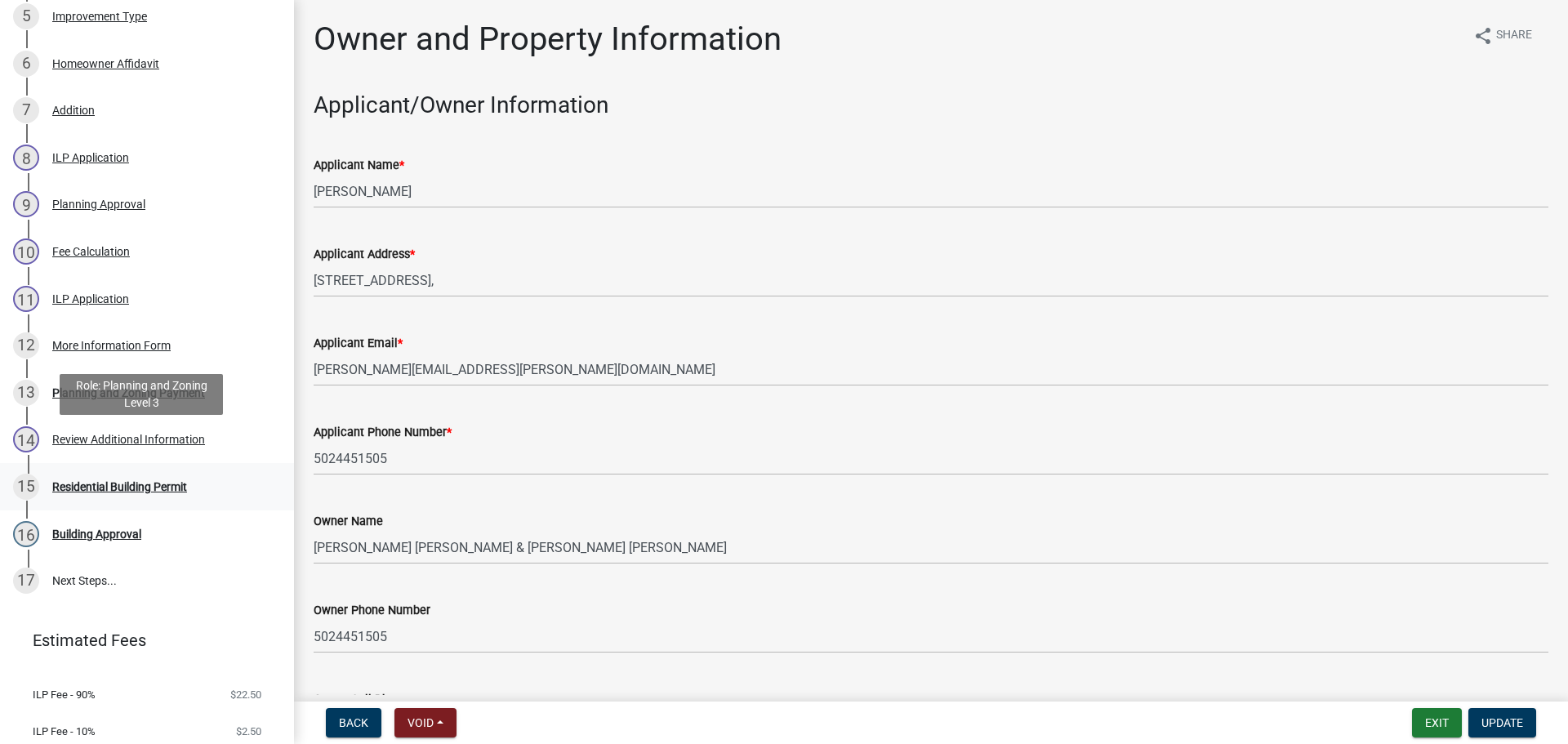
scroll to position [490, 0]
click at [123, 382] on div "13 Planning and Zoning Payment" at bounding box center [140, 391] width 255 height 26
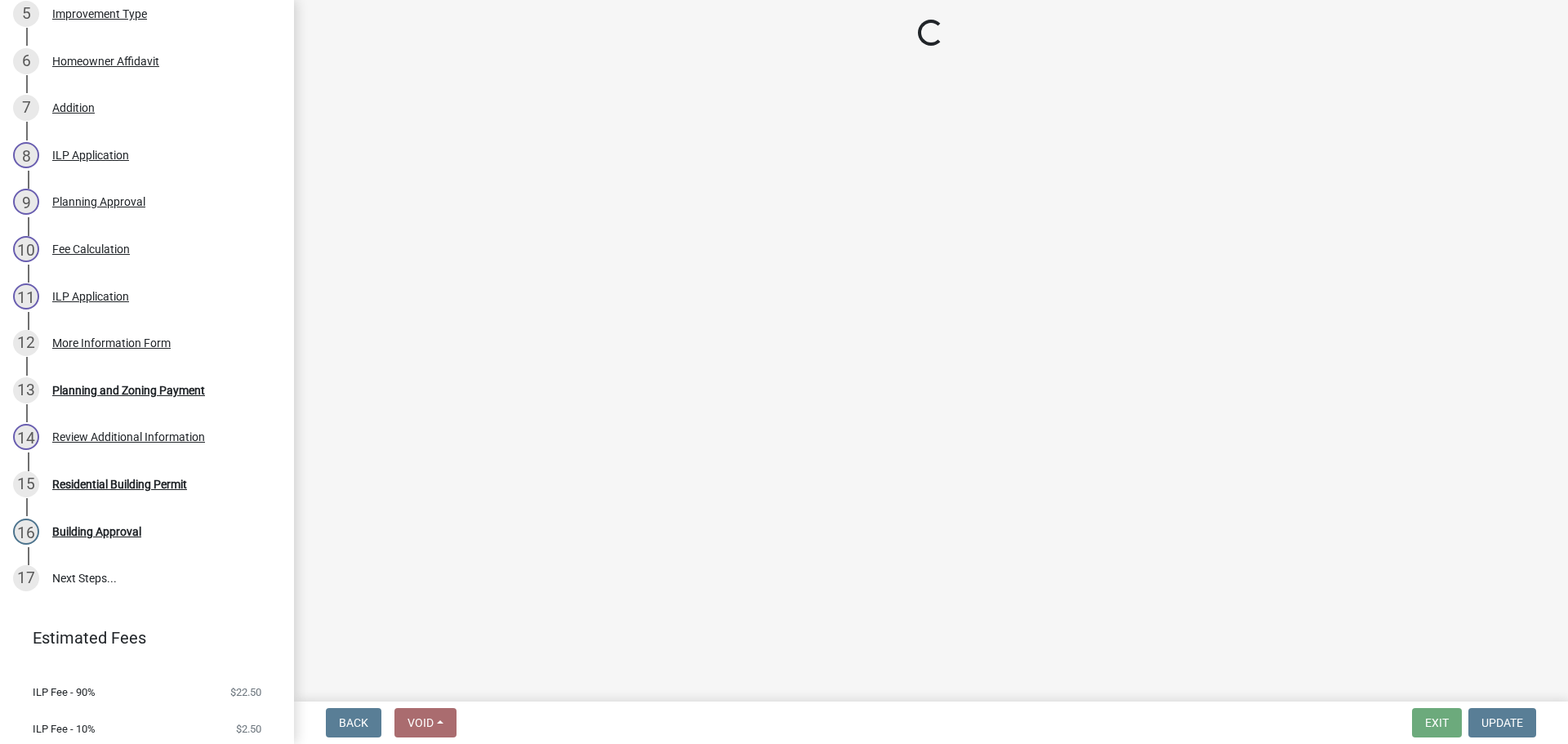
select select "3: 3"
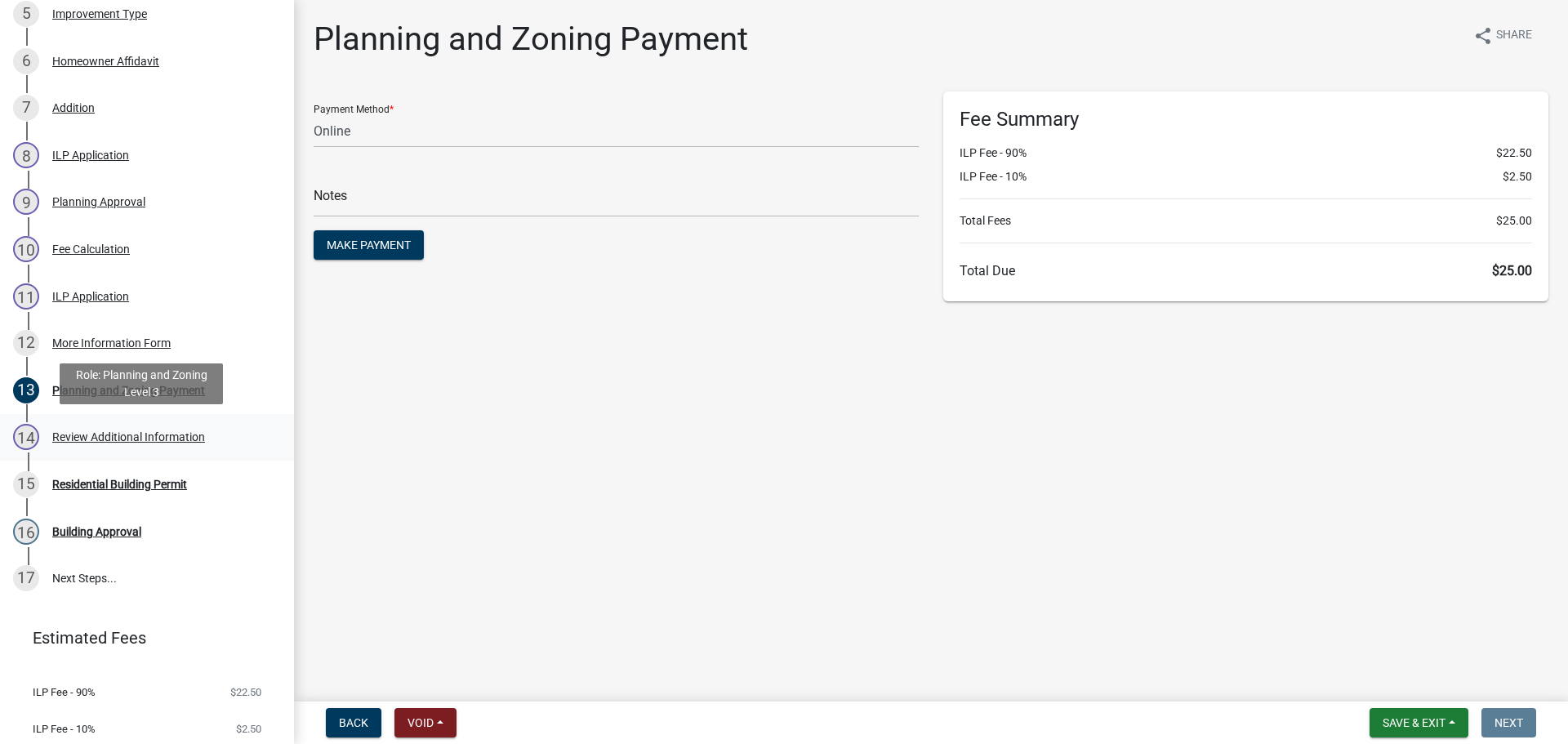
click at [134, 439] on div "Review Additional Information" at bounding box center [128, 437] width 153 height 11
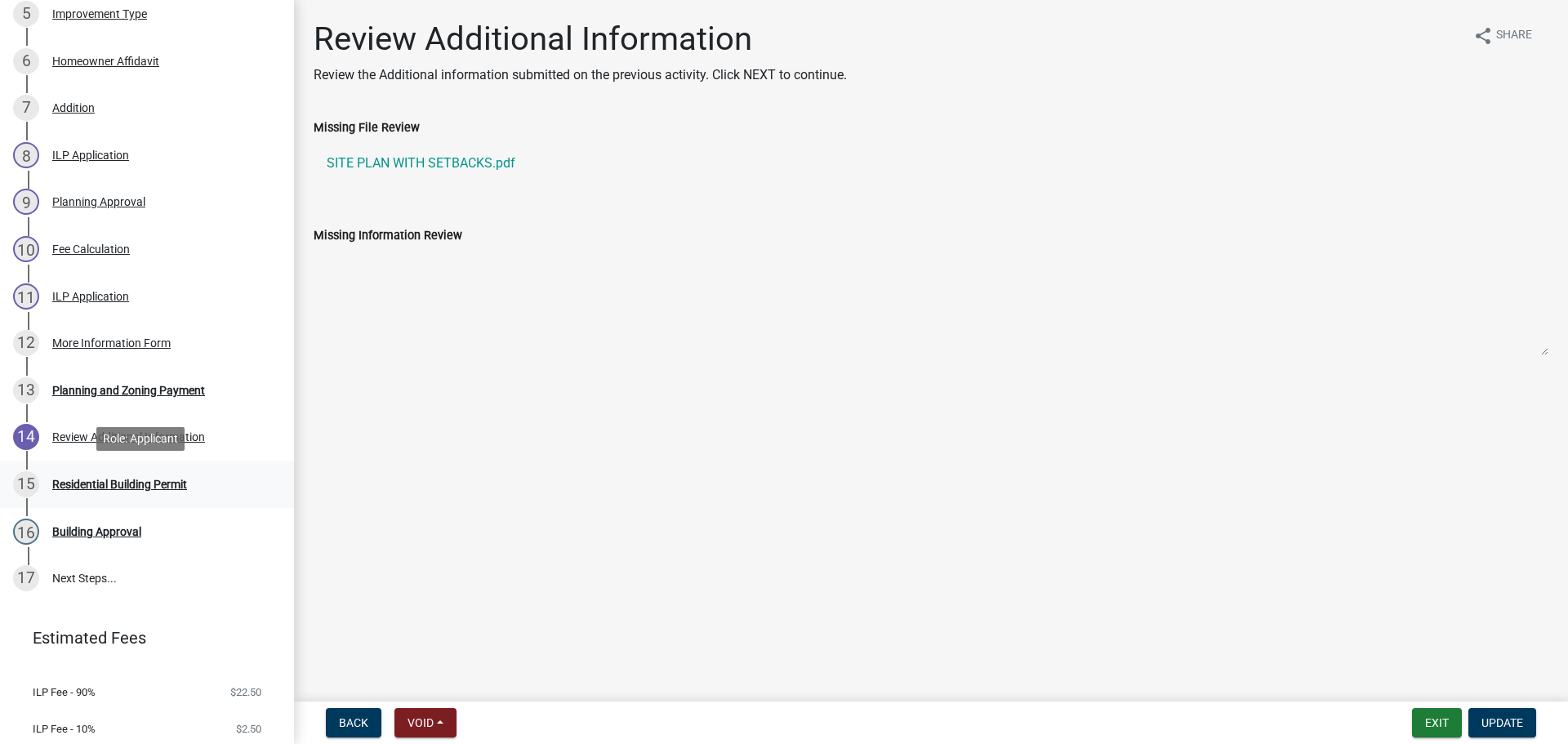
click at [114, 486] on div "Residential Building Permit" at bounding box center [119, 484] width 134 height 11
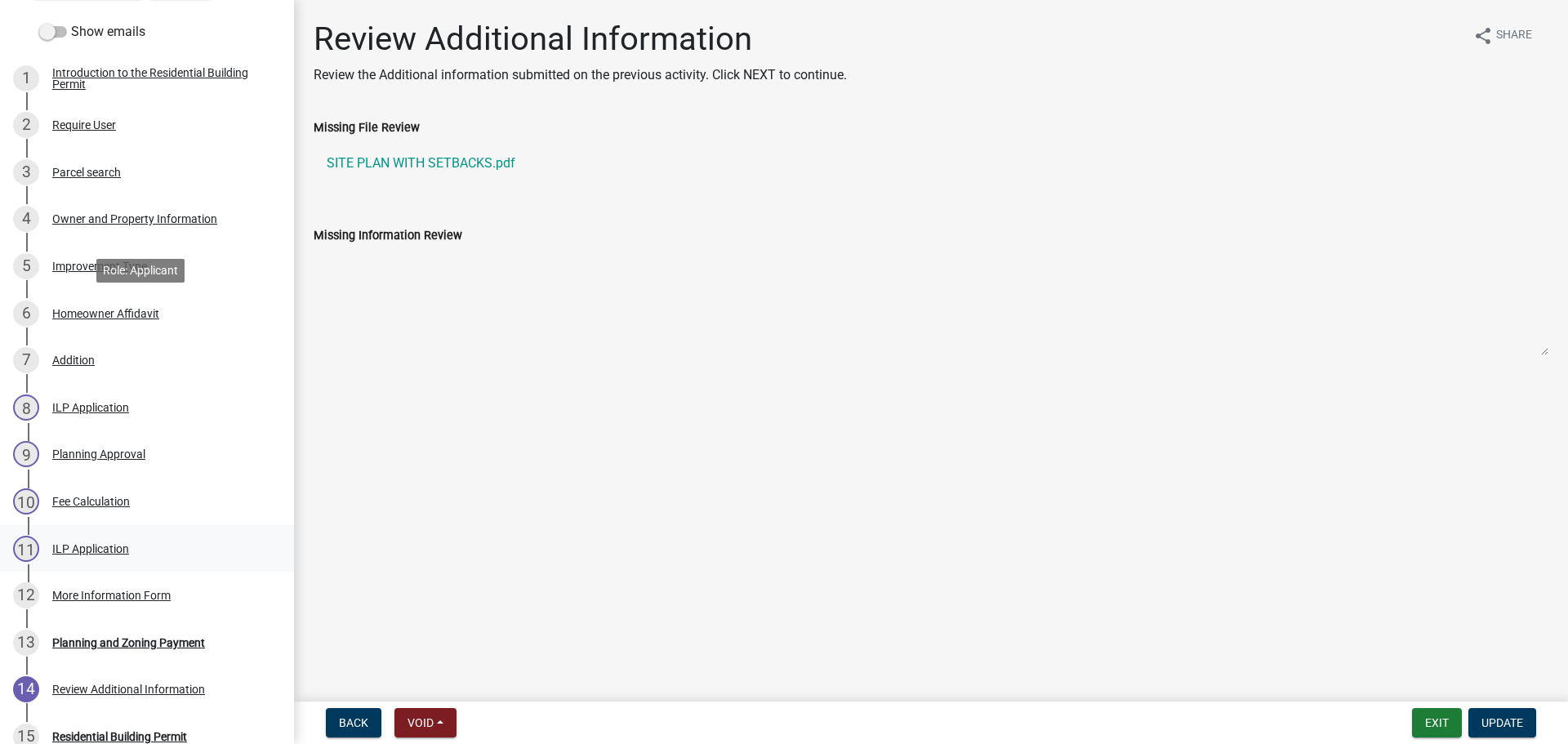
scroll to position [0, 0]
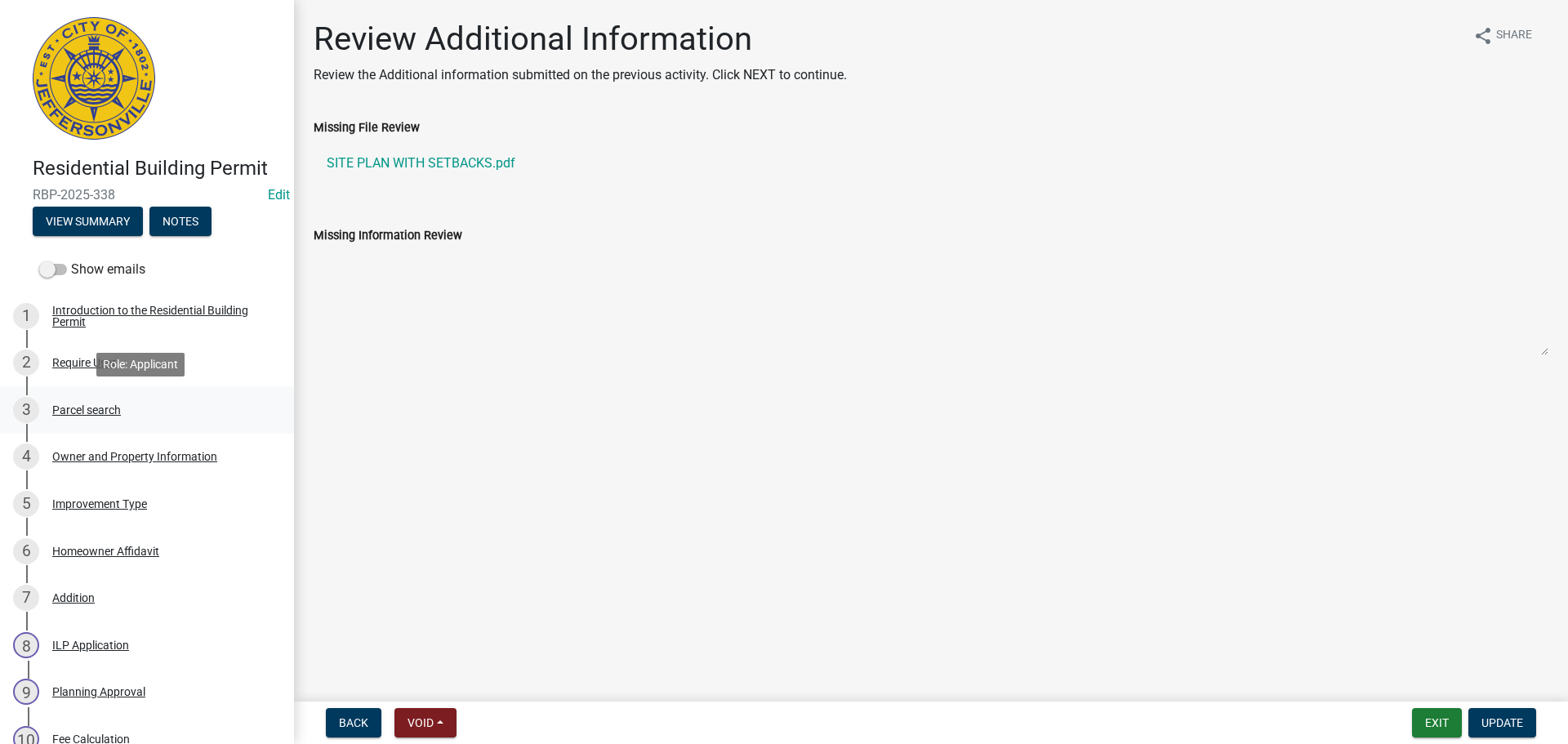
click at [95, 408] on div "Parcel search" at bounding box center [86, 410] width 69 height 11
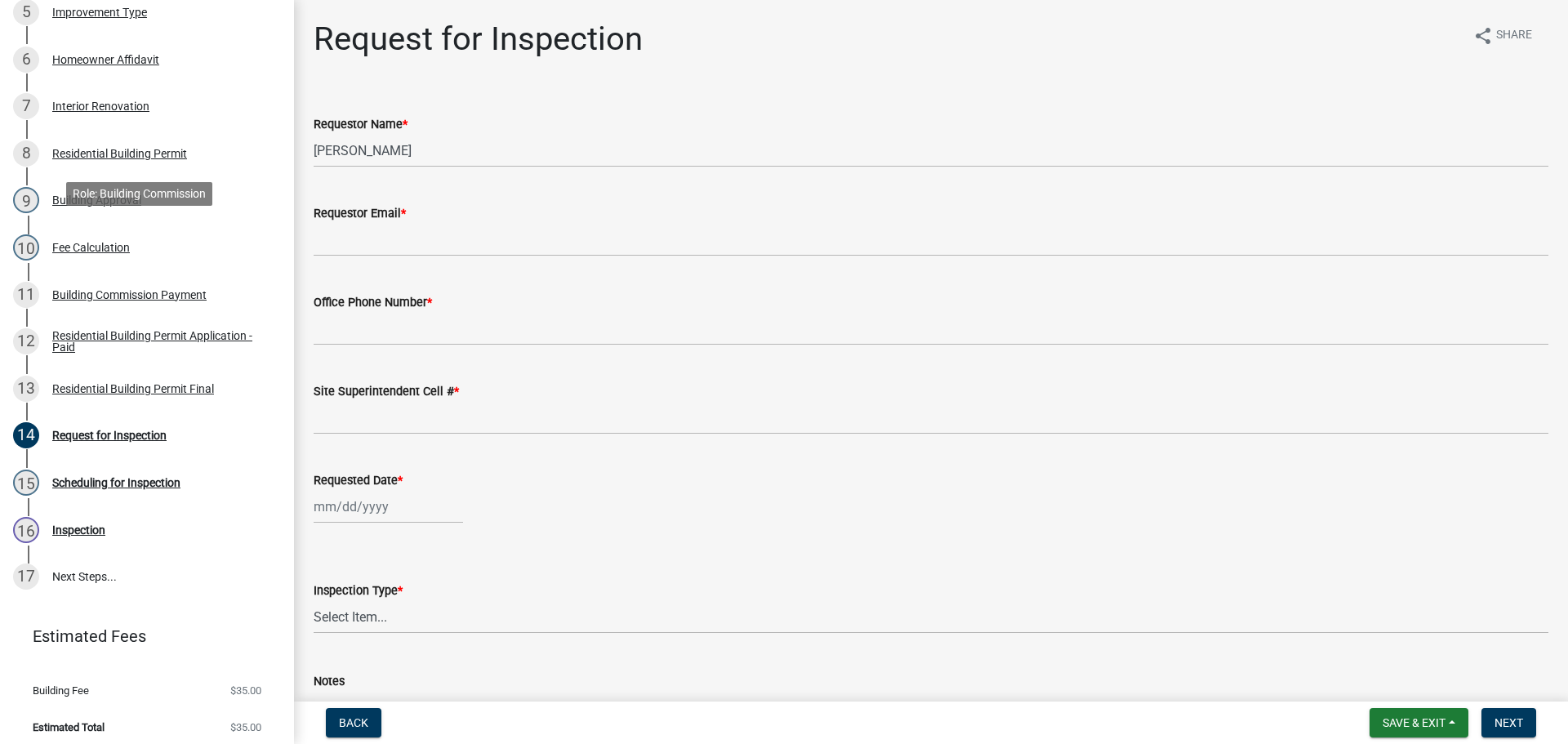
scroll to position [500, 0]
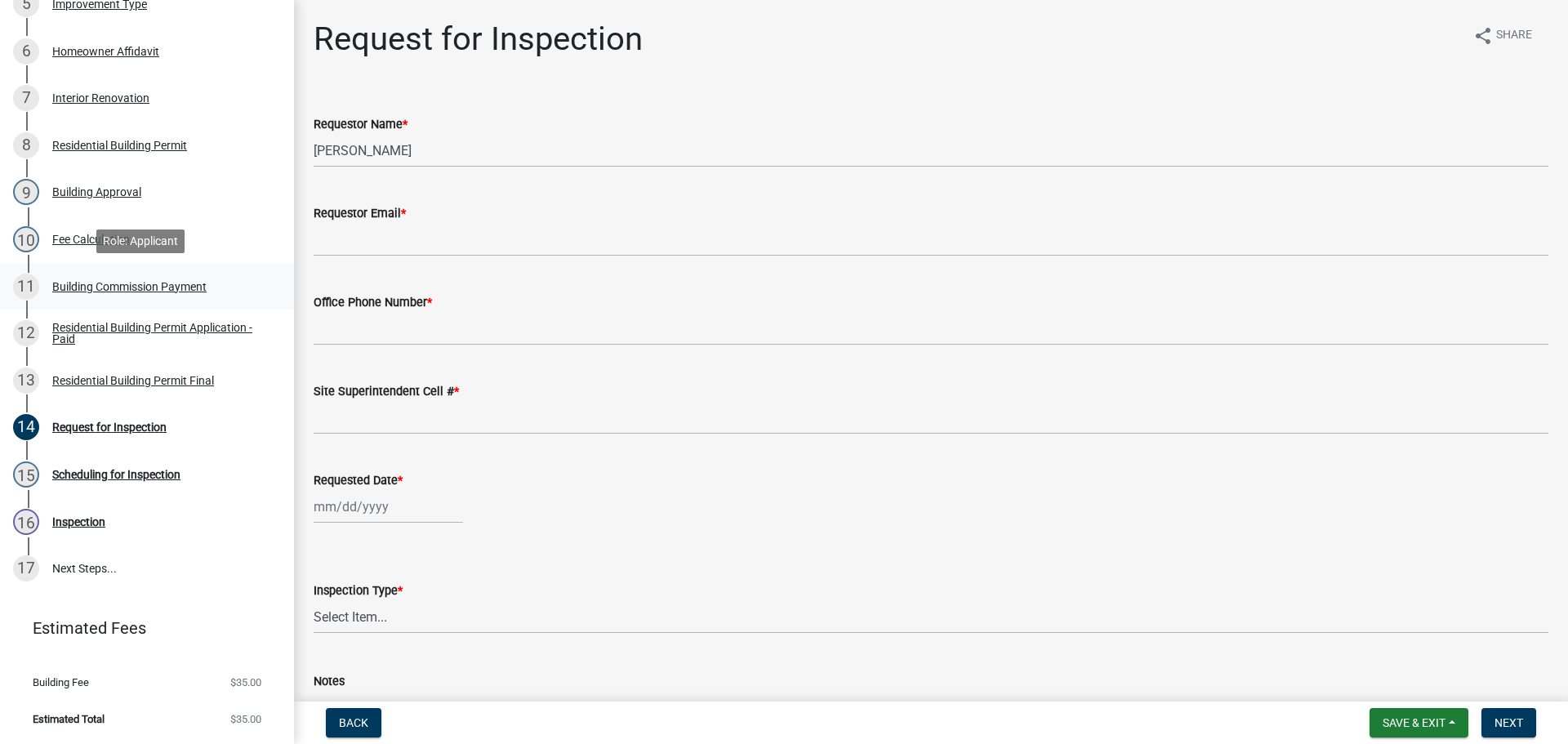
click at [96, 286] on div "Building Commission Payment" at bounding box center [129, 287] width 154 height 11
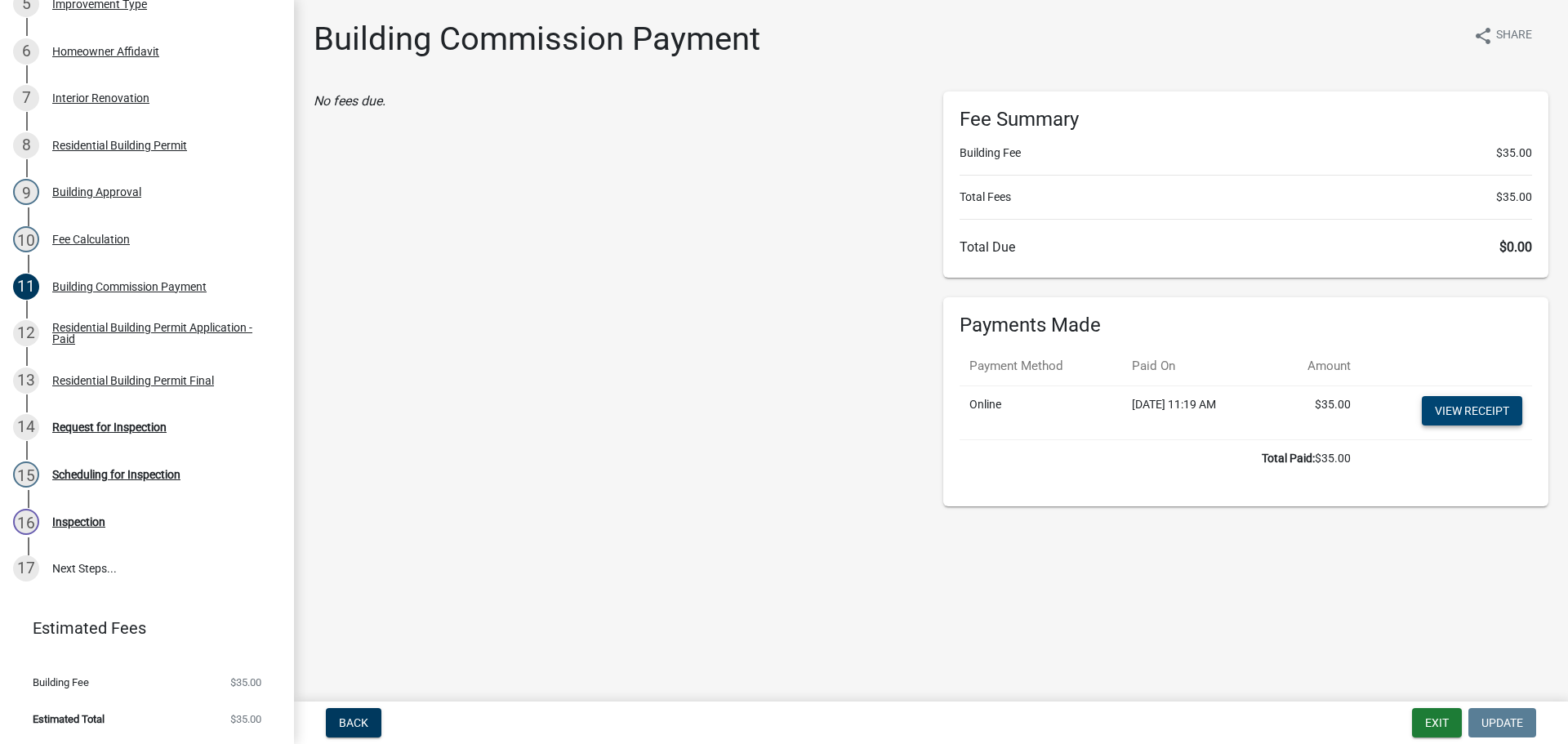
click at [1486, 412] on link "View receipt" at bounding box center [1472, 411] width 100 height 30
click at [90, 380] on div "Residential Building Permit Final" at bounding box center [133, 380] width 161 height 11
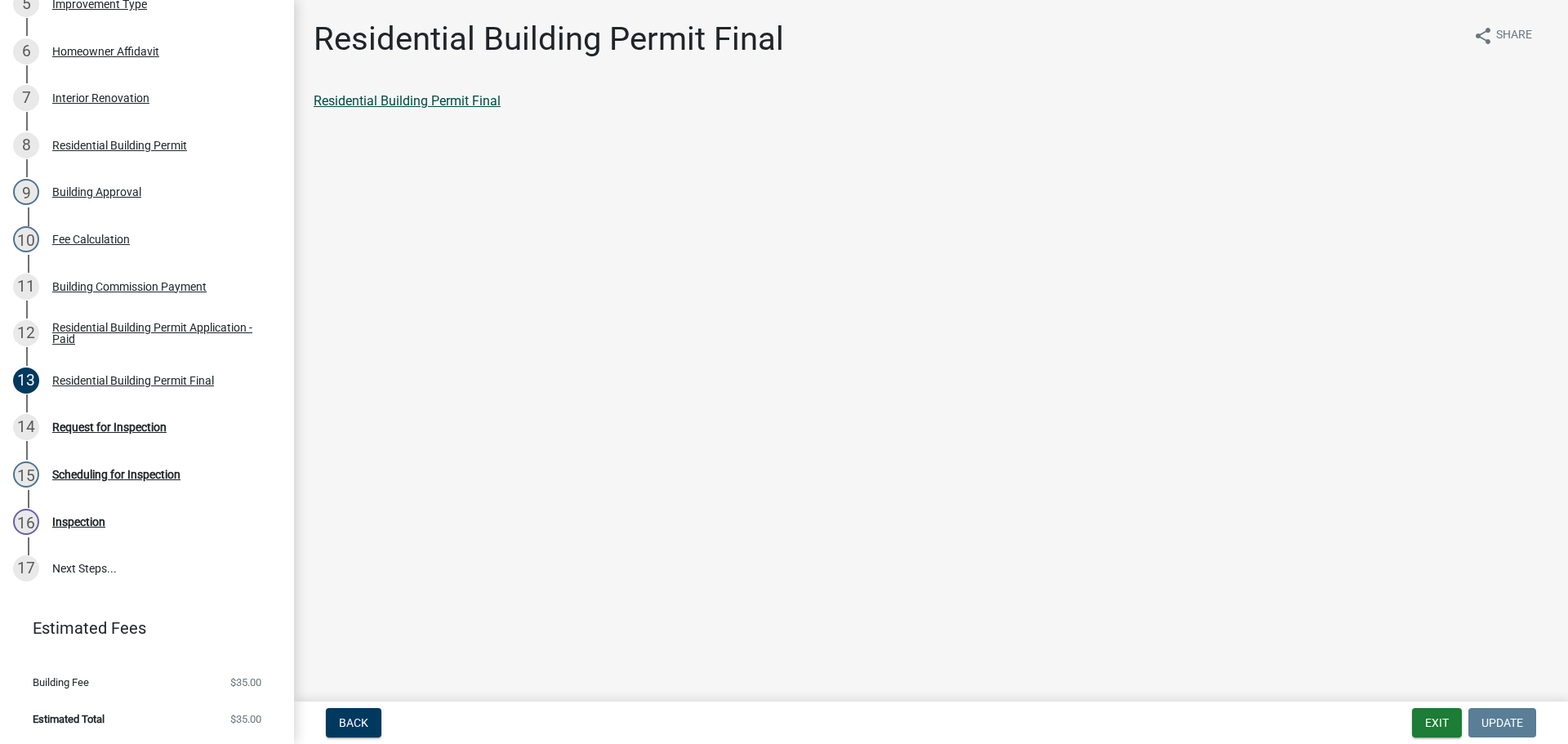
click at [449, 104] on link "Residential Building Permit Final" at bounding box center [407, 100] width 187 height 16
click at [1434, 720] on button "Exit" at bounding box center [1437, 724] width 50 height 30
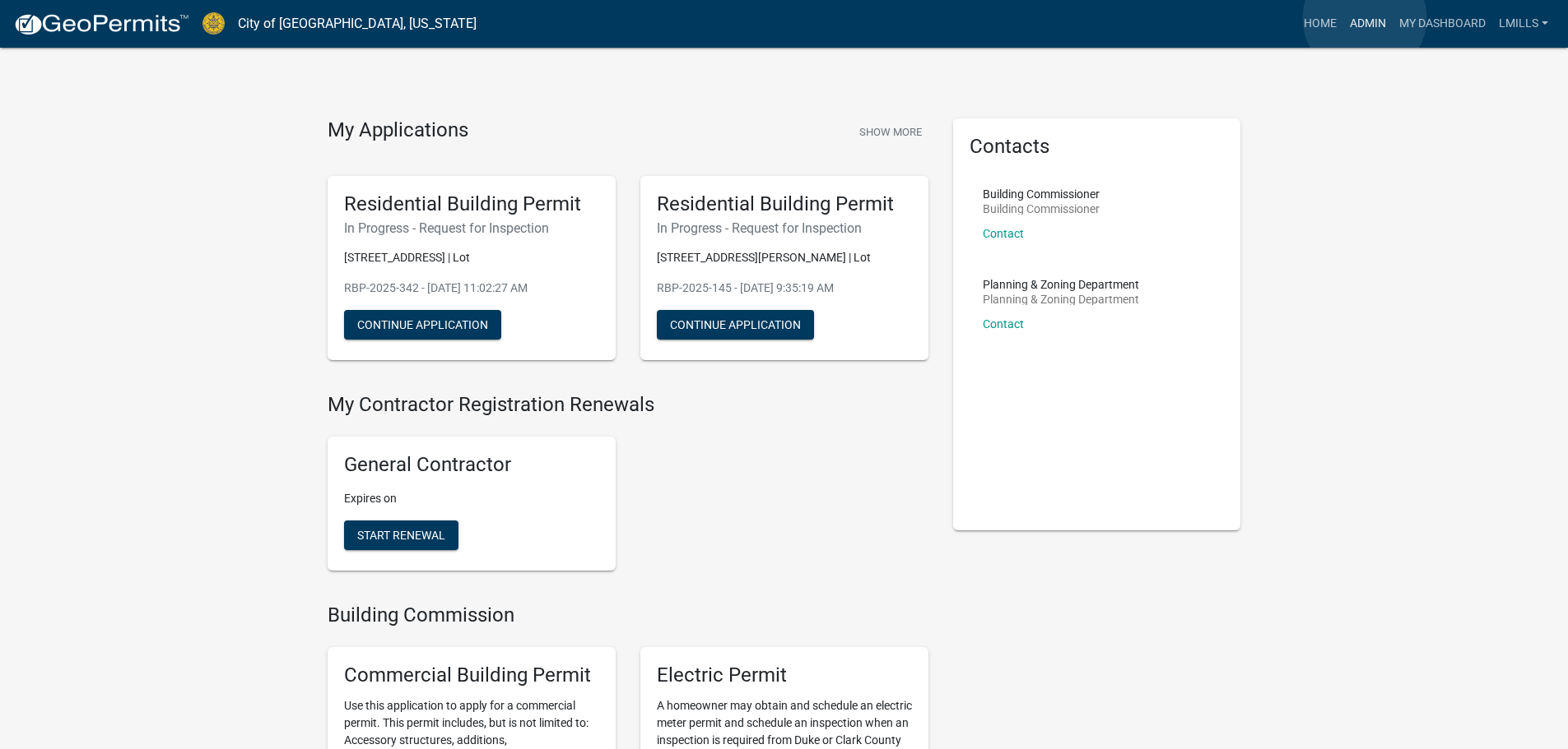
click at [1364, 18] on link "Admin" at bounding box center [1367, 23] width 50 height 31
